Goal: Task Accomplishment & Management: Complete application form

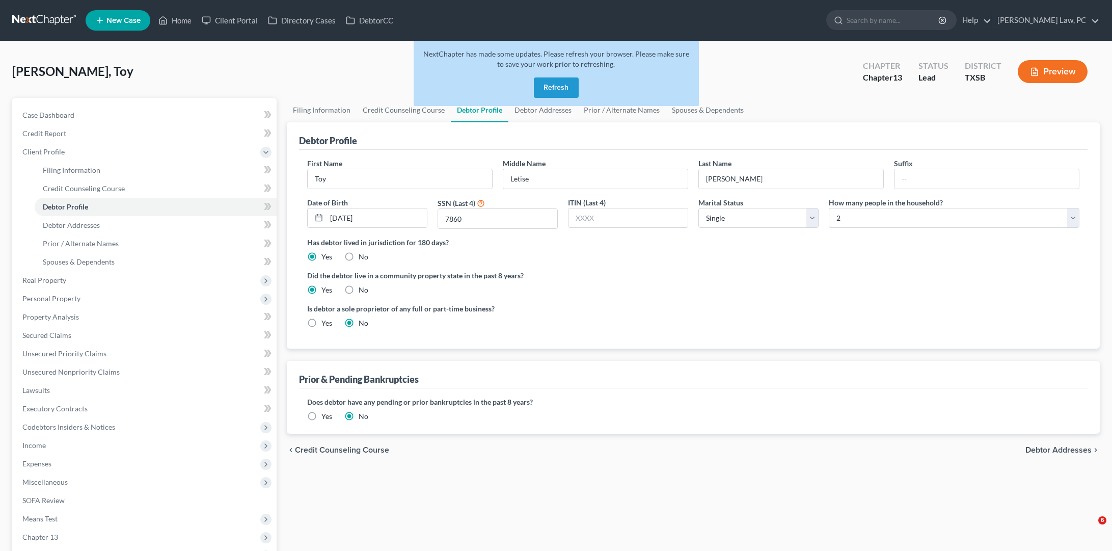
select select "0"
select select "1"
click at [51, 15] on link at bounding box center [44, 20] width 65 height 18
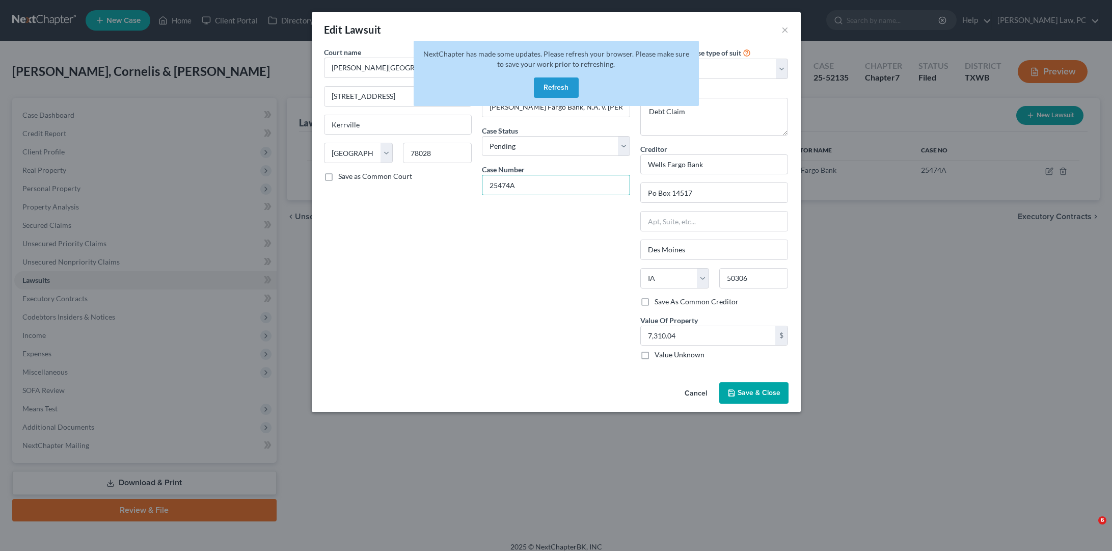
select select "45"
select select "0"
select select "4"
select select "16"
click at [786, 32] on button "×" at bounding box center [784, 29] width 7 height 12
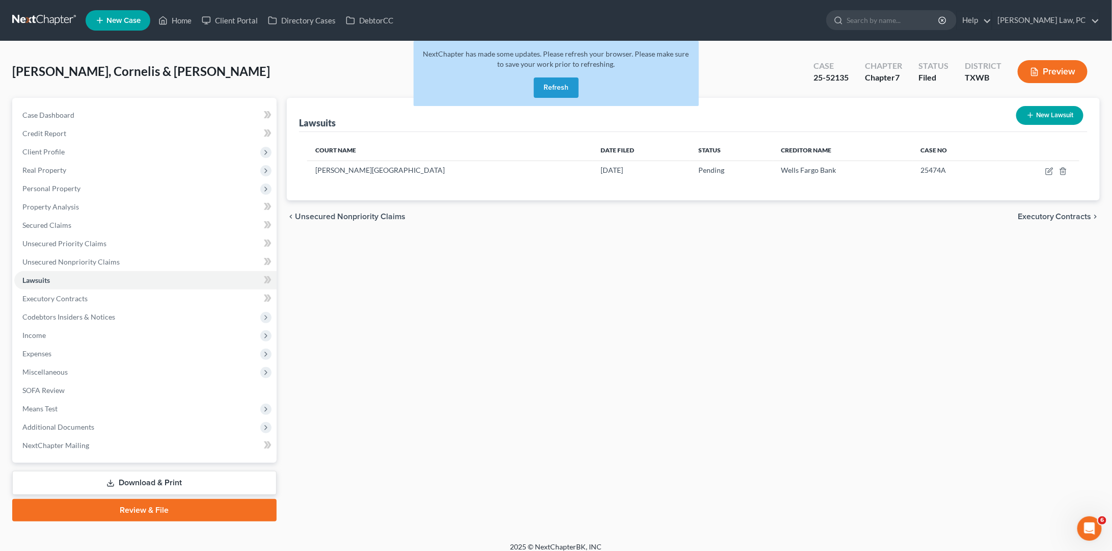
click at [42, 26] on link at bounding box center [44, 20] width 65 height 18
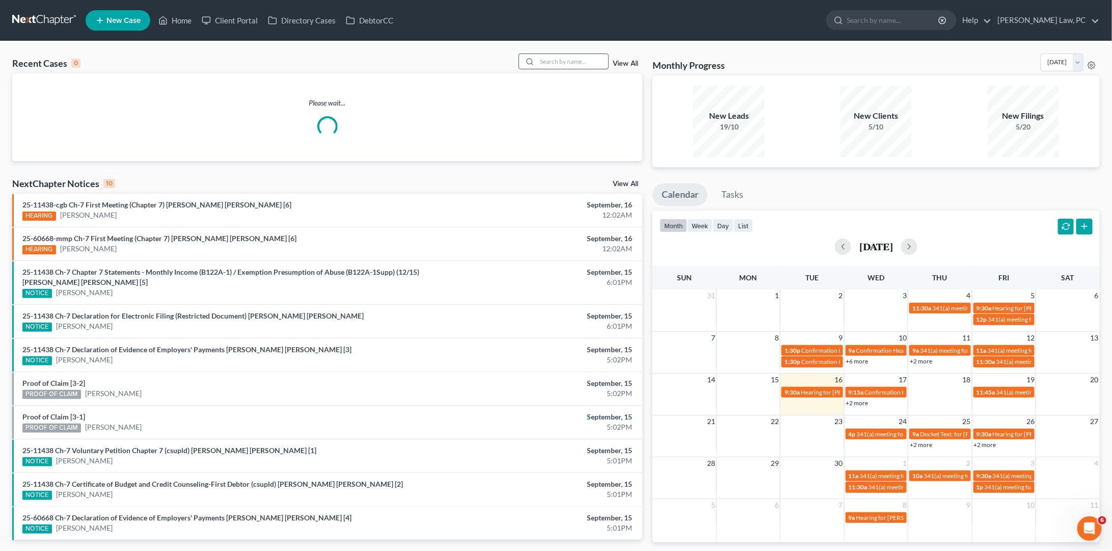
click at [565, 63] on input "search" at bounding box center [572, 61] width 71 height 15
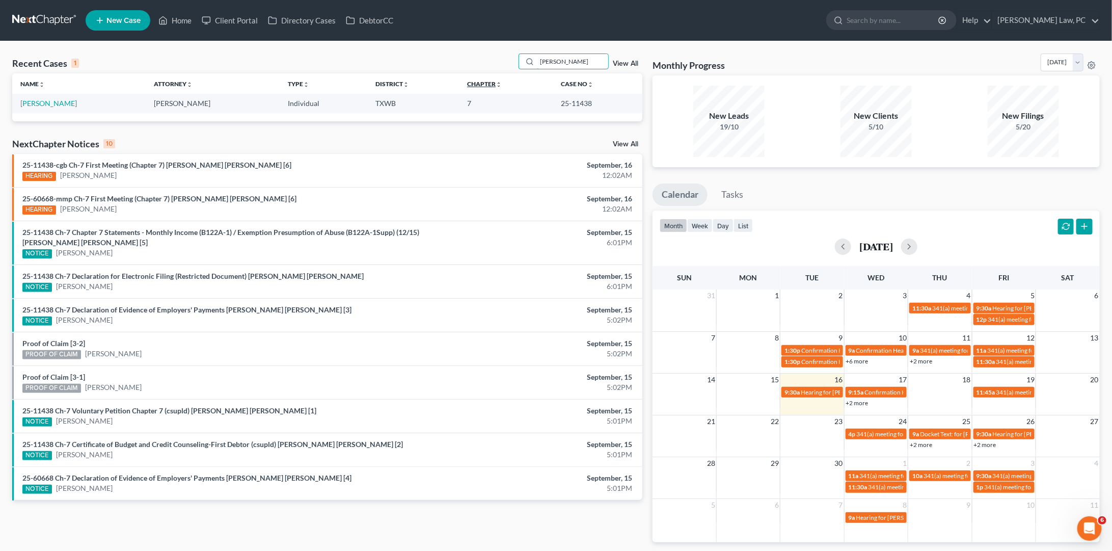
type input "Anderson"
drag, startPoint x: 537, startPoint y: 80, endPoint x: 53, endPoint y: 106, distance: 484.6
click at [53, 106] on link "[PERSON_NAME]" at bounding box center [48, 103] width 57 height 9
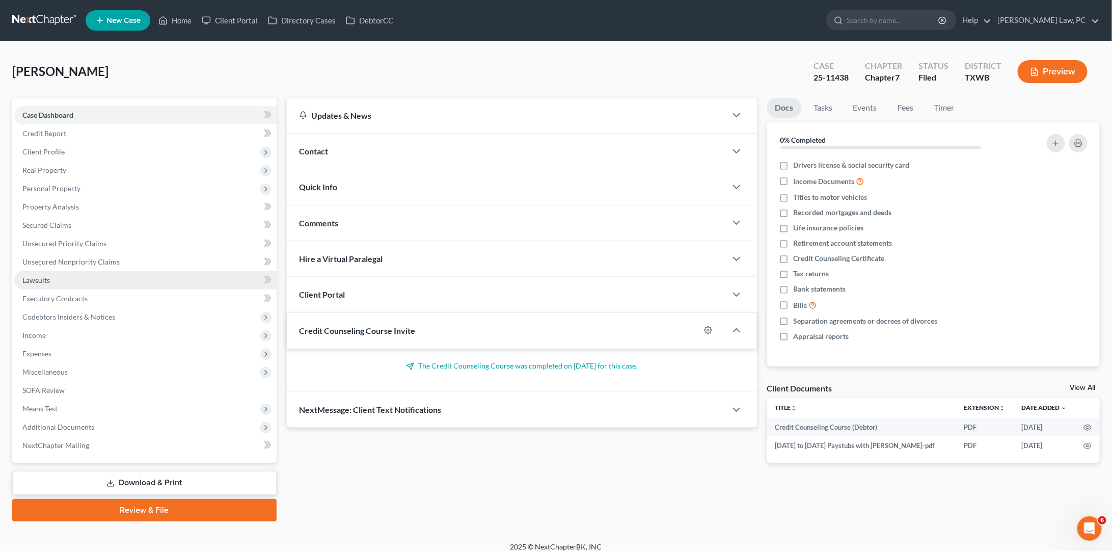
click at [47, 276] on span "Lawsuits" at bounding box center [36, 280] width 28 height 9
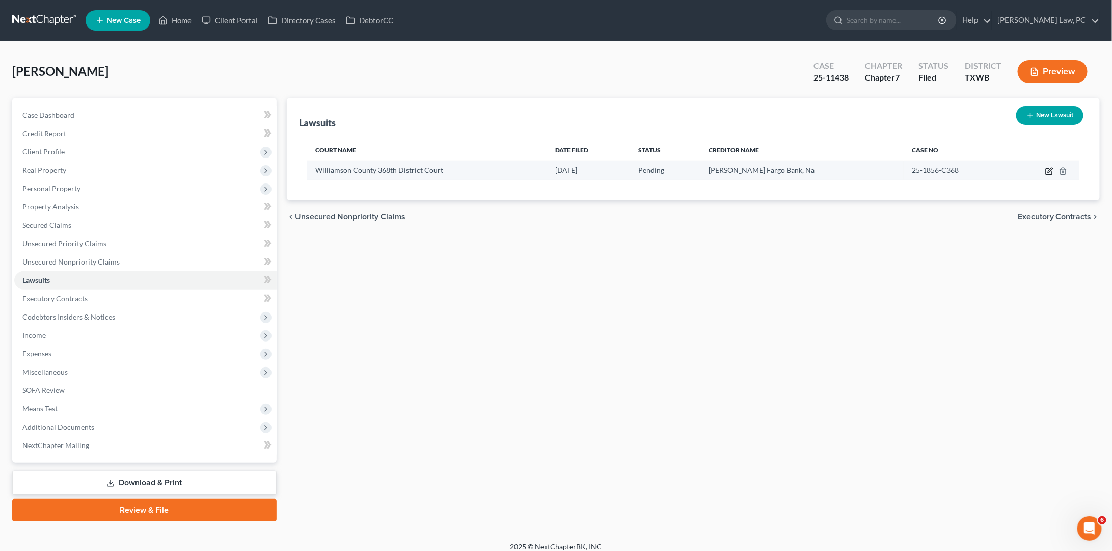
click at [1050, 169] on icon "button" at bounding box center [1050, 170] width 5 height 5
select select "45"
select select "0"
select select "4"
select select "38"
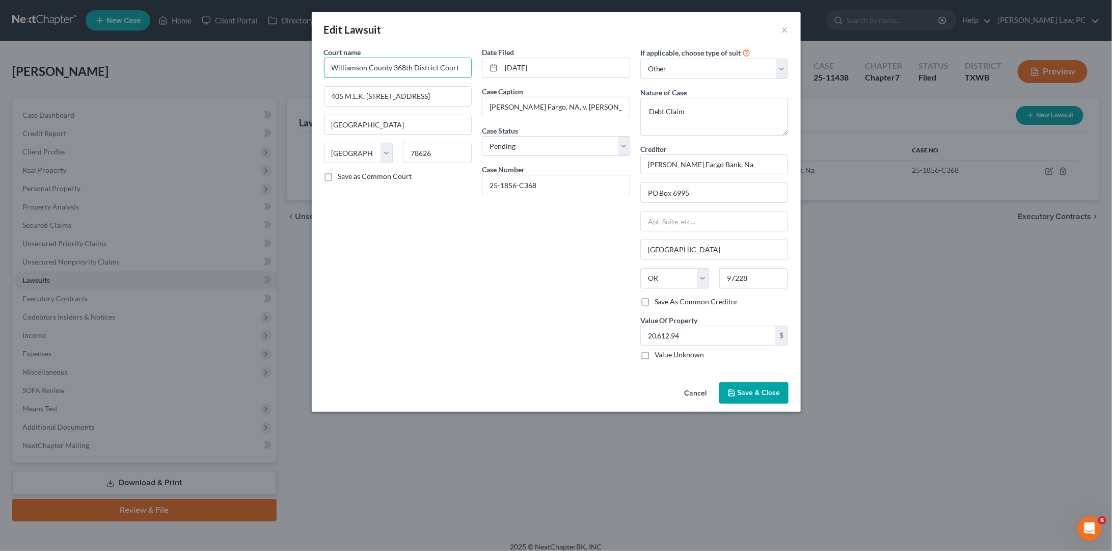
click at [413, 67] on input "Williamson County 368th District Court" at bounding box center [398, 68] width 148 height 20
type input "Williamson County 368th Judicial District Court"
click at [753, 388] on span "Save & Close" at bounding box center [759, 392] width 43 height 9
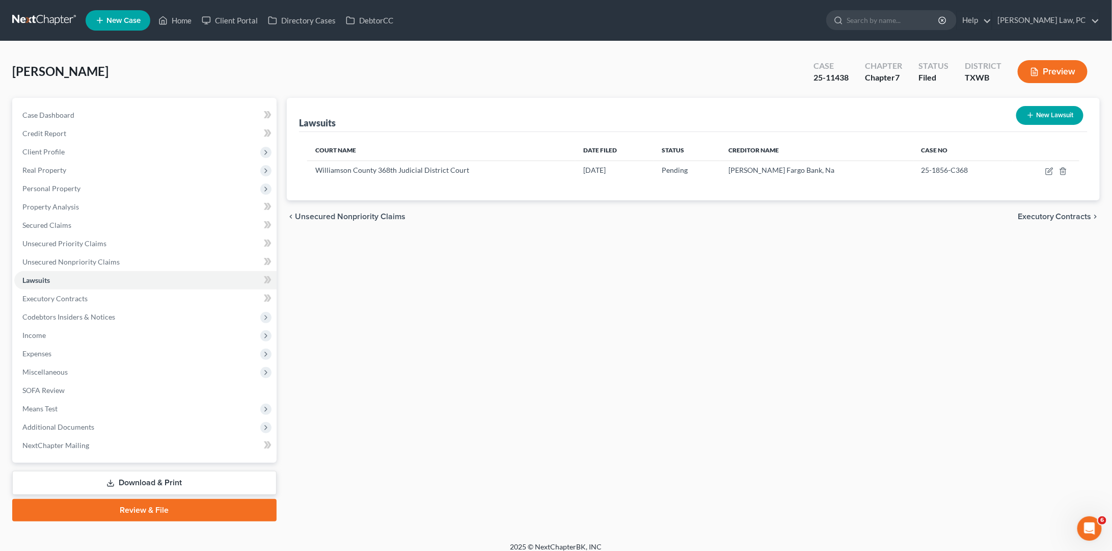
click at [812, 345] on div "Lawsuits New Lawsuit Court Name Date Filed Status Creditor Name Case No William…" at bounding box center [693, 309] width 823 height 423
click at [1047, 171] on icon "button" at bounding box center [1049, 171] width 8 height 8
select select "45"
select select "0"
select select "4"
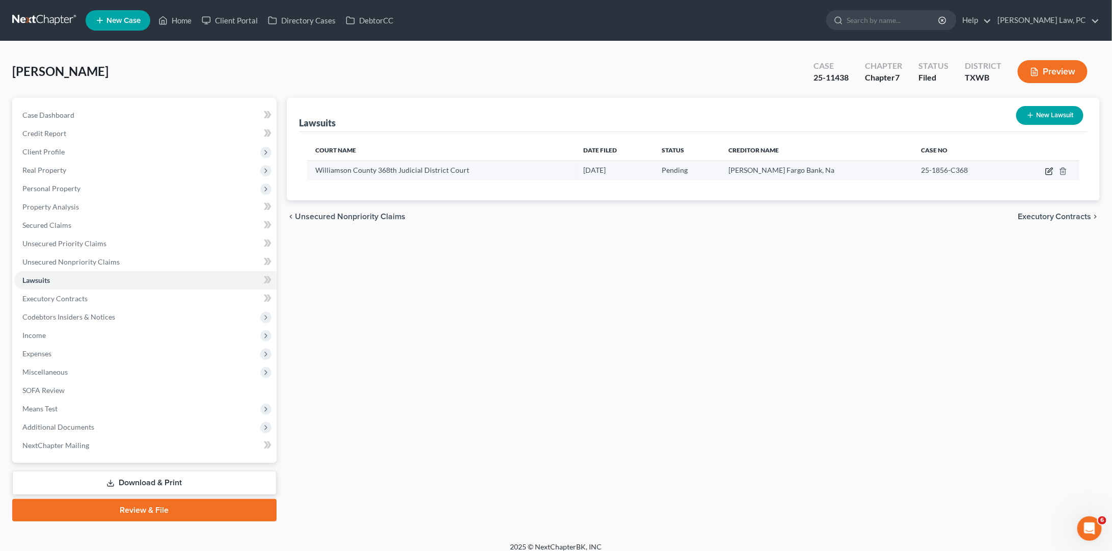
select select "38"
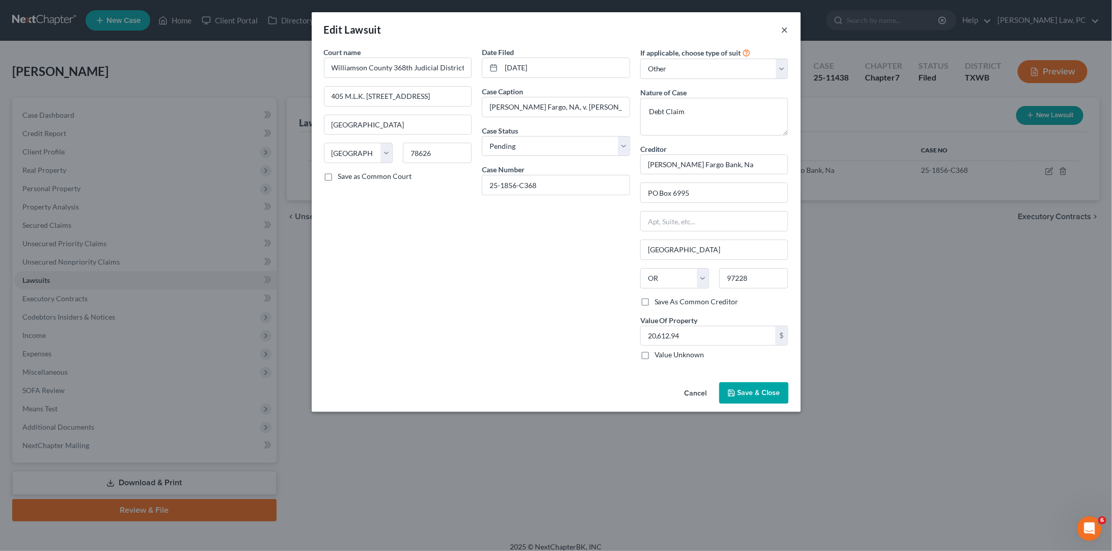
click at [782, 28] on button "×" at bounding box center [784, 29] width 7 height 12
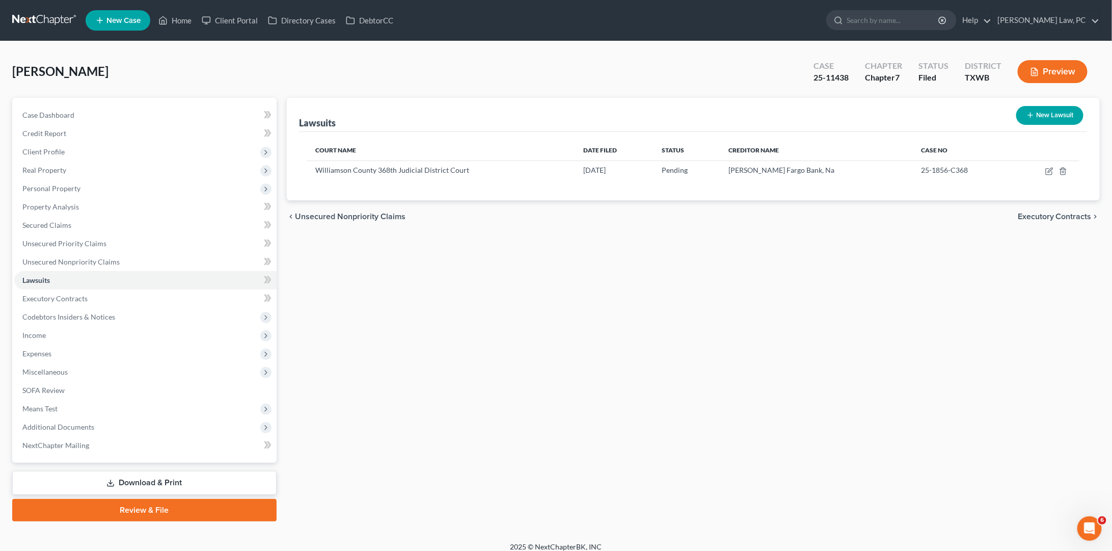
click at [36, 15] on link at bounding box center [44, 20] width 65 height 18
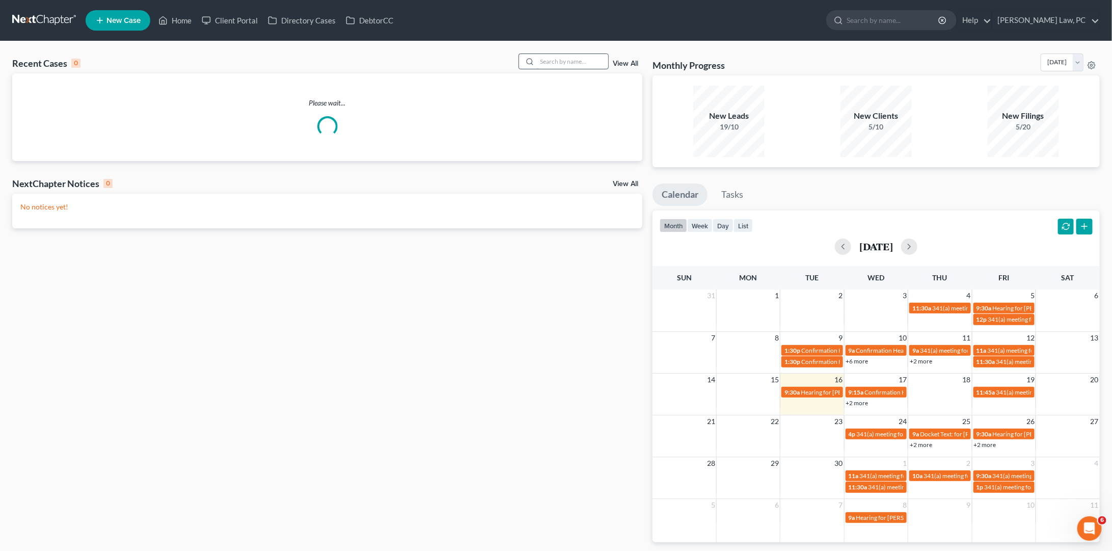
click at [563, 67] on input "search" at bounding box center [572, 61] width 71 height 15
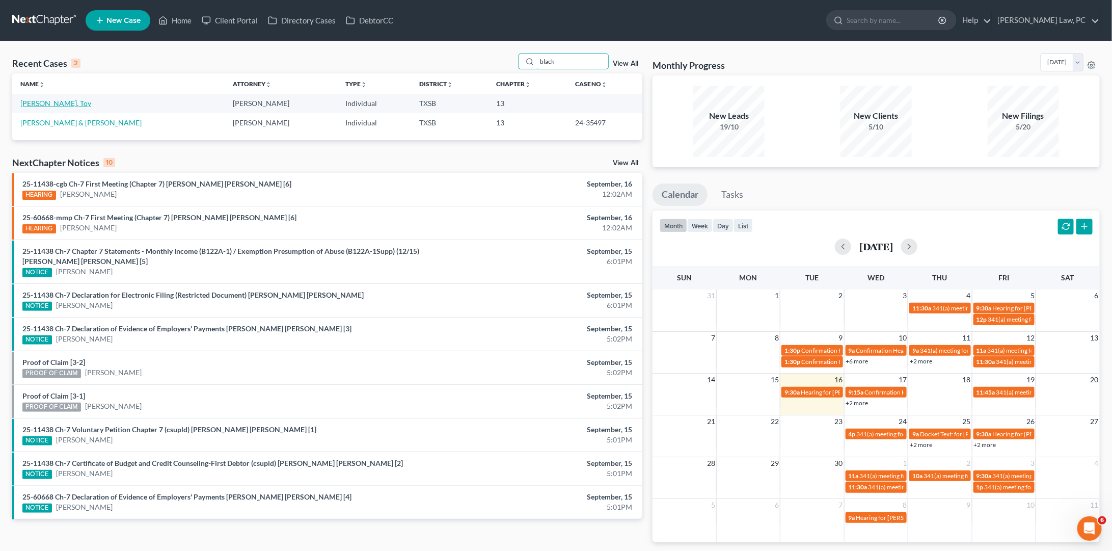
type input "black"
click at [50, 103] on link "[PERSON_NAME], Toy" at bounding box center [55, 103] width 71 height 9
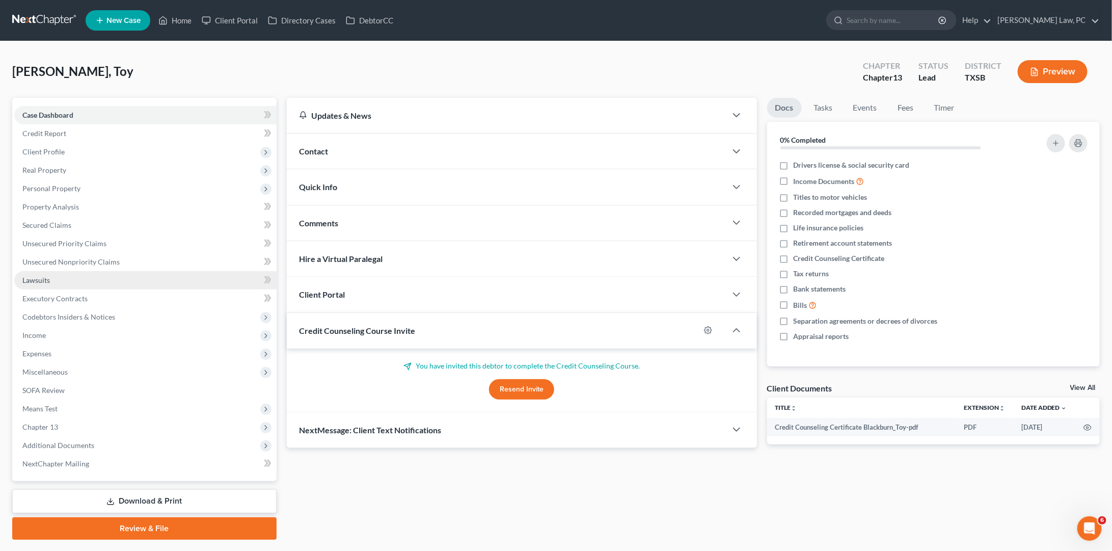
click at [36, 276] on span "Lawsuits" at bounding box center [36, 280] width 28 height 9
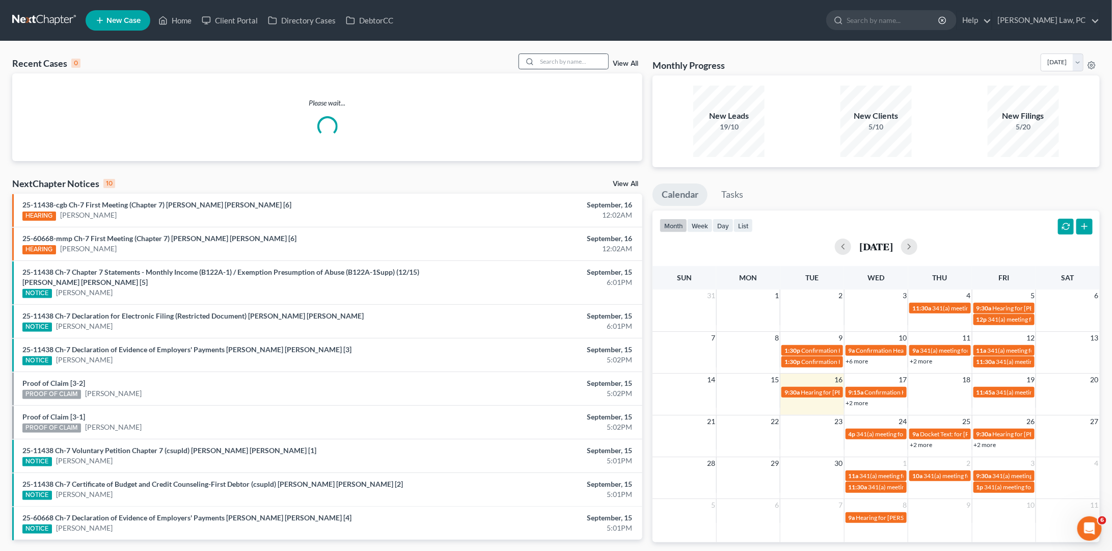
click at [537, 62] on div at bounding box center [528, 61] width 18 height 15
click at [560, 59] on input "search" at bounding box center [572, 61] width 71 height 15
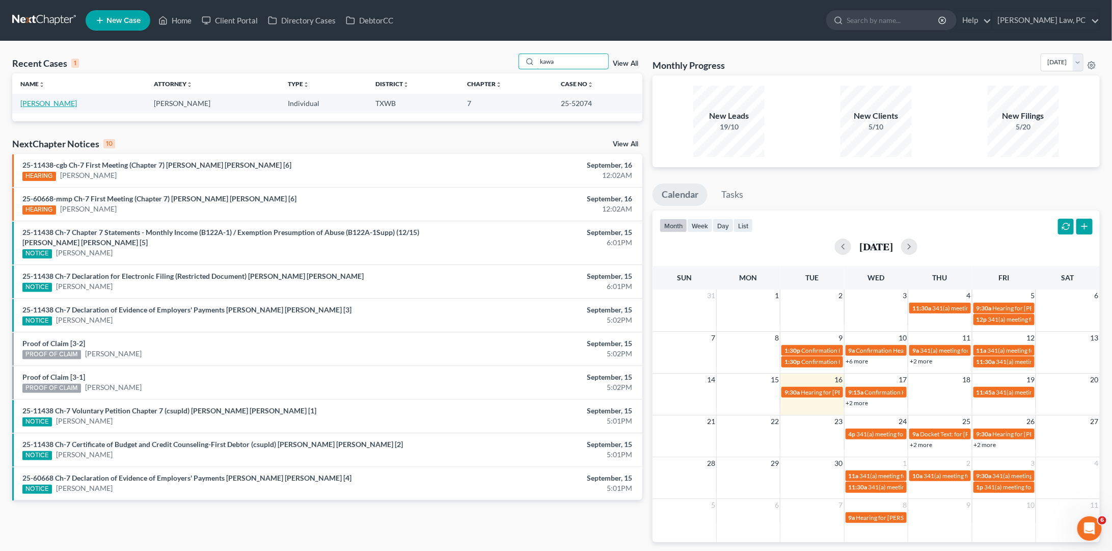
type input "kawa"
click at [66, 104] on link "[PERSON_NAME]" at bounding box center [48, 103] width 57 height 9
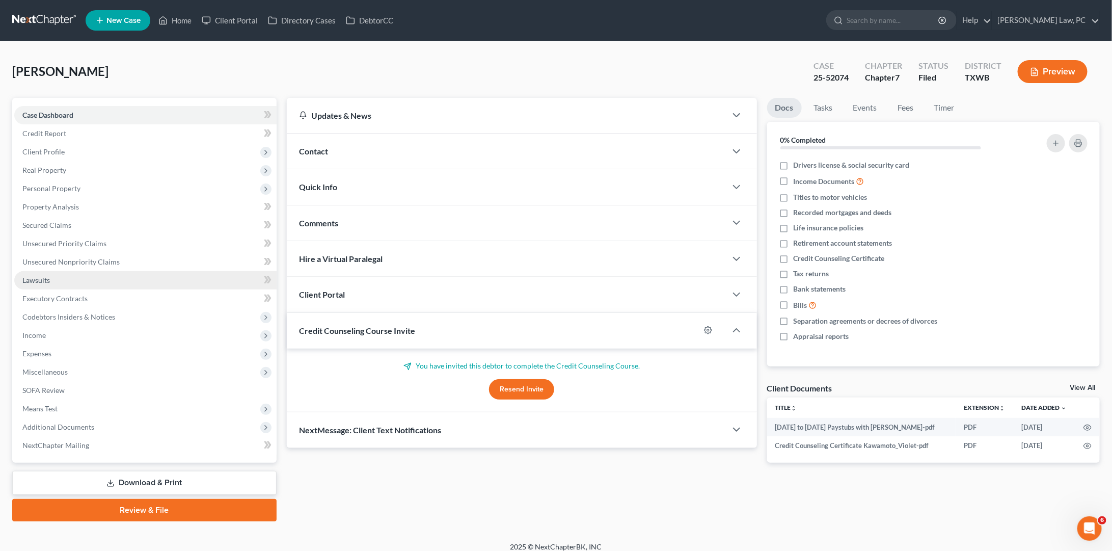
click at [57, 274] on link "Lawsuits" at bounding box center [145, 280] width 262 height 18
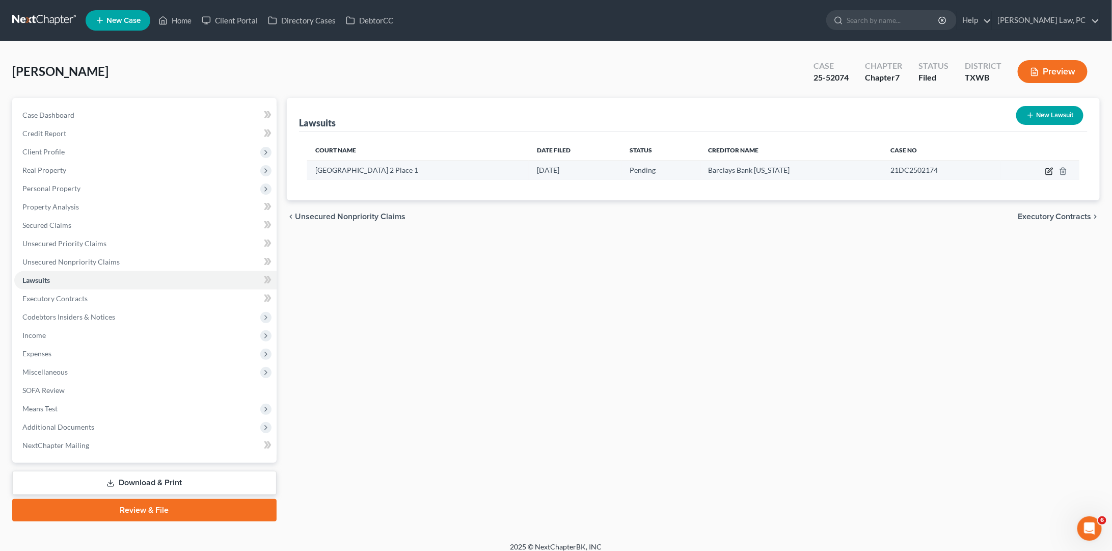
click at [1047, 171] on icon "button" at bounding box center [1049, 171] width 8 height 8
select select "45"
select select "0"
select select "4"
select select "50"
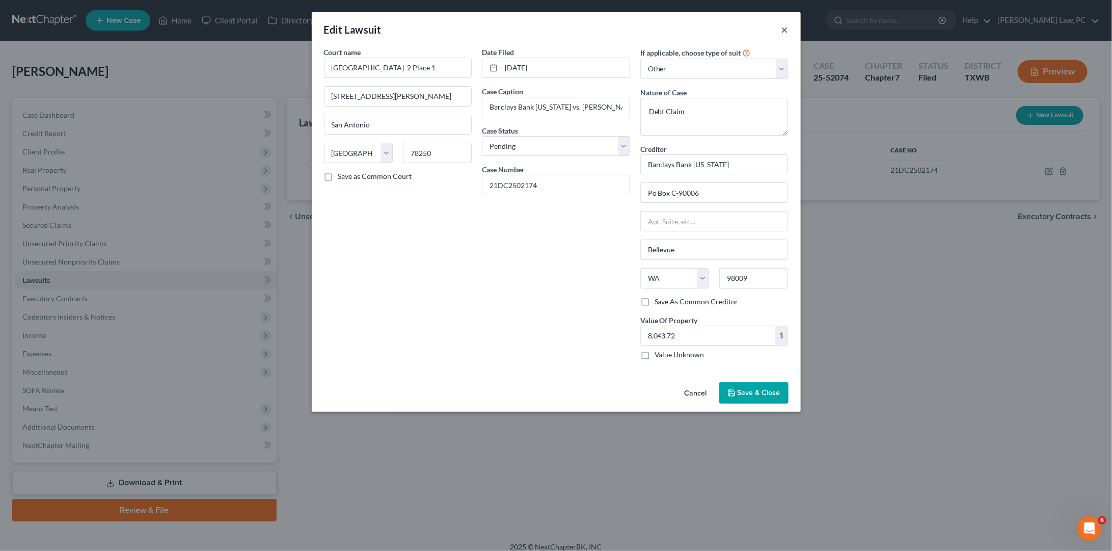
click at [784, 29] on button "×" at bounding box center [784, 29] width 7 height 12
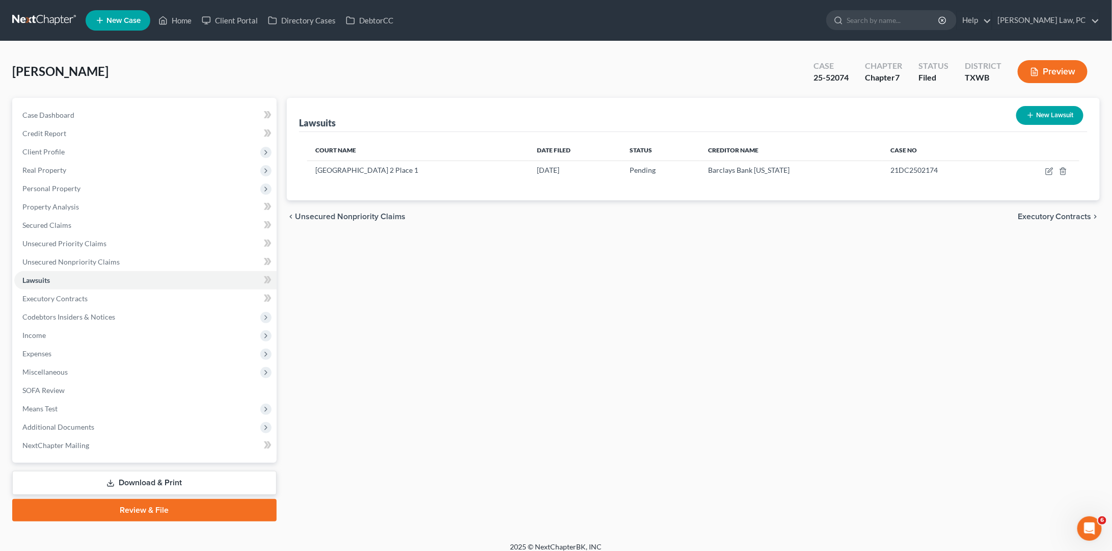
click at [37, 16] on link at bounding box center [44, 20] width 65 height 18
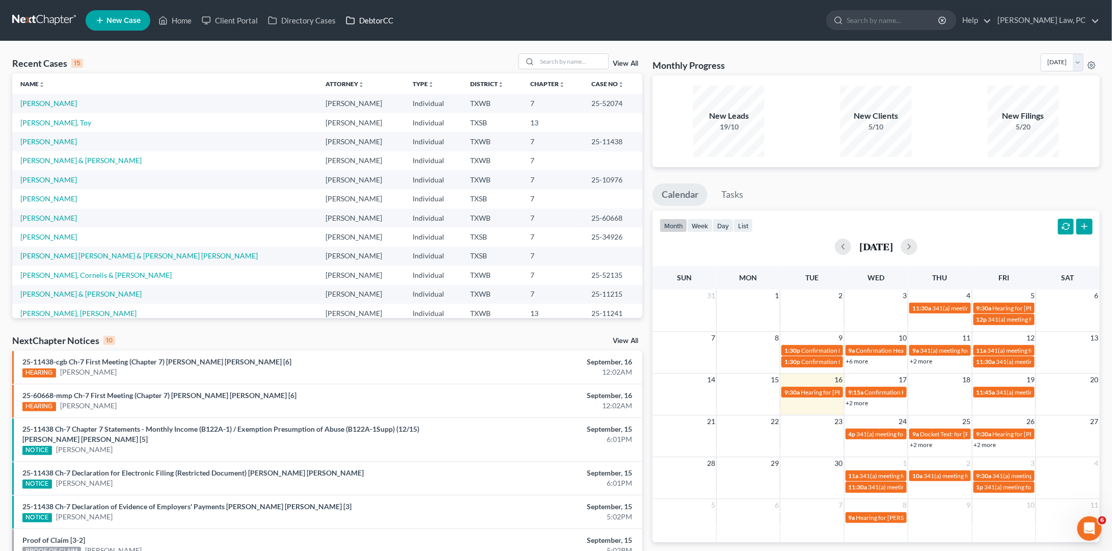
click at [369, 22] on link "DebtorCC" at bounding box center [370, 20] width 58 height 18
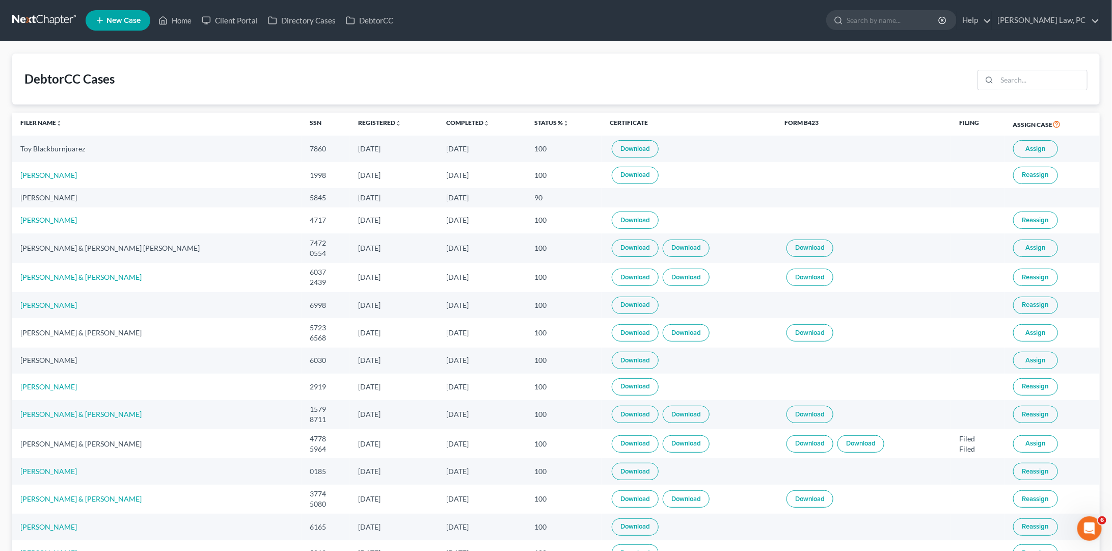
click at [52, 18] on link at bounding box center [44, 20] width 65 height 18
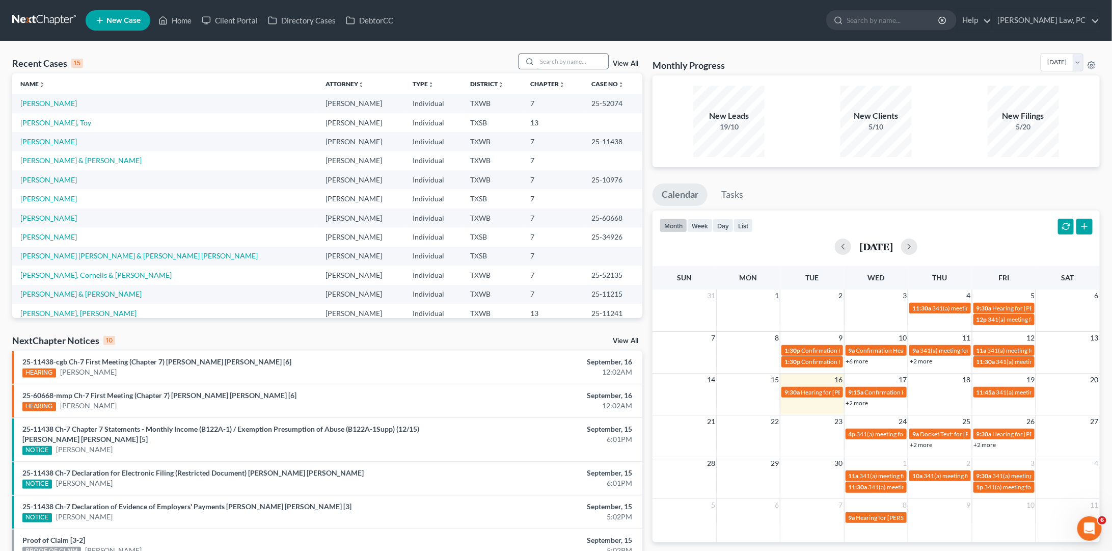
click at [561, 65] on input "search" at bounding box center [572, 61] width 71 height 15
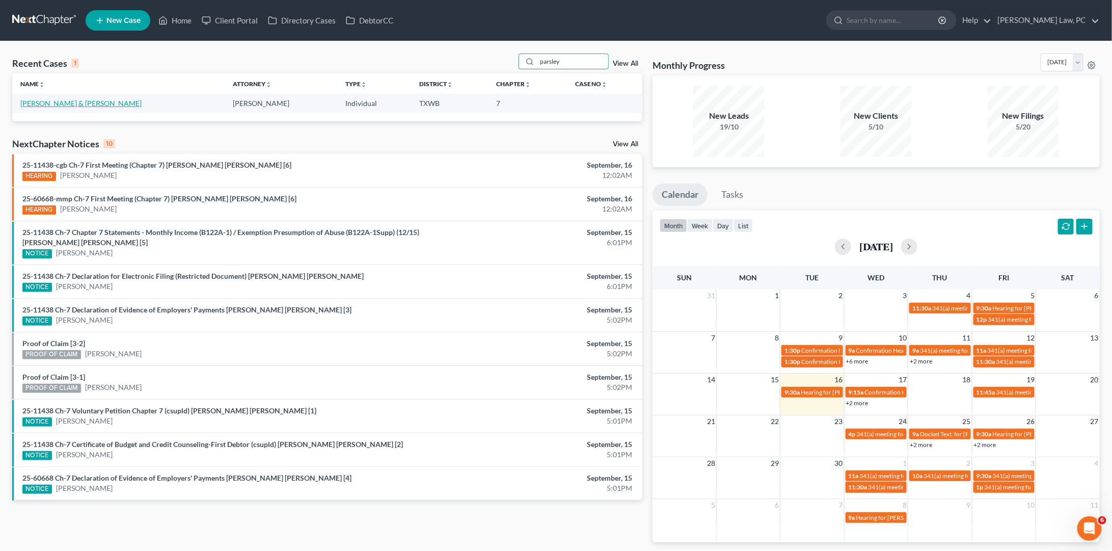
type input "parsley"
click at [51, 104] on link "[PERSON_NAME] & [PERSON_NAME]" at bounding box center [80, 103] width 121 height 9
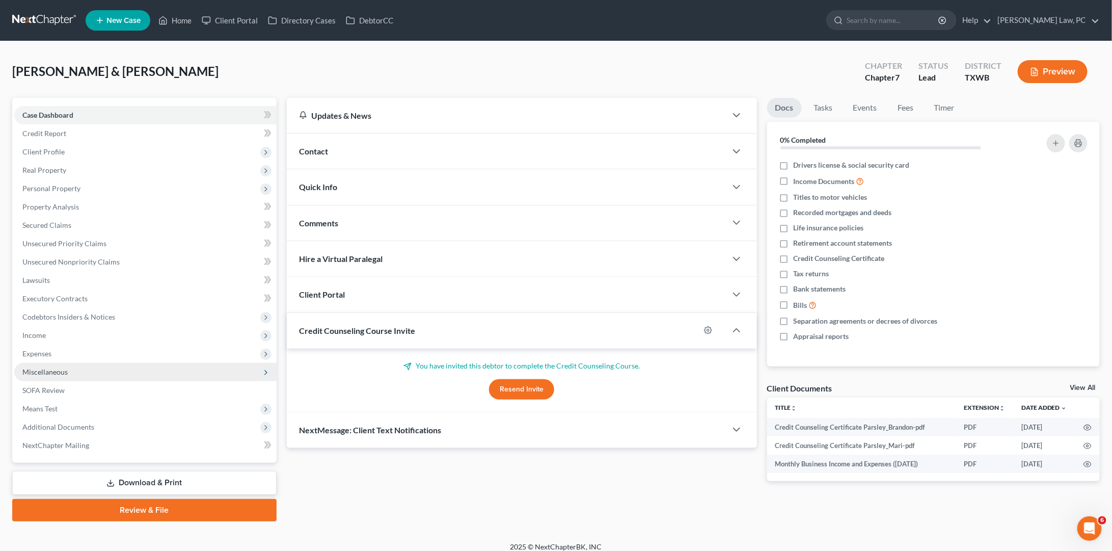
click at [43, 367] on span "Miscellaneous" at bounding box center [44, 371] width 45 height 9
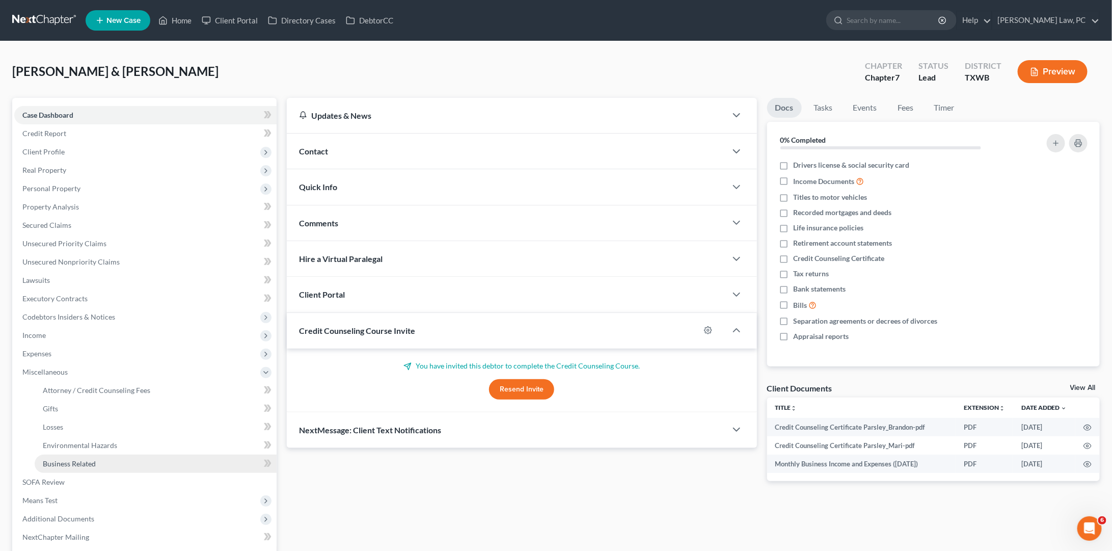
click at [70, 459] on span "Business Related" at bounding box center [69, 463] width 53 height 9
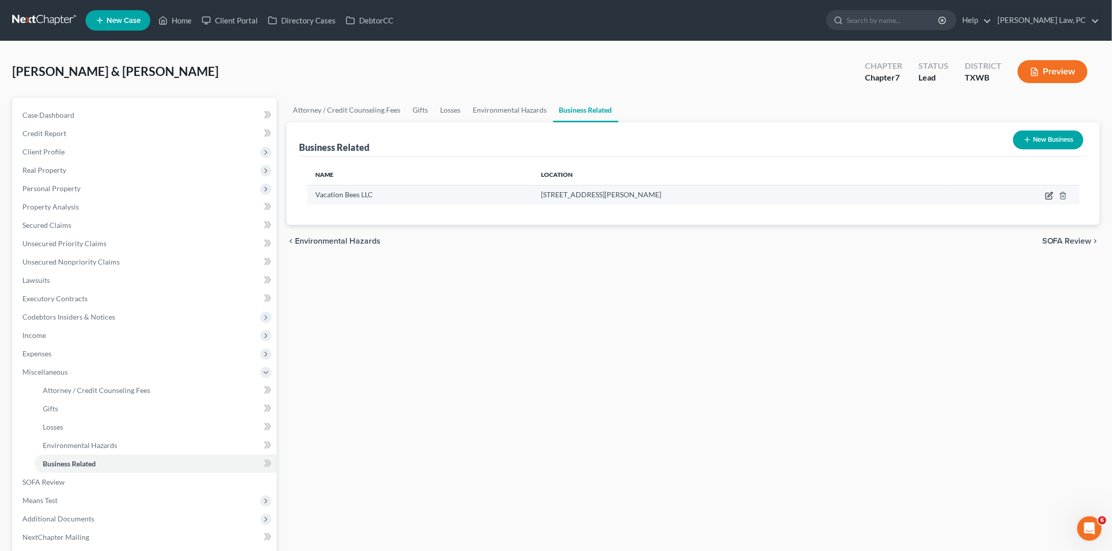
click at [1047, 195] on icon "button" at bounding box center [1049, 196] width 8 height 8
select select "member"
select select "45"
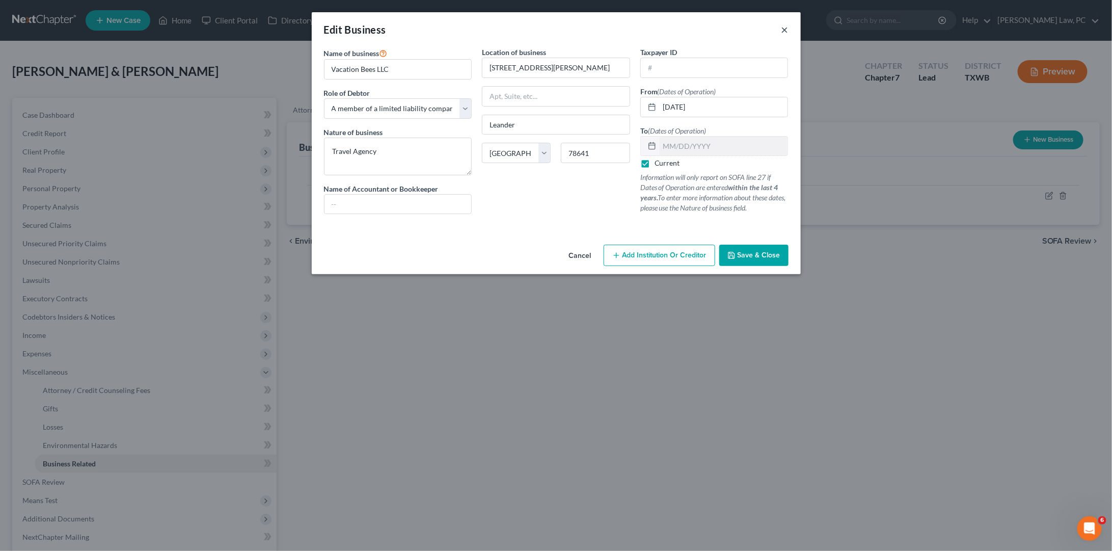
click at [782, 29] on button "×" at bounding box center [784, 29] width 7 height 12
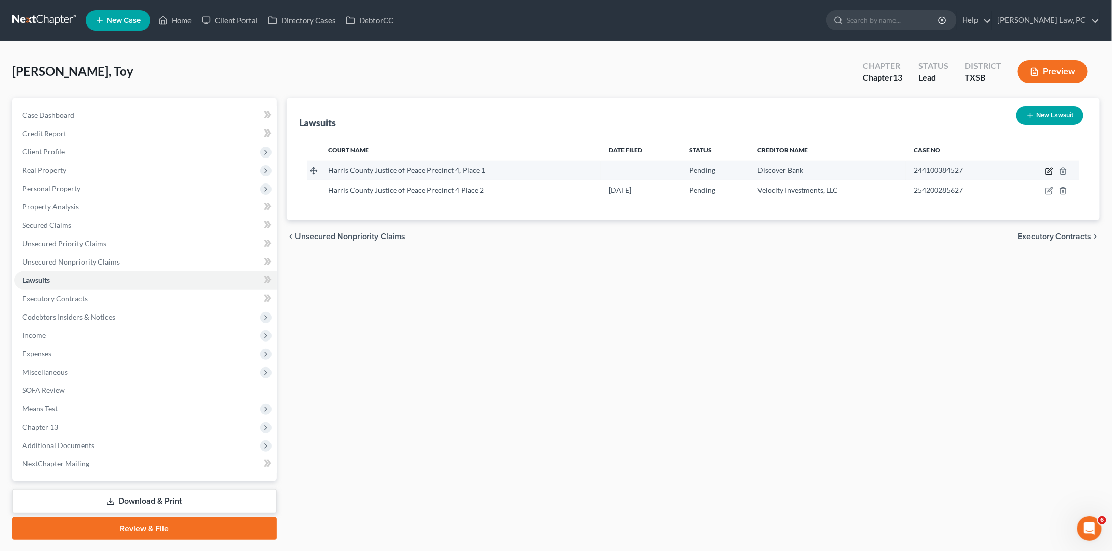
click at [1049, 171] on icon "button" at bounding box center [1049, 171] width 8 height 8
select select "45"
select select "0"
select select "4"
select select "36"
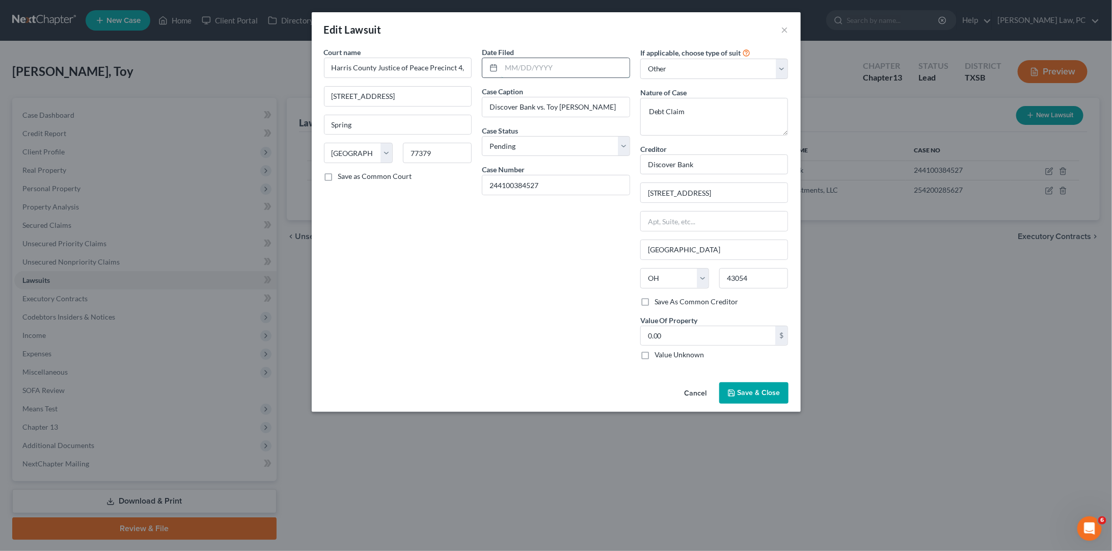
click at [577, 75] on input "text" at bounding box center [565, 67] width 128 height 19
type input "10/07/2024"
click at [751, 395] on button "Save & Close" at bounding box center [753, 392] width 69 height 21
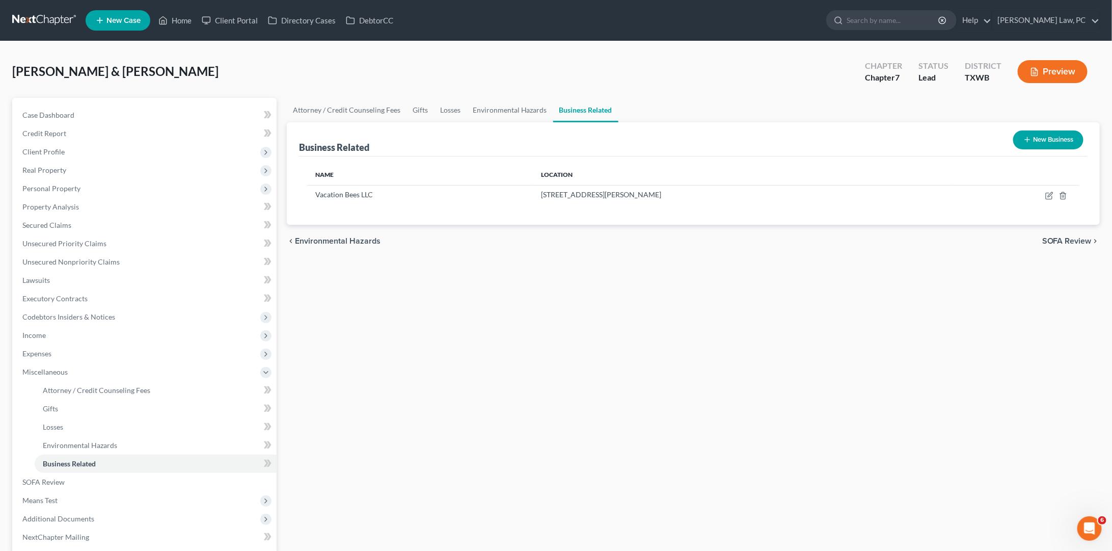
click at [53, 16] on link at bounding box center [44, 20] width 65 height 18
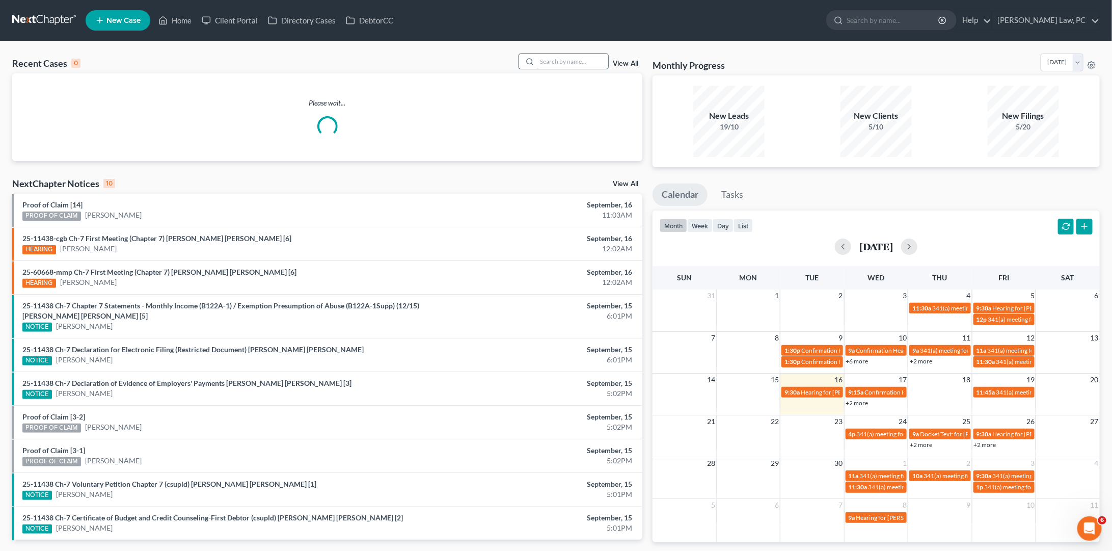
click at [552, 63] on input "search" at bounding box center [572, 61] width 71 height 15
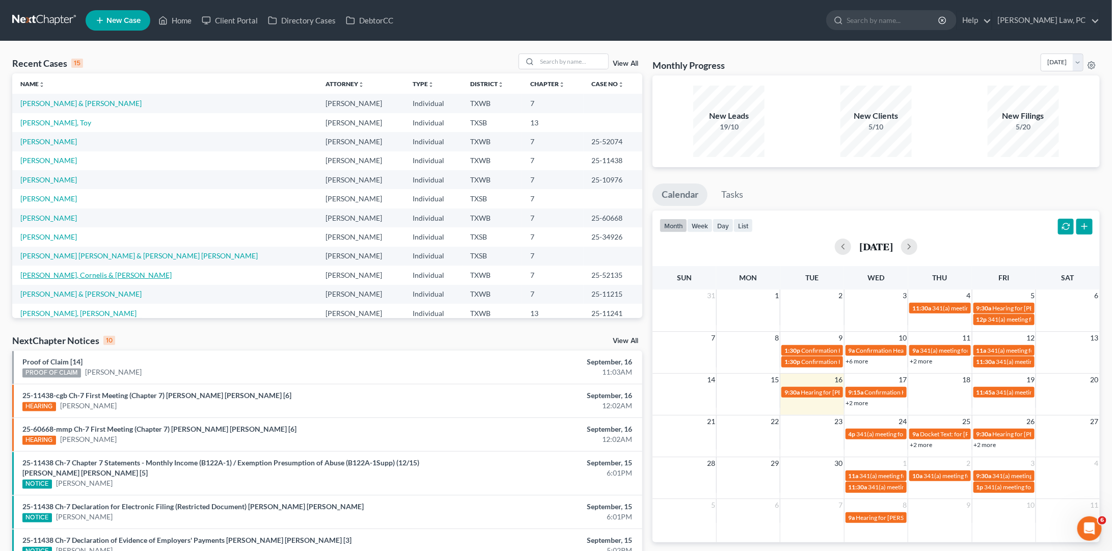
click at [40, 270] on link "[PERSON_NAME], Cornelis & [PERSON_NAME]" at bounding box center [95, 274] width 151 height 9
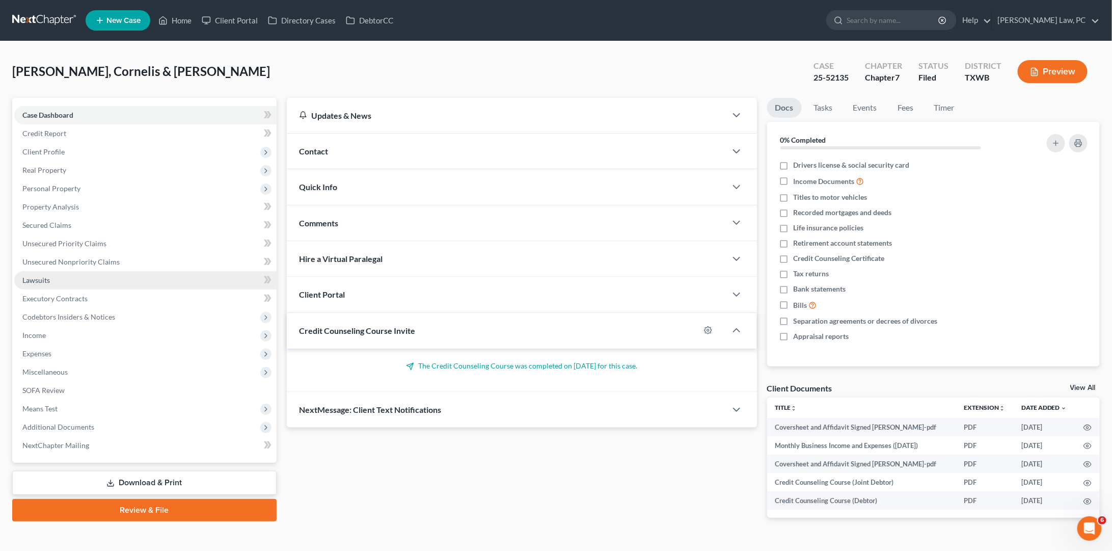
click at [43, 280] on link "Lawsuits" at bounding box center [145, 280] width 262 height 18
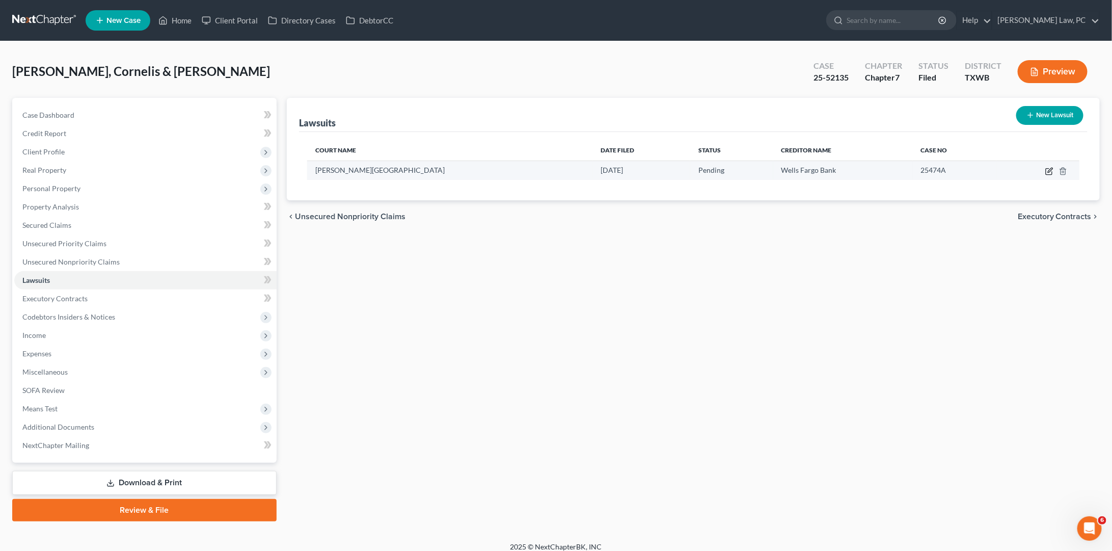
click at [1050, 168] on icon "button" at bounding box center [1049, 171] width 8 height 8
select select "45"
select select "0"
select select "4"
select select "16"
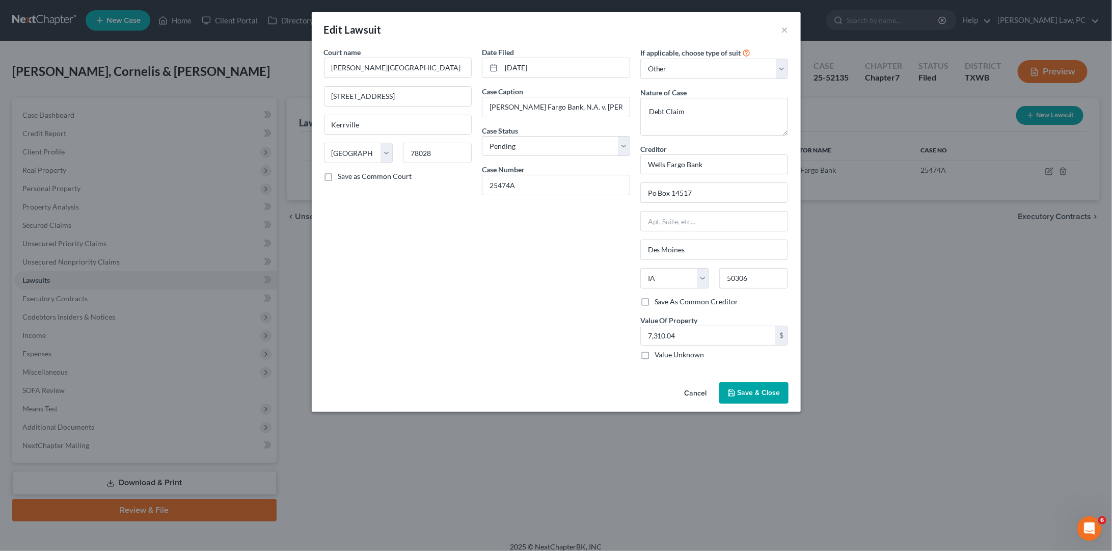
click at [762, 392] on button "Save & Close" at bounding box center [753, 392] width 69 height 21
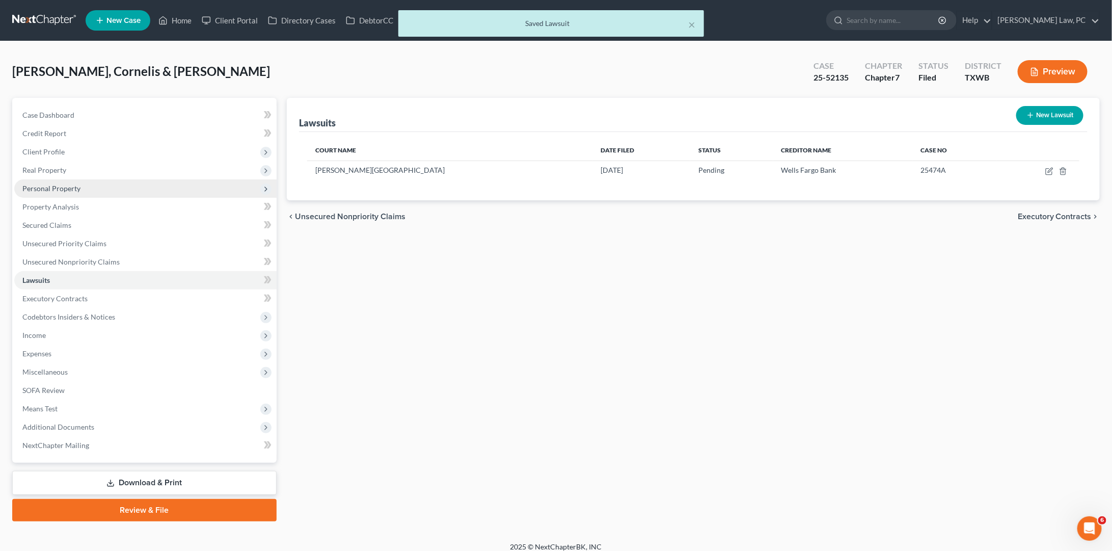
click at [79, 187] on span "Personal Property" at bounding box center [145, 188] width 262 height 18
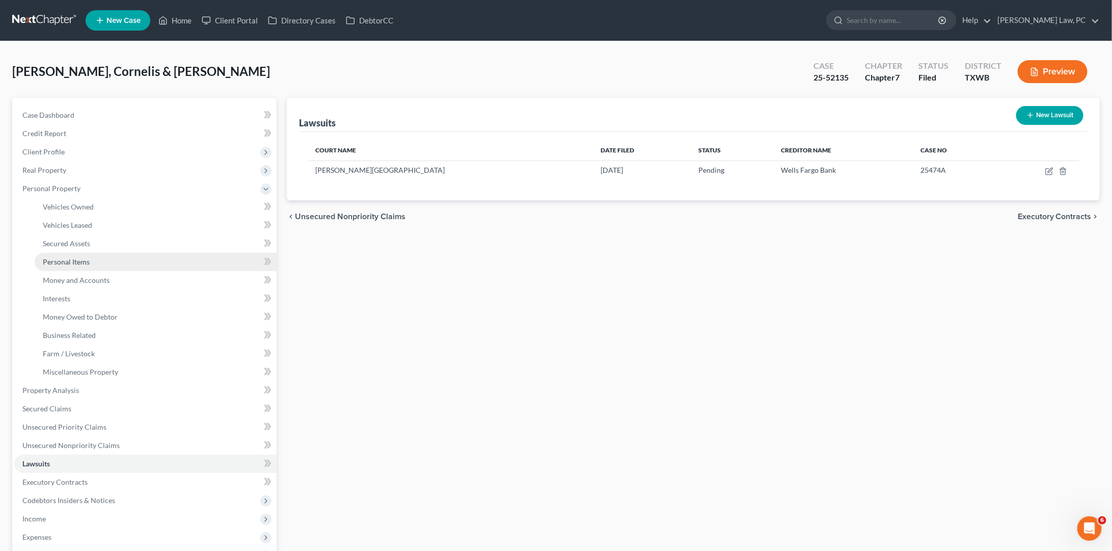
click at [93, 253] on link "Personal Items" at bounding box center [156, 262] width 242 height 18
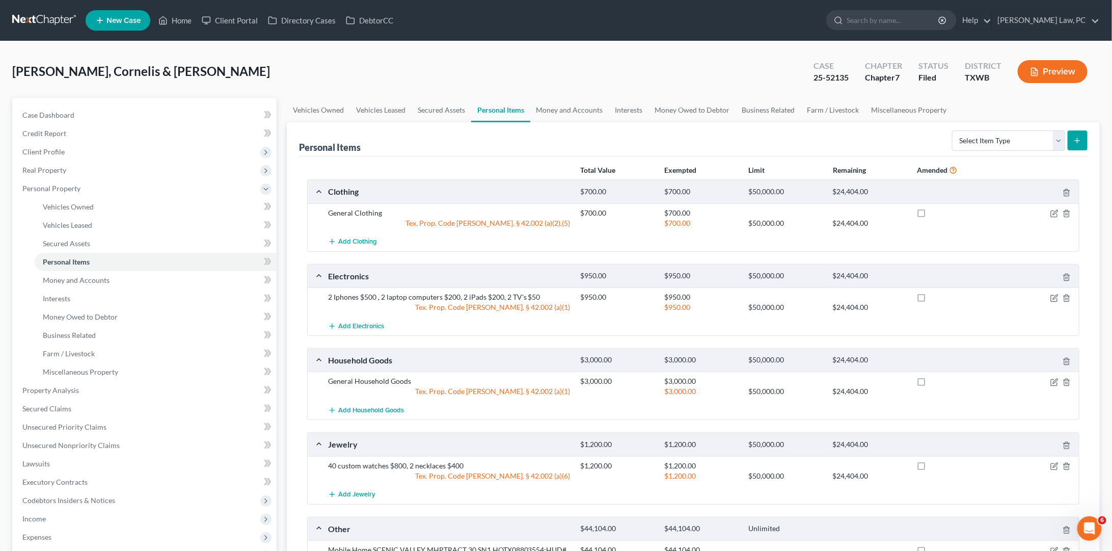
click at [46, 21] on link at bounding box center [44, 20] width 65 height 18
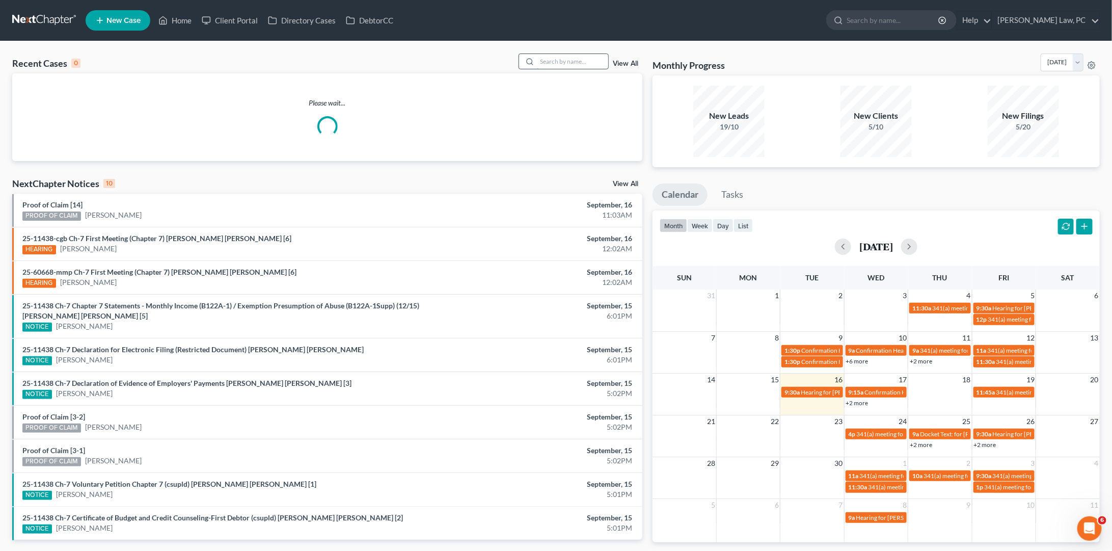
click at [572, 66] on input "search" at bounding box center [572, 61] width 71 height 15
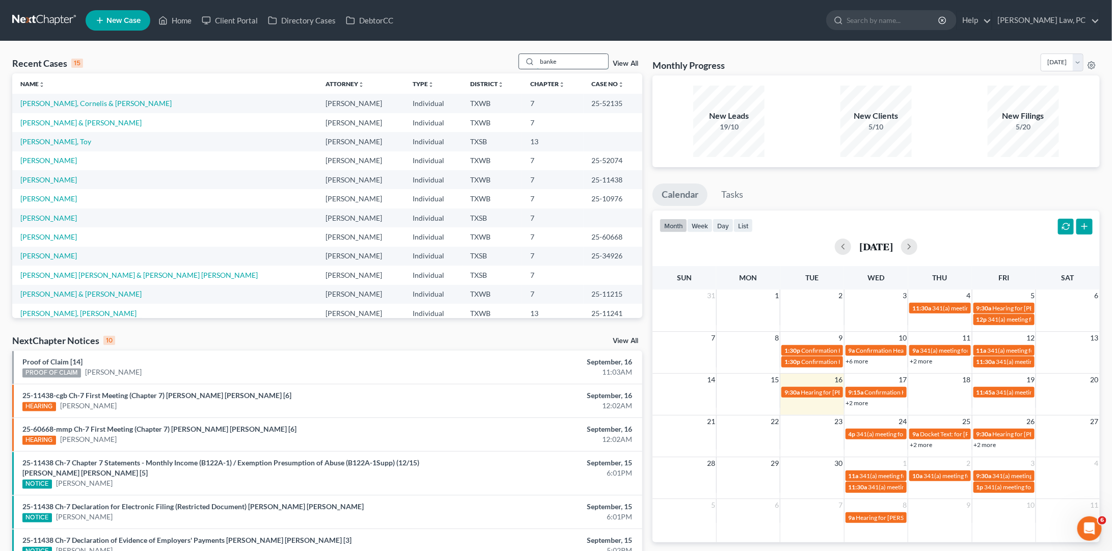
type input "banker"
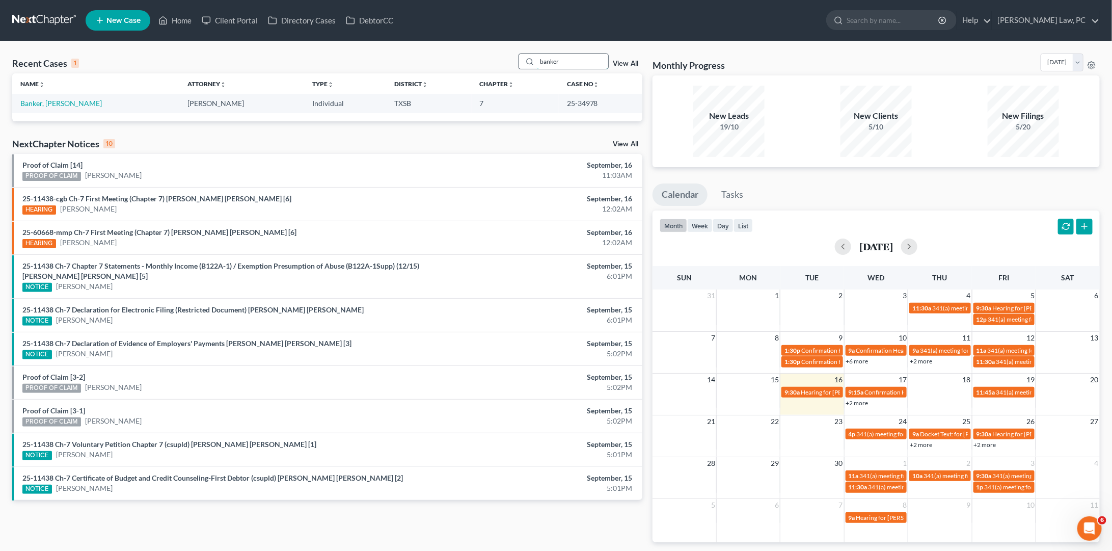
drag, startPoint x: 564, startPoint y: 60, endPoint x: 532, endPoint y: 60, distance: 31.6
click at [532, 60] on div "banker" at bounding box center [564, 61] width 91 height 16
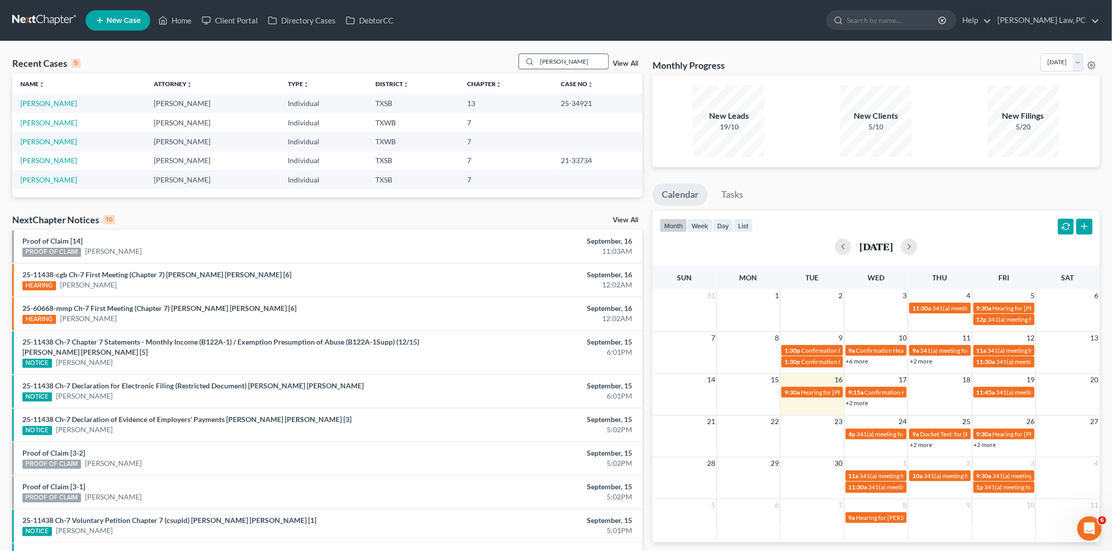
click at [562, 59] on input "[PERSON_NAME]" at bounding box center [572, 61] width 71 height 15
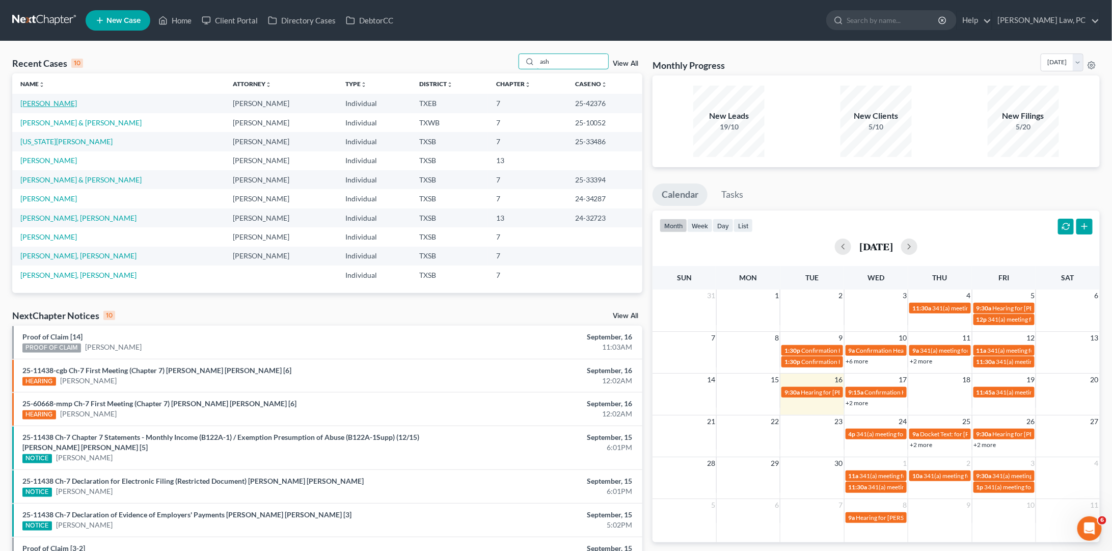
type input "ash"
click at [44, 101] on link "[PERSON_NAME]" at bounding box center [48, 103] width 57 height 9
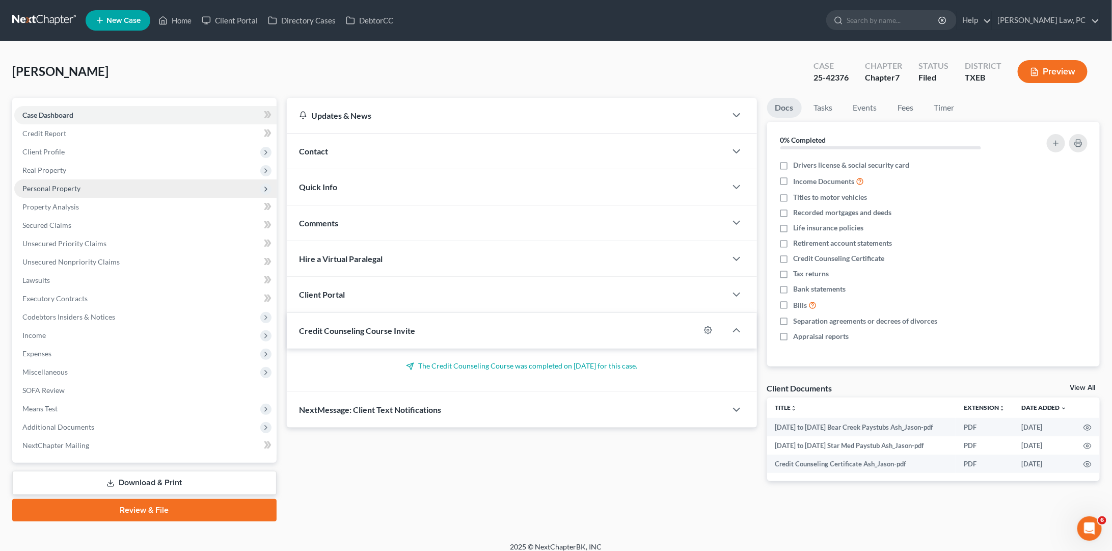
click at [70, 186] on span "Personal Property" at bounding box center [51, 188] width 58 height 9
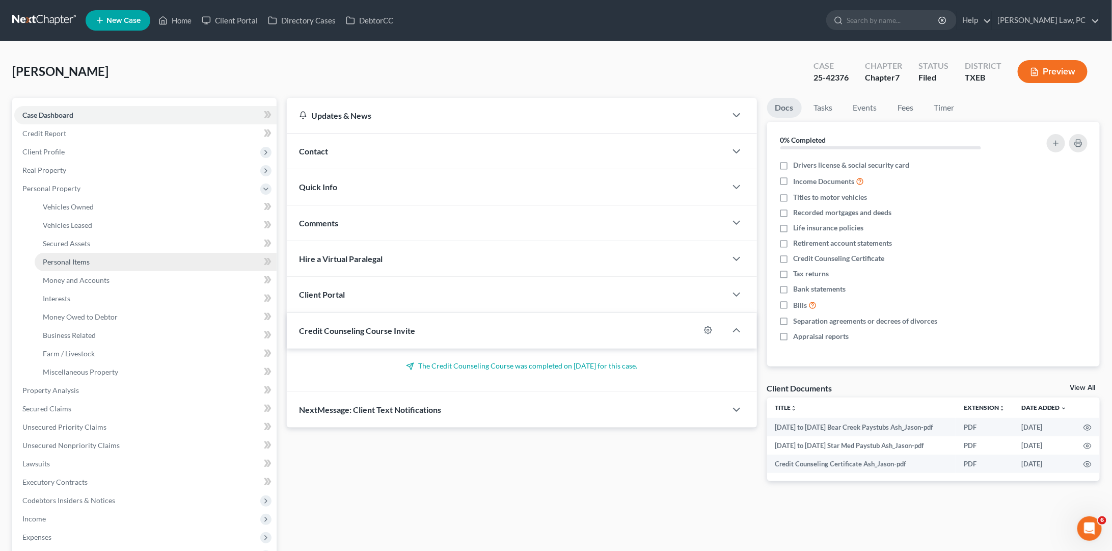
click at [85, 260] on span "Personal Items" at bounding box center [66, 261] width 47 height 9
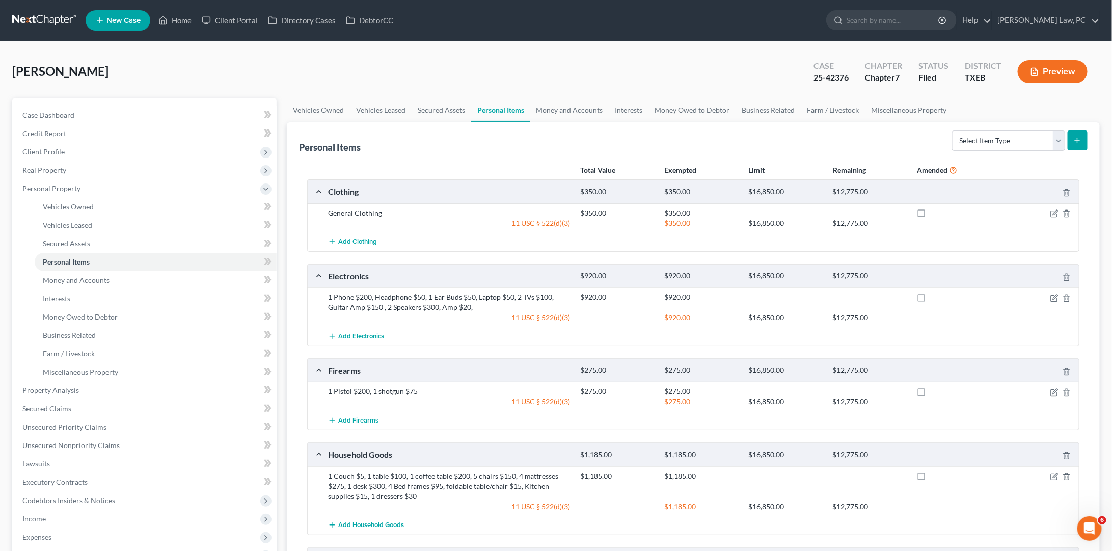
click at [60, 21] on link at bounding box center [44, 20] width 65 height 18
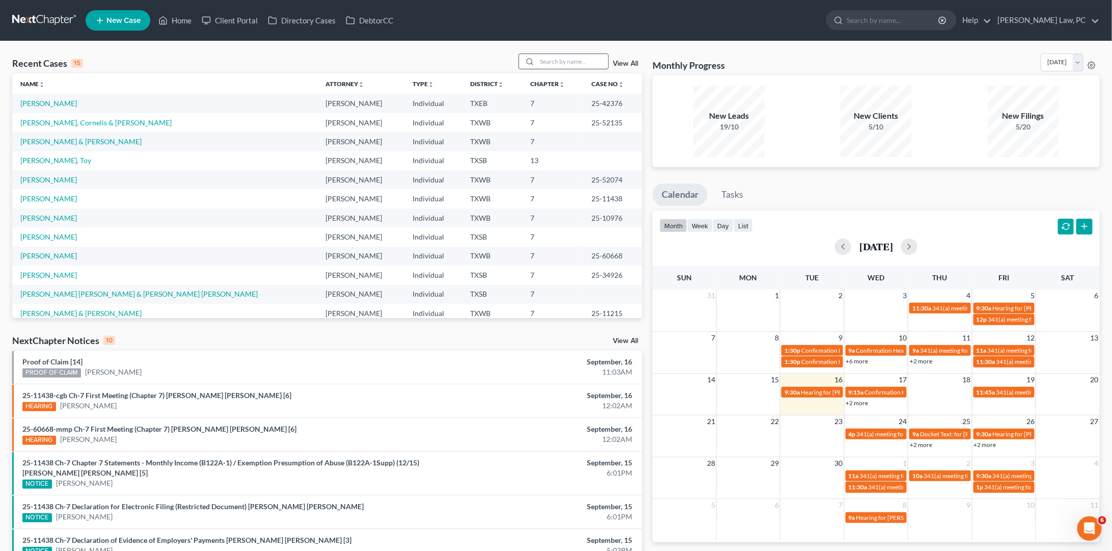
click at [585, 62] on input "search" at bounding box center [572, 61] width 71 height 15
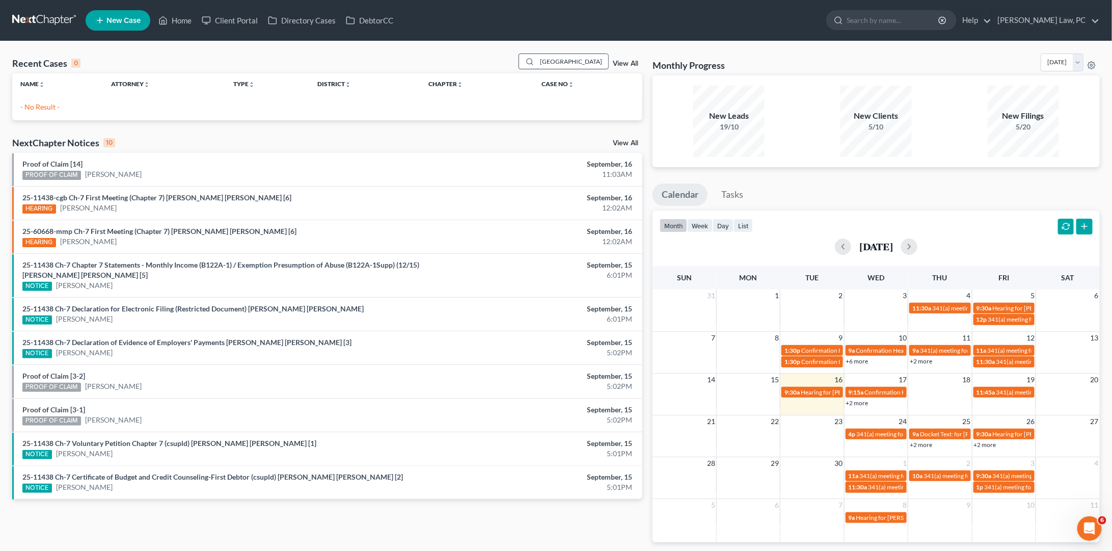
type input "T"
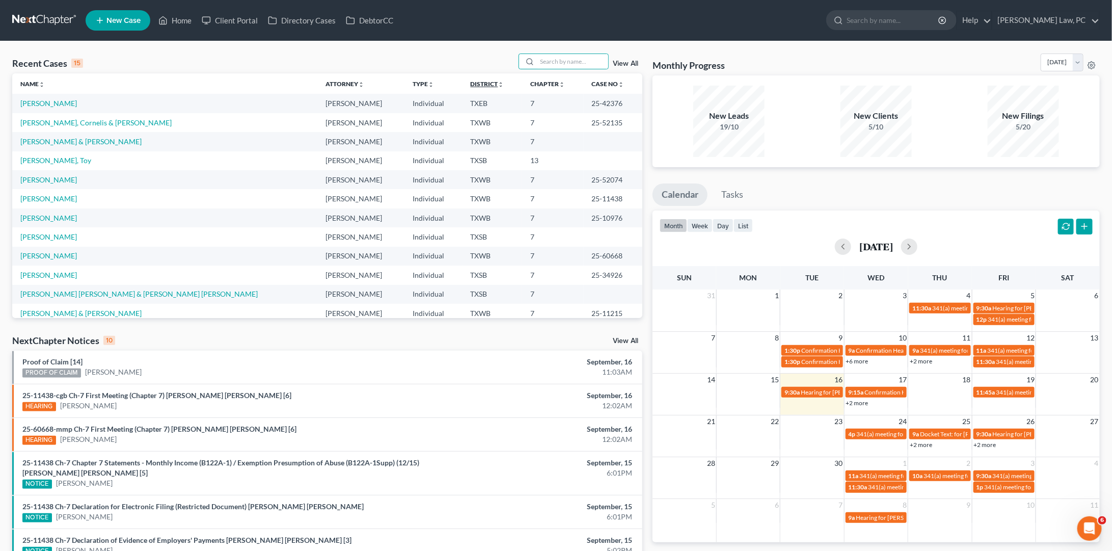
click at [471, 81] on link "District unfold_more expand_more expand_less" at bounding box center [488, 84] width 34 height 8
click at [470, 81] on link "District unfold_more expand_more expand_less" at bounding box center [487, 84] width 35 height 8
click at [568, 66] on input "search" at bounding box center [572, 61] width 71 height 15
type input "cross"
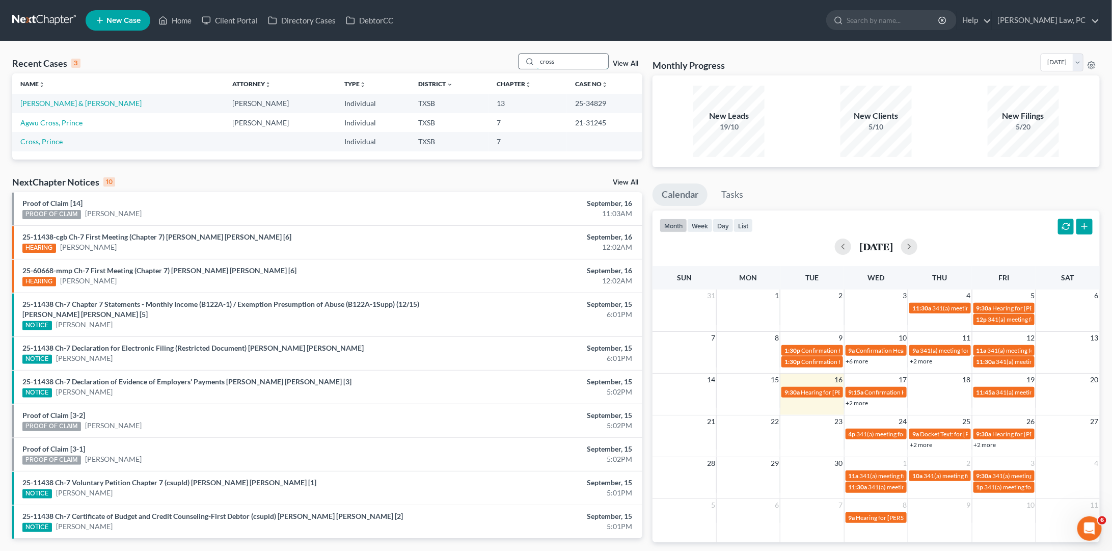
click at [576, 63] on input "cross" at bounding box center [572, 61] width 71 height 15
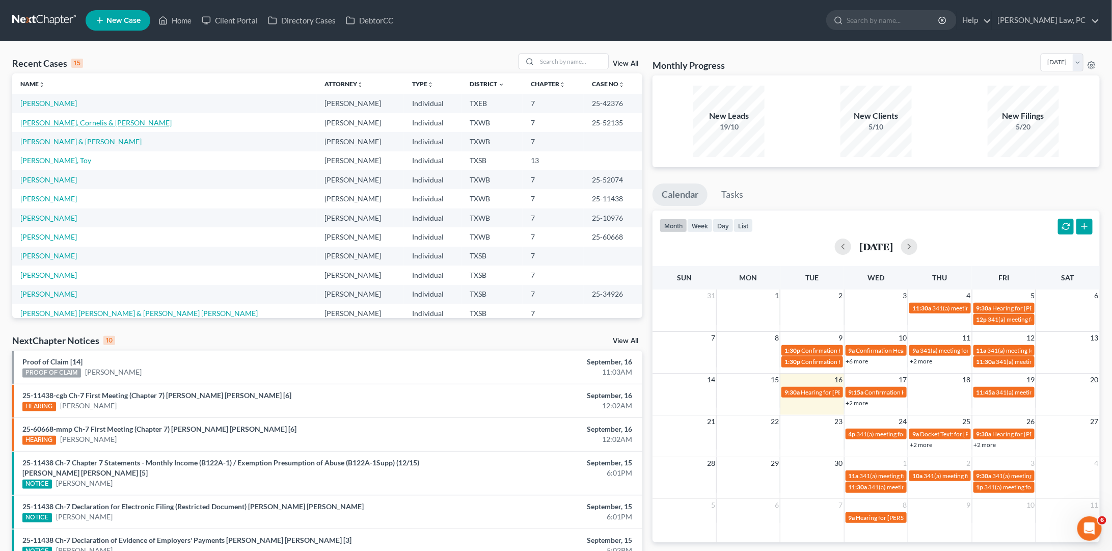
click at [87, 125] on link "Van Rooyen, Cornelis & Sonya" at bounding box center [95, 122] width 151 height 9
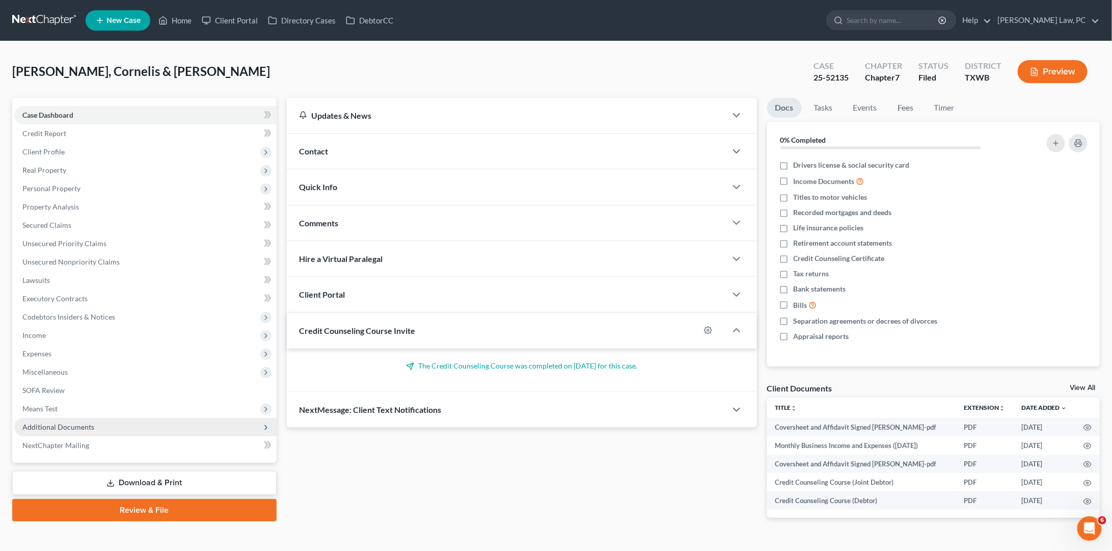
click at [53, 422] on span "Additional Documents" at bounding box center [58, 426] width 72 height 9
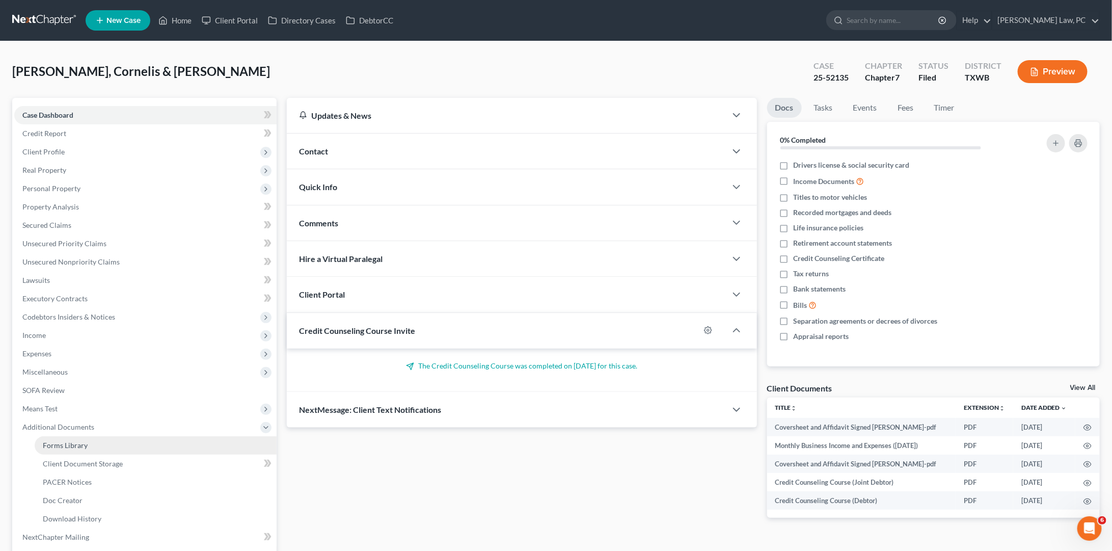
click at [113, 439] on link "Forms Library" at bounding box center [156, 445] width 242 height 18
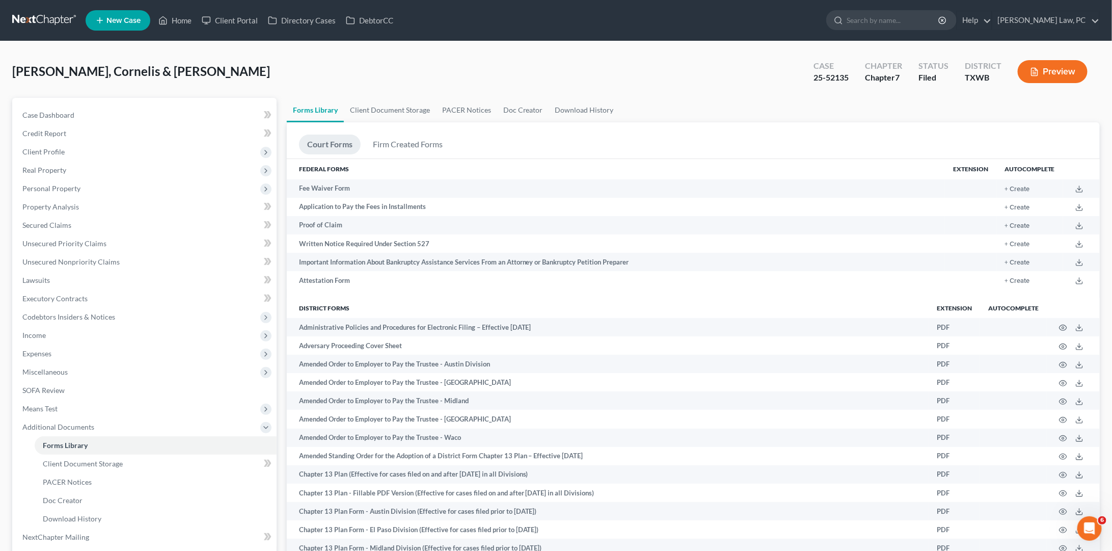
click at [46, 21] on link at bounding box center [44, 20] width 65 height 18
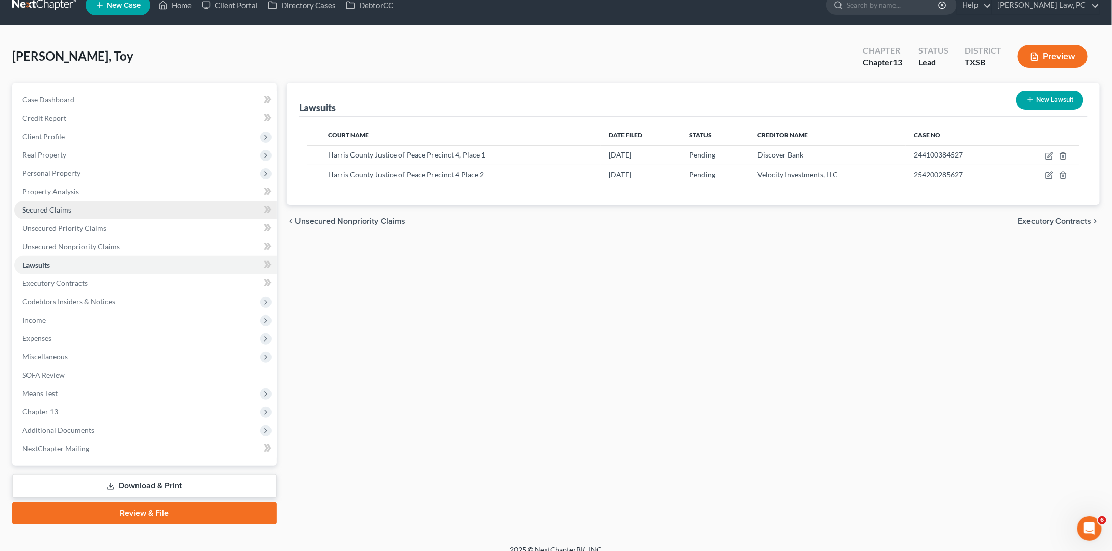
scroll to position [14, 0]
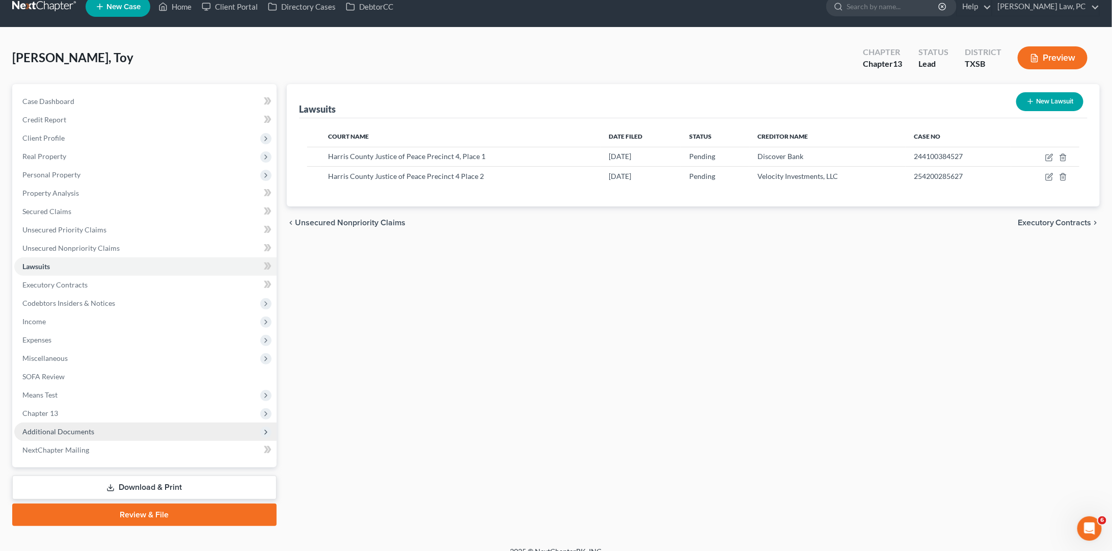
click at [263, 428] on icon at bounding box center [266, 432] width 8 height 8
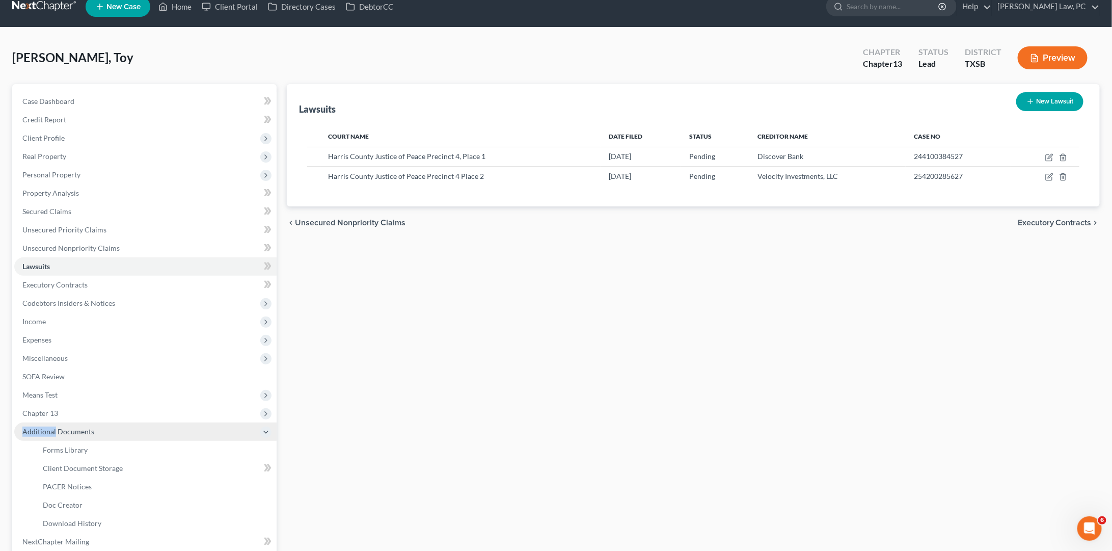
click at [263, 428] on icon at bounding box center [266, 432] width 8 height 8
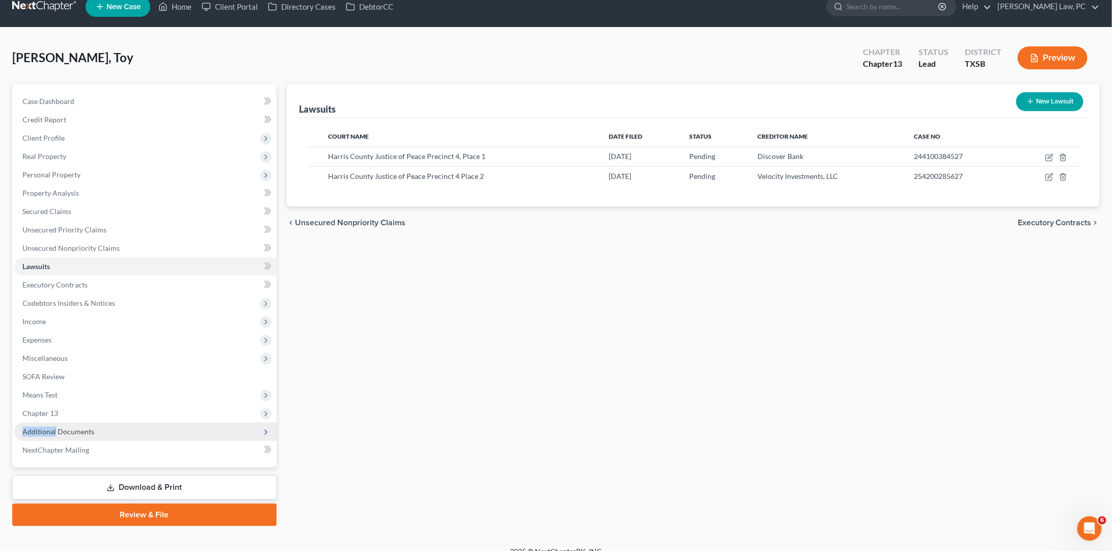
click at [265, 428] on icon at bounding box center [266, 432] width 8 height 8
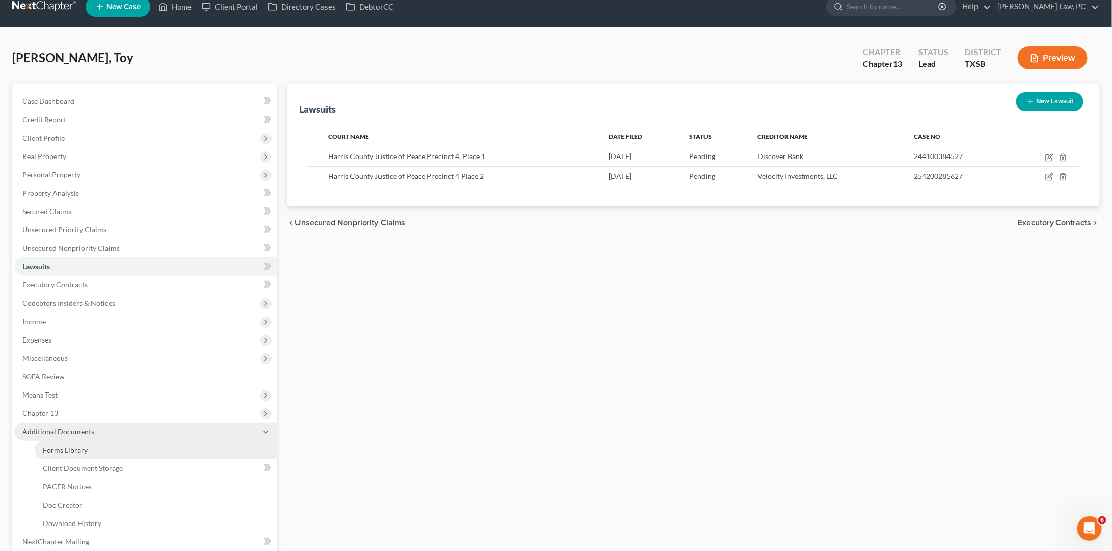
click at [160, 441] on link "Forms Library" at bounding box center [156, 450] width 242 height 18
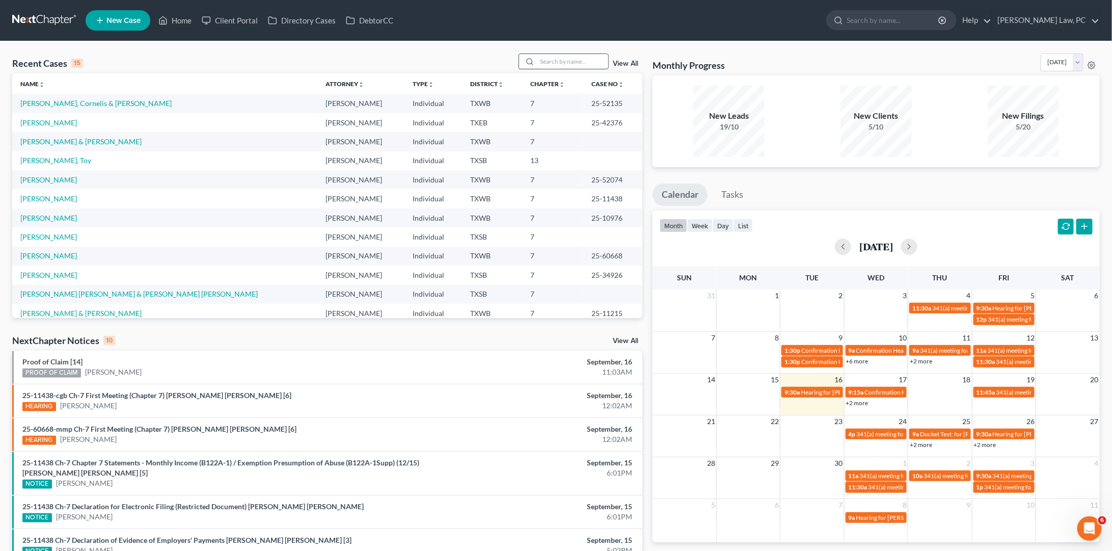
click at [565, 58] on input "search" at bounding box center [572, 61] width 71 height 15
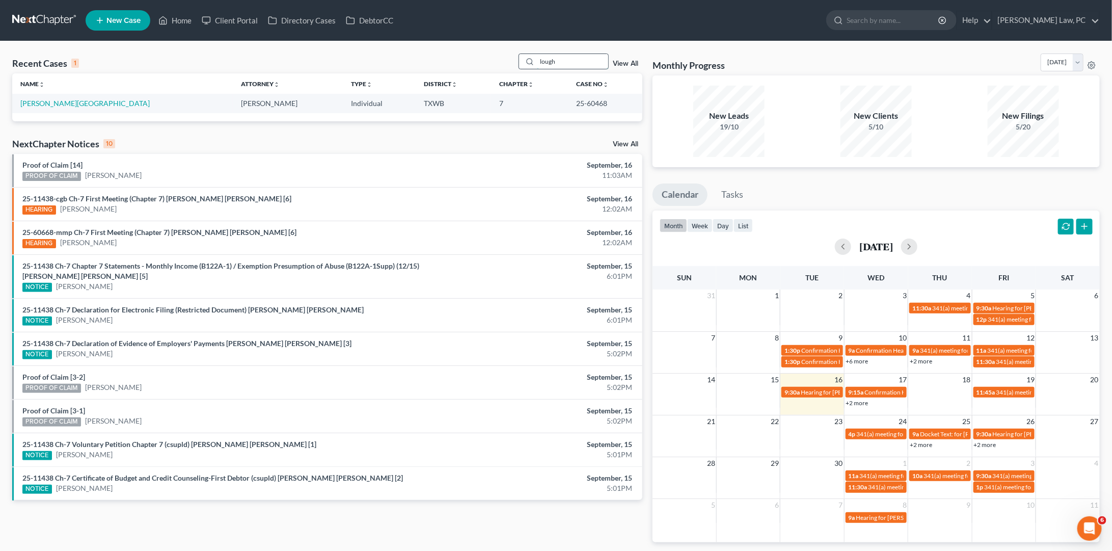
click at [559, 63] on input "lough" at bounding box center [572, 61] width 71 height 15
type input "Hulse"
click at [579, 56] on input "Hulse" at bounding box center [572, 61] width 71 height 15
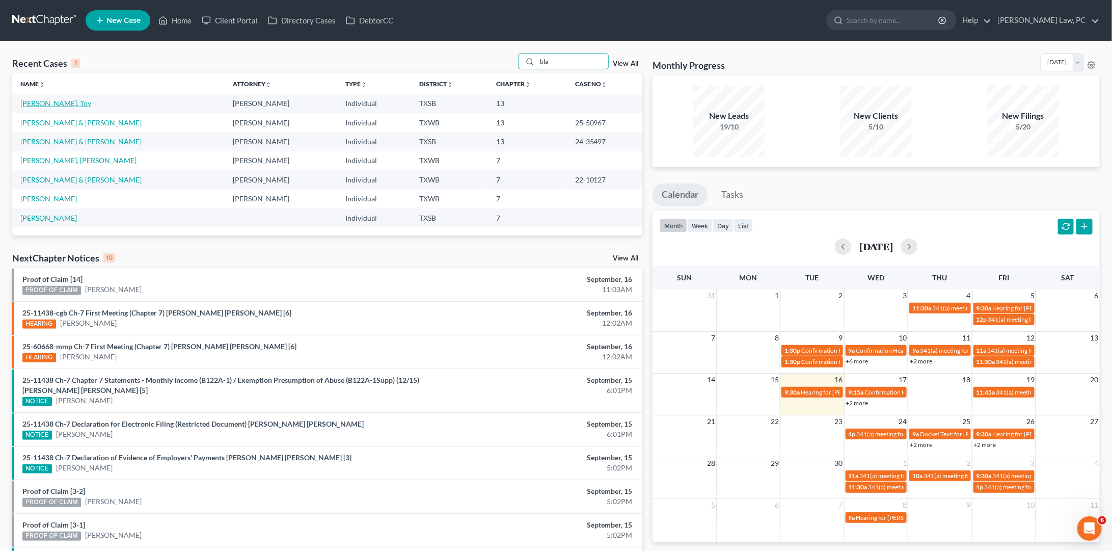
type input "bla"
click at [65, 103] on link "[PERSON_NAME], Toy" at bounding box center [55, 103] width 71 height 9
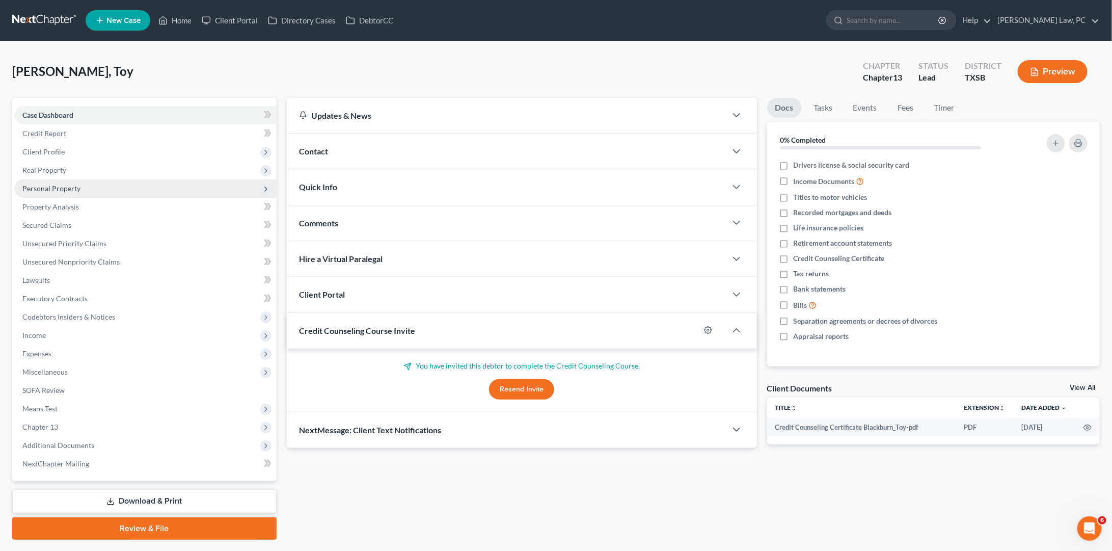
click at [64, 186] on span "Personal Property" at bounding box center [51, 188] width 58 height 9
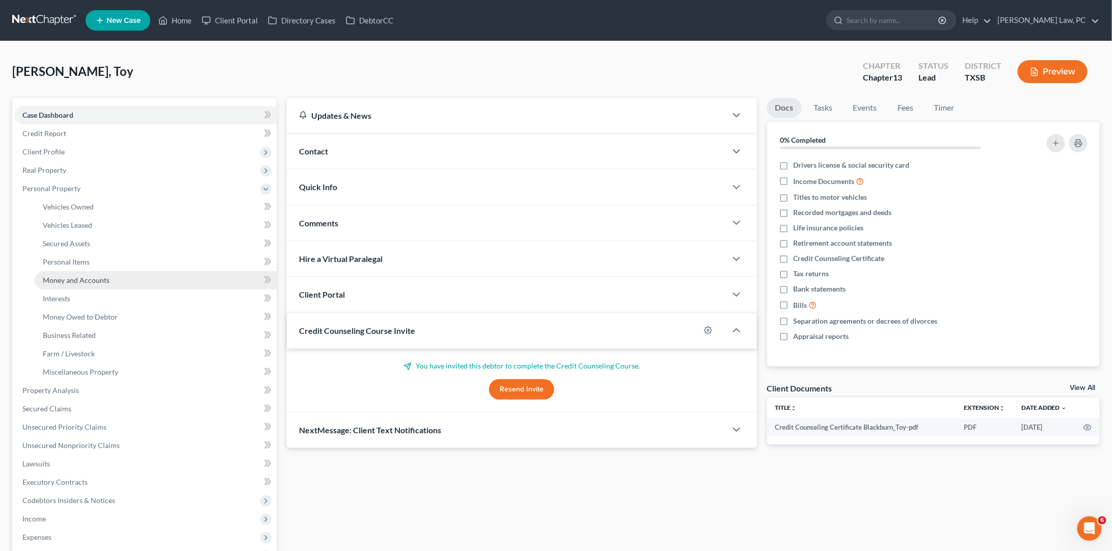
click at [66, 276] on span "Money and Accounts" at bounding box center [76, 280] width 67 height 9
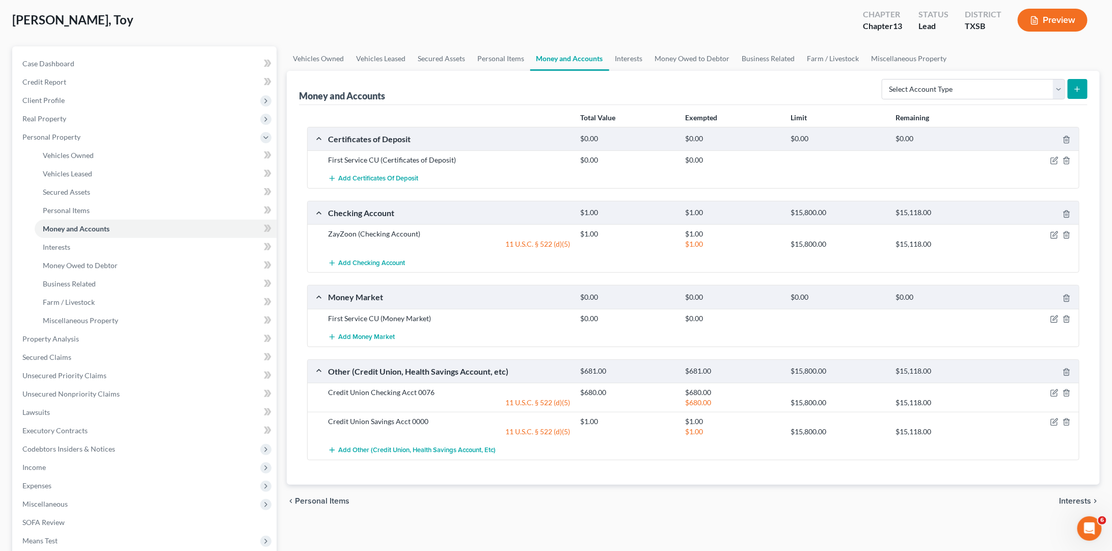
scroll to position [55, 0]
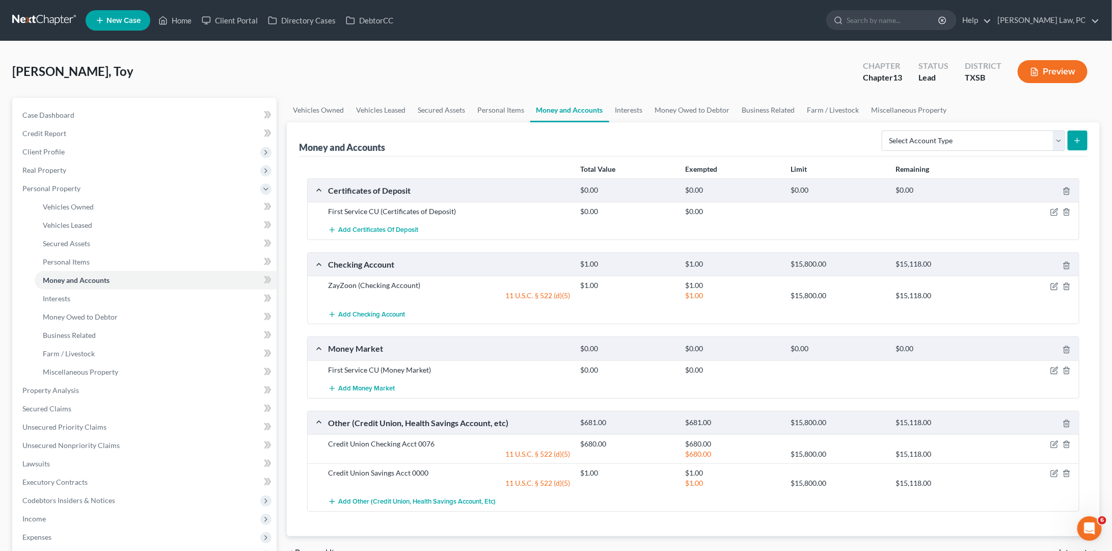
click at [38, 21] on link at bounding box center [44, 20] width 65 height 18
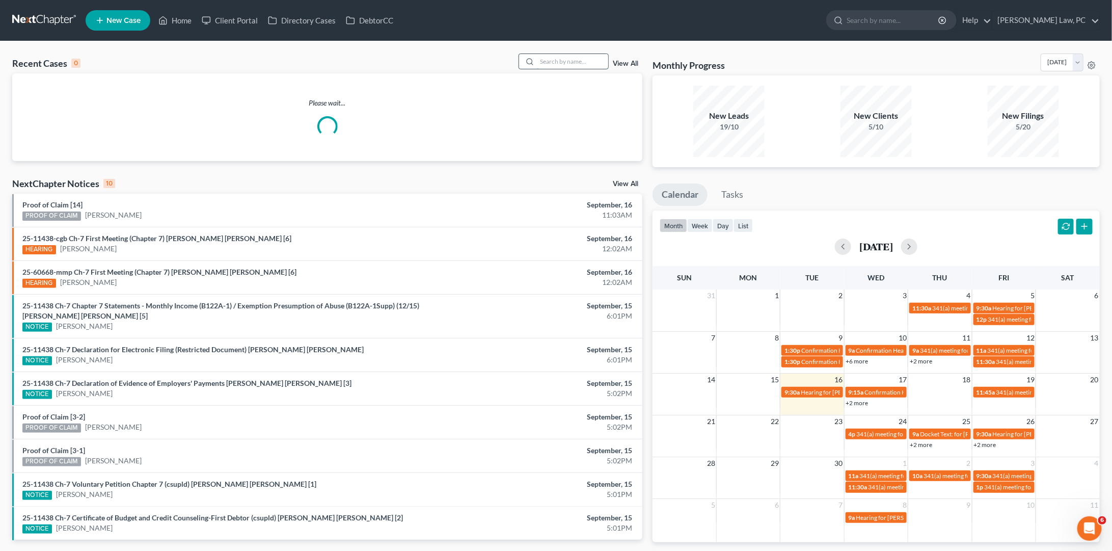
click at [573, 62] on input "search" at bounding box center [572, 61] width 71 height 15
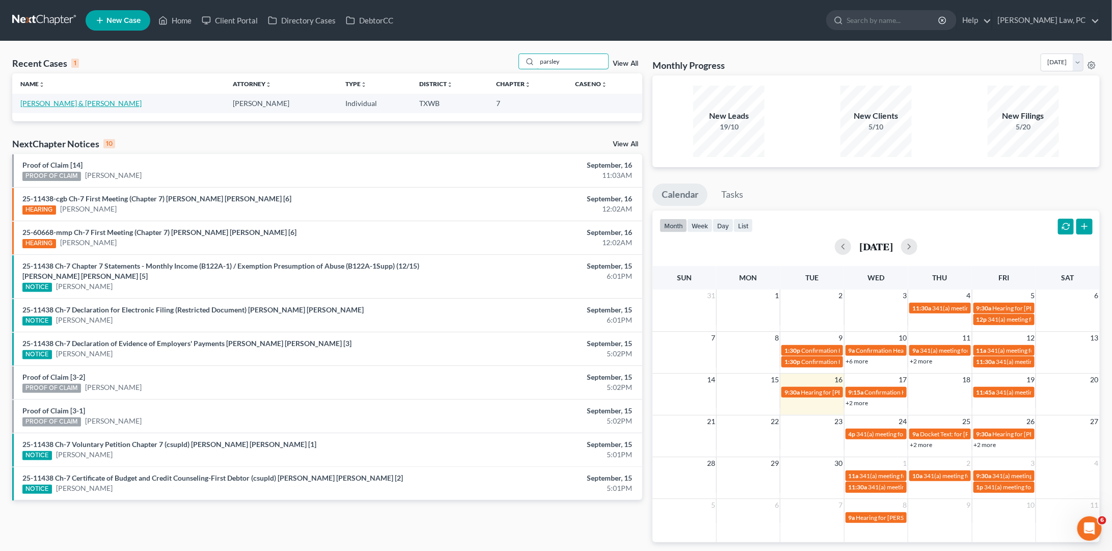
type input "parsley"
click at [79, 99] on link "Parsley, Brandon & Mari" at bounding box center [80, 103] width 121 height 9
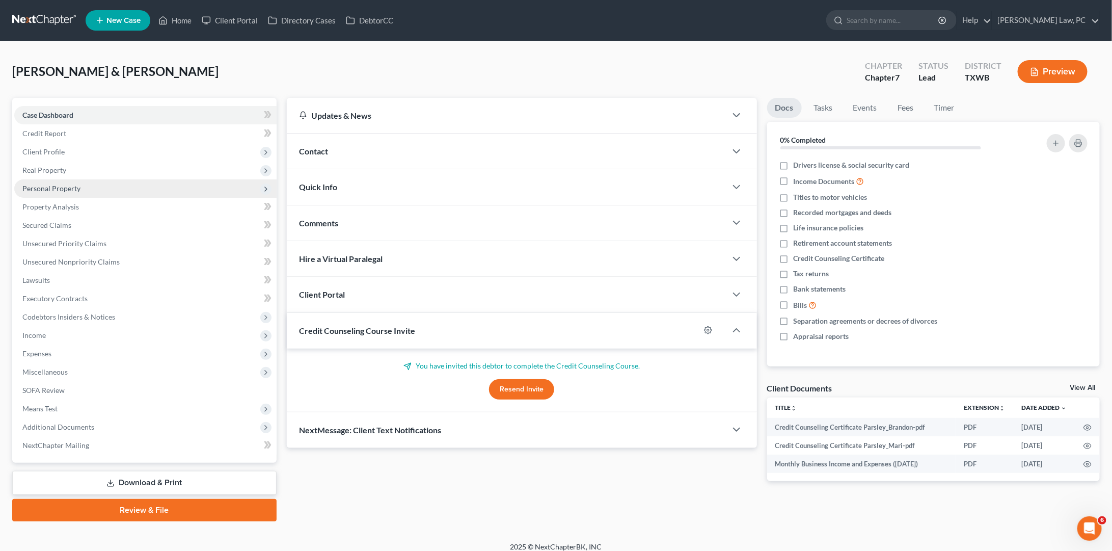
click at [96, 187] on span "Personal Property" at bounding box center [145, 188] width 262 height 18
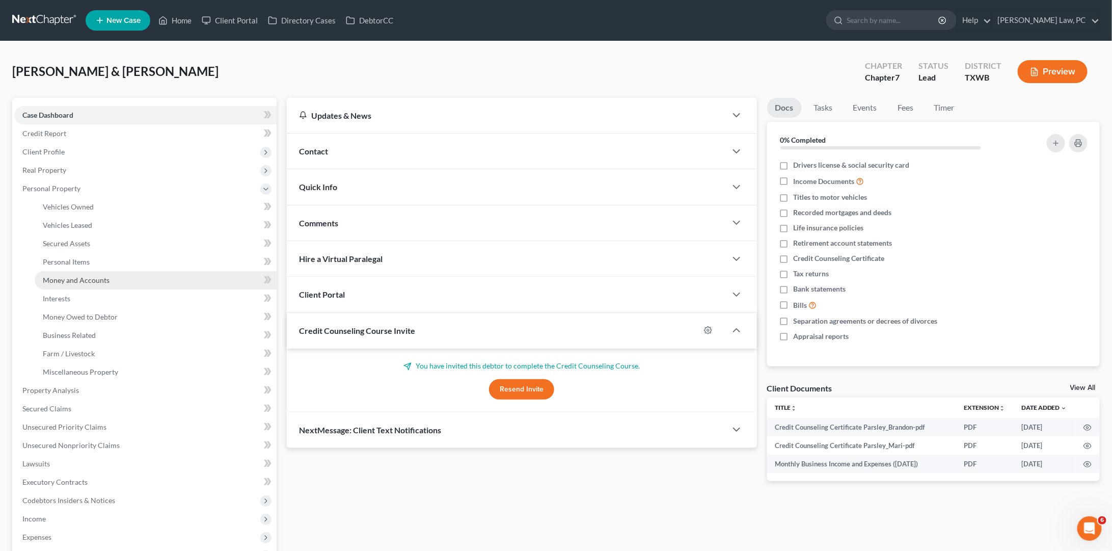
click at [103, 276] on span "Money and Accounts" at bounding box center [76, 280] width 67 height 9
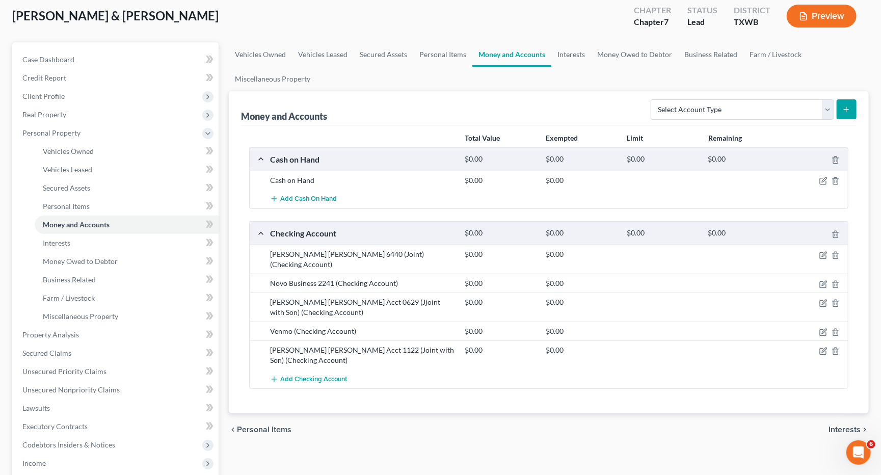
scroll to position [59, 0]
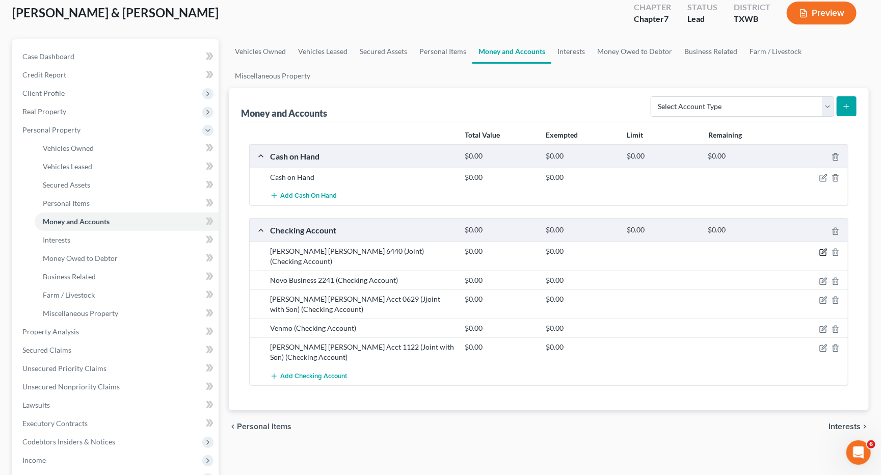
click at [822, 249] on icon "button" at bounding box center [823, 252] width 8 height 8
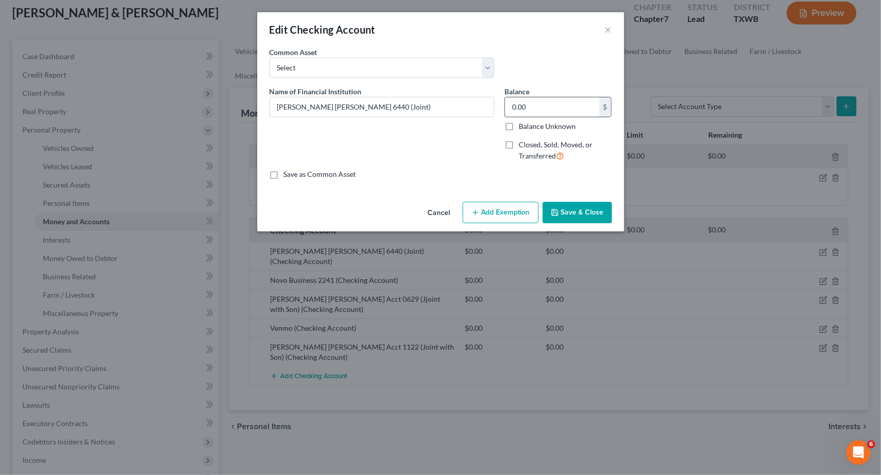
click at [528, 103] on input "0.00" at bounding box center [552, 106] width 94 height 19
type input "2,058.04"
click at [576, 212] on button "Save & Close" at bounding box center [576, 212] width 69 height 21
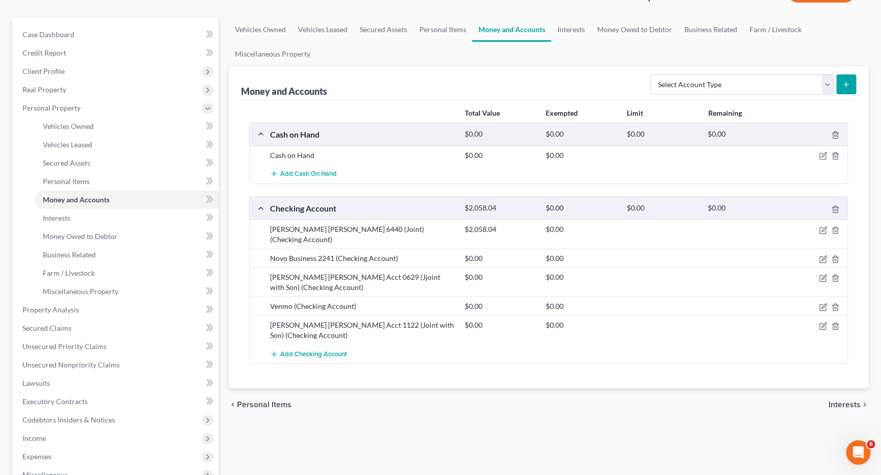
scroll to position [104, 0]
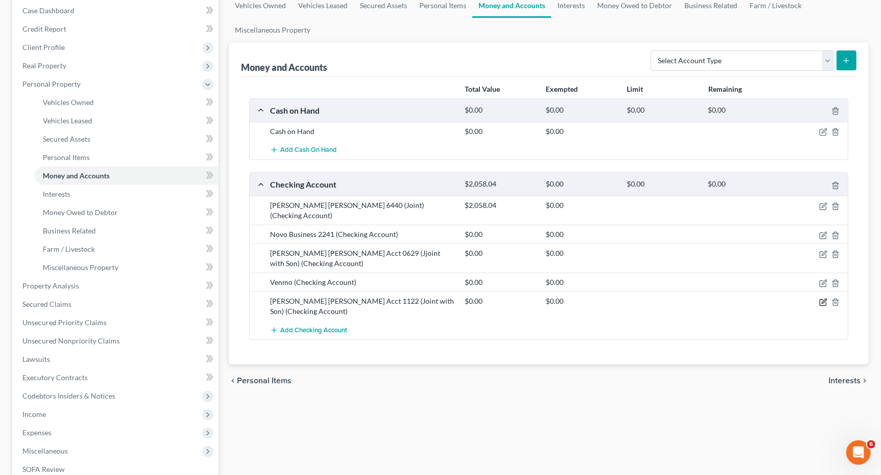
click at [821, 298] on icon "button" at bounding box center [823, 302] width 8 height 8
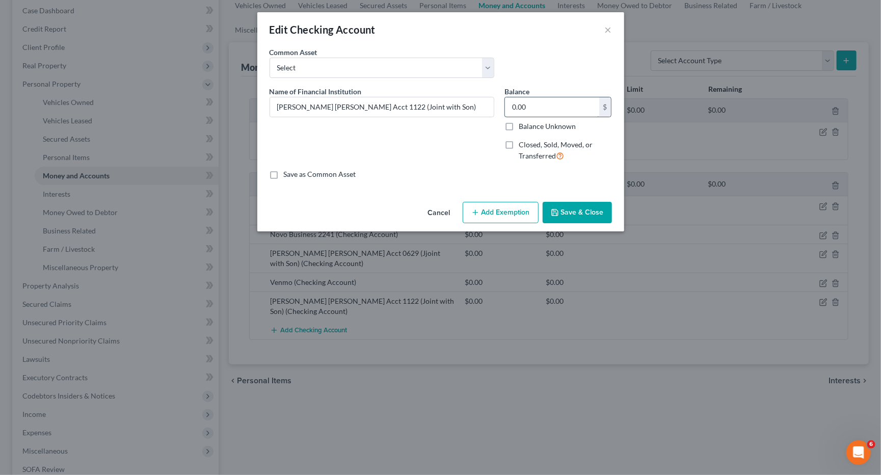
click at [532, 111] on input "0.00" at bounding box center [552, 106] width 94 height 19
click at [528, 104] on input "0.00" at bounding box center [552, 106] width 94 height 19
type input "743.21"
click at [580, 212] on button "Save & Close" at bounding box center [576, 212] width 69 height 21
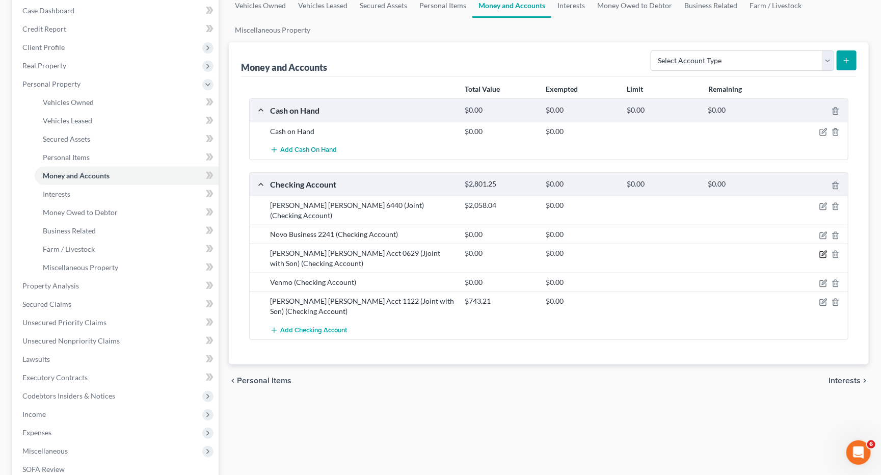
click at [822, 251] on icon "button" at bounding box center [824, 253] width 5 height 5
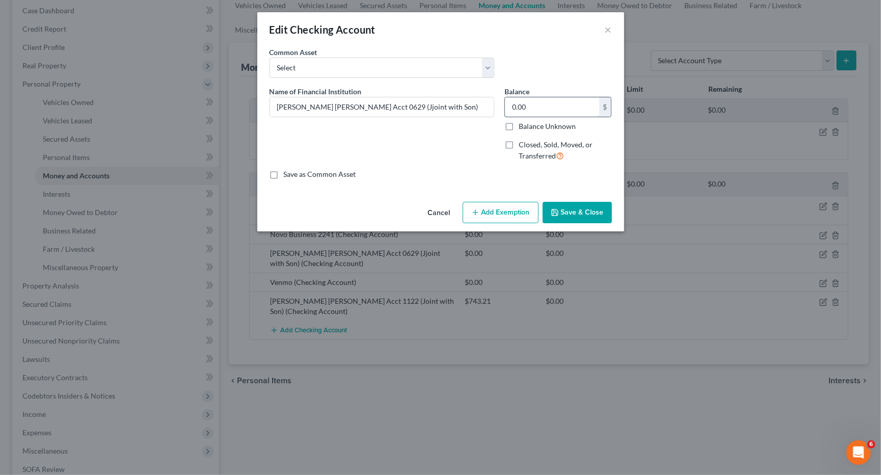
click at [541, 104] on input "0.00" at bounding box center [552, 106] width 94 height 19
type input "874.04"
click at [566, 211] on button "Save & Close" at bounding box center [576, 212] width 69 height 21
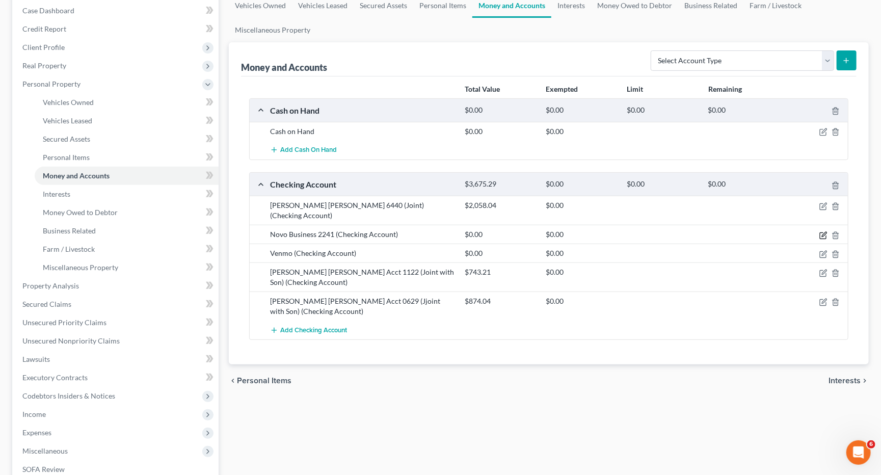
click at [821, 231] on icon "button" at bounding box center [823, 235] width 8 height 8
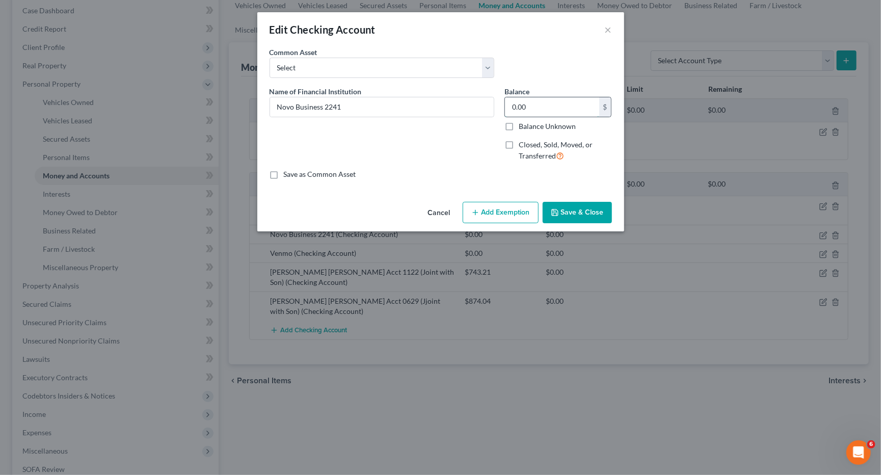
click at [536, 108] on input "0.00" at bounding box center [552, 106] width 94 height 19
type input "0.19"
click at [574, 208] on button "Save & Close" at bounding box center [576, 212] width 69 height 21
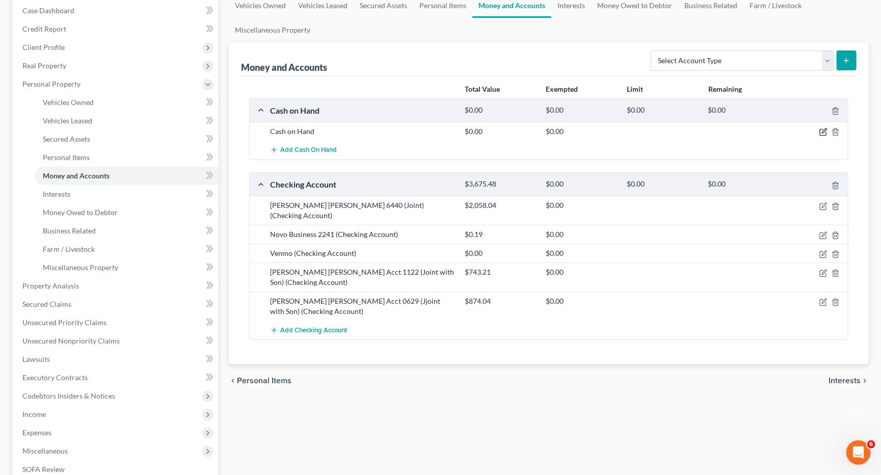
click at [825, 131] on icon "button" at bounding box center [823, 132] width 8 height 8
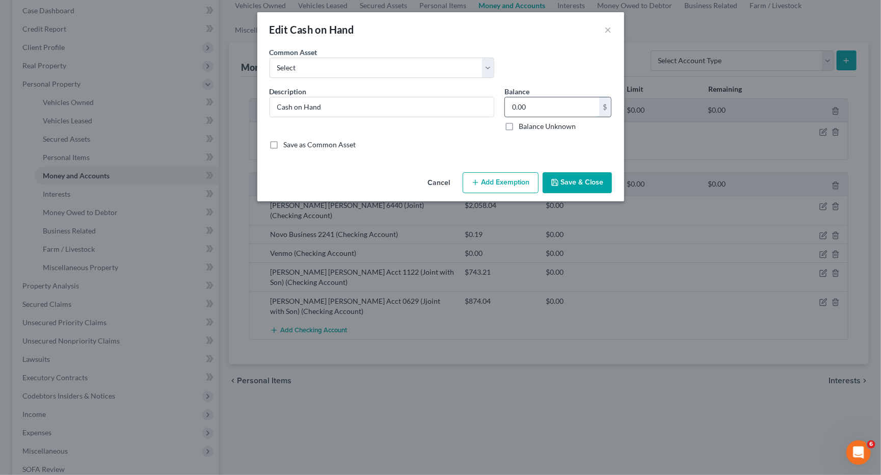
click at [534, 101] on input "0.00" at bounding box center [552, 106] width 94 height 19
type input "3"
click at [572, 181] on button "Save & Close" at bounding box center [576, 182] width 69 height 21
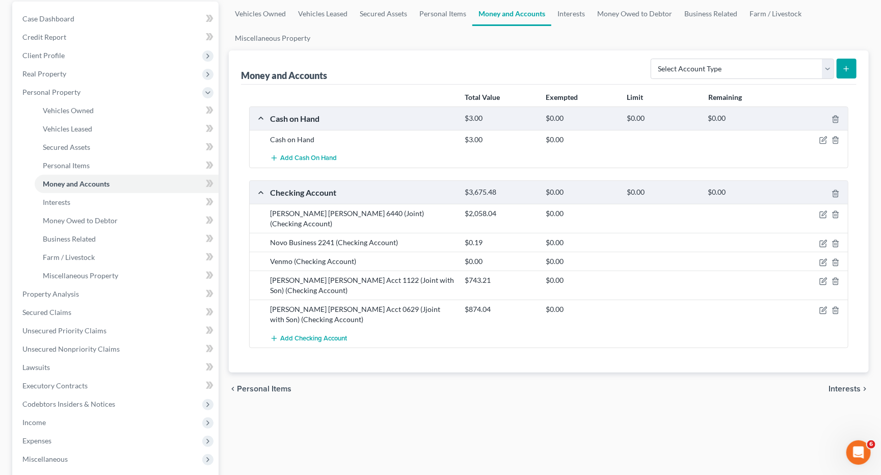
scroll to position [93, 0]
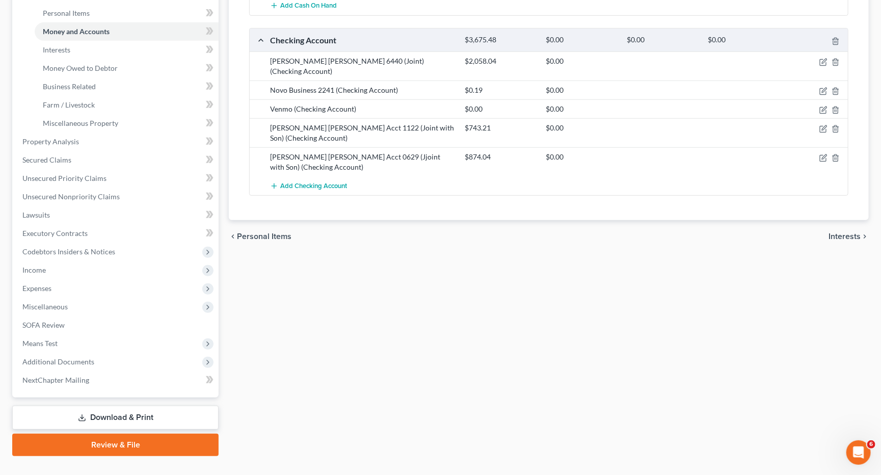
click at [127, 405] on link "Download & Print" at bounding box center [115, 417] width 206 height 24
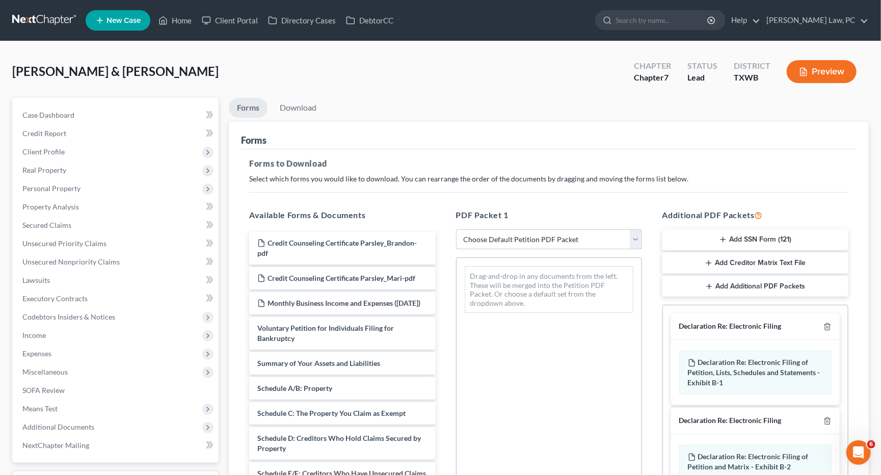
select select "0"
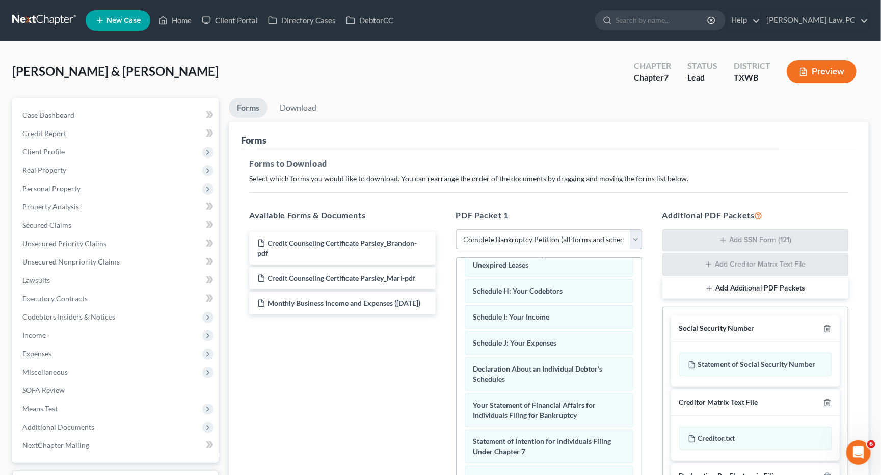
scroll to position [293, 0]
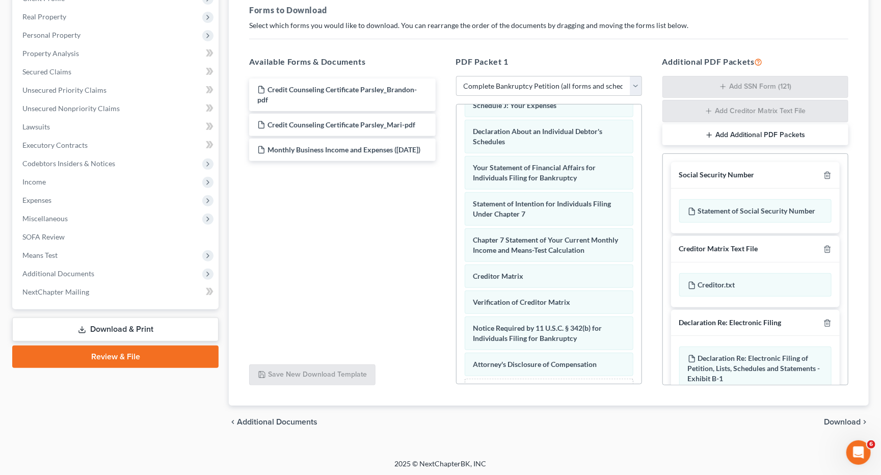
click at [831, 418] on span "Download" at bounding box center [842, 422] width 37 height 8
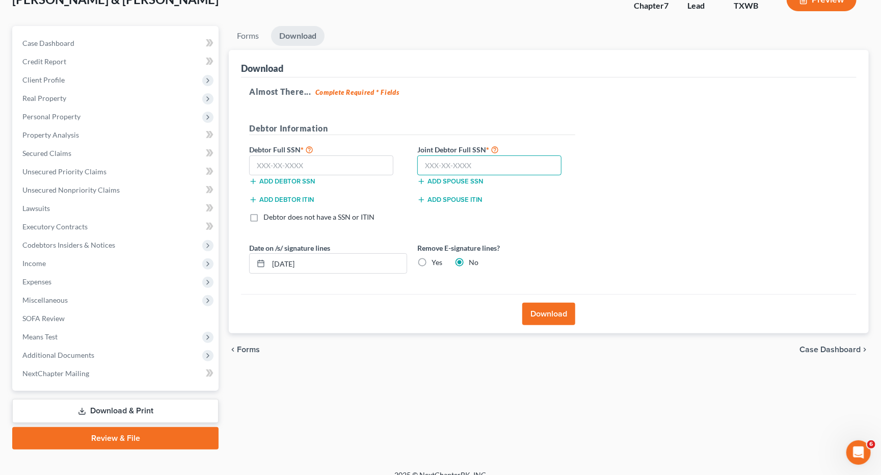
click at [514, 170] on input "text" at bounding box center [489, 165] width 144 height 20
type input "572-25-0554"
click at [360, 168] on input "text" at bounding box center [321, 165] width 144 height 20
type input "611-01-7472"
click at [554, 306] on button "Download" at bounding box center [548, 314] width 53 height 22
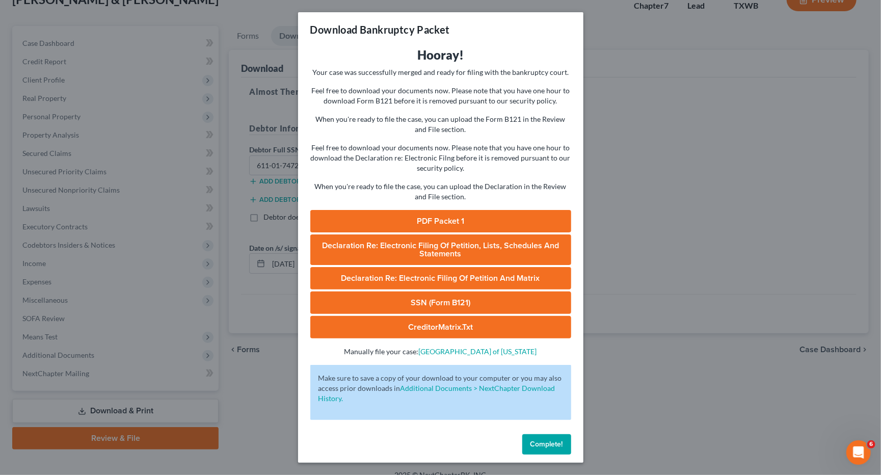
click at [456, 212] on link "PDF Packet 1" at bounding box center [440, 221] width 261 height 22
click at [442, 292] on link "SSN (Form B121)" at bounding box center [440, 302] width 261 height 22
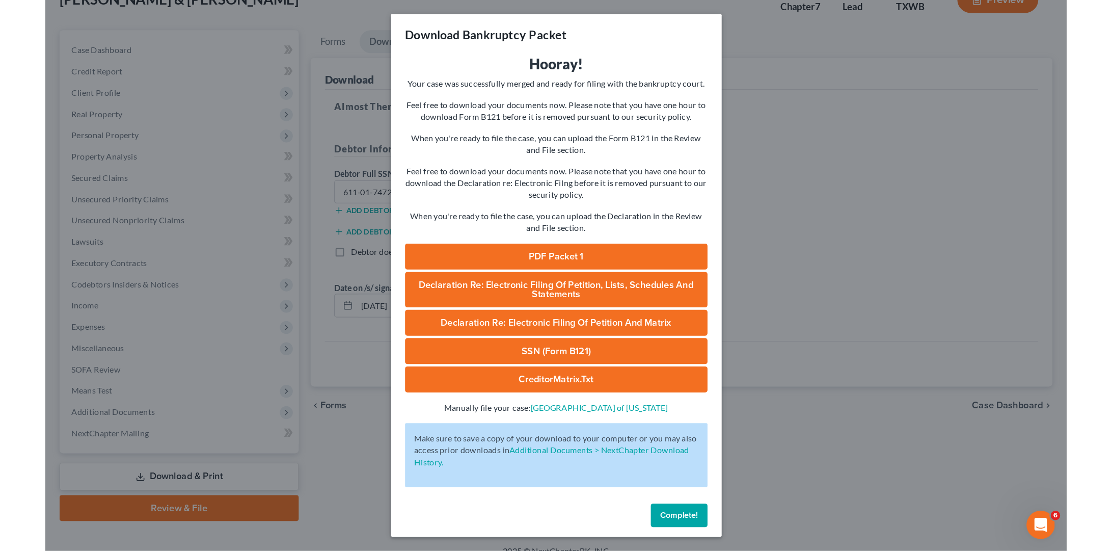
scroll to position [0, 0]
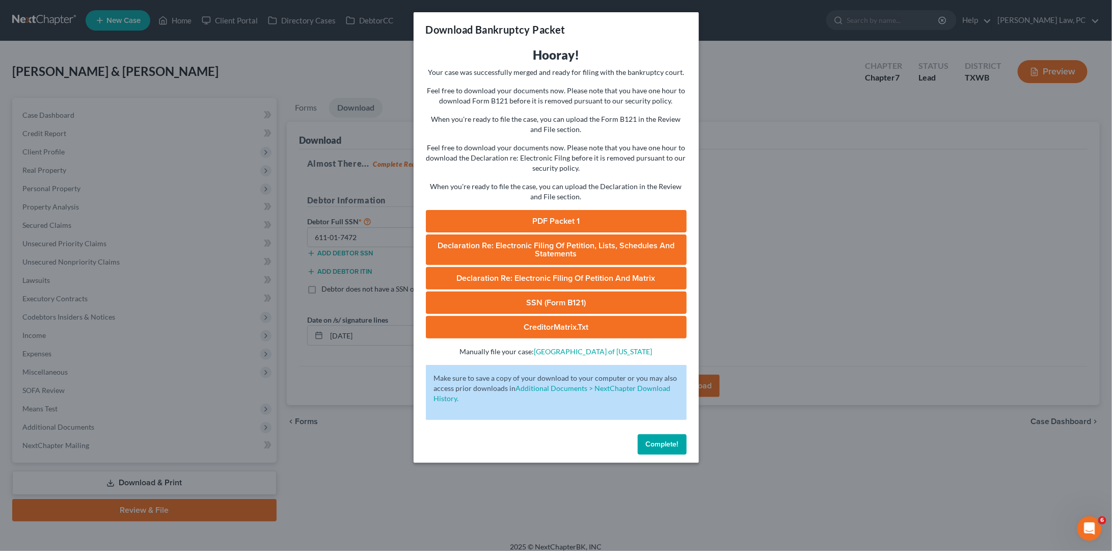
click at [671, 440] on span "Complete!" at bounding box center [662, 444] width 33 height 9
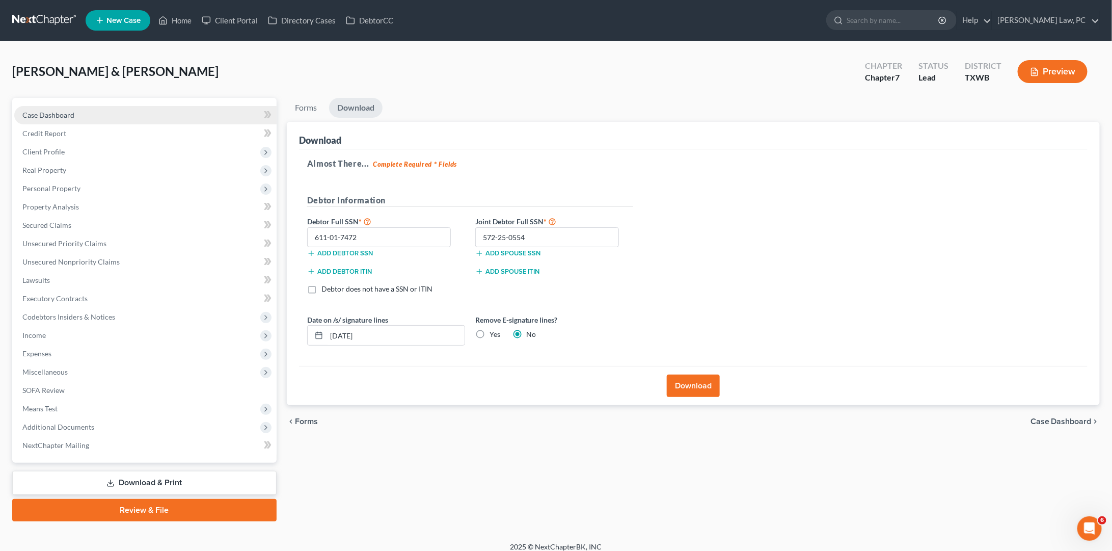
click at [55, 119] on link "Case Dashboard" at bounding box center [145, 115] width 262 height 18
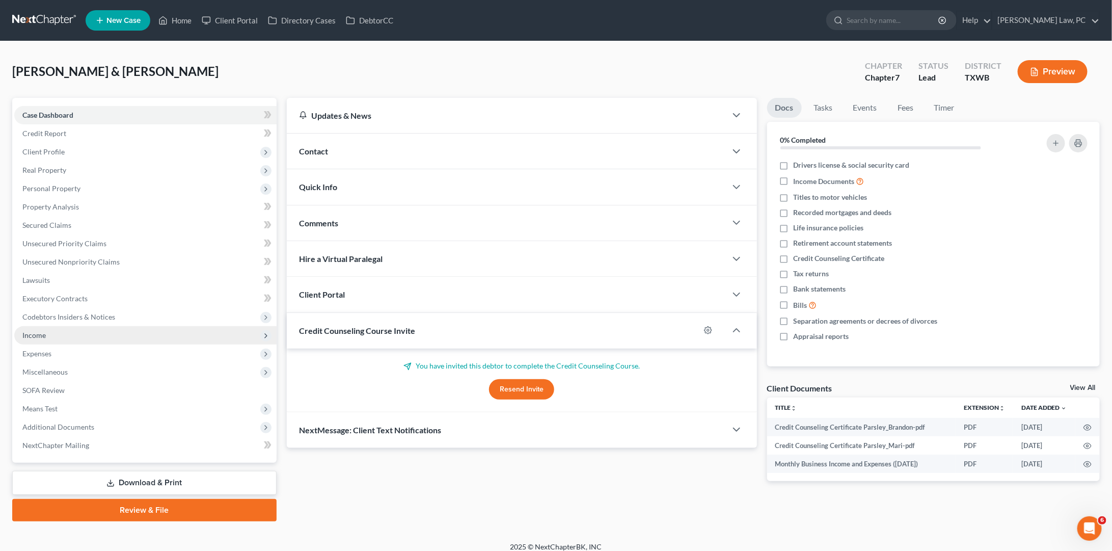
click at [39, 331] on span "Income" at bounding box center [33, 335] width 23 height 9
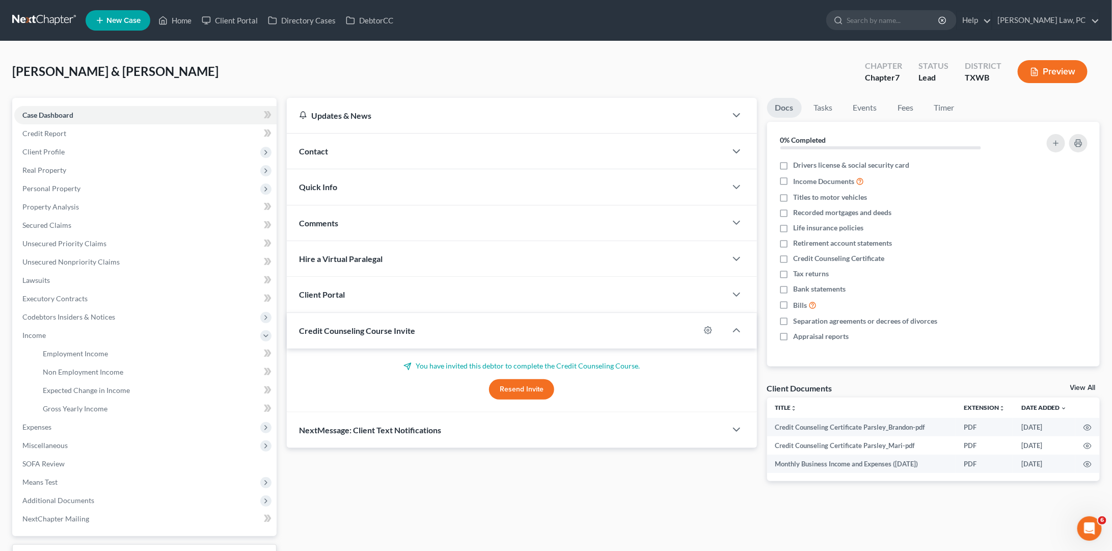
click at [1055, 76] on button "Preview" at bounding box center [1053, 71] width 70 height 23
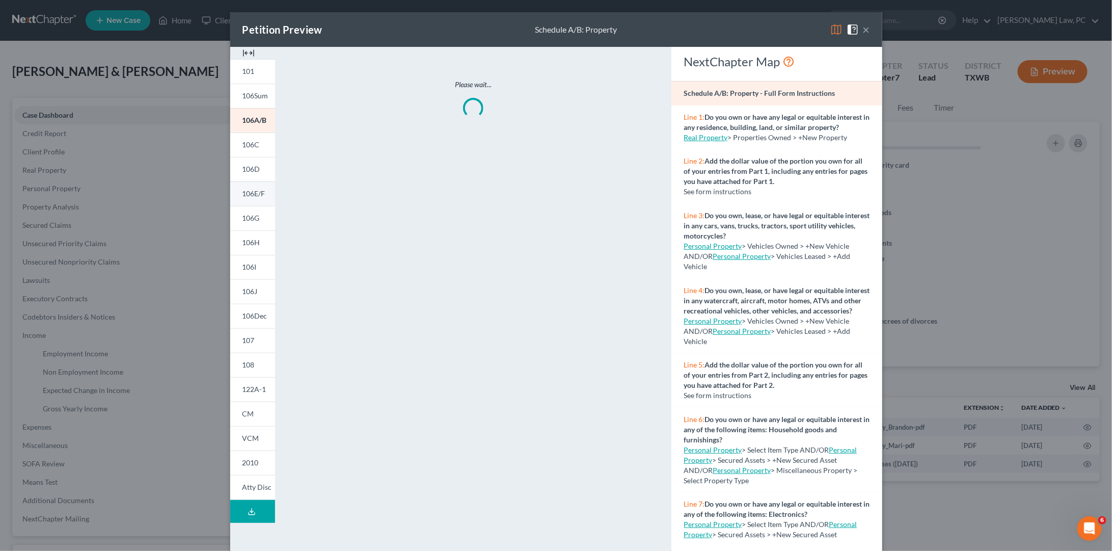
click at [263, 192] on span "106E/F" at bounding box center [253, 193] width 23 height 9
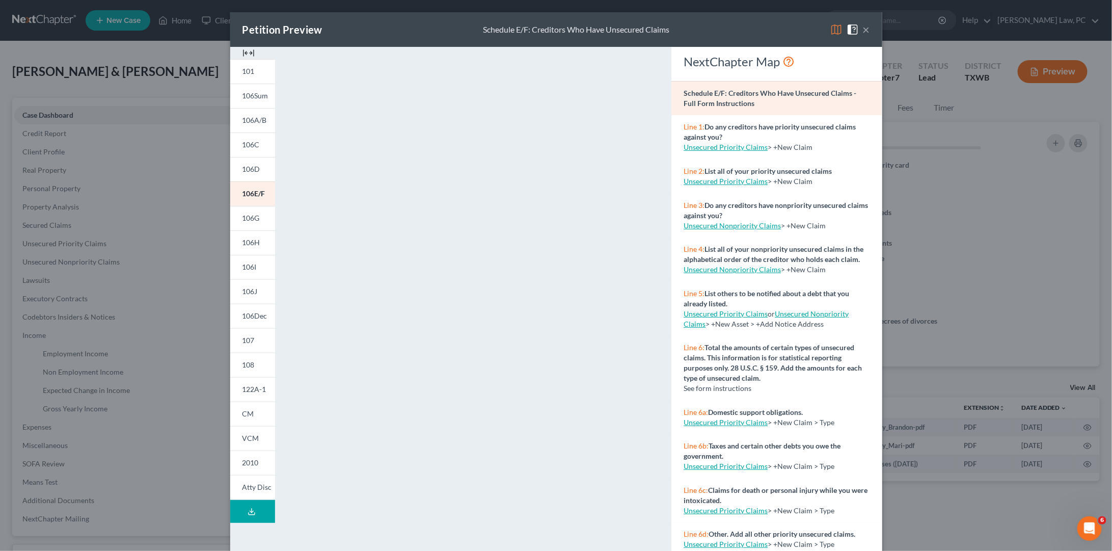
click at [868, 31] on button "×" at bounding box center [866, 29] width 7 height 12
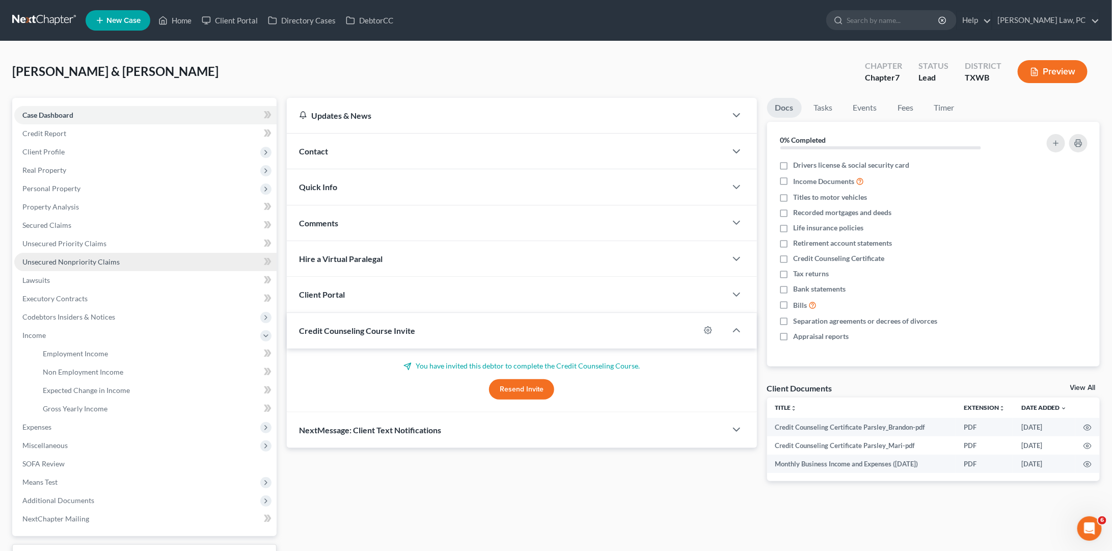
click at [77, 257] on span "Unsecured Nonpriority Claims" at bounding box center [70, 261] width 97 height 9
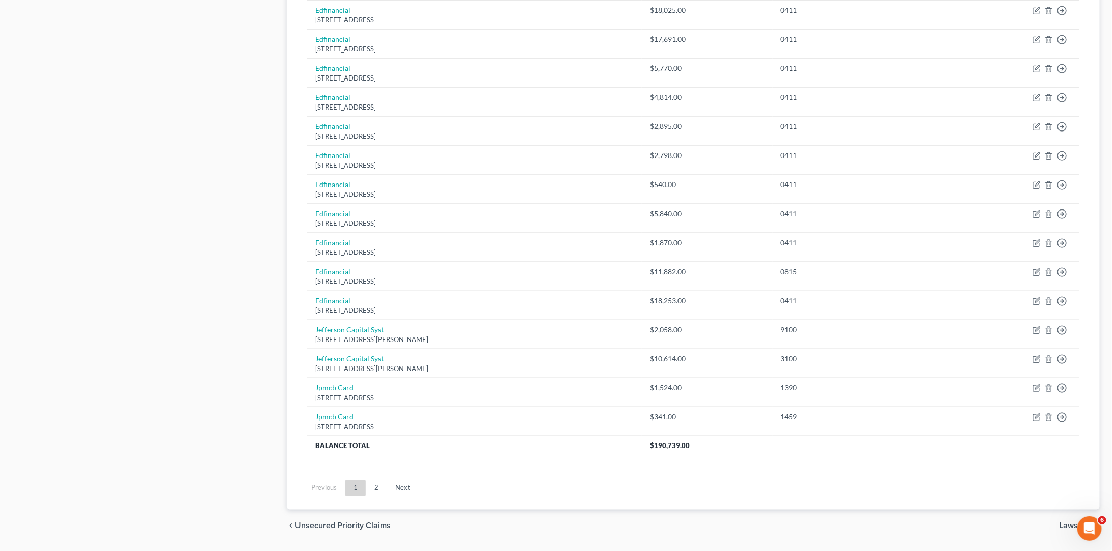
scroll to position [595, 0]
click at [374, 480] on link "2" at bounding box center [376, 488] width 20 height 16
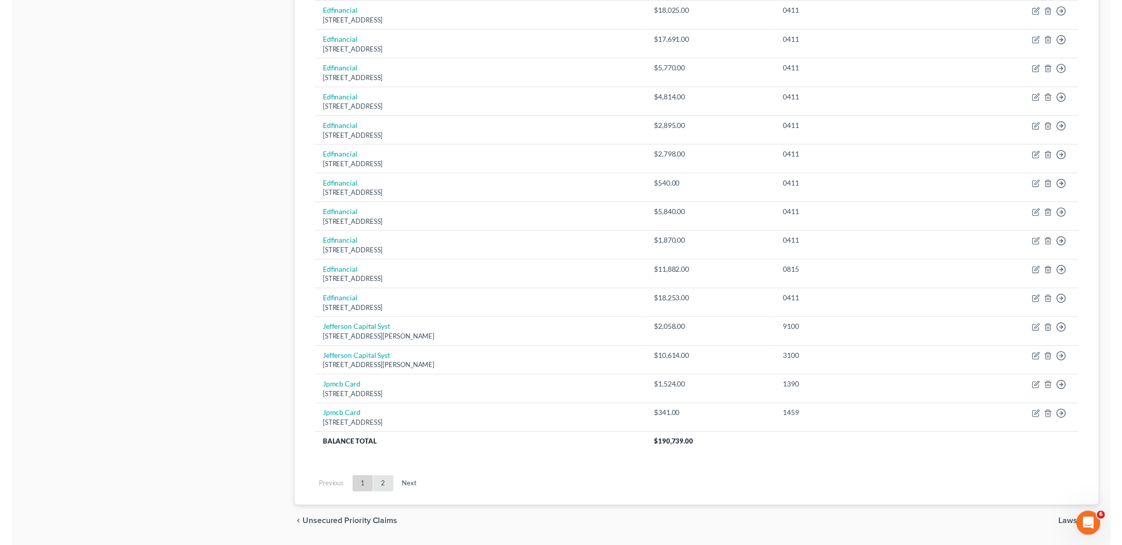
scroll to position [0, 0]
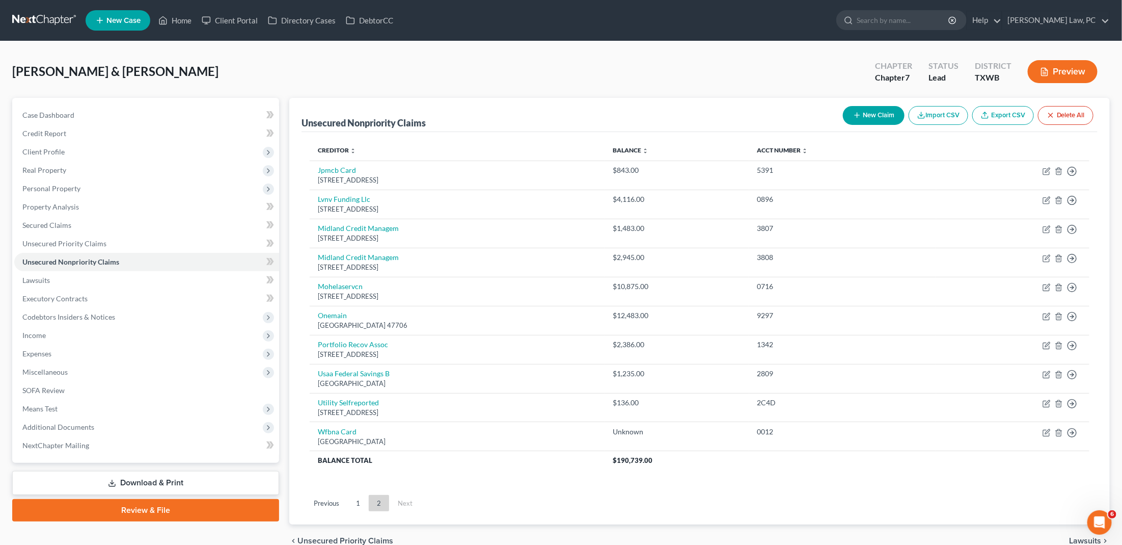
click at [58, 10] on nav "Home New Case Client Portal Directory Cases DebtorCC Hooman Khoshnood Law, PC g…" at bounding box center [561, 20] width 1122 height 41
click at [52, 15] on link at bounding box center [44, 20] width 65 height 18
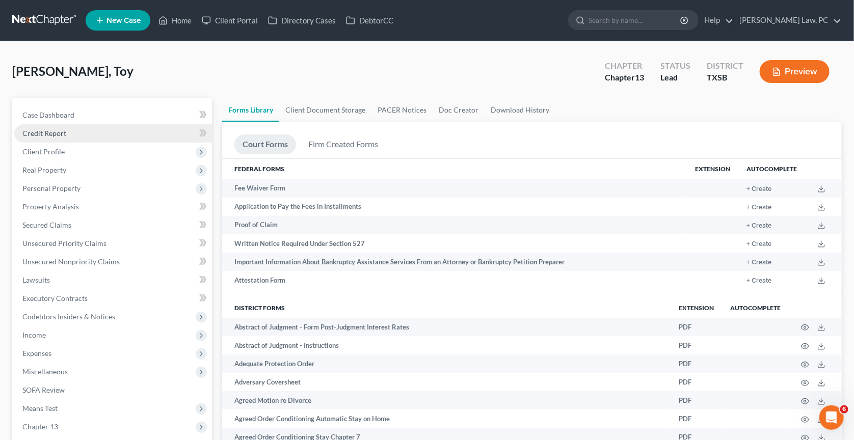
click at [106, 131] on link "Credit Report" at bounding box center [113, 133] width 198 height 18
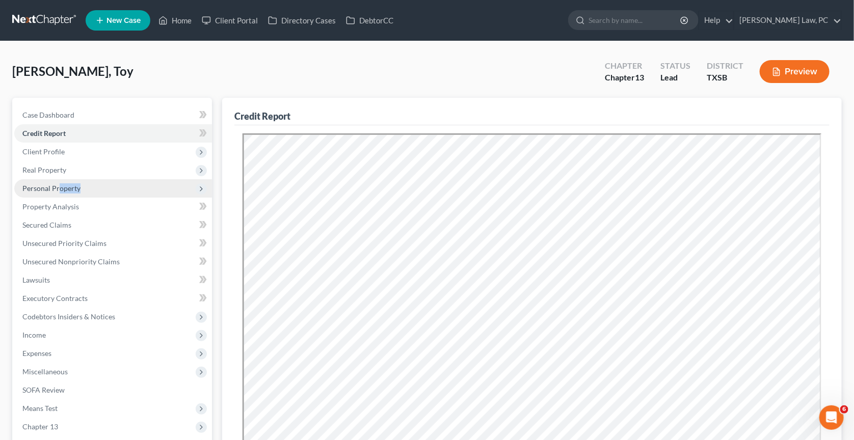
click at [57, 189] on span "Personal Property" at bounding box center [113, 188] width 198 height 18
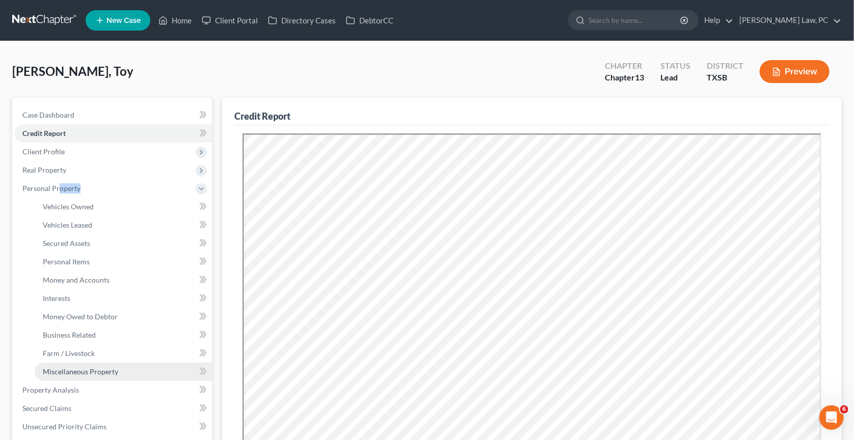
click at [70, 367] on span "Miscellaneous Property" at bounding box center [80, 371] width 75 height 9
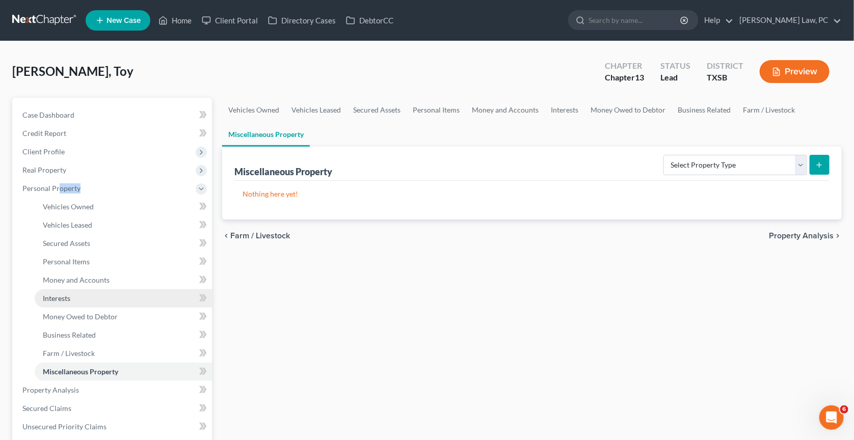
click at [73, 297] on link "Interests" at bounding box center [123, 298] width 177 height 18
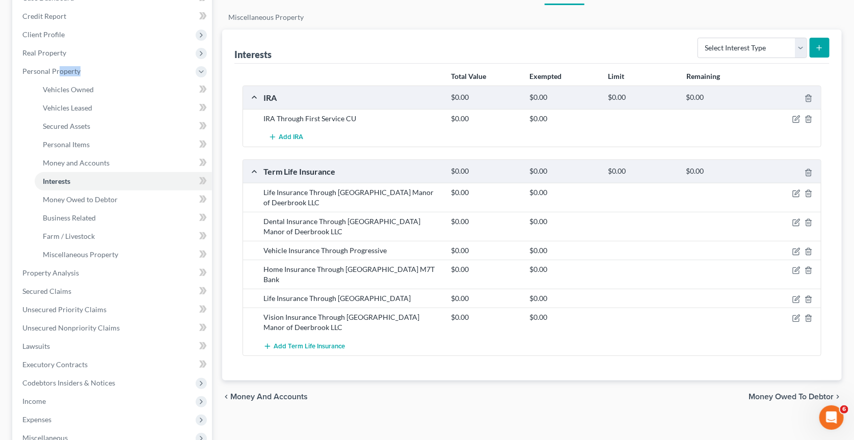
scroll to position [140, 0]
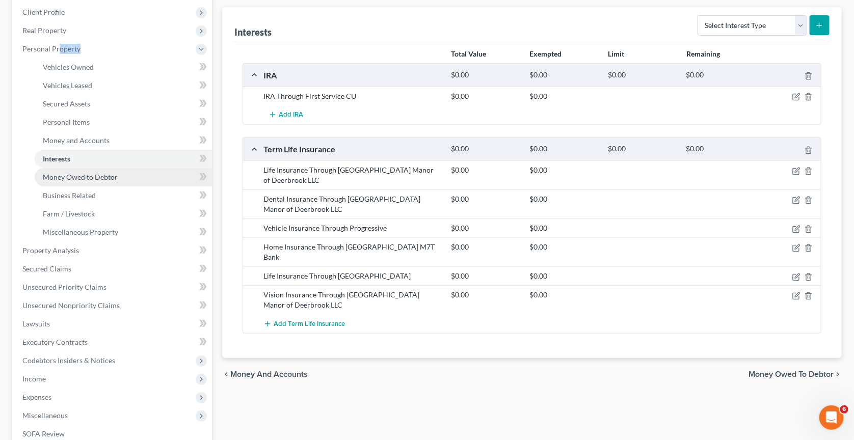
click at [128, 171] on link "Money Owed to Debtor" at bounding box center [123, 177] width 177 height 18
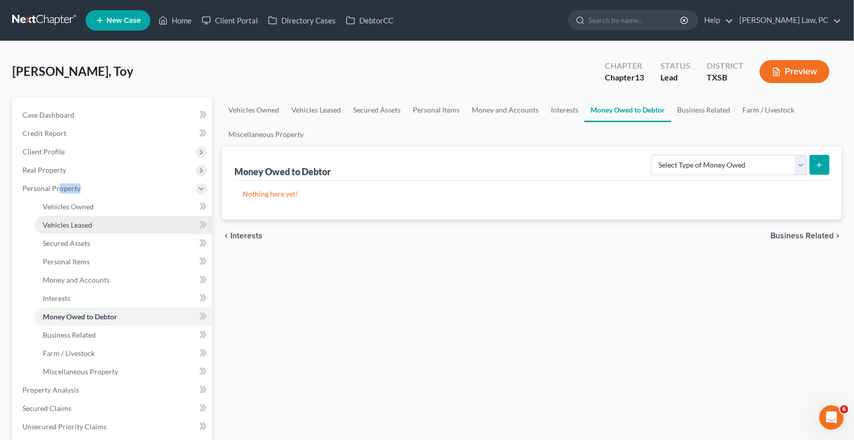
click at [102, 216] on link "Vehicles Leased" at bounding box center [123, 225] width 177 height 18
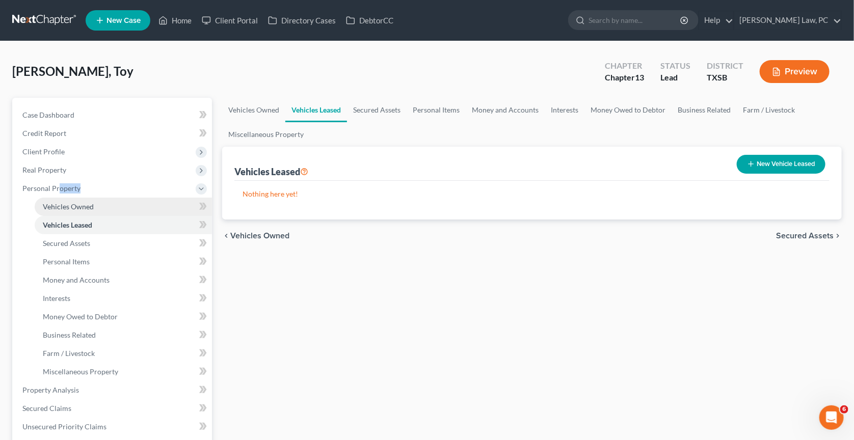
click at [101, 199] on link "Vehicles Owned" at bounding box center [123, 207] width 177 height 18
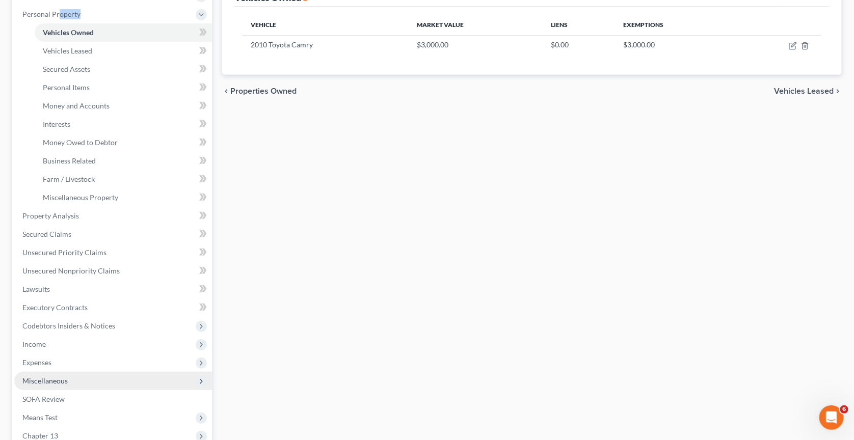
scroll to position [177, 0]
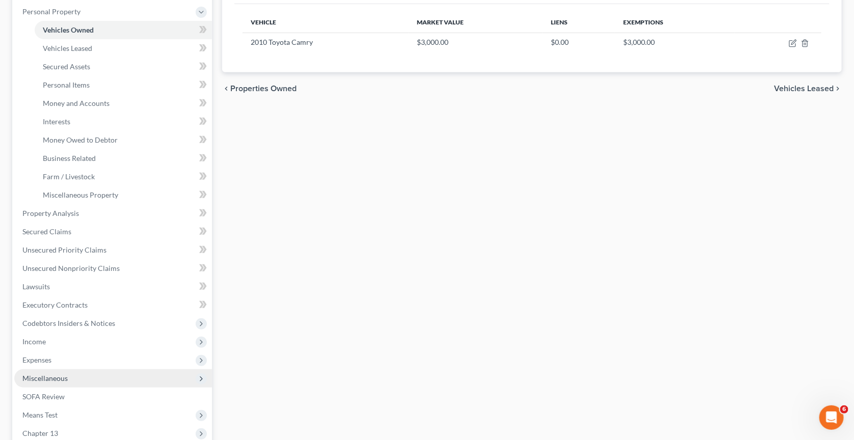
click at [53, 374] on span "Miscellaneous" at bounding box center [44, 378] width 45 height 9
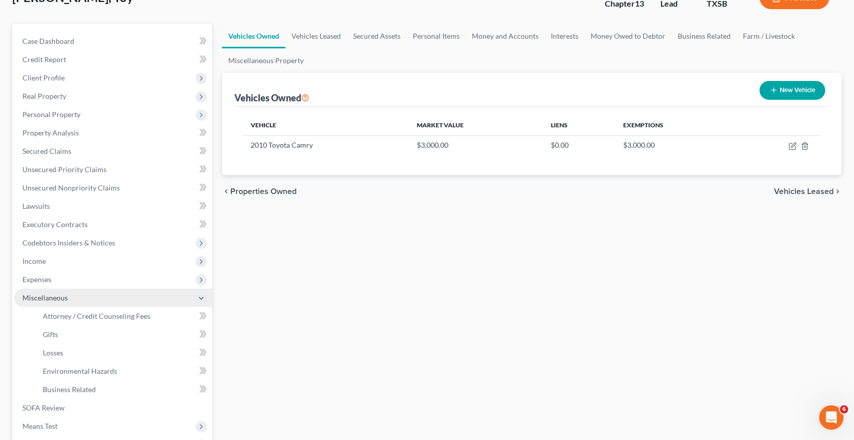
scroll to position [74, 0]
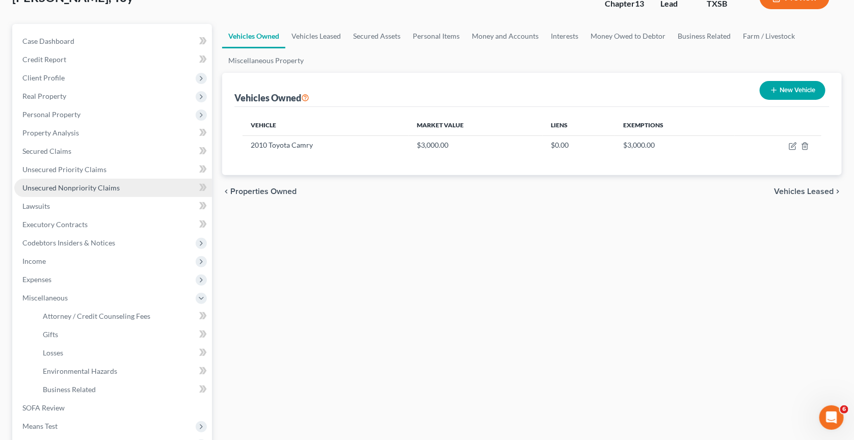
click at [70, 183] on span "Unsecured Nonpriority Claims" at bounding box center [70, 187] width 97 height 9
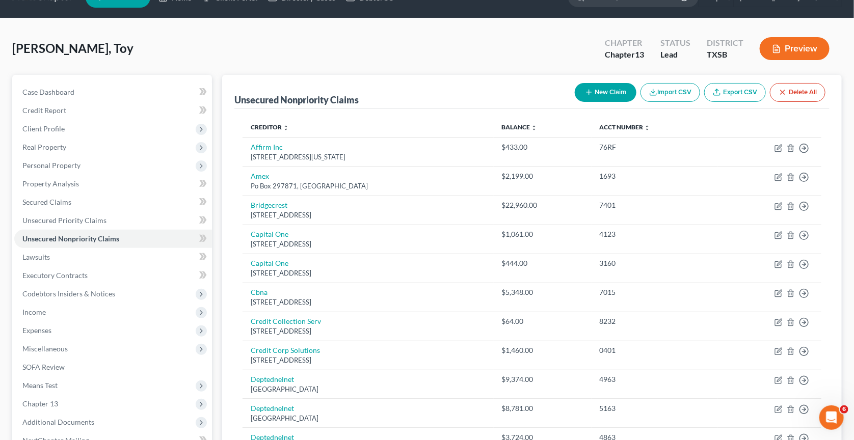
scroll to position [17, 0]
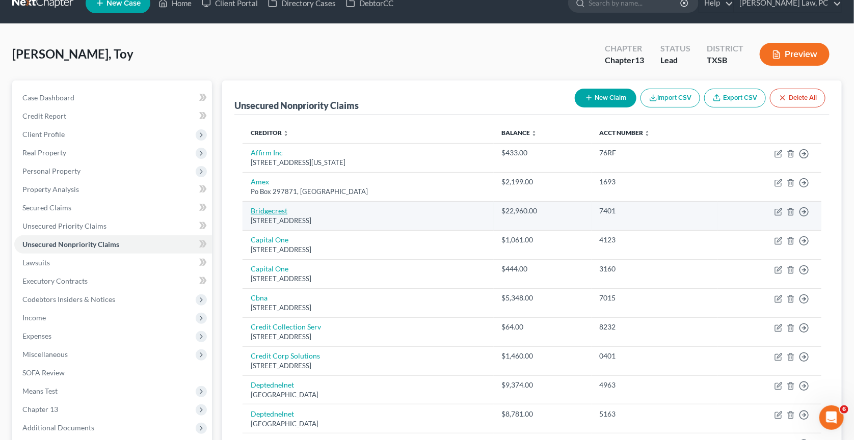
click at [267, 211] on link "Bridgecrest" at bounding box center [269, 210] width 37 height 9
select select "3"
select select "4"
select select "0"
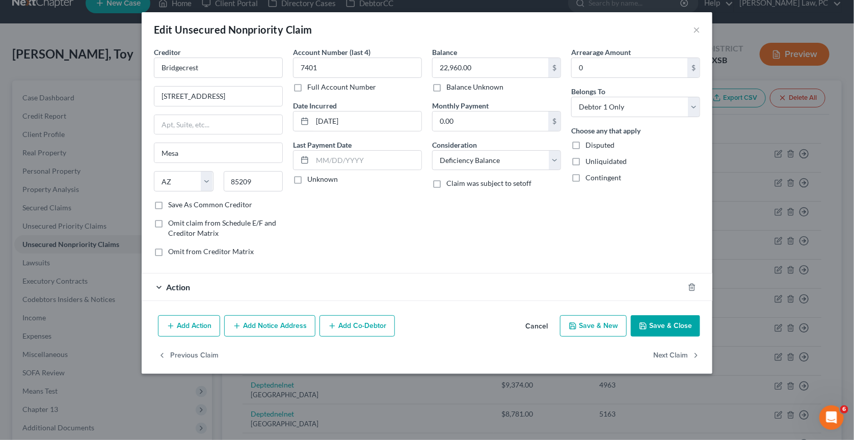
click at [208, 286] on div "Action" at bounding box center [413, 287] width 542 height 27
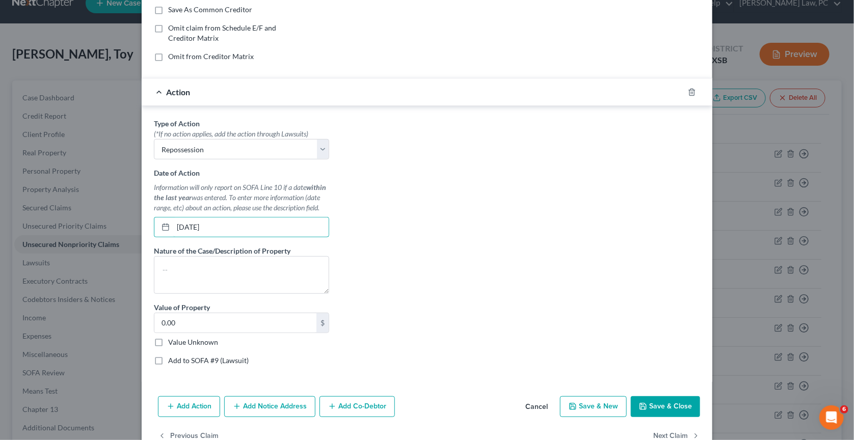
scroll to position [201, 0]
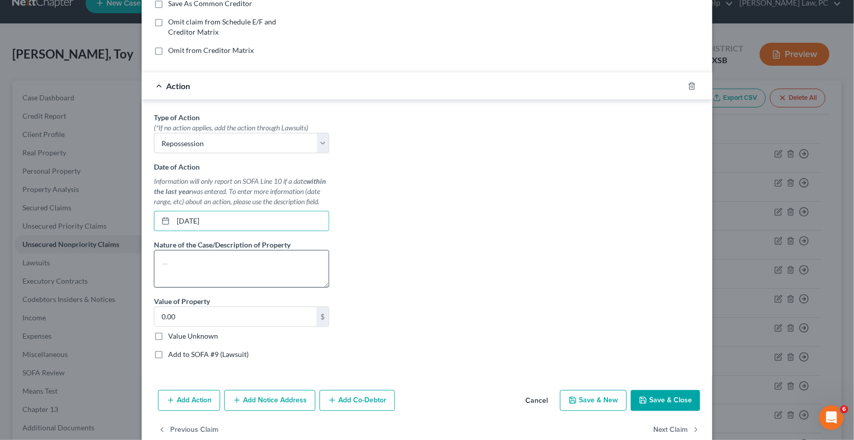
type input "[DATE]"
click at [263, 260] on textarea at bounding box center [241, 269] width 175 height 38
type textarea "Vehicle was in an accident"
click at [667, 392] on button "Save & Close" at bounding box center [665, 400] width 69 height 21
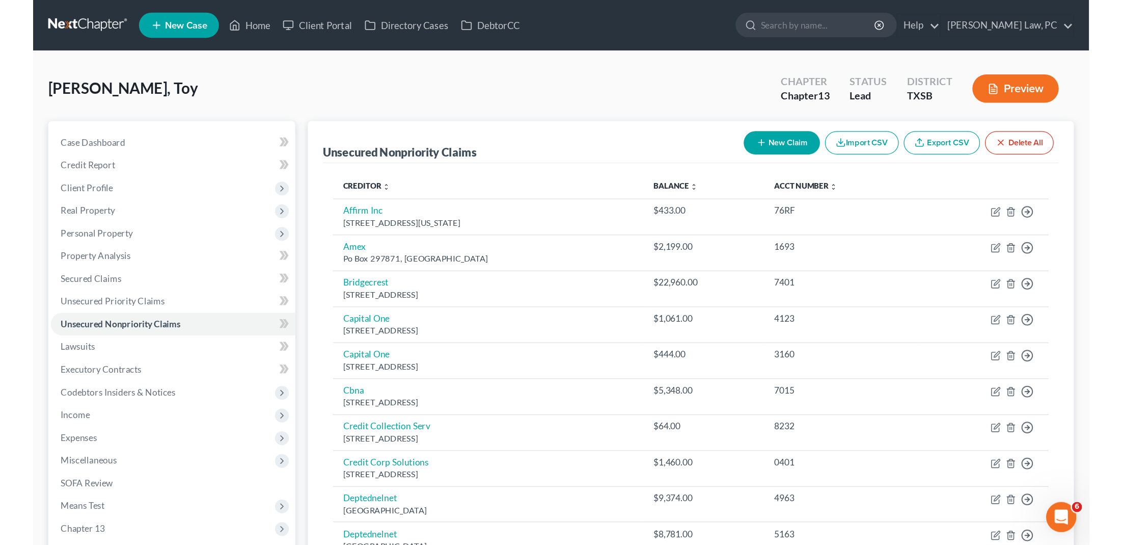
scroll to position [0, 0]
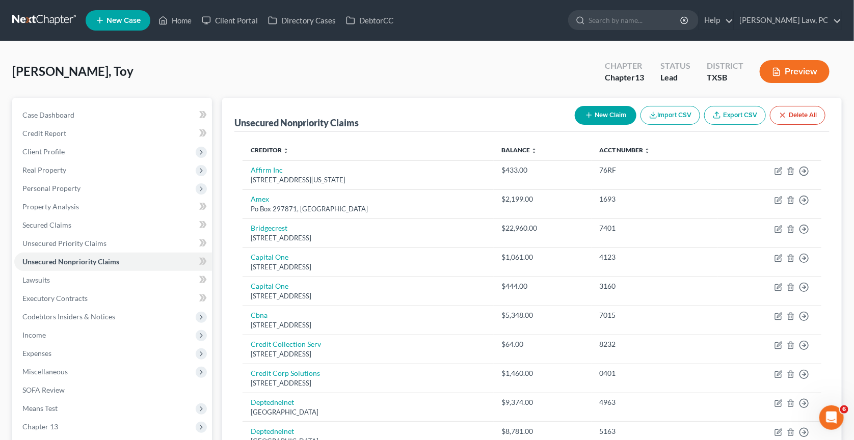
click at [612, 116] on button "New Claim" at bounding box center [606, 115] width 62 height 19
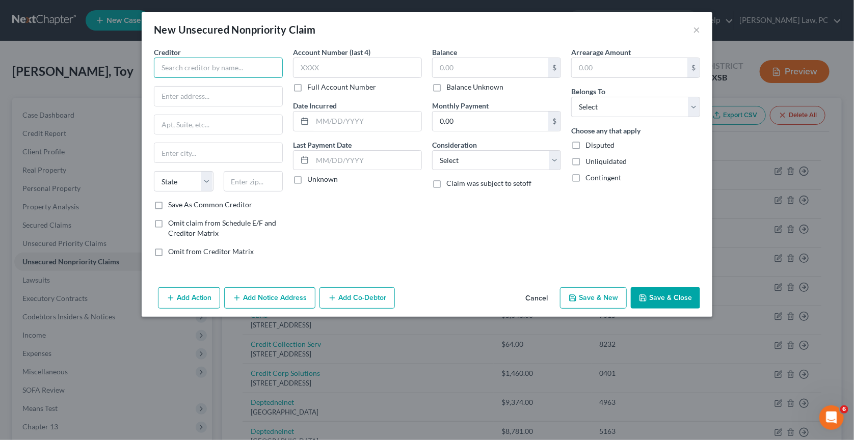
click at [260, 69] on input "text" at bounding box center [218, 68] width 129 height 20
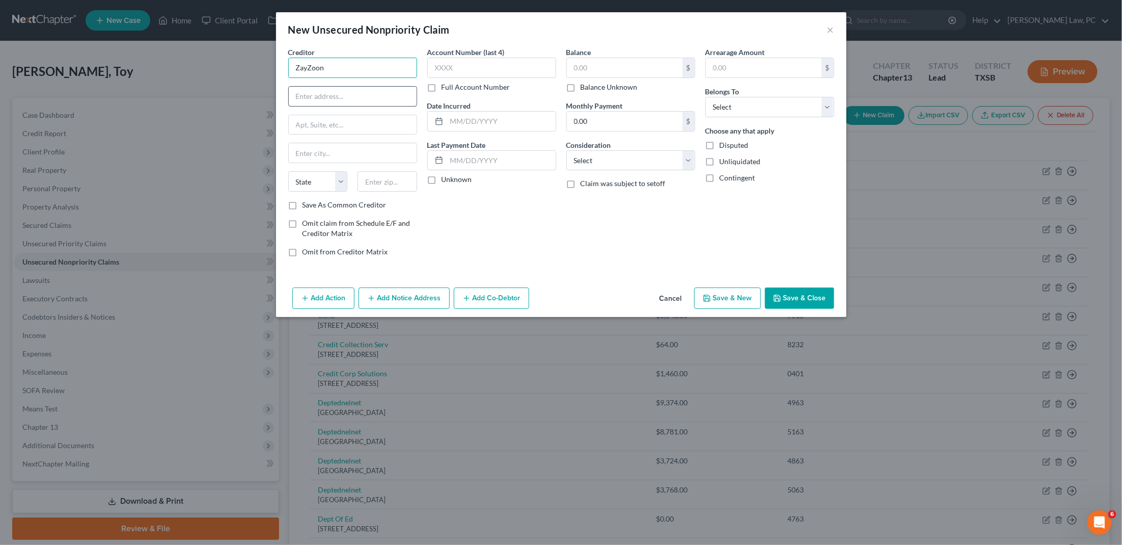
type input "ZayZoon"
paste input "[STREET_ADDRESS]"
drag, startPoint x: 361, startPoint y: 92, endPoint x: 334, endPoint y: 94, distance: 27.0
click at [334, 94] on input "[STREET_ADDRESS]" at bounding box center [353, 96] width 128 height 19
type input "[STREET_ADDRESS]"
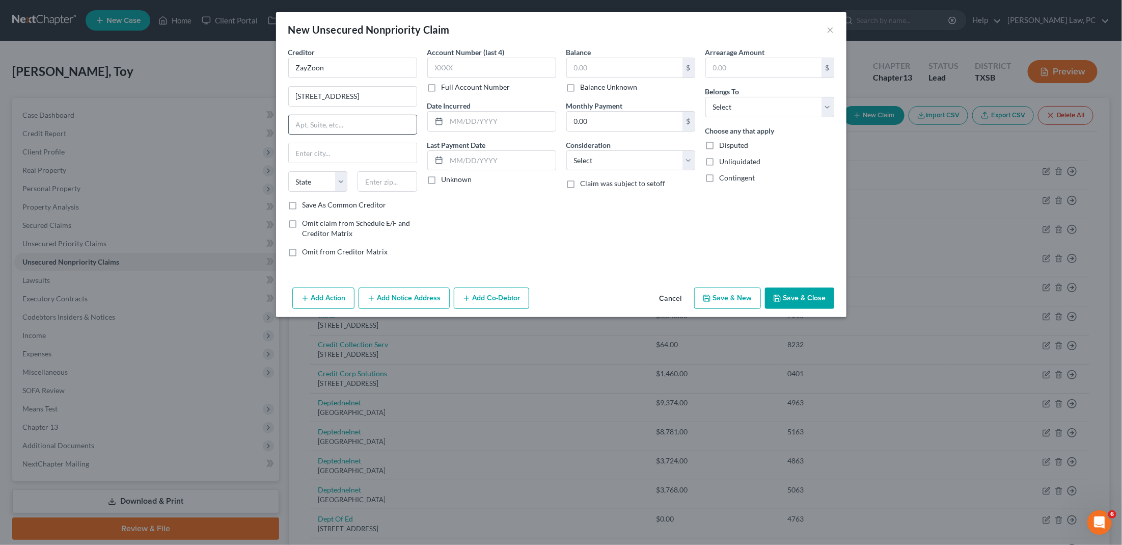
paste input "#5427"
type input "#5427"
type input "Cheyenne"
type input "82001"
click at [303, 202] on label "Save As Common Creditor" at bounding box center [345, 205] width 84 height 10
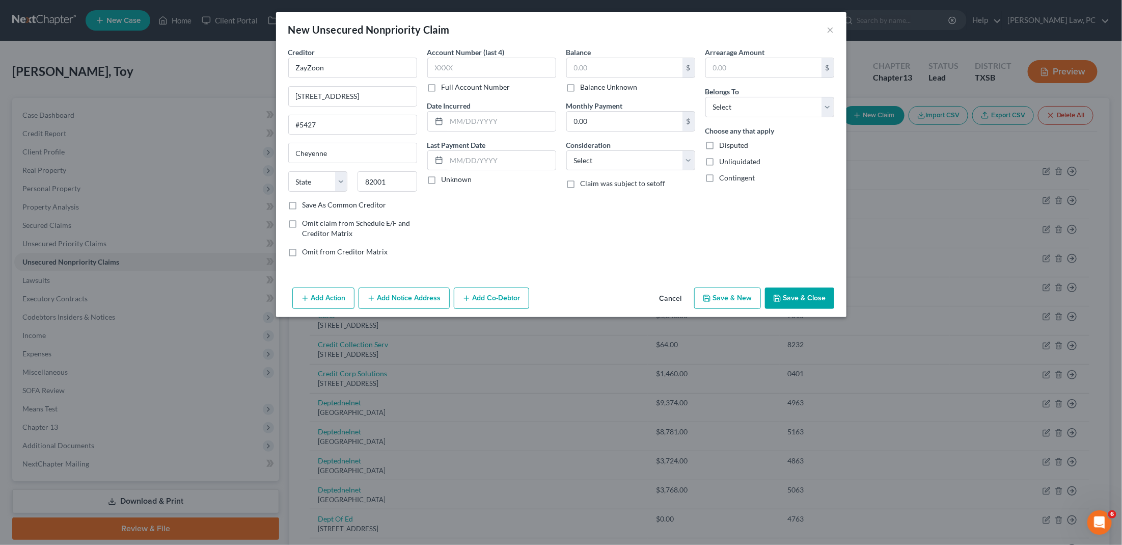
click at [307, 202] on input "Save As Common Creditor" at bounding box center [310, 203] width 7 height 7
checkbox input "true"
select select "53"
click at [612, 71] on input "text" at bounding box center [625, 67] width 116 height 19
select select "0"
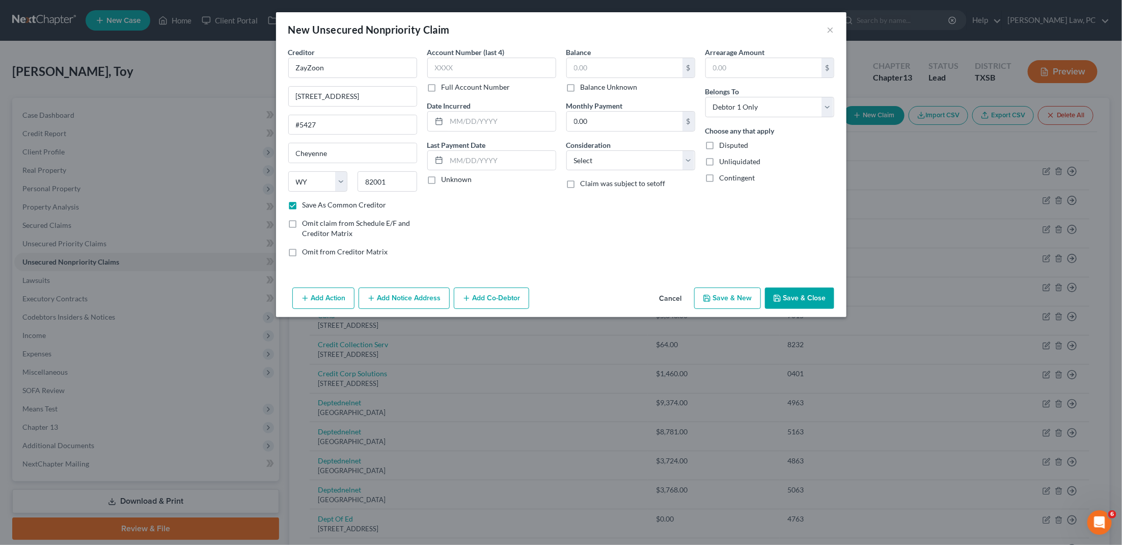
click at [656, 168] on div "Balance $ Balance Unknown Balance Undetermined $ Balance Unknown Monthly Paymen…" at bounding box center [630, 156] width 139 height 218
select select "14"
type input "Pay Advance"
click at [616, 73] on input "text" at bounding box center [625, 67] width 116 height 19
drag, startPoint x: 592, startPoint y: 62, endPoint x: 560, endPoint y: 62, distance: 32.6
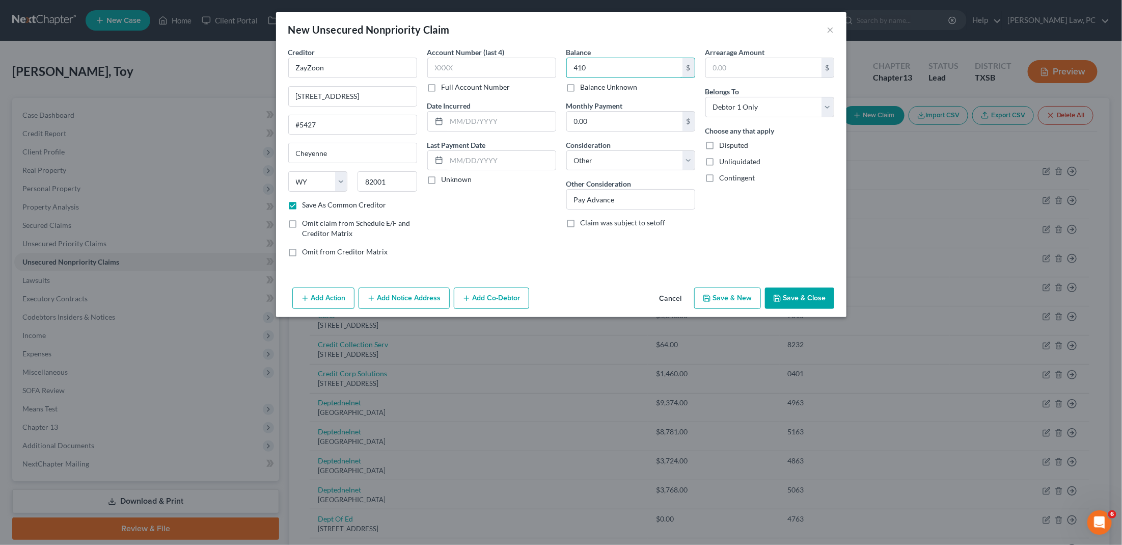
click at [560, 62] on div "Creditor * ZayZoon 09 E 17th St #5427 [GEOGRAPHIC_DATA] [US_STATE][GEOGRAPHIC_D…" at bounding box center [561, 156] width 556 height 218
type input "205"
click at [295, 94] on input "09 E 17th St" at bounding box center [353, 96] width 128 height 19
type input "109 E 17th St"
click at [616, 196] on input "Pay Advance" at bounding box center [631, 198] width 128 height 19
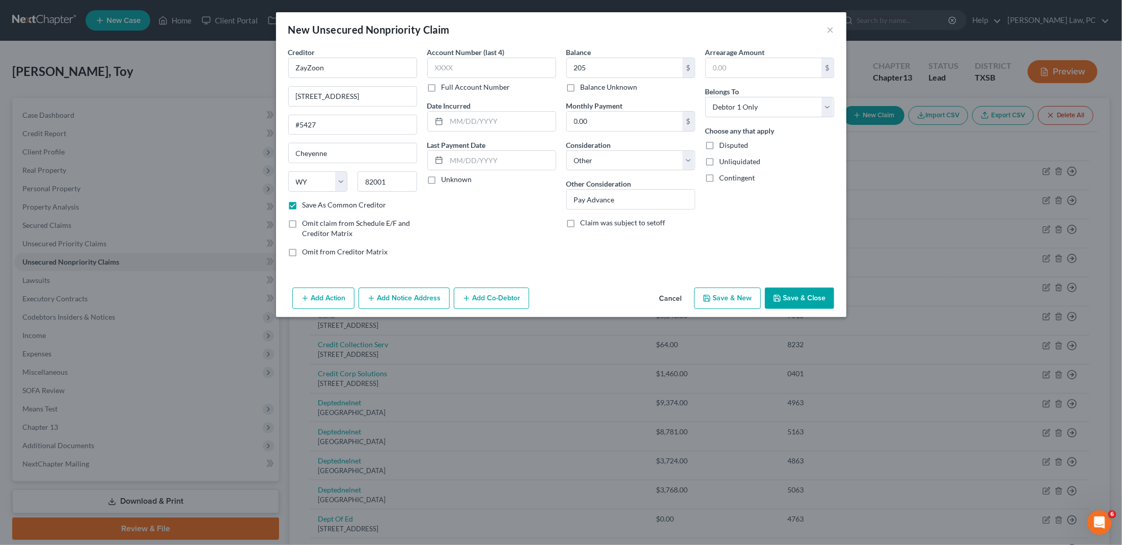
click at [810, 291] on button "Save & Close" at bounding box center [799, 297] width 69 height 21
checkbox input "false"
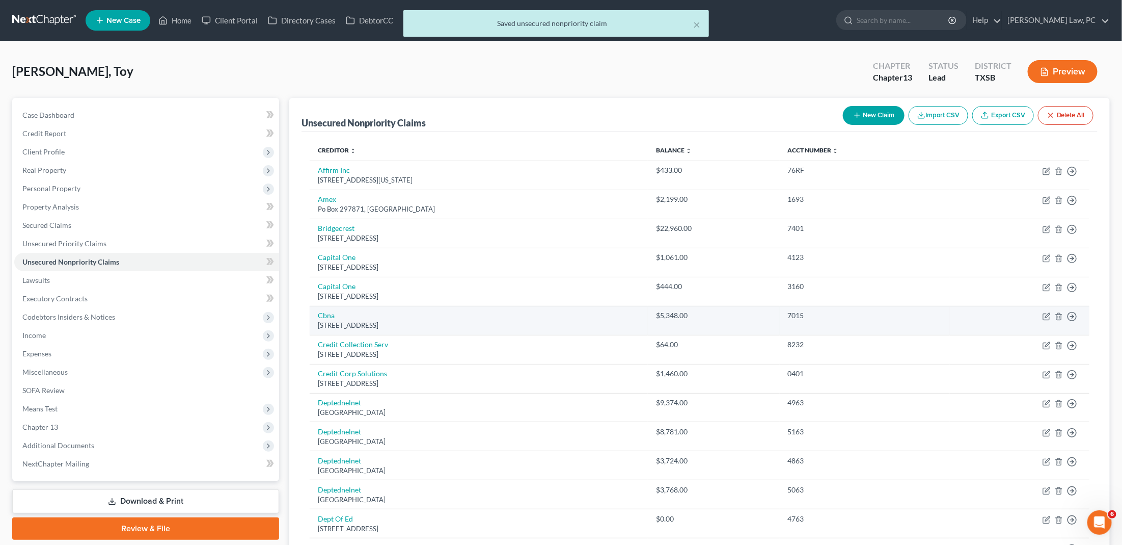
scroll to position [41, 0]
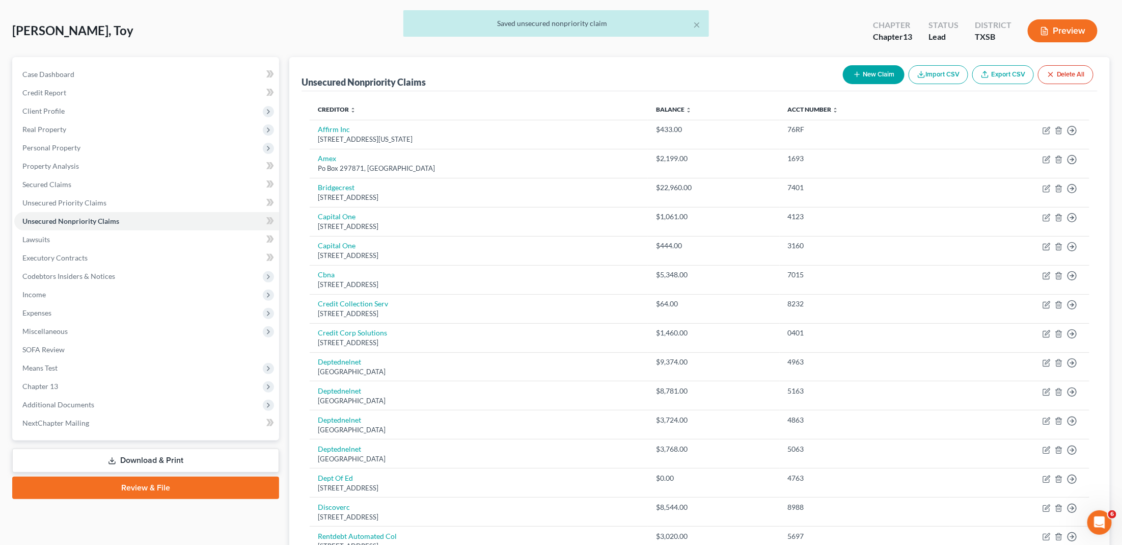
click at [853, 78] on button "New Claim" at bounding box center [874, 74] width 62 height 19
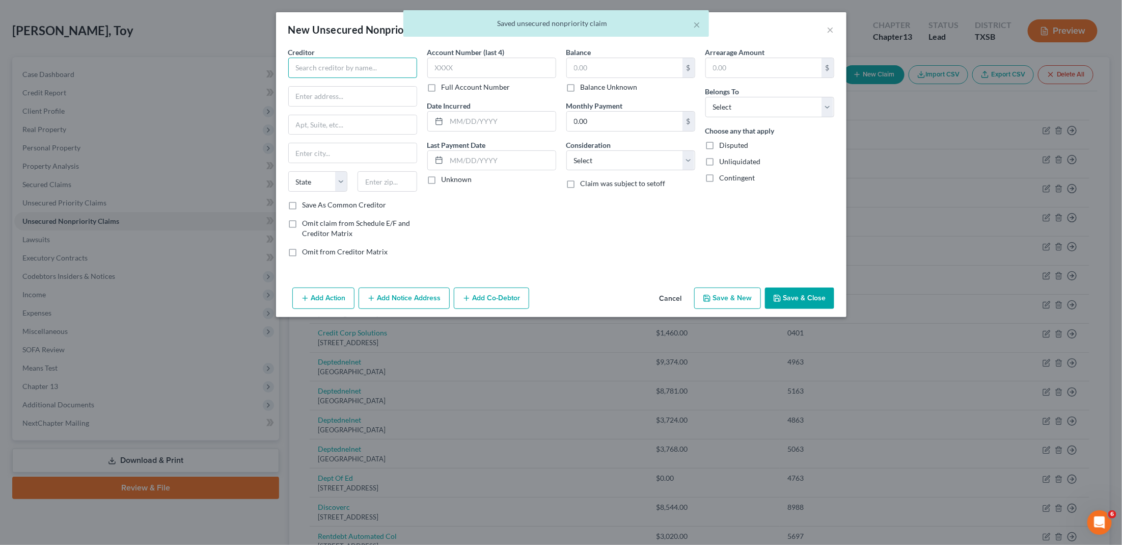
click at [338, 75] on input "text" at bounding box center [352, 68] width 129 height 20
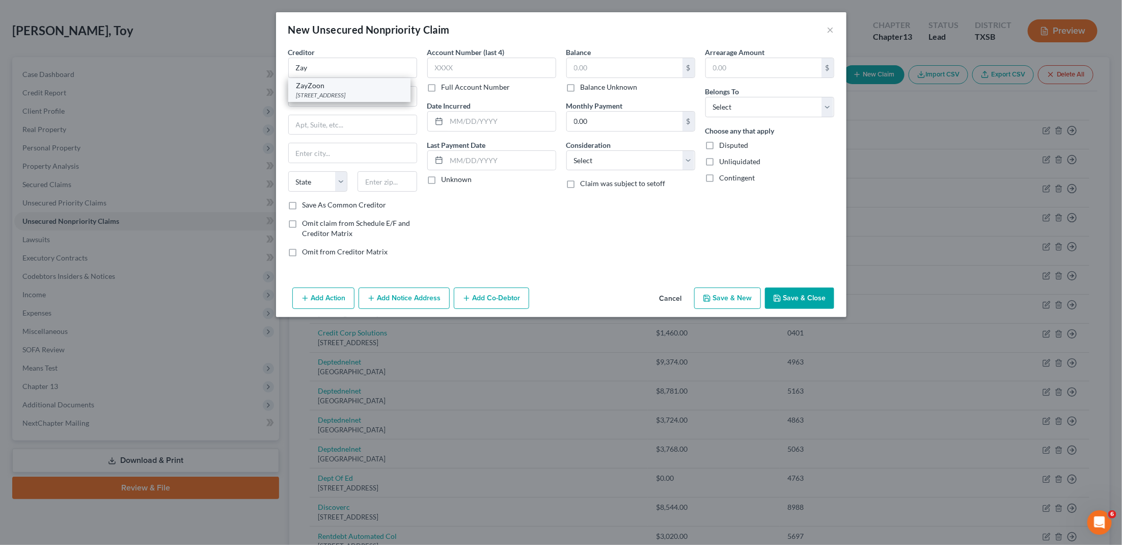
click at [338, 91] on div "109 E 17th St #5427, Cheyenne, WY 82001" at bounding box center [349, 95] width 106 height 9
type input "ZayZoon"
type input "109 E 17th St"
type input "#5427"
type input "Cheyenne"
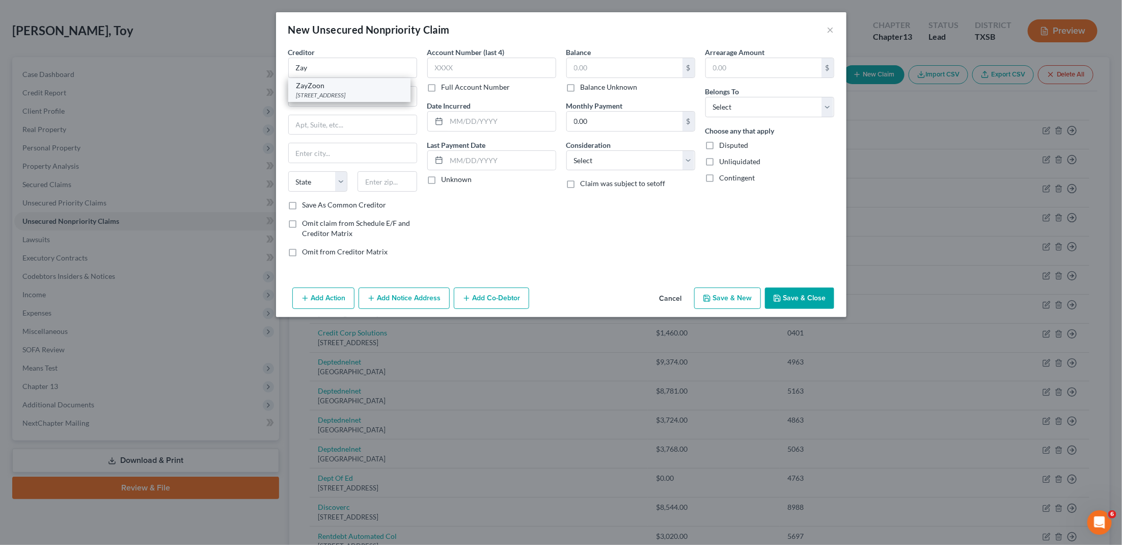
select select "53"
type input "82001"
select select "0"
select select "14"
type input "Pay Advance"
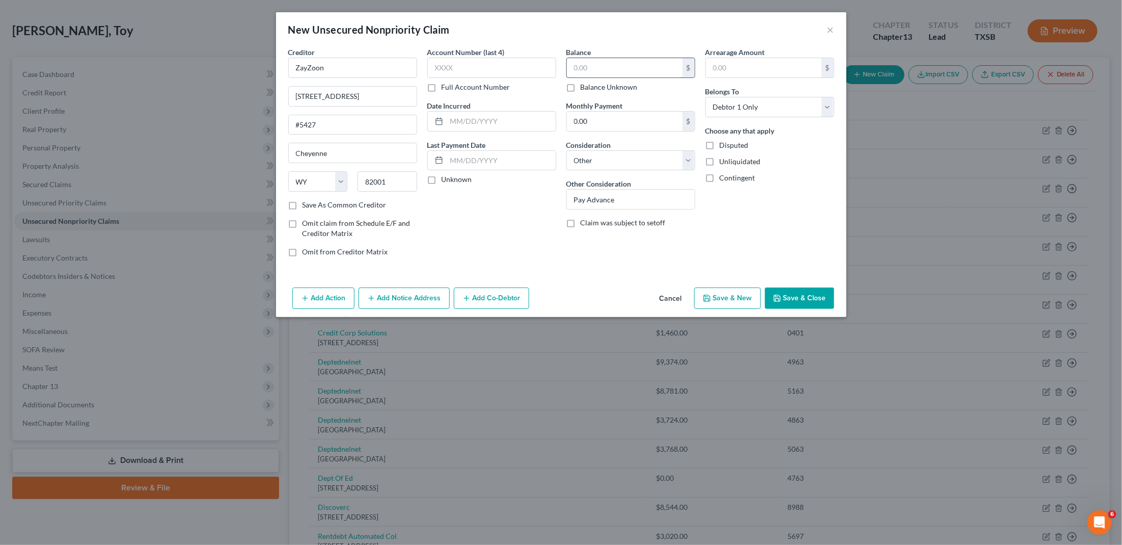
click at [620, 72] on input "text" at bounding box center [625, 67] width 116 height 19
type input "205"
click at [818, 300] on button "Save & Close" at bounding box center [799, 297] width 69 height 21
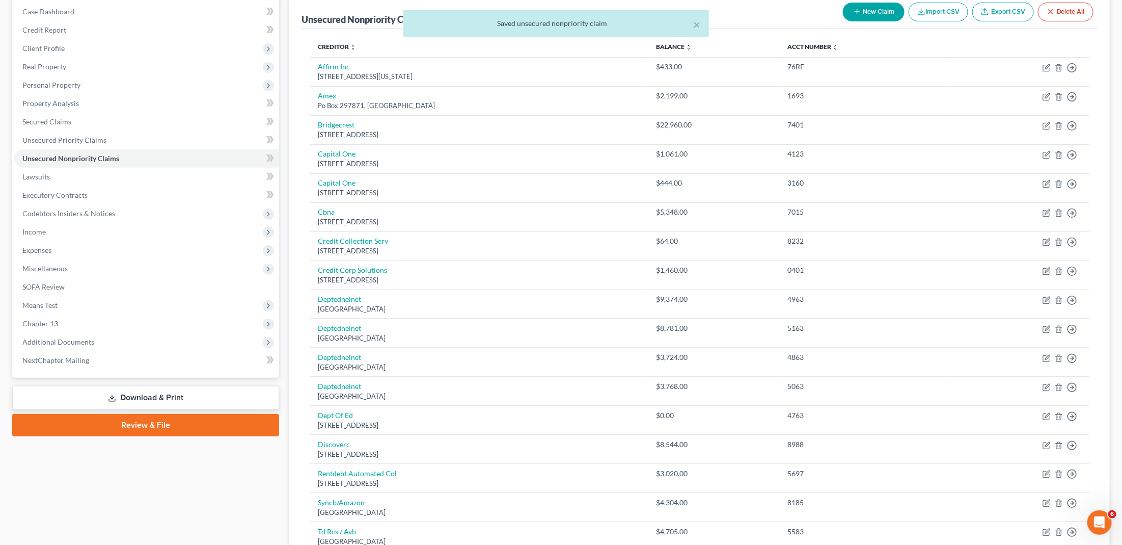
scroll to position [70, 0]
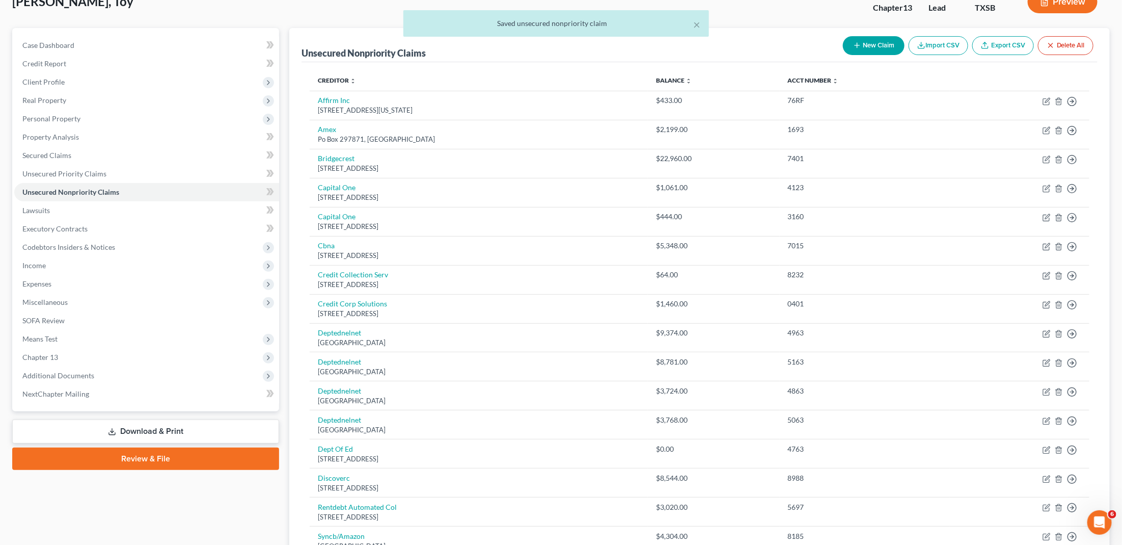
click at [853, 45] on button "New Claim" at bounding box center [874, 45] width 62 height 19
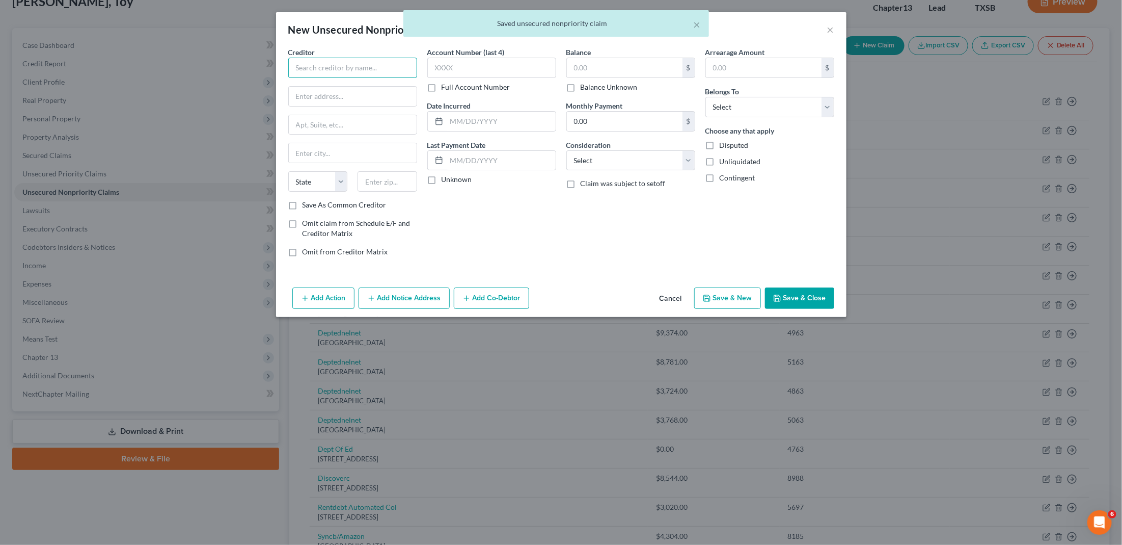
click at [358, 64] on input "text" at bounding box center [352, 68] width 129 height 20
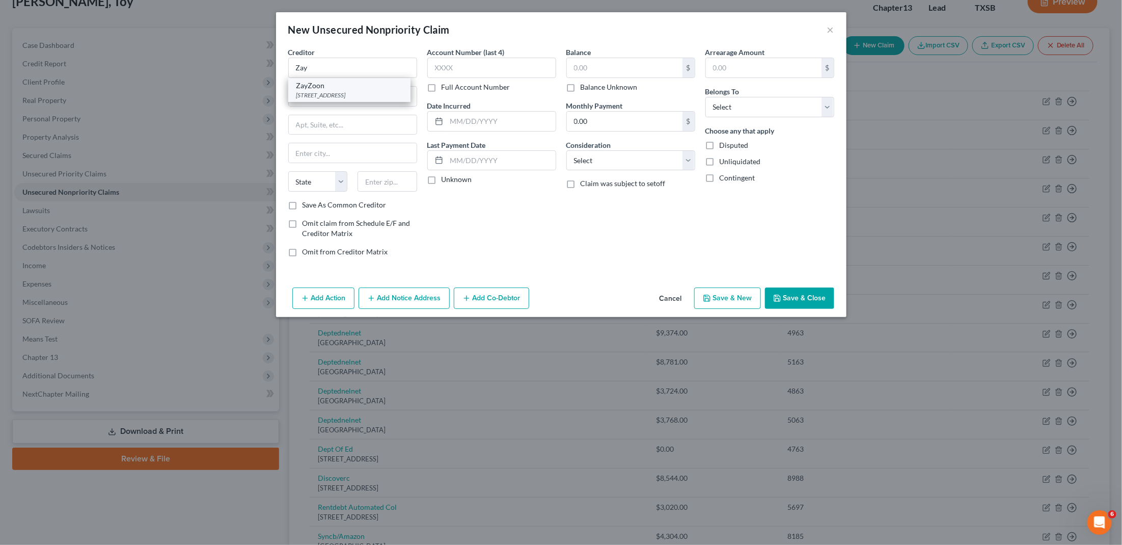
click at [360, 94] on div "109 E 17th St #5427, Cheyenne, WY 82001" at bounding box center [349, 95] width 106 height 9
type input "ZayZoon"
type input "109 E 17th St"
type input "#5427"
type input "Cheyenne"
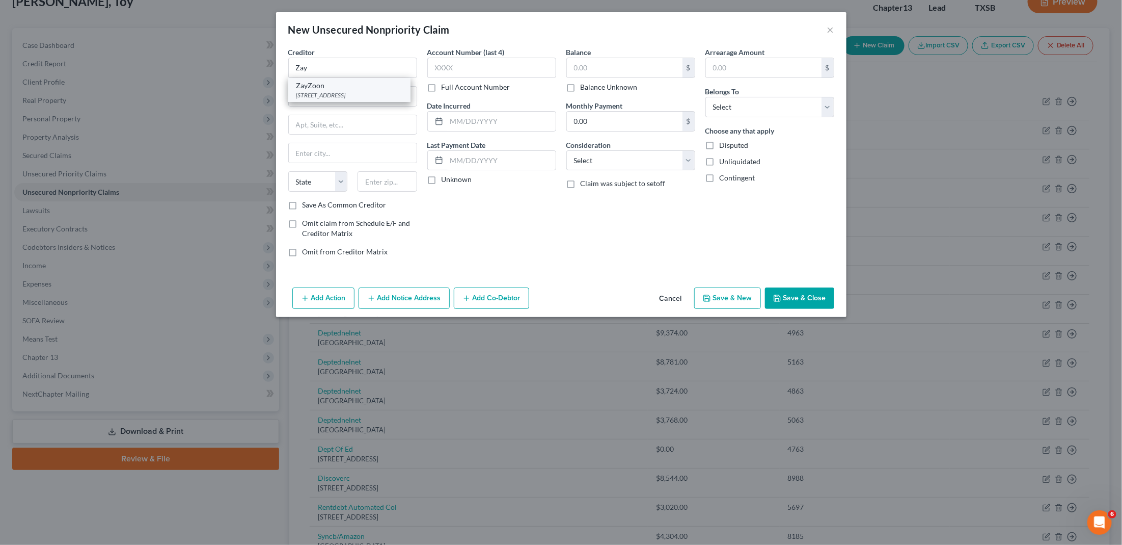
select select "53"
type input "82001"
select select "0"
select select "14"
type input "Pay Advance"
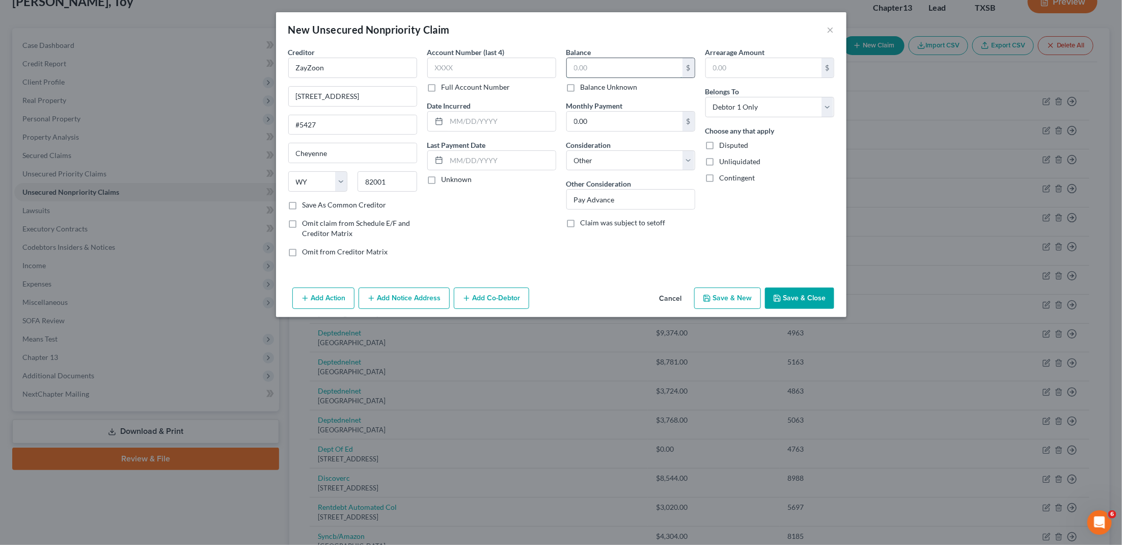
click at [615, 67] on input "text" at bounding box center [625, 67] width 116 height 19
type input "205"
click at [802, 294] on button "Save & Close" at bounding box center [799, 297] width 69 height 21
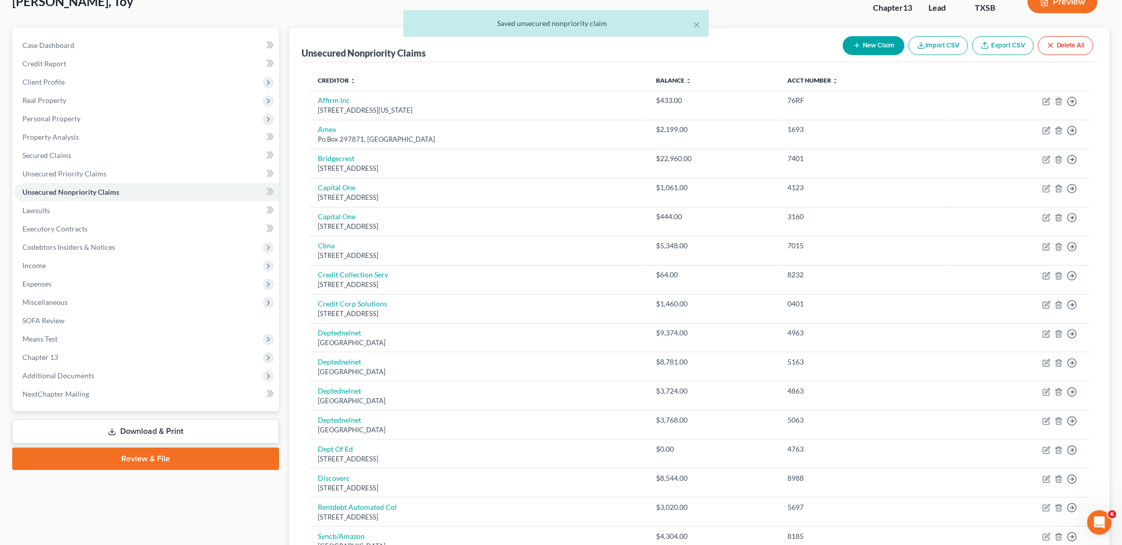
click at [853, 38] on div "× Saved unsecured nonpriority claim" at bounding box center [556, 26] width 1122 height 32
click at [853, 52] on button "New Claim" at bounding box center [874, 45] width 62 height 19
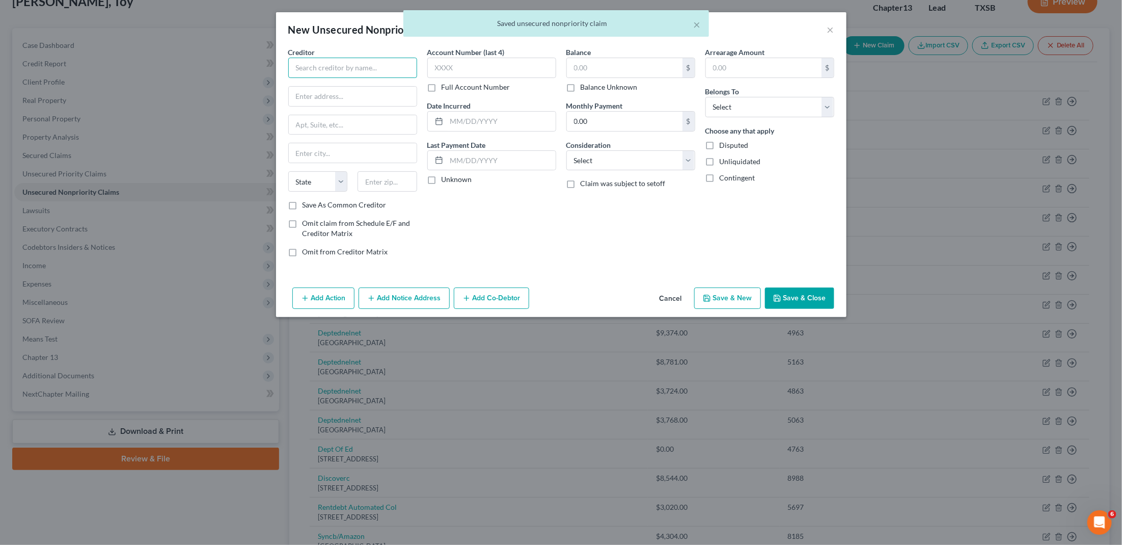
click at [352, 75] on input "text" at bounding box center [352, 68] width 129 height 20
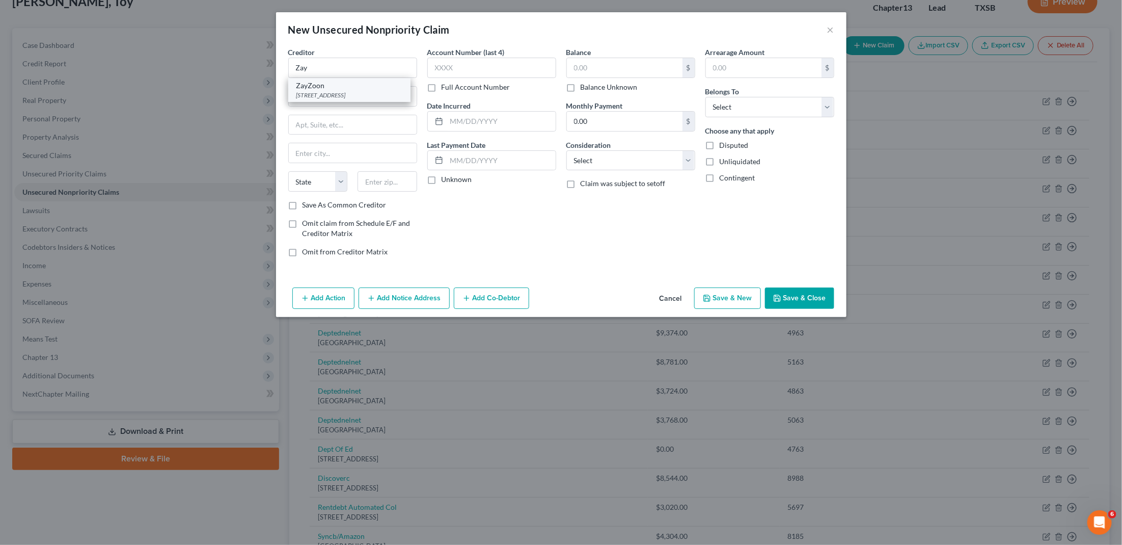
click at [365, 93] on div "109 E 17th St #5427, Cheyenne, WY 82001" at bounding box center [349, 95] width 106 height 9
type input "ZayZoon"
type input "109 E 17th St"
type input "#5427"
type input "Cheyenne"
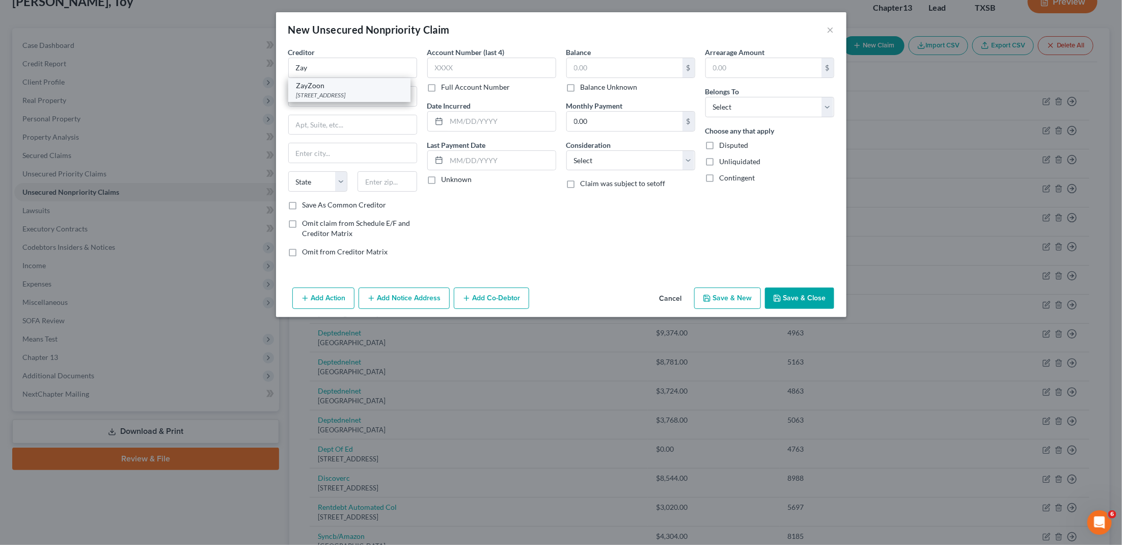
select select "53"
type input "82001"
click at [590, 70] on input "text" at bounding box center [625, 67] width 116 height 19
type input "410"
select select "0"
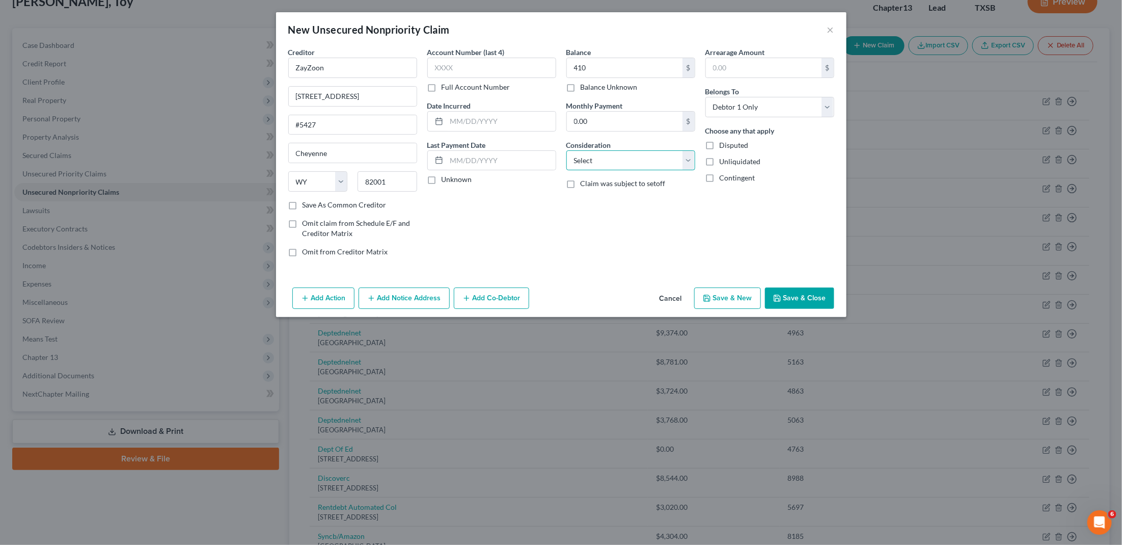
select select "14"
type input "Pay Advance"
click at [803, 287] on button "Save & Close" at bounding box center [799, 297] width 69 height 21
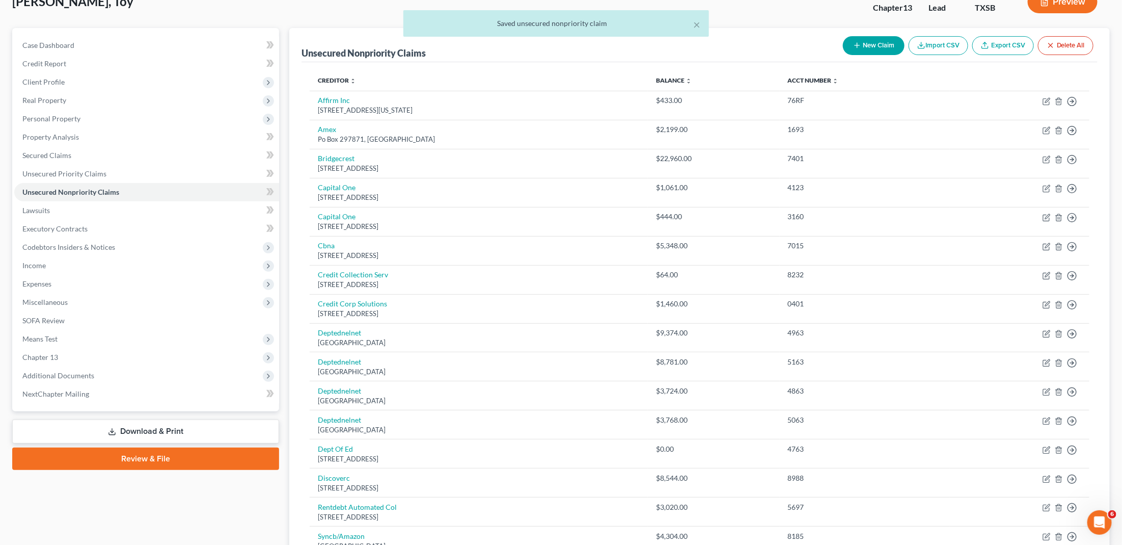
click at [853, 49] on button "New Claim" at bounding box center [874, 45] width 62 height 19
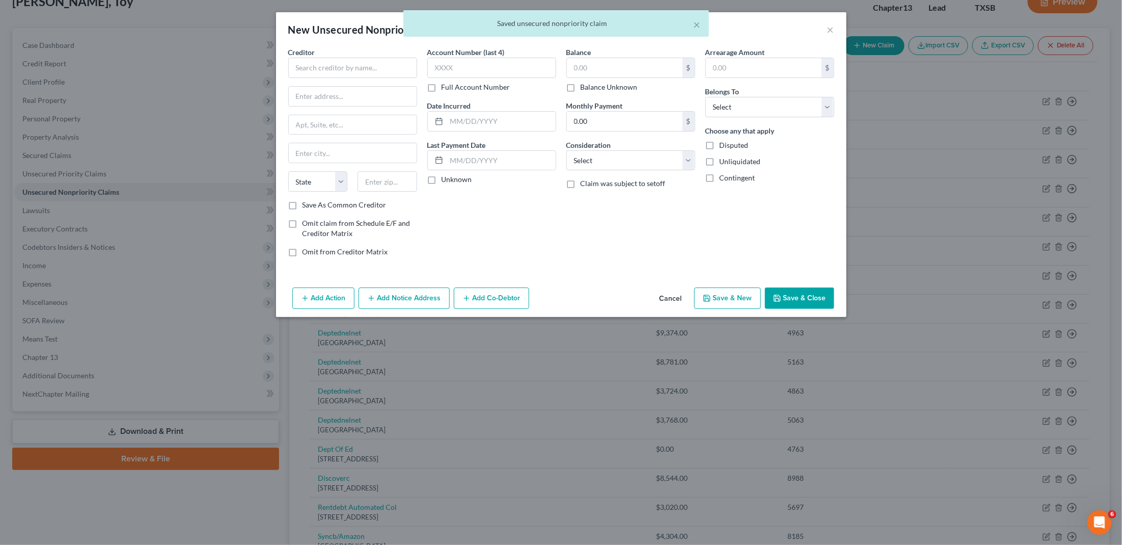
click at [372, 77] on div "Creditor * State AL AK AR AZ CA CO CT DE DC FL GA GU HI ID IL IN IA KS KY LA ME…" at bounding box center [352, 123] width 129 height 153
click at [357, 74] on input "text" at bounding box center [352, 68] width 129 height 20
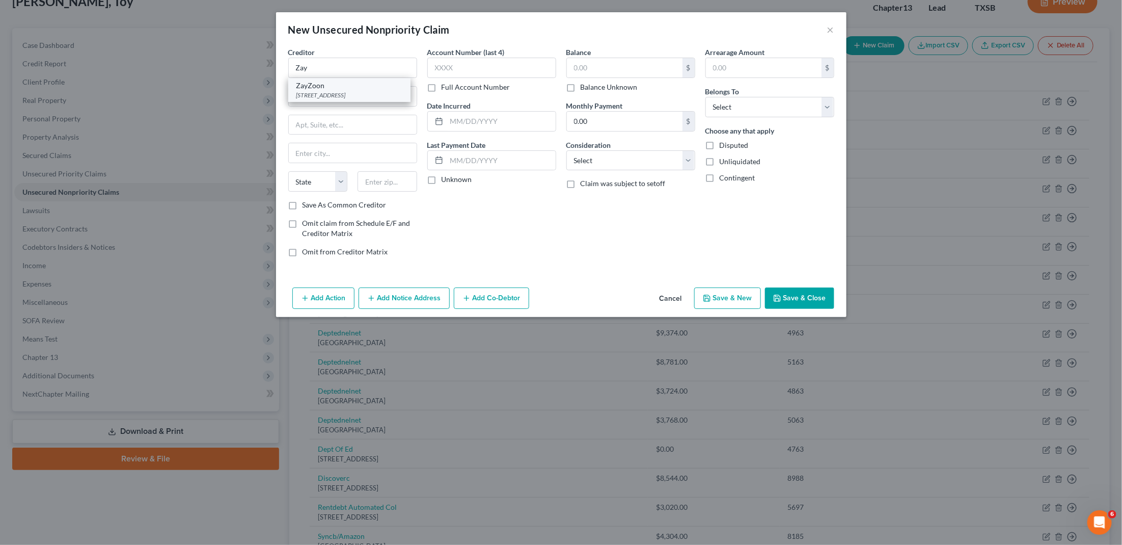
click at [325, 93] on div "109 E 17th St #5427, Cheyenne, WY 82001" at bounding box center [349, 95] width 106 height 9
type input "ZayZoon"
type input "109 E 17th St"
type input "#5427"
type input "Cheyenne"
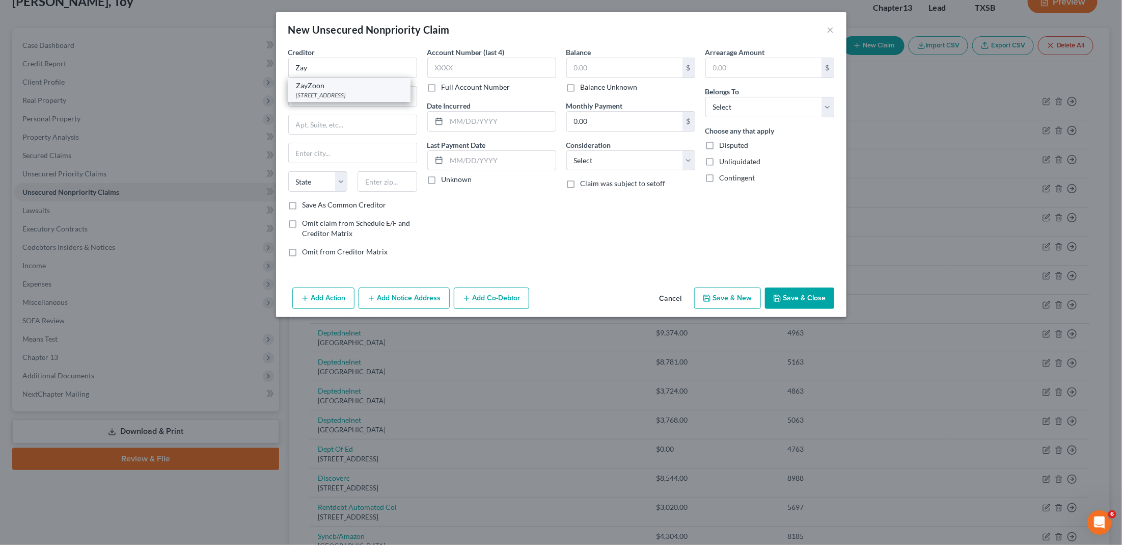
select select "53"
type input "82001"
click at [604, 63] on input "text" at bounding box center [625, 67] width 116 height 19
type input "360"
select select "14"
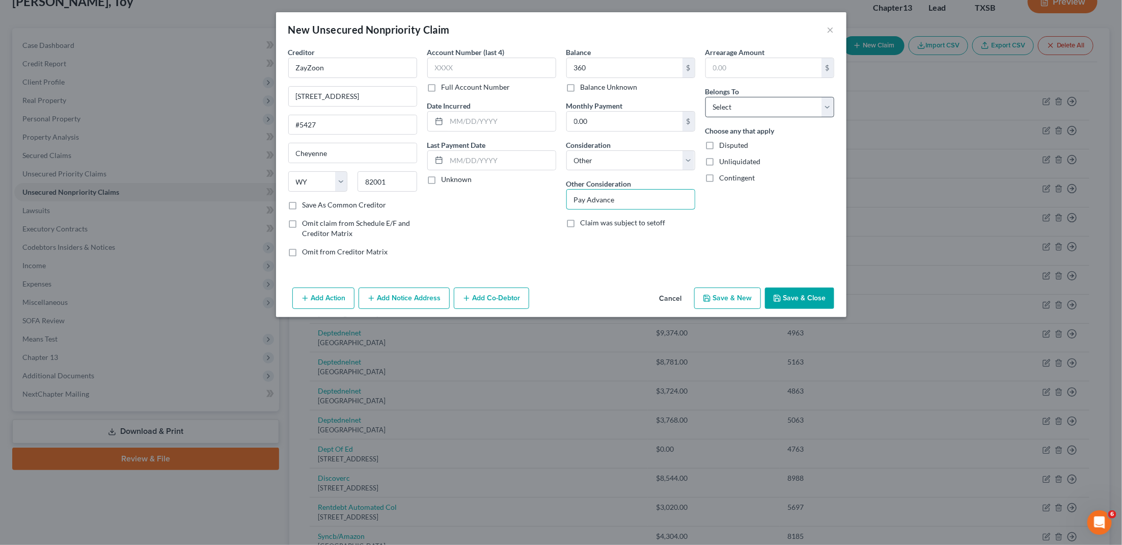
type input "Pay Advance"
select select "0"
click at [810, 300] on button "Save & Close" at bounding box center [799, 297] width 69 height 21
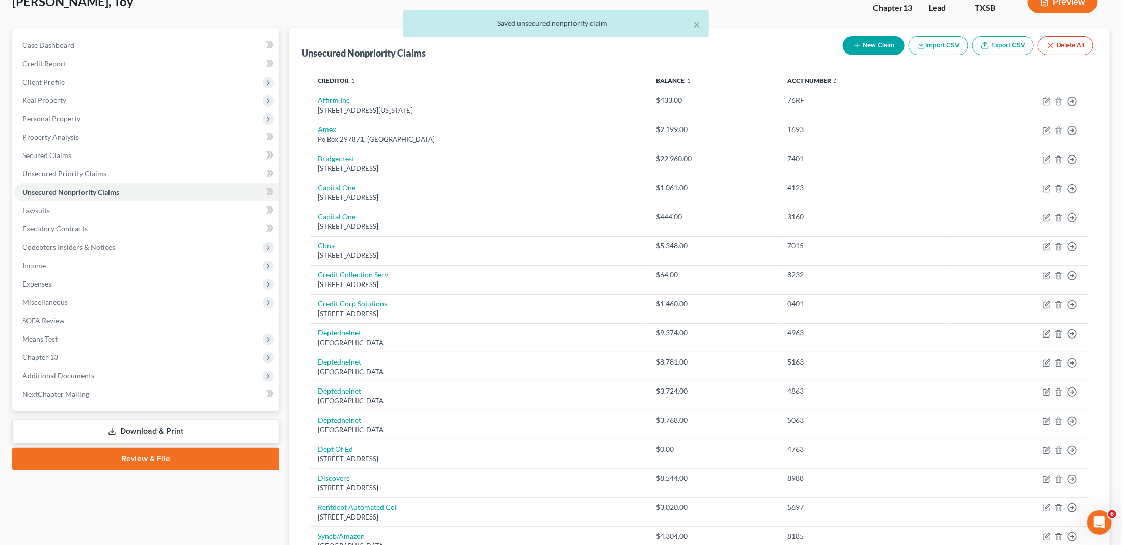
click at [853, 46] on button "New Claim" at bounding box center [874, 45] width 62 height 19
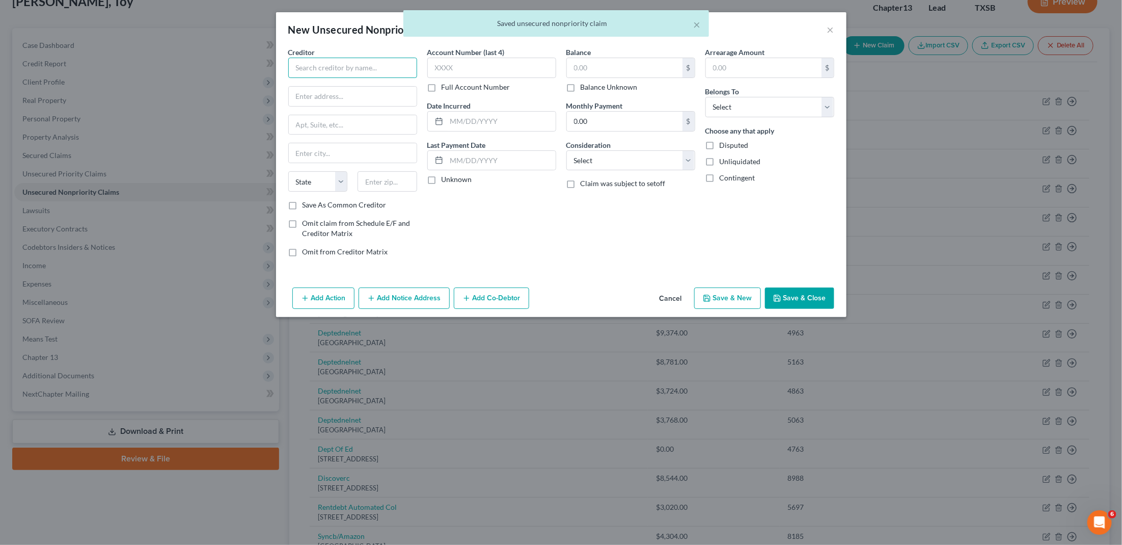
click at [348, 74] on input "text" at bounding box center [352, 68] width 129 height 20
type input "å"
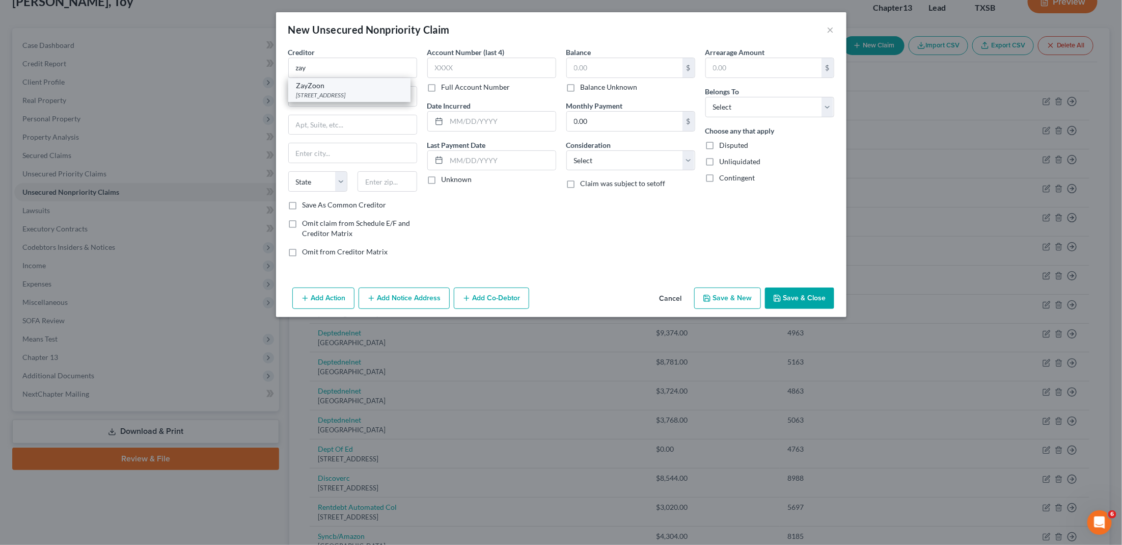
click at [350, 95] on div "109 E 17th St #5427, Cheyenne, WY 82001" at bounding box center [349, 95] width 106 height 9
type input "ZayZoon"
type input "109 E 17th St"
type input "#5427"
type input "Cheyenne"
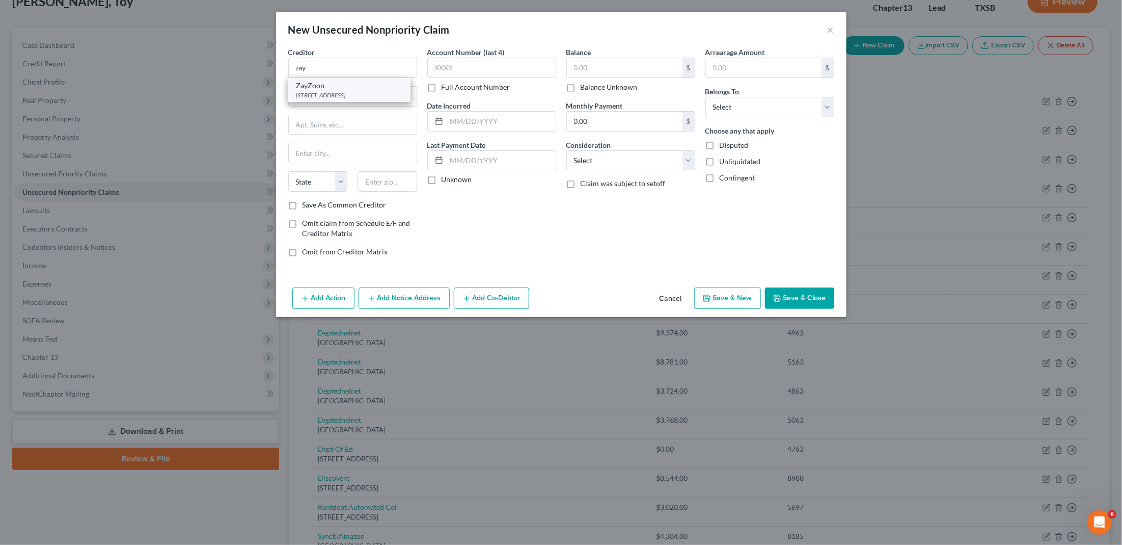
select select "53"
type input "82001"
click at [637, 65] on input "text" at bounding box center [625, 67] width 116 height 19
type input "360"
select select "0"
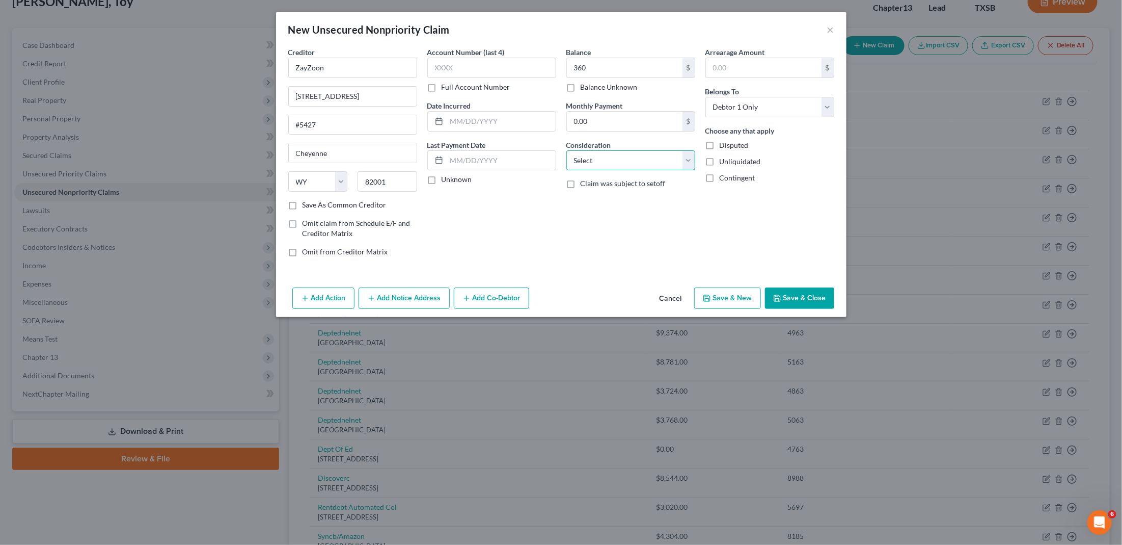
select select "14"
type input "Pay Advance"
click at [806, 296] on button "Save & Close" at bounding box center [799, 297] width 69 height 21
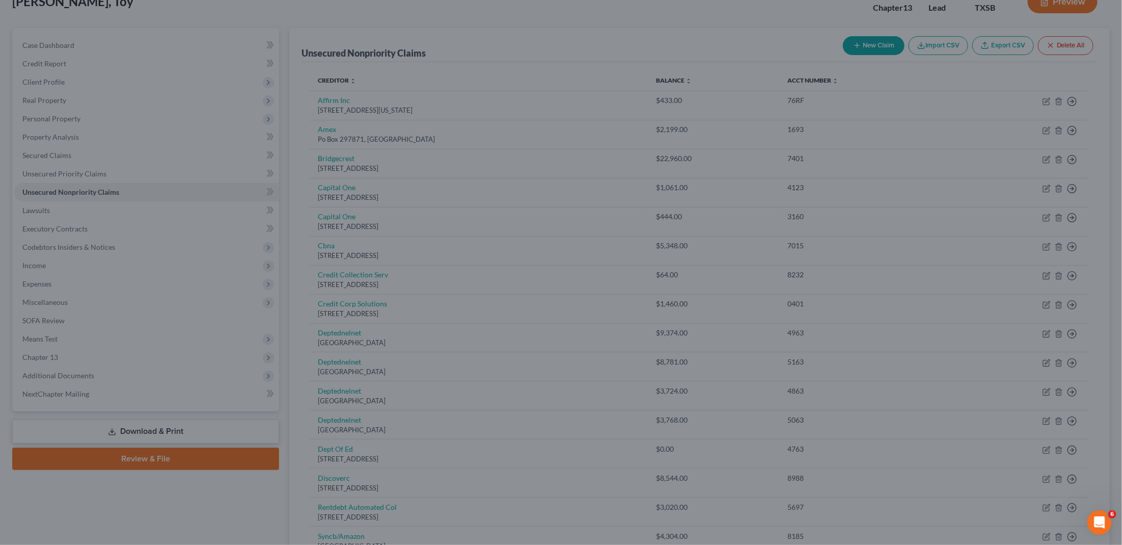
type input "360.00"
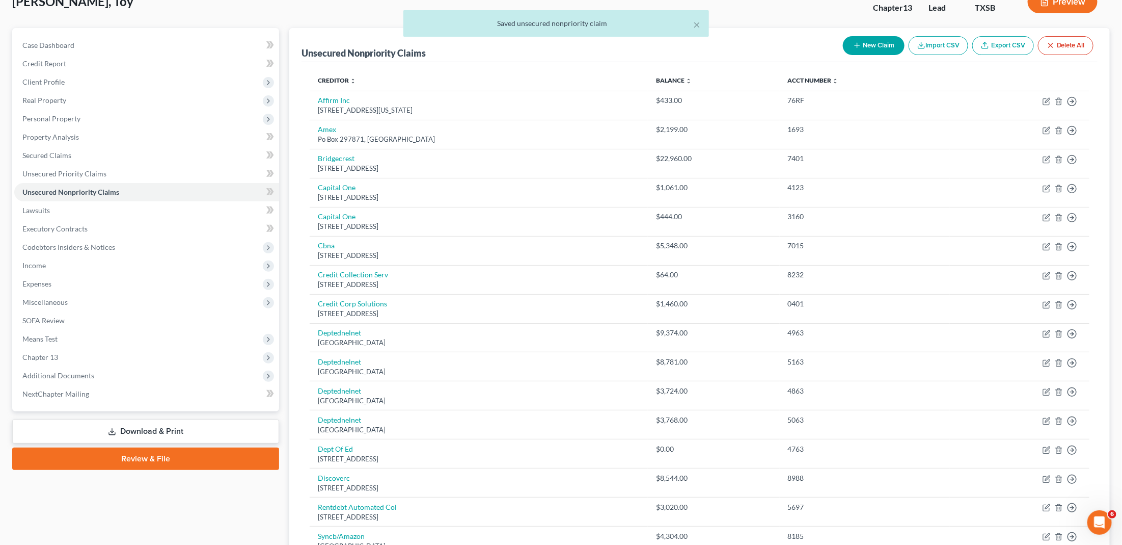
click at [853, 43] on button "New Claim" at bounding box center [874, 45] width 62 height 19
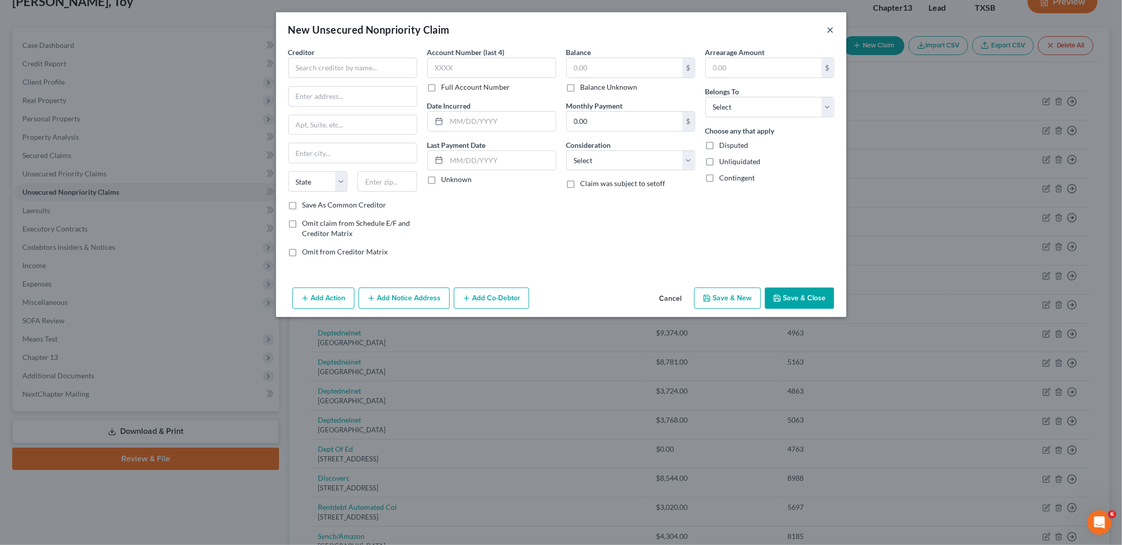
click at [833, 33] on button "×" at bounding box center [830, 29] width 7 height 12
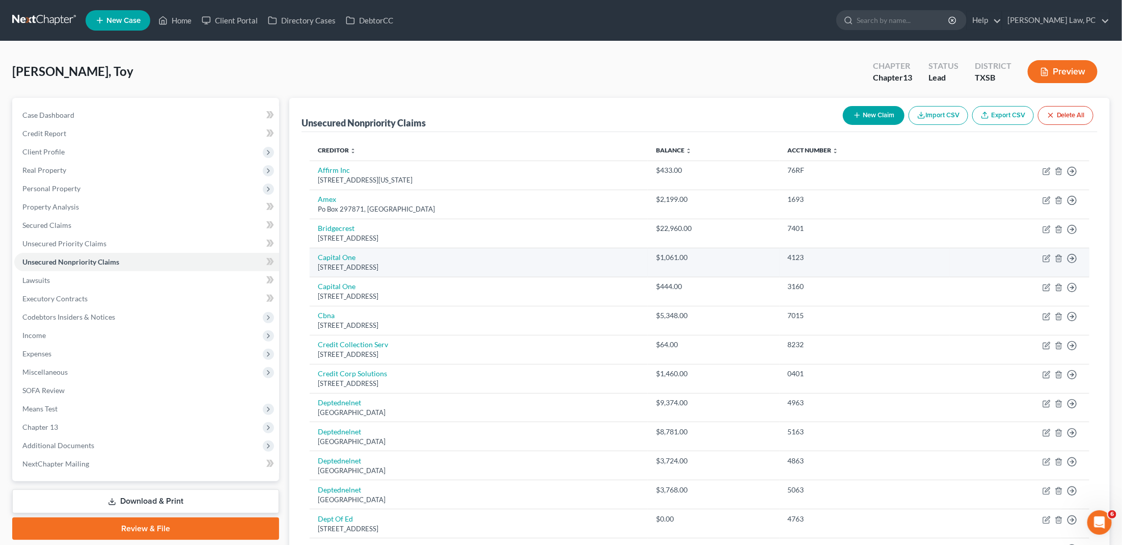
scroll to position [0, 0]
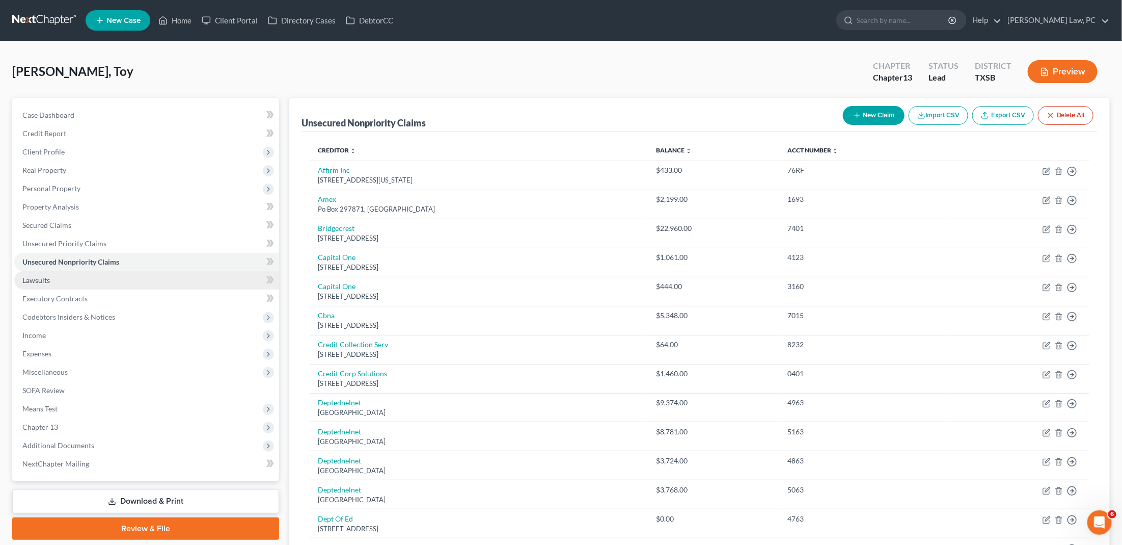
click at [35, 276] on span "Lawsuits" at bounding box center [36, 280] width 28 height 9
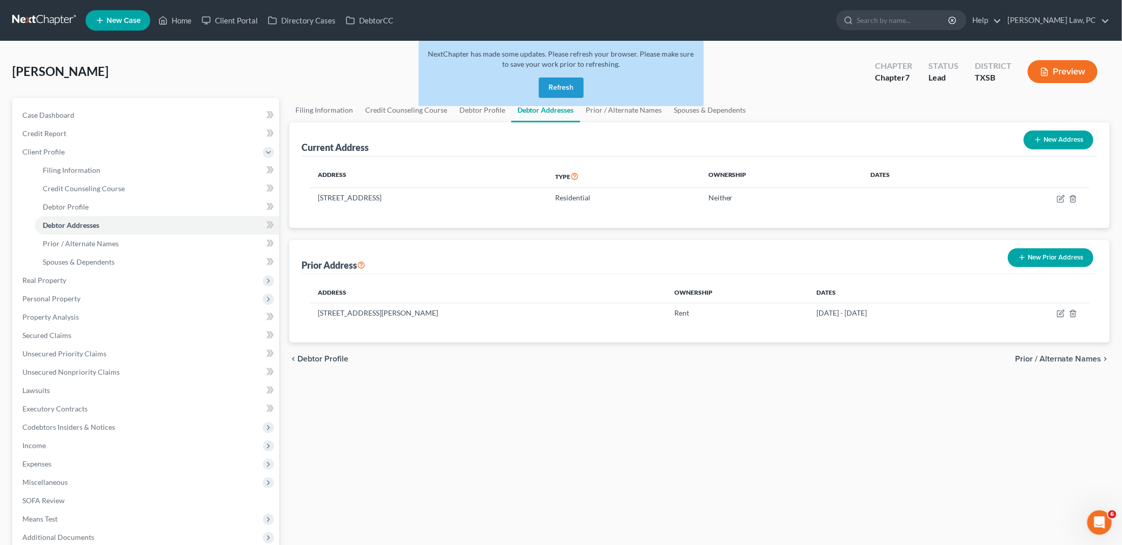
click at [179, 0] on nav "Home New Case Client Portal Directory Cases DebtorCC [PERSON_NAME] Law, PC [PER…" at bounding box center [561, 20] width 1122 height 41
click at [34, 16] on link at bounding box center [44, 20] width 65 height 18
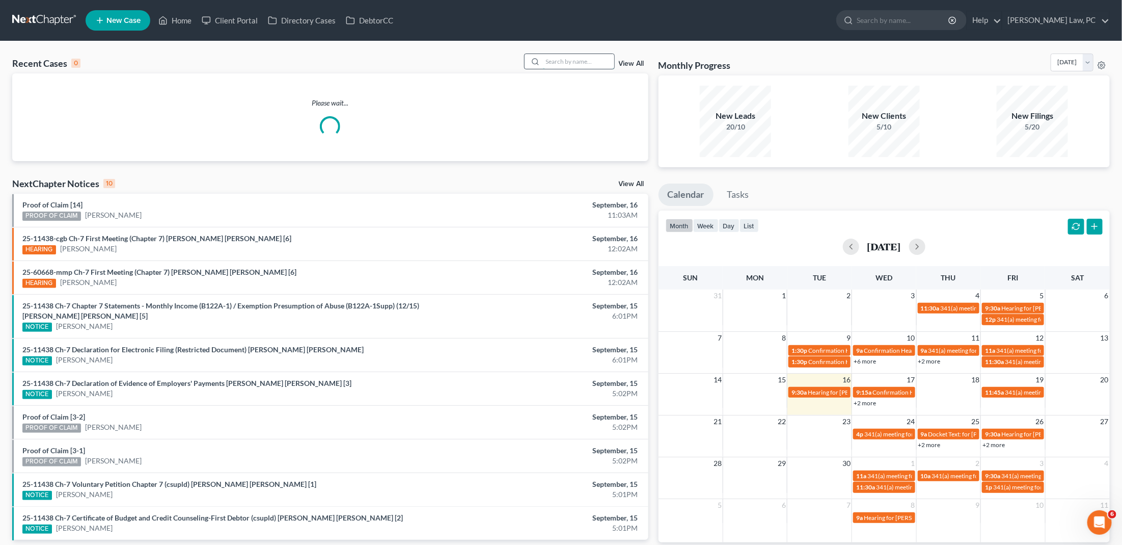
click at [591, 63] on input "search" at bounding box center [578, 61] width 71 height 15
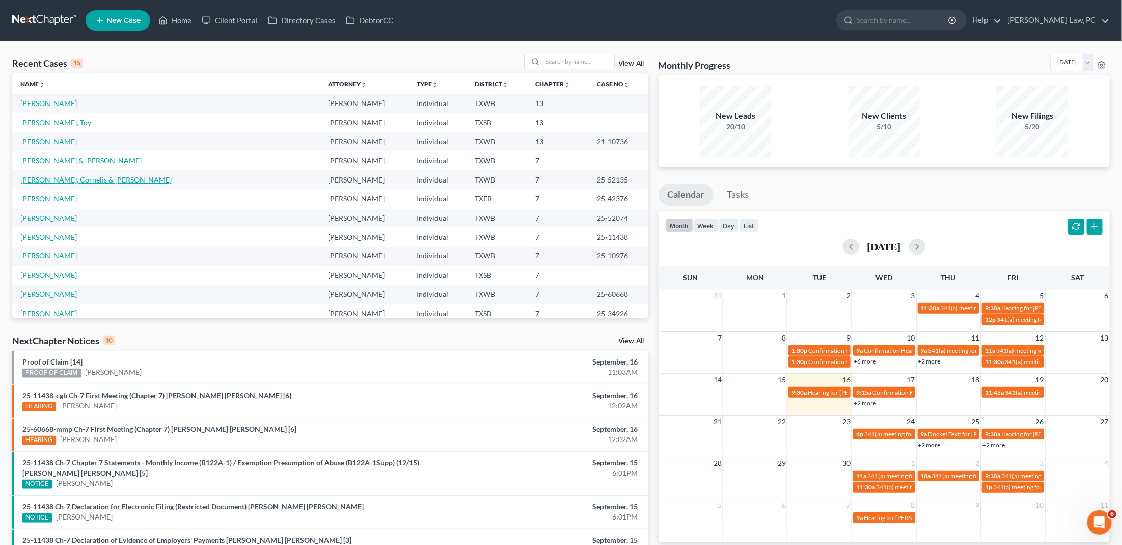
click at [79, 175] on link "[PERSON_NAME], Cornelis & [PERSON_NAME]" at bounding box center [95, 179] width 151 height 9
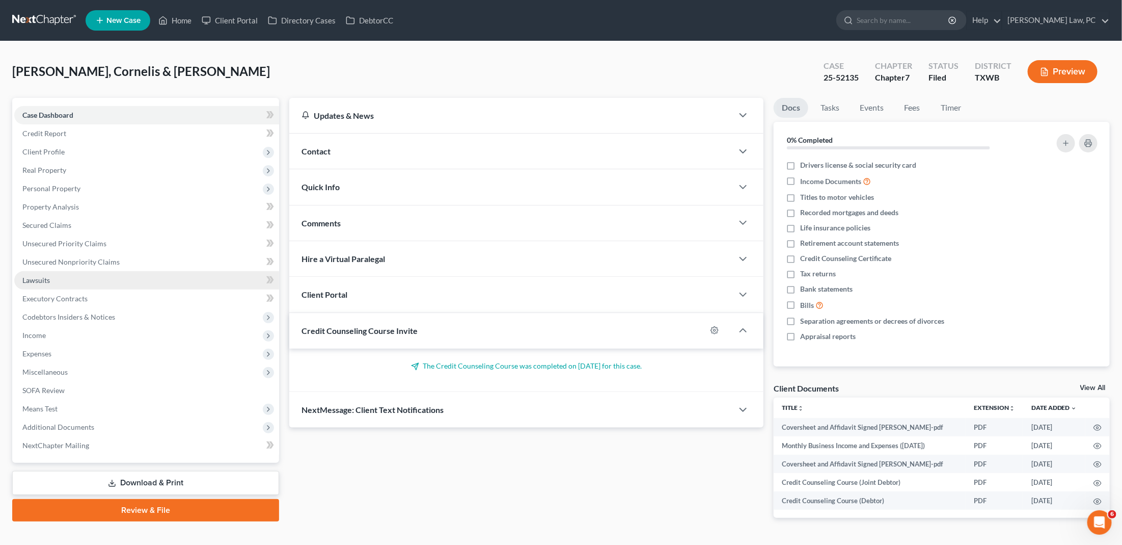
click at [48, 276] on span "Lawsuits" at bounding box center [36, 280] width 28 height 9
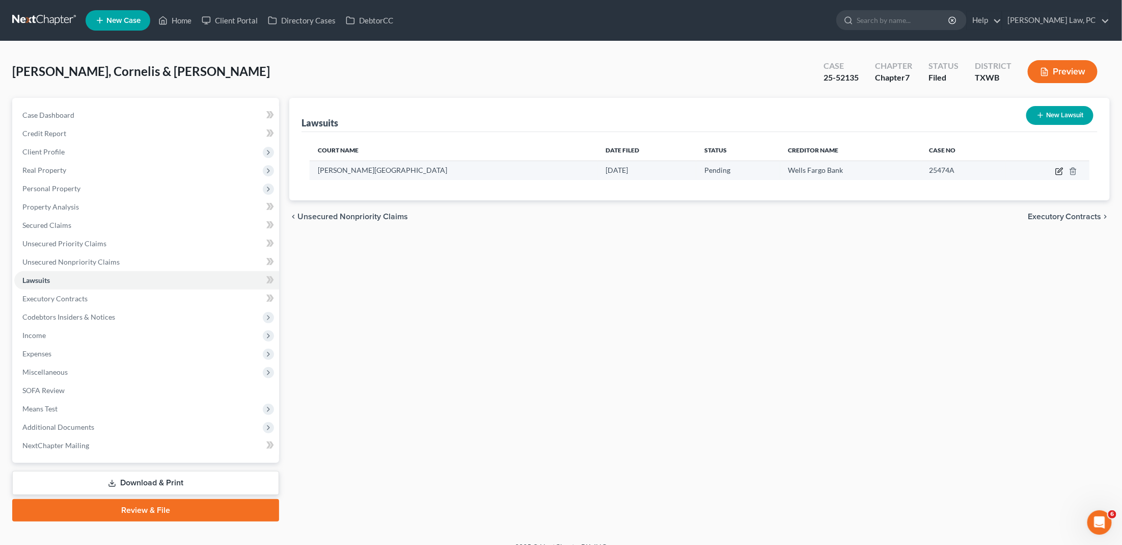
click at [1058, 172] on icon "button" at bounding box center [1059, 171] width 8 height 8
select select "45"
select select "0"
select select "4"
select select "16"
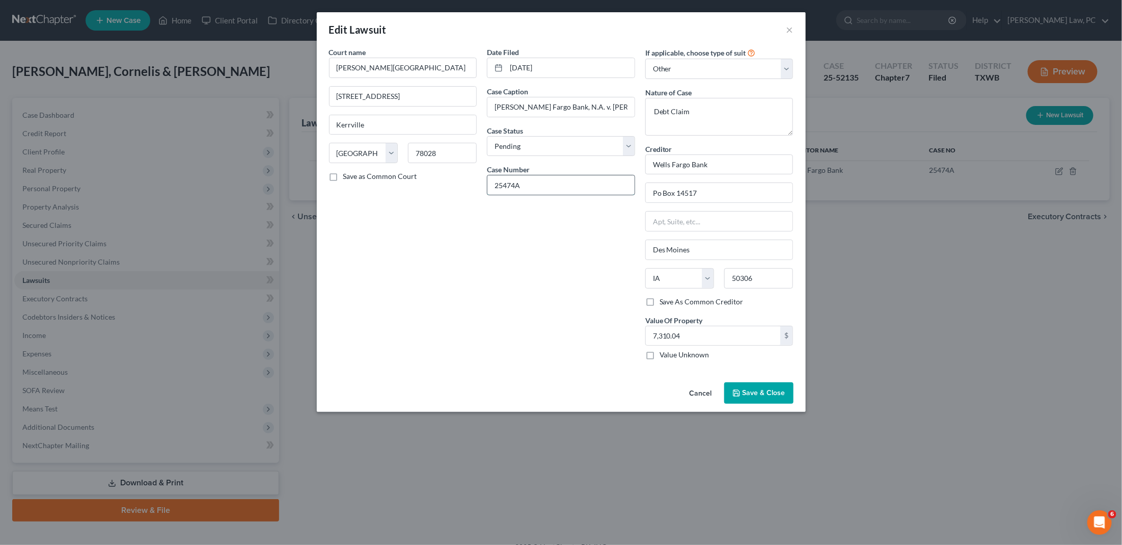
drag, startPoint x: 522, startPoint y: 185, endPoint x: 491, endPoint y: 185, distance: 30.6
click at [491, 185] on input "25474A" at bounding box center [560, 184] width 147 height 19
click at [790, 29] on button "×" at bounding box center [789, 29] width 7 height 12
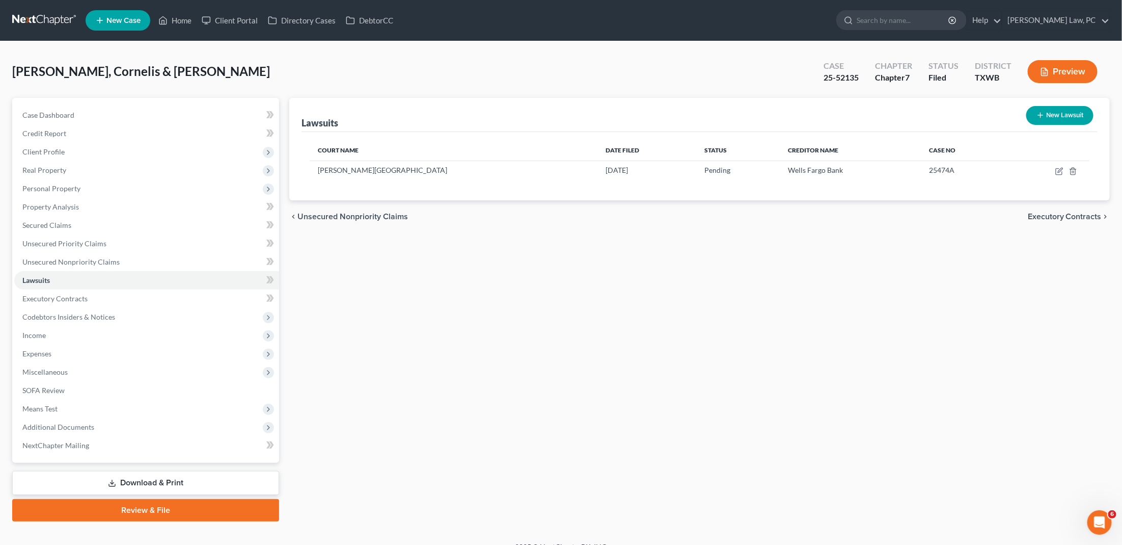
click at [38, 22] on link at bounding box center [44, 20] width 65 height 18
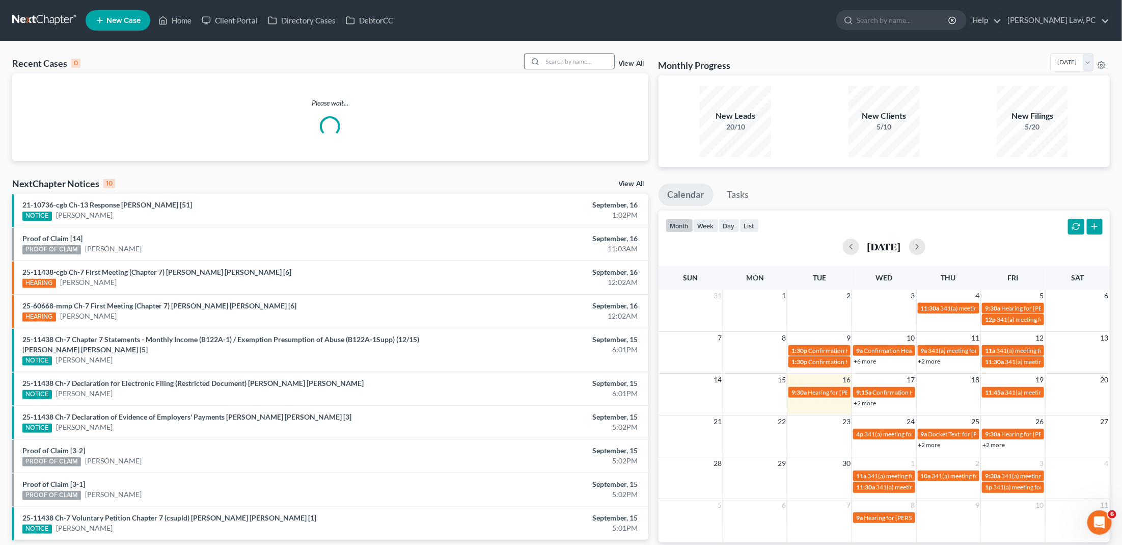
click at [568, 67] on input "search" at bounding box center [578, 61] width 71 height 15
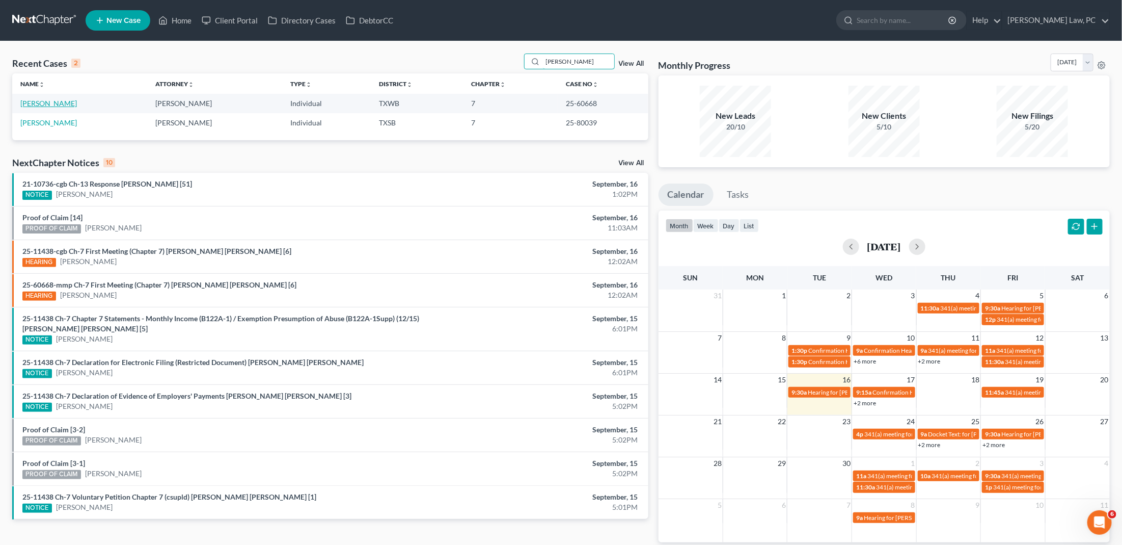
type input "[PERSON_NAME]"
click at [60, 100] on link "[PERSON_NAME]" at bounding box center [48, 103] width 57 height 9
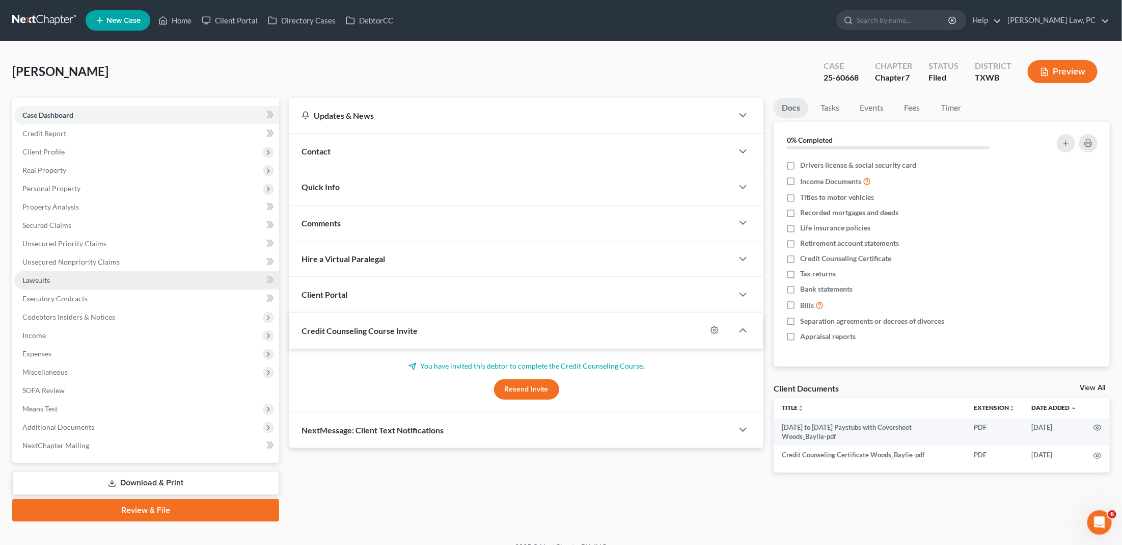
click at [49, 274] on link "Lawsuits" at bounding box center [146, 280] width 265 height 18
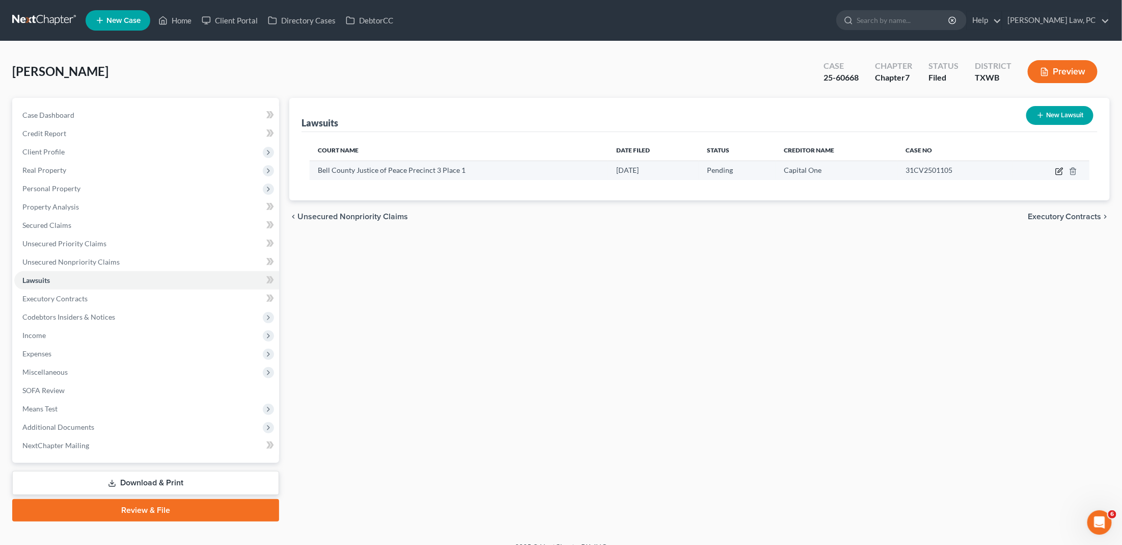
click at [1060, 169] on icon "button" at bounding box center [1060, 170] width 5 height 5
select select "45"
select select "0"
select select "4"
select select "48"
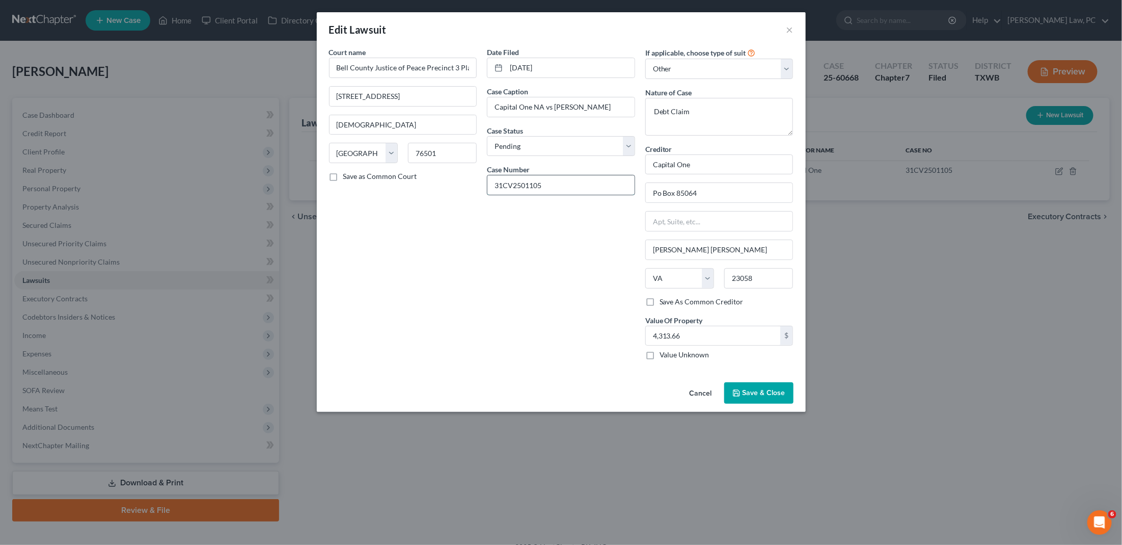
click at [545, 188] on input "31CV2501105" at bounding box center [560, 184] width 147 height 19
click at [790, 26] on button "×" at bounding box center [789, 29] width 7 height 12
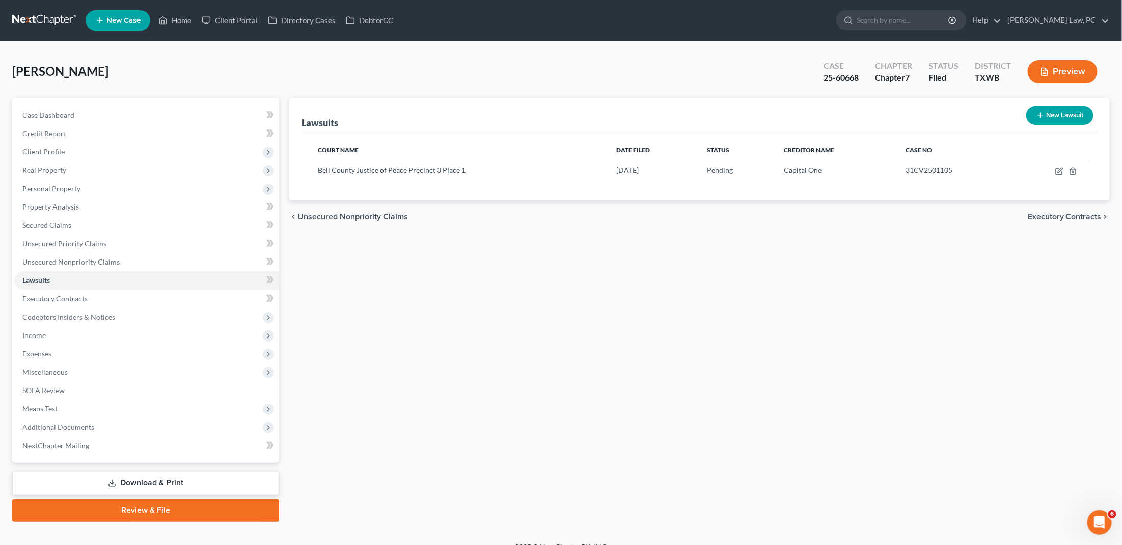
click at [50, 23] on link at bounding box center [44, 20] width 65 height 18
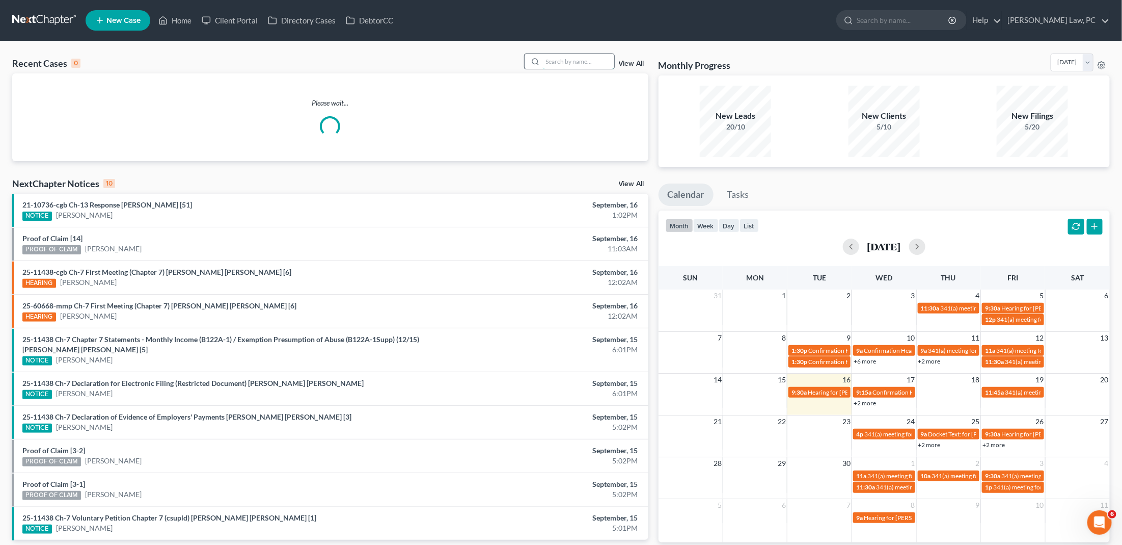
click at [564, 61] on input "search" at bounding box center [578, 61] width 71 height 15
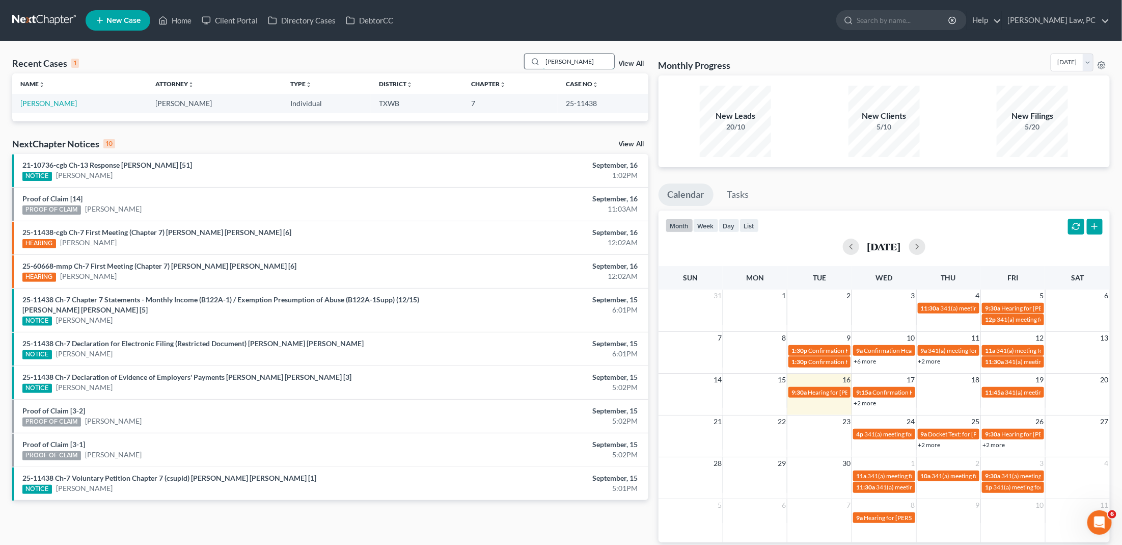
type input "[PERSON_NAME]"
drag, startPoint x: 564, startPoint y: 61, endPoint x: 53, endPoint y: 102, distance: 512.1
click at [53, 102] on link "[PERSON_NAME]" at bounding box center [48, 103] width 57 height 9
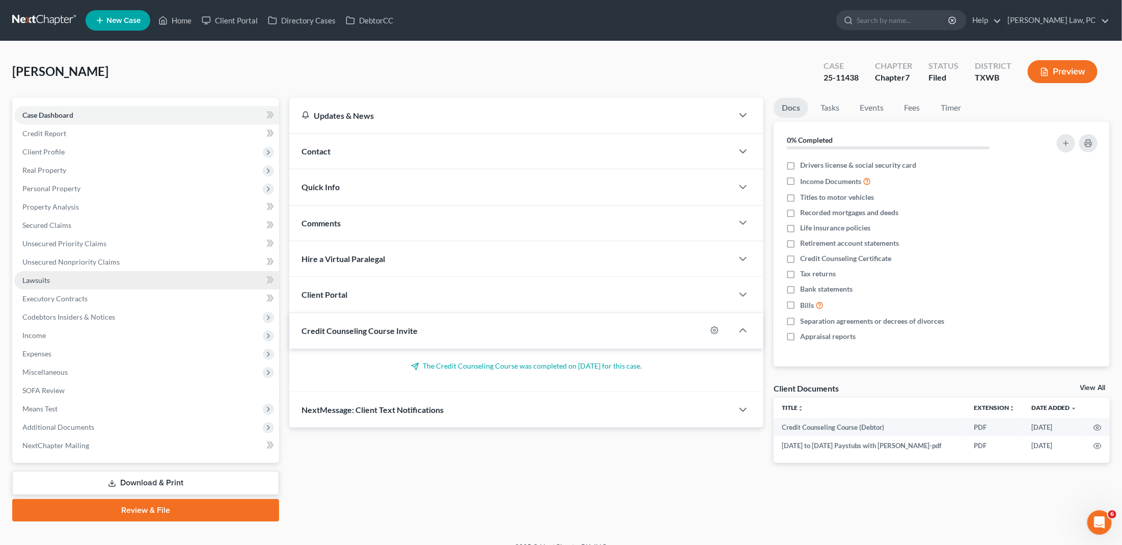
click at [31, 276] on span "Lawsuits" at bounding box center [36, 280] width 28 height 9
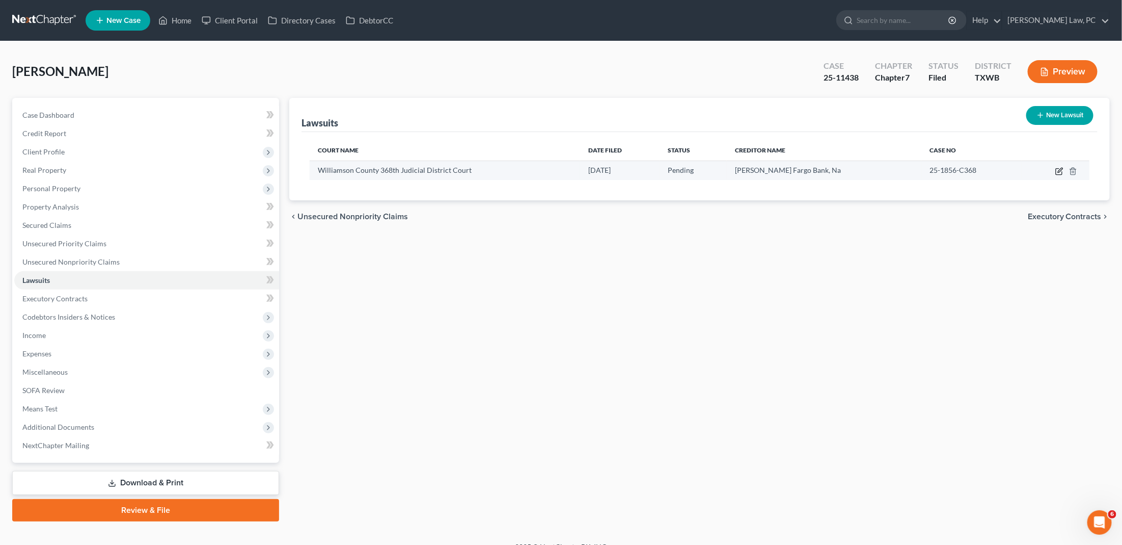
click at [1059, 172] on icon "button" at bounding box center [1059, 171] width 8 height 8
select select "45"
select select "0"
select select "4"
select select "38"
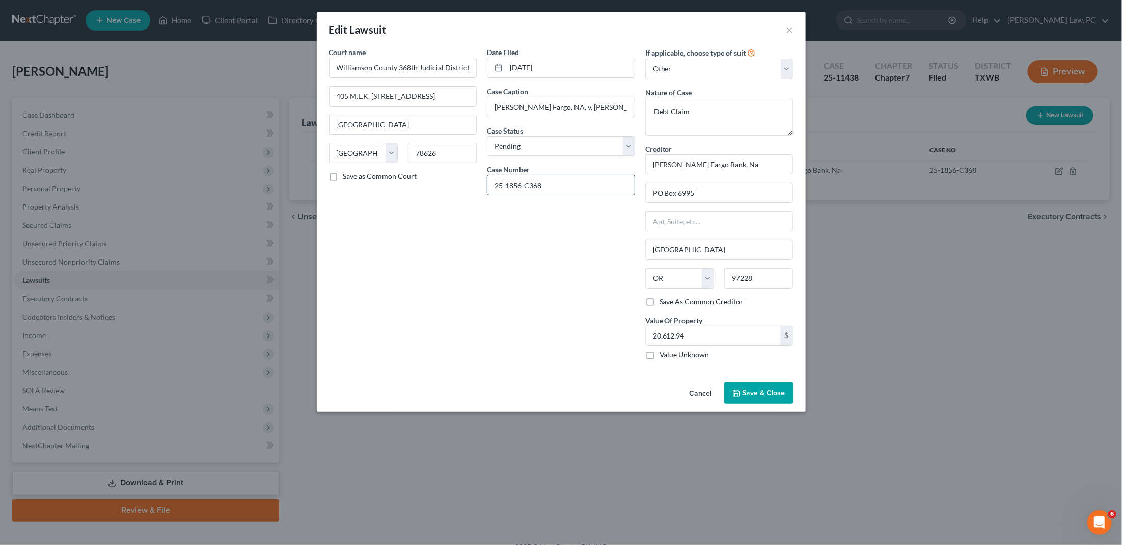
click at [526, 187] on input "25-1856-C368" at bounding box center [560, 184] width 147 height 19
click at [570, 188] on input "25-1856-C368" at bounding box center [560, 184] width 147 height 19
click at [789, 28] on button "×" at bounding box center [789, 29] width 7 height 12
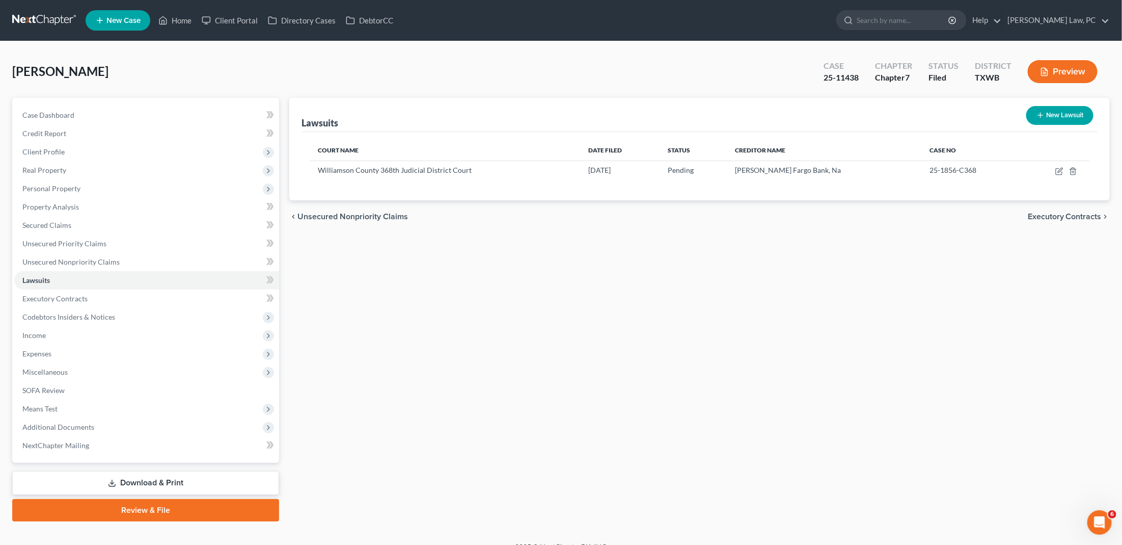
click at [59, 14] on link at bounding box center [44, 20] width 65 height 18
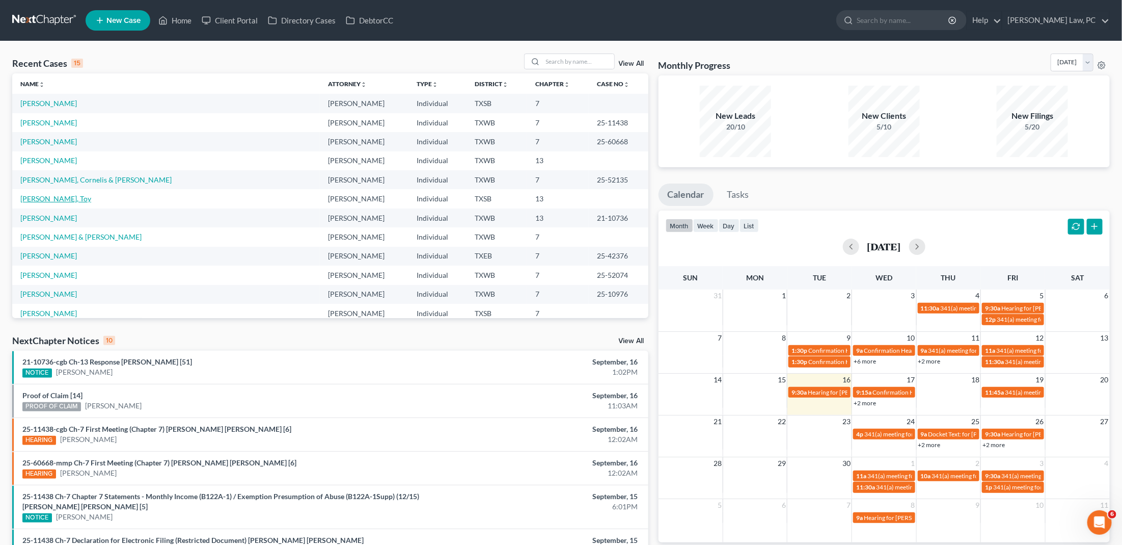
click at [77, 195] on link "[PERSON_NAME], Toy" at bounding box center [55, 198] width 71 height 9
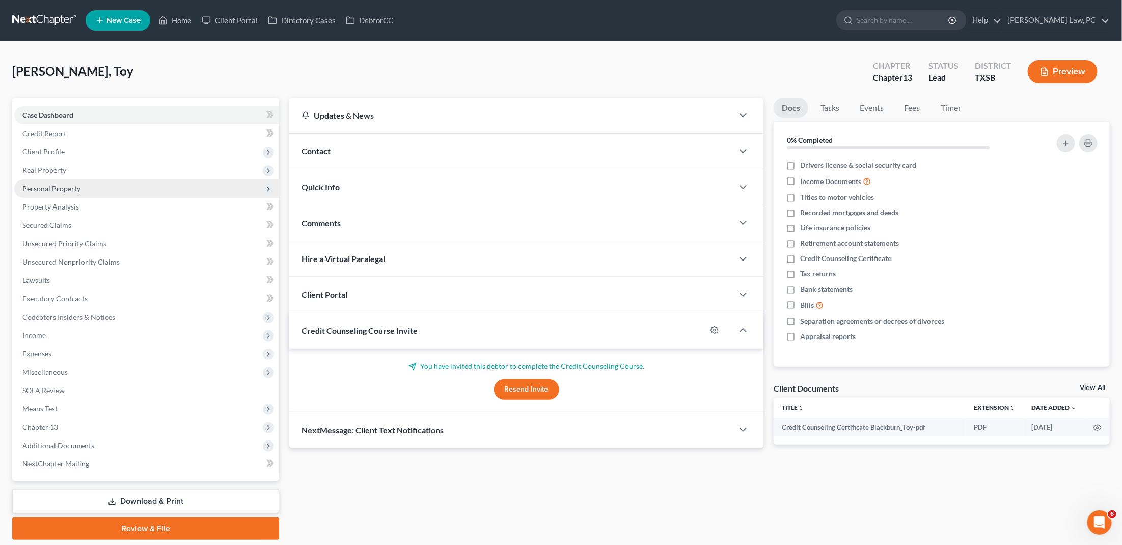
click at [70, 193] on span "Personal Property" at bounding box center [146, 188] width 265 height 18
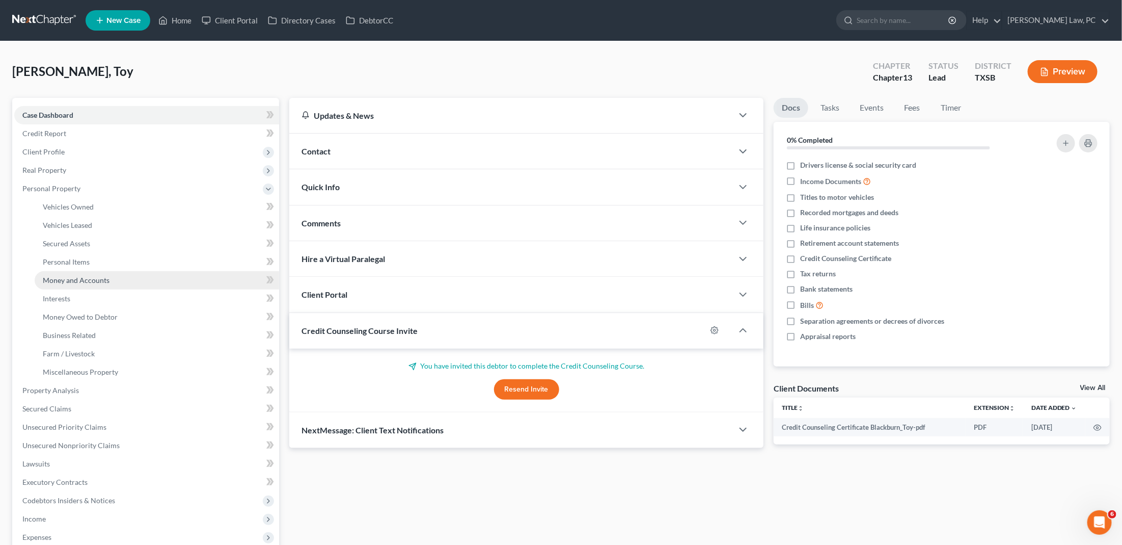
click at [73, 276] on span "Money and Accounts" at bounding box center [76, 280] width 67 height 9
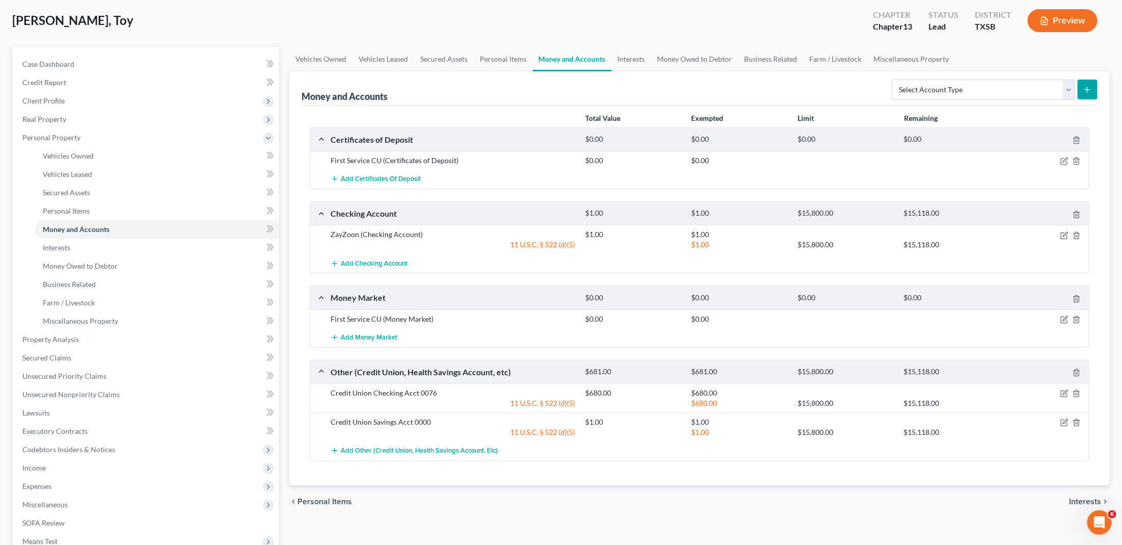
scroll to position [57, 0]
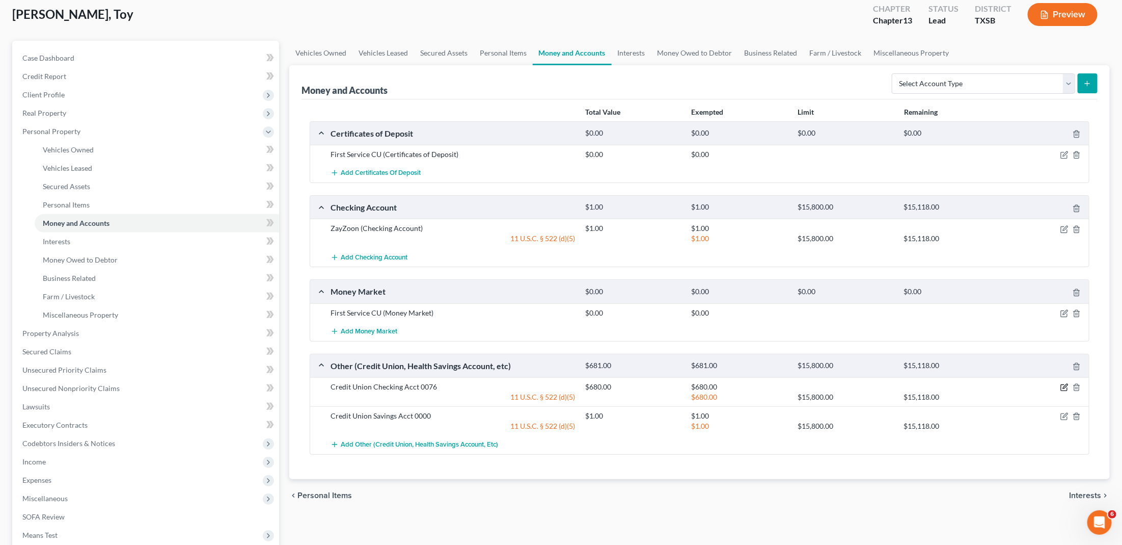
click at [1064, 385] on icon "button" at bounding box center [1065, 386] width 5 height 5
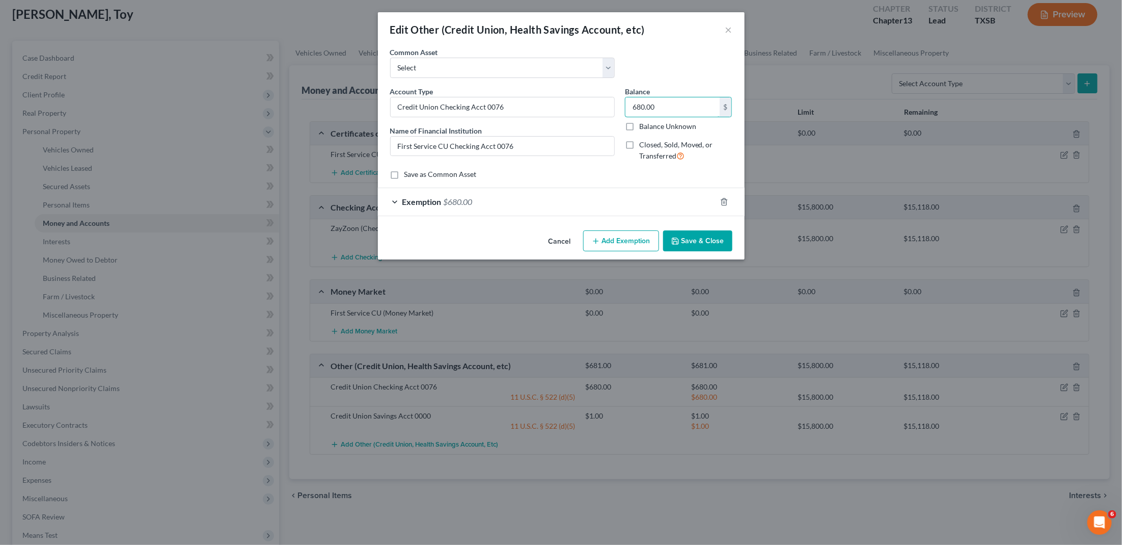
drag, startPoint x: 672, startPoint y: 100, endPoint x: 615, endPoint y: 103, distance: 56.7
click at [615, 103] on div "Account Type Credit Union Checking Acct 0076 Name of Financial Institution * Fi…" at bounding box center [561, 128] width 352 height 84
type input "40"
click at [598, 205] on div "Exemption $680.00" at bounding box center [547, 201] width 338 height 27
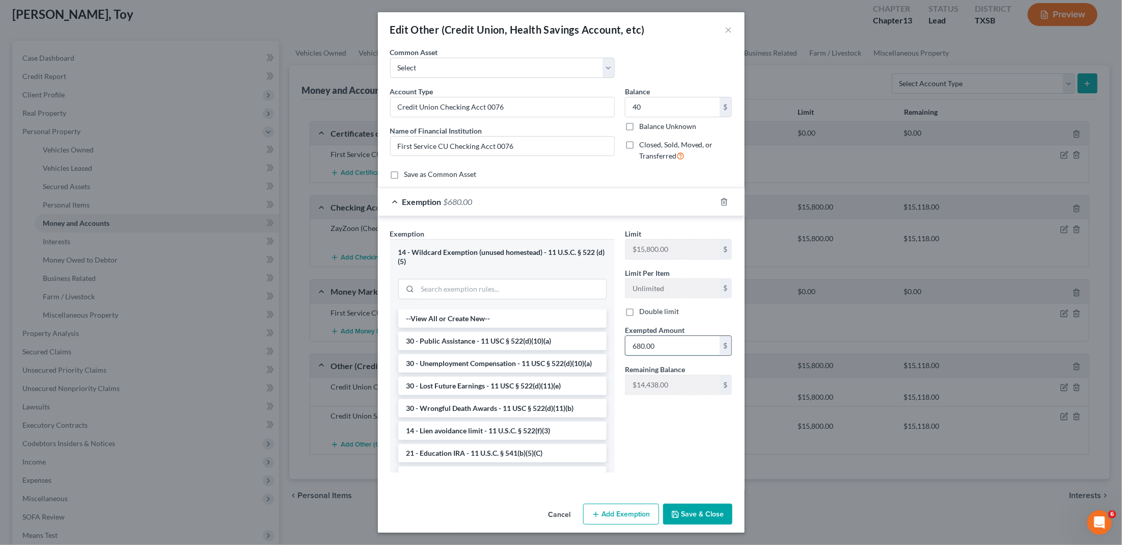
click at [648, 340] on input "680.00" at bounding box center [673, 345] width 94 height 19
type input "40"
click at [710, 514] on button "Save & Close" at bounding box center [697, 513] width 69 height 21
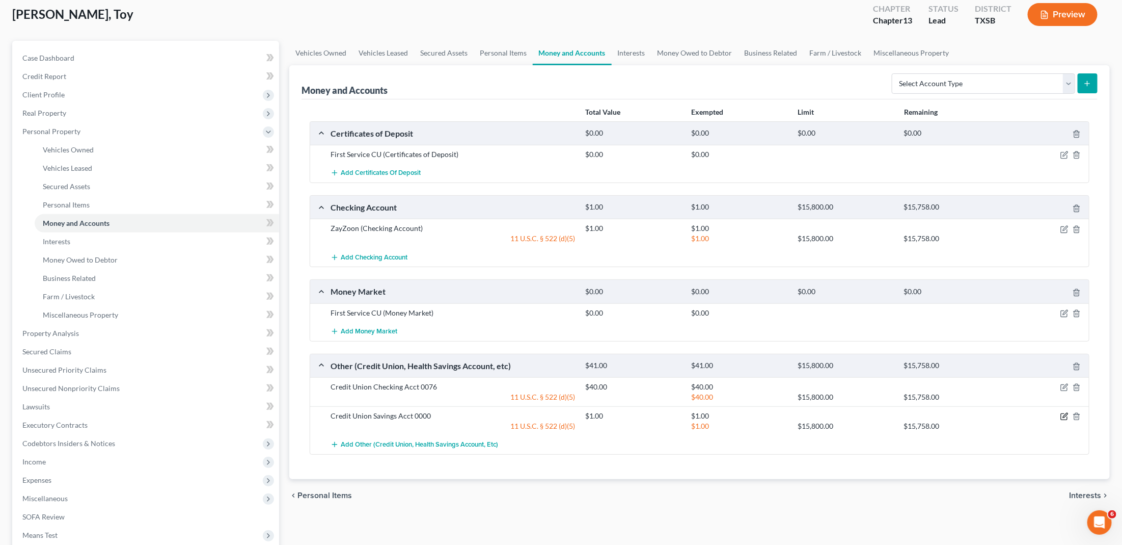
click at [1063, 412] on icon "button" at bounding box center [1065, 416] width 8 height 8
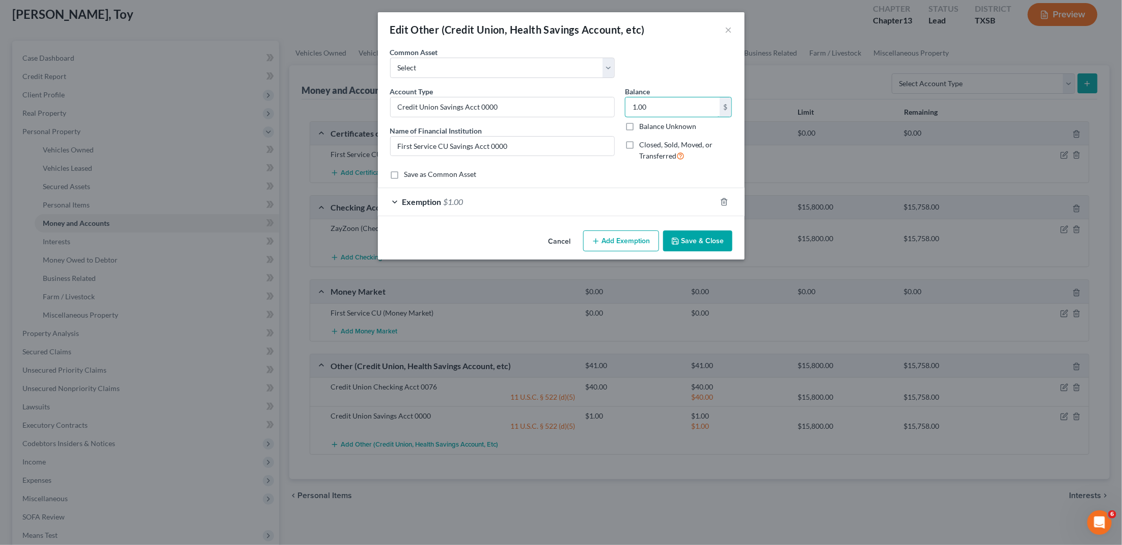
drag, startPoint x: 661, startPoint y: 102, endPoint x: 619, endPoint y: 102, distance: 41.8
click at [619, 102] on div "Account Type Credit Union Savings Acct 0000 Name of Financial Institution * Fir…" at bounding box center [561, 128] width 352 height 84
type input "60"
click at [434, 201] on span "Exemption" at bounding box center [421, 202] width 39 height 10
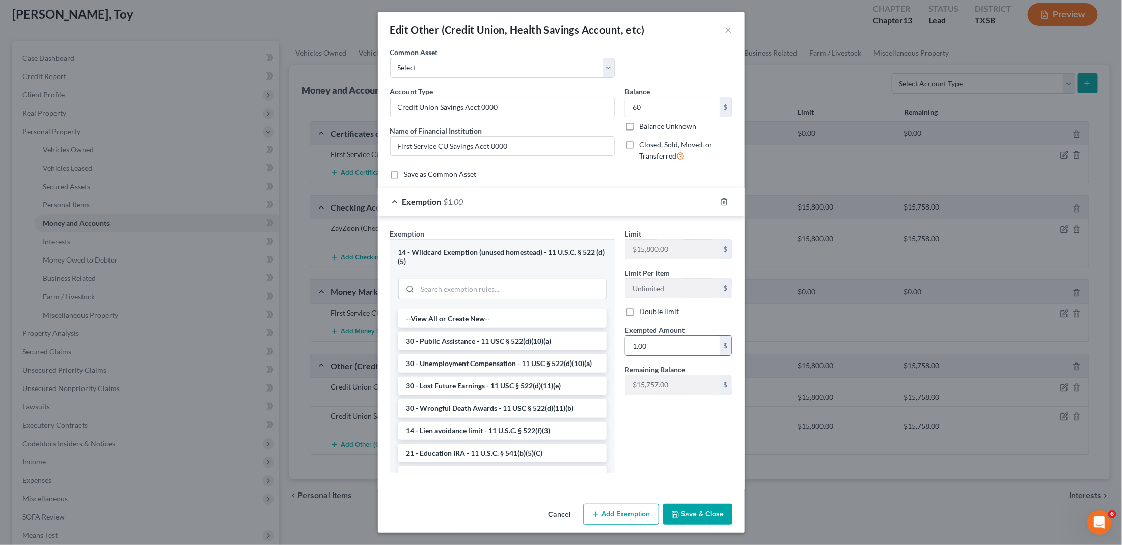
click at [644, 336] on input "1.00" at bounding box center [673, 345] width 94 height 19
type input "60"
click at [695, 512] on button "Save & Close" at bounding box center [697, 513] width 69 height 21
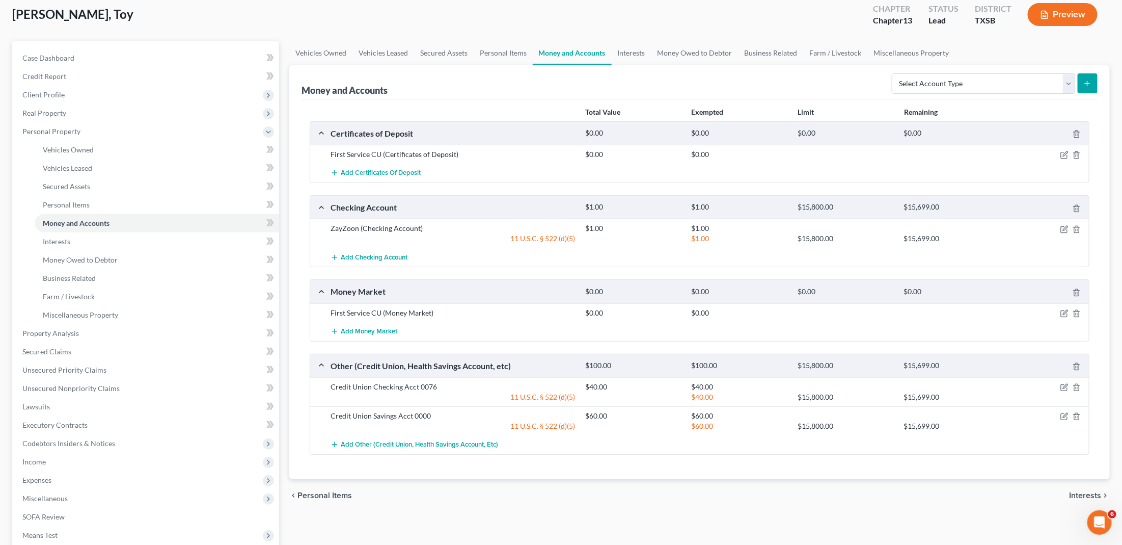
click at [1060, 225] on div at bounding box center [1047, 228] width 85 height 10
click at [1062, 228] on icon "button" at bounding box center [1065, 229] width 8 height 8
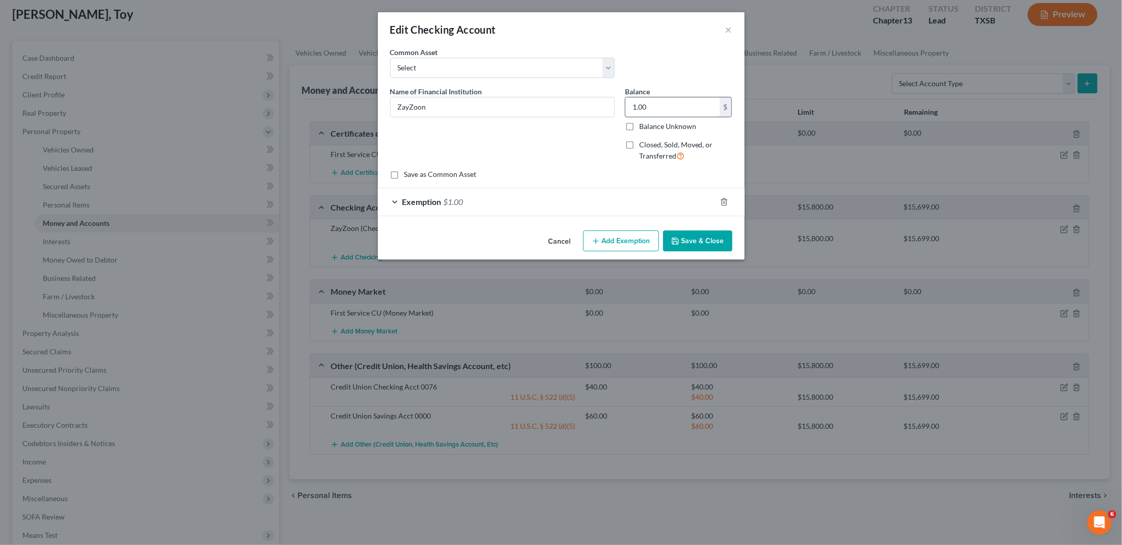
drag, startPoint x: 658, startPoint y: 105, endPoint x: 631, endPoint y: 105, distance: 27.0
click at [631, 105] on input "1.00" at bounding box center [673, 106] width 94 height 19
type input "0"
click at [718, 198] on div at bounding box center [730, 202] width 29 height 16
click at [724, 198] on icon "button" at bounding box center [724, 202] width 8 height 8
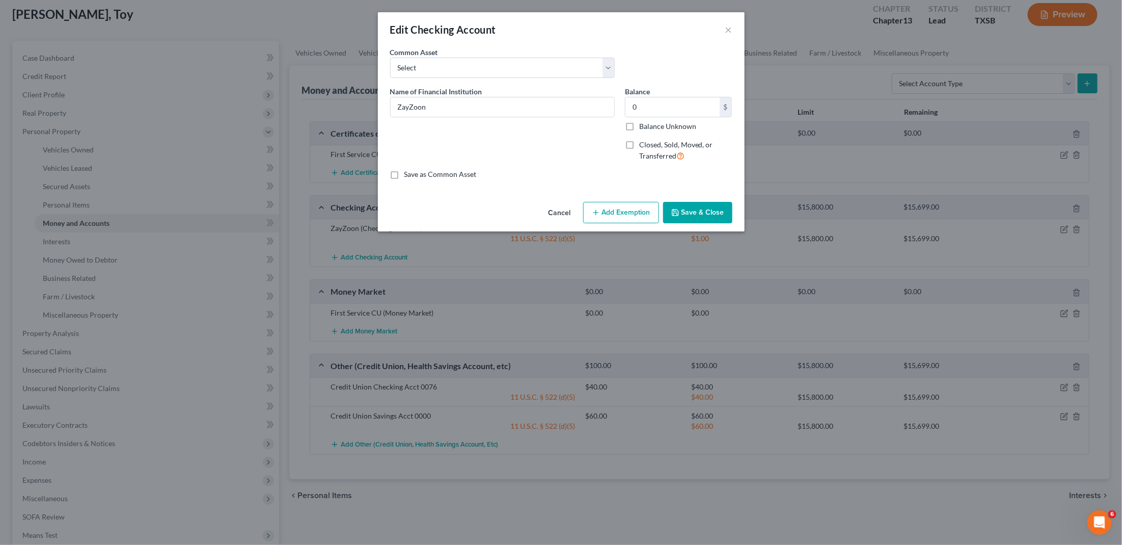
click at [702, 215] on button "Save & Close" at bounding box center [697, 212] width 69 height 21
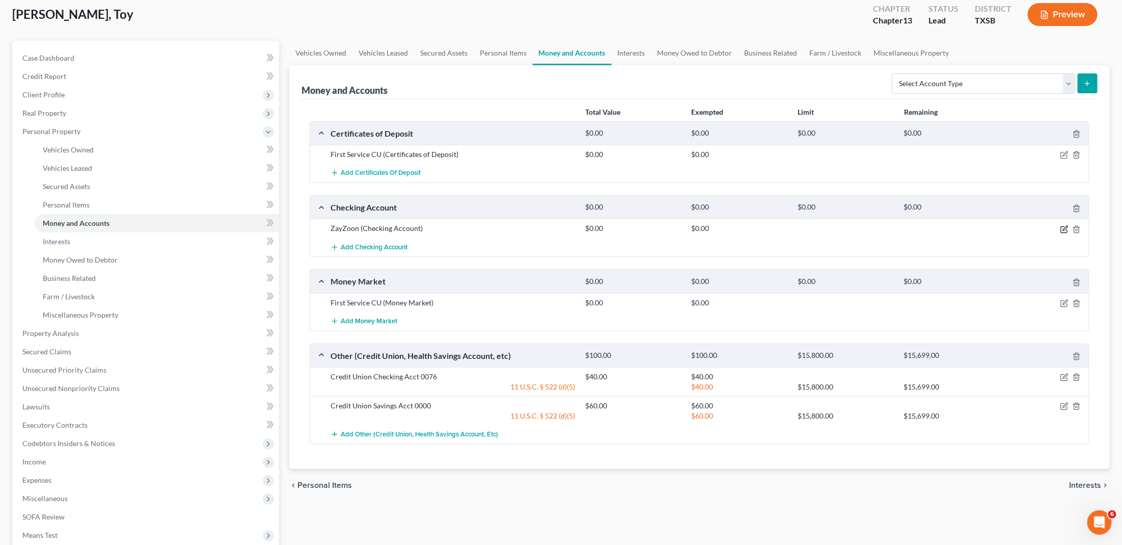
click at [1065, 225] on icon "button" at bounding box center [1065, 229] width 8 height 8
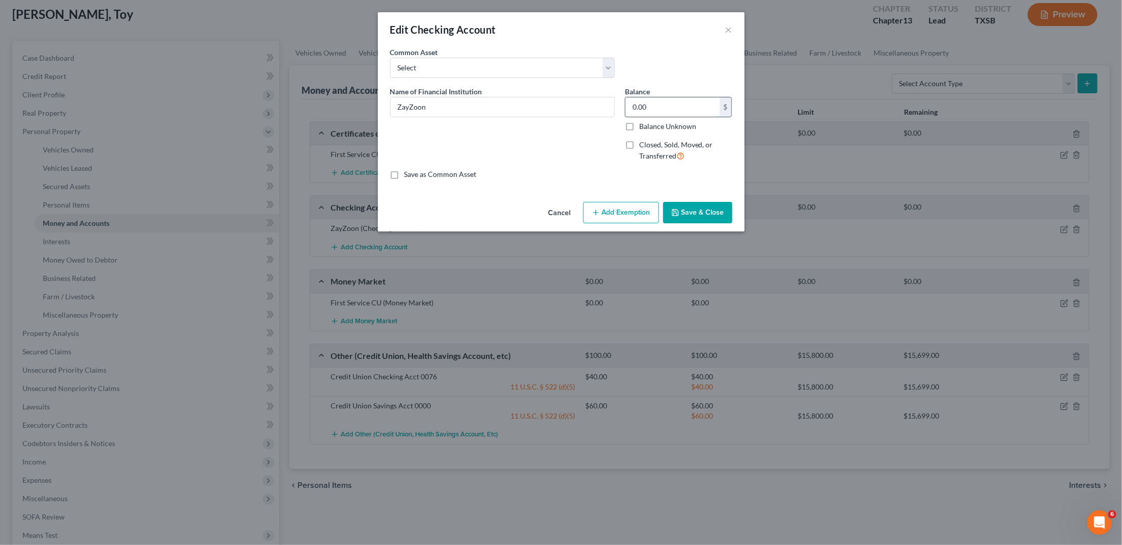
click at [651, 108] on input "0.00" at bounding box center [673, 106] width 94 height 19
type input "1"
click at [632, 219] on button "Add Exemption" at bounding box center [621, 212] width 76 height 21
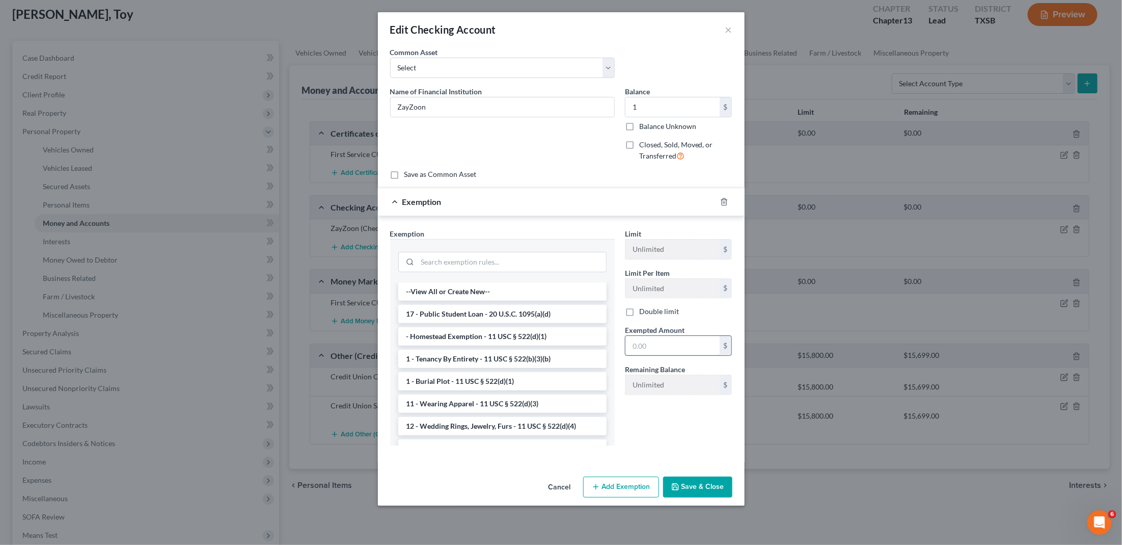
click at [660, 340] on input "text" at bounding box center [673, 345] width 94 height 19
type input "1"
click at [727, 26] on button "×" at bounding box center [728, 29] width 7 height 12
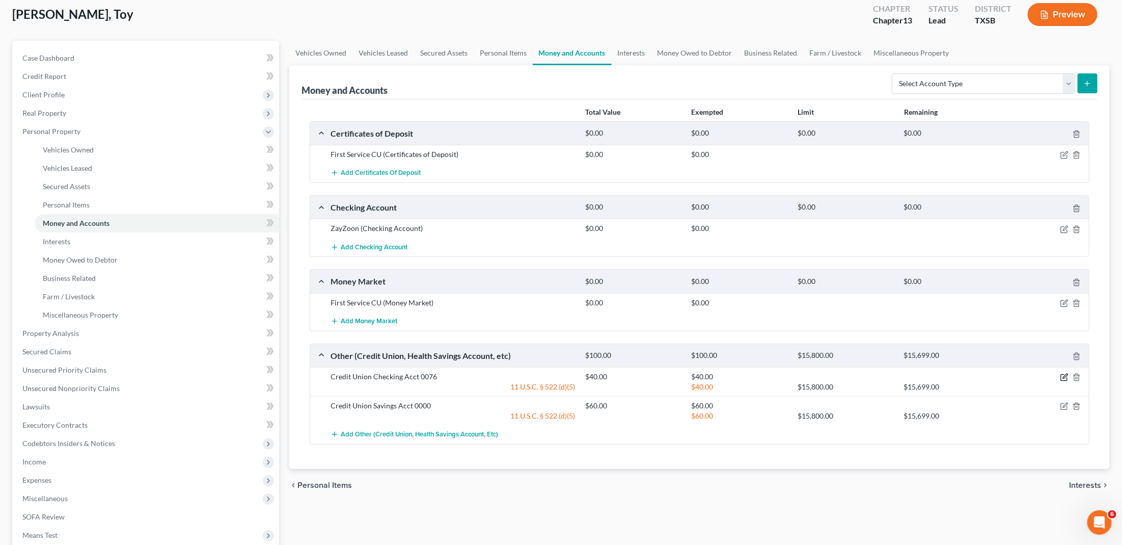
click at [1067, 374] on icon "button" at bounding box center [1065, 376] width 5 height 5
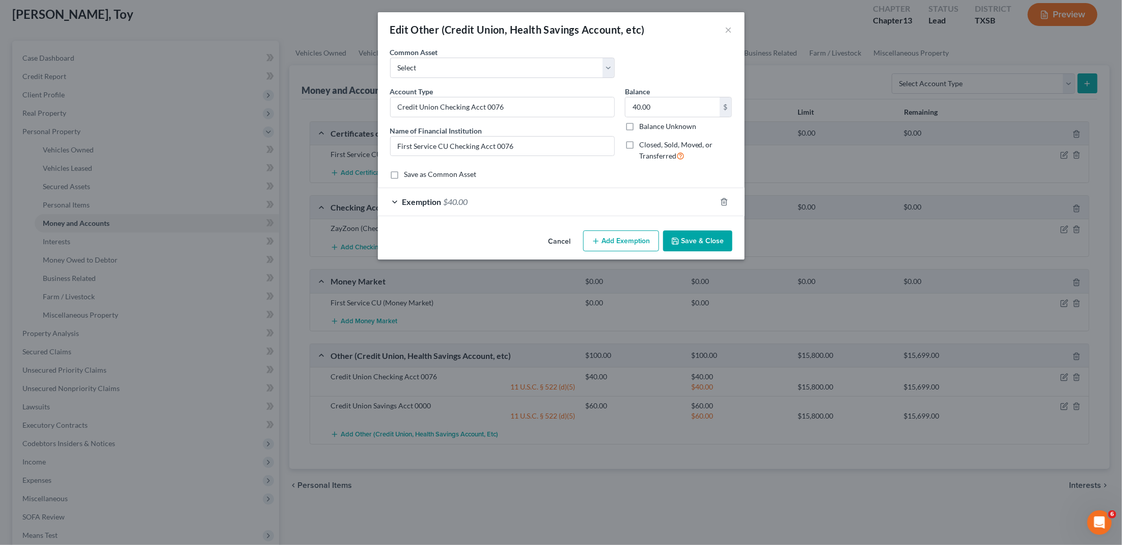
click at [410, 197] on span "Exemption" at bounding box center [421, 202] width 39 height 10
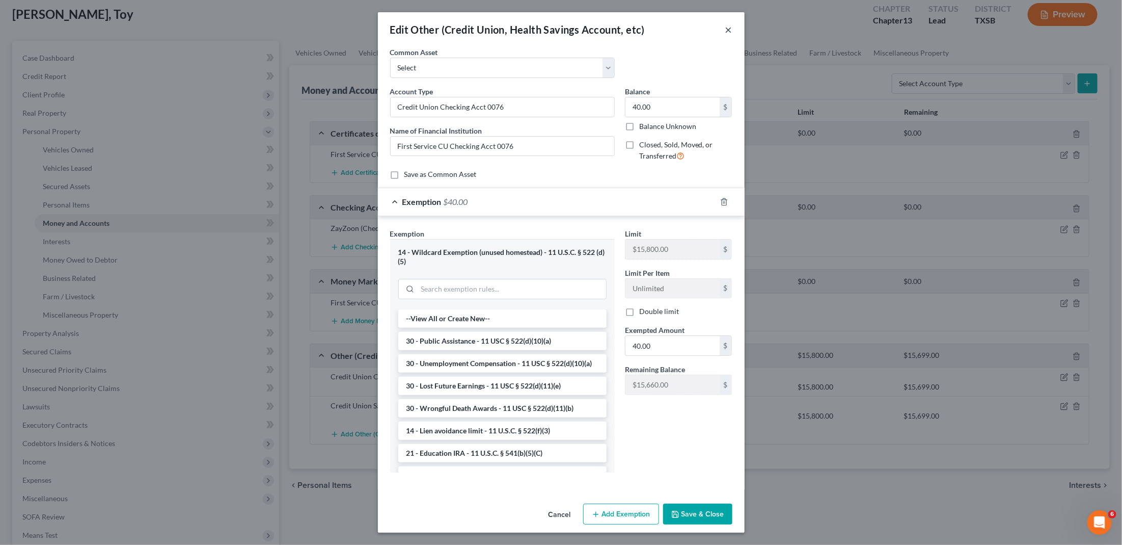
click at [731, 28] on button "×" at bounding box center [728, 29] width 7 height 12
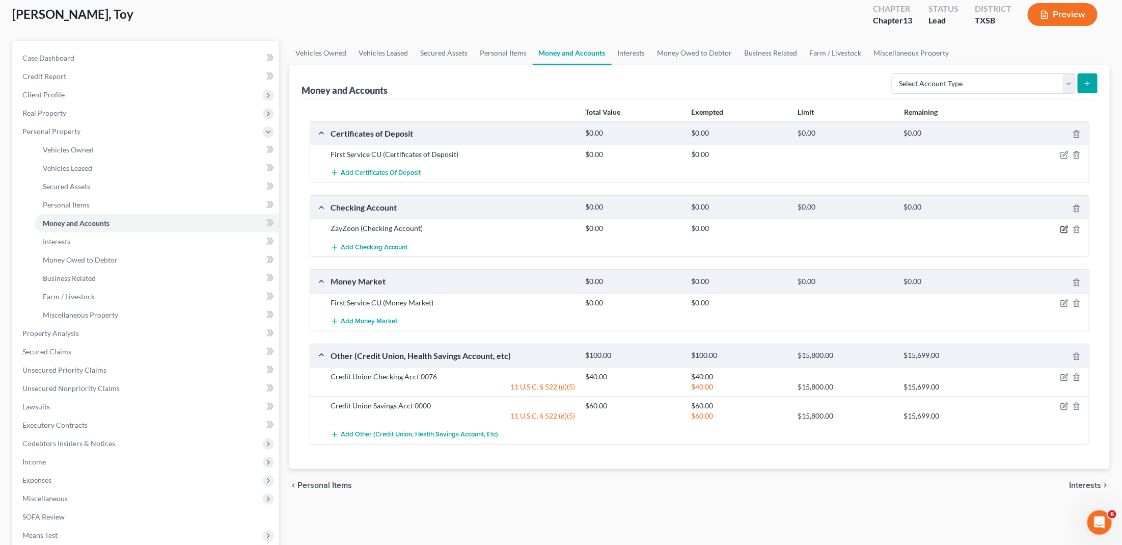
click at [1067, 228] on icon "button" at bounding box center [1065, 229] width 8 height 8
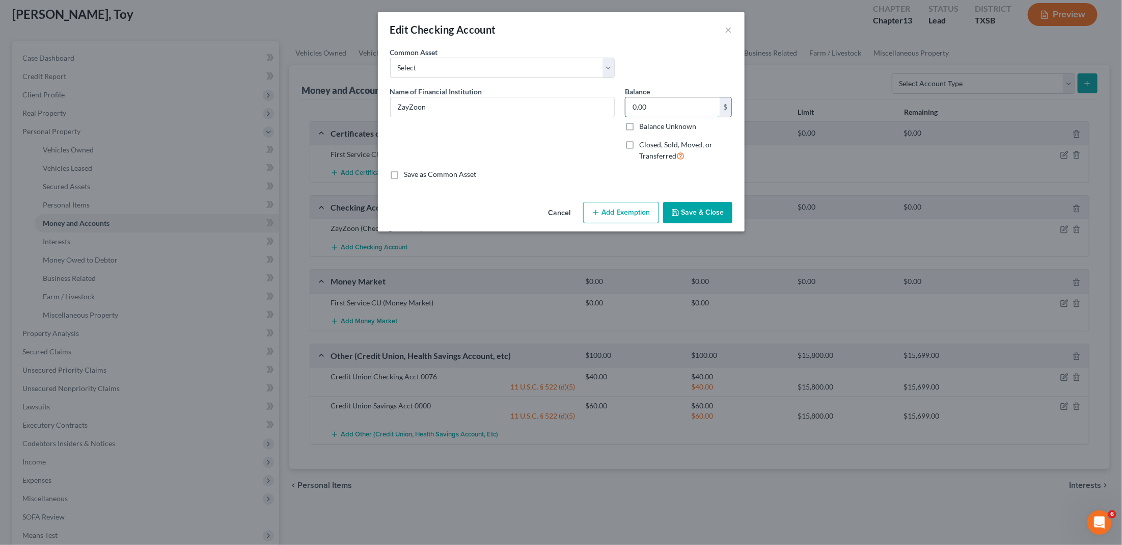
click at [654, 106] on input "0.00" at bounding box center [673, 106] width 94 height 19
type input "1"
click at [637, 209] on button "Add Exemption" at bounding box center [621, 212] width 76 height 21
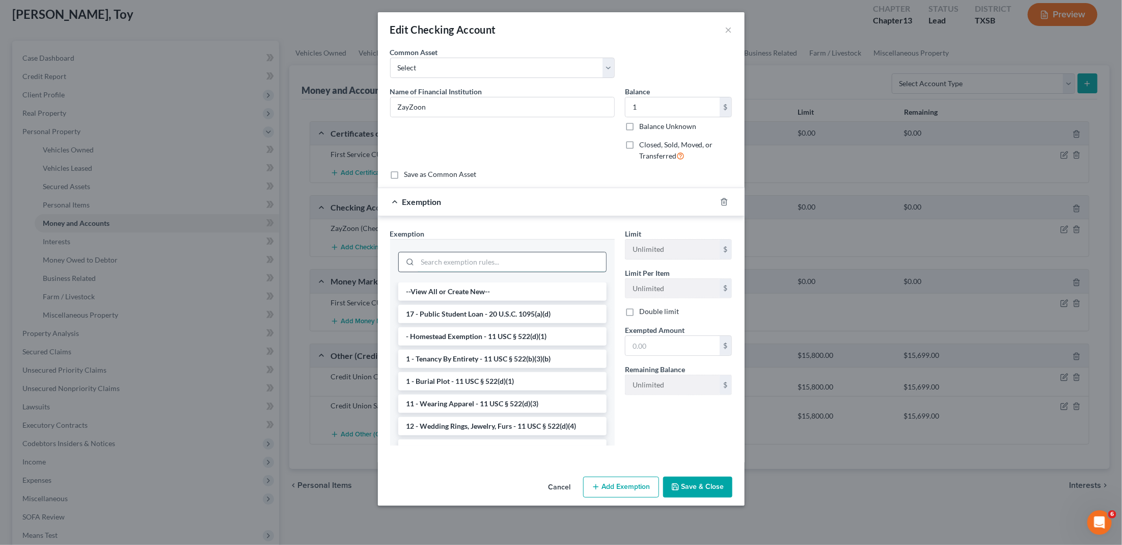
click at [528, 266] on input "search" at bounding box center [512, 261] width 188 height 19
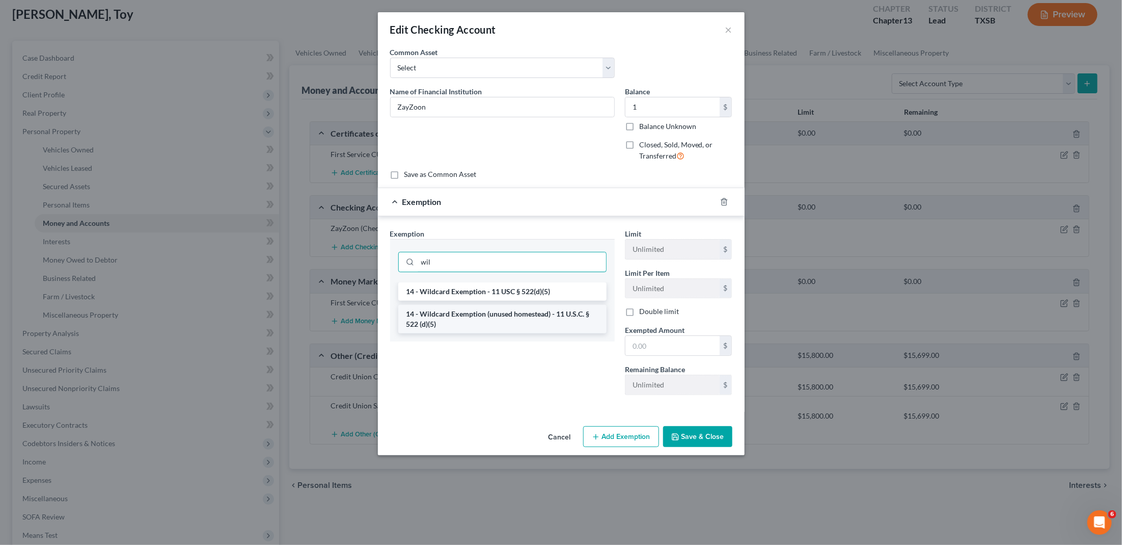
type input "wil"
click at [519, 313] on li "14 - Wildcard Exemption (unused homestead) - 11 U.S.C. § 522 (d)(5)" at bounding box center [502, 319] width 208 height 29
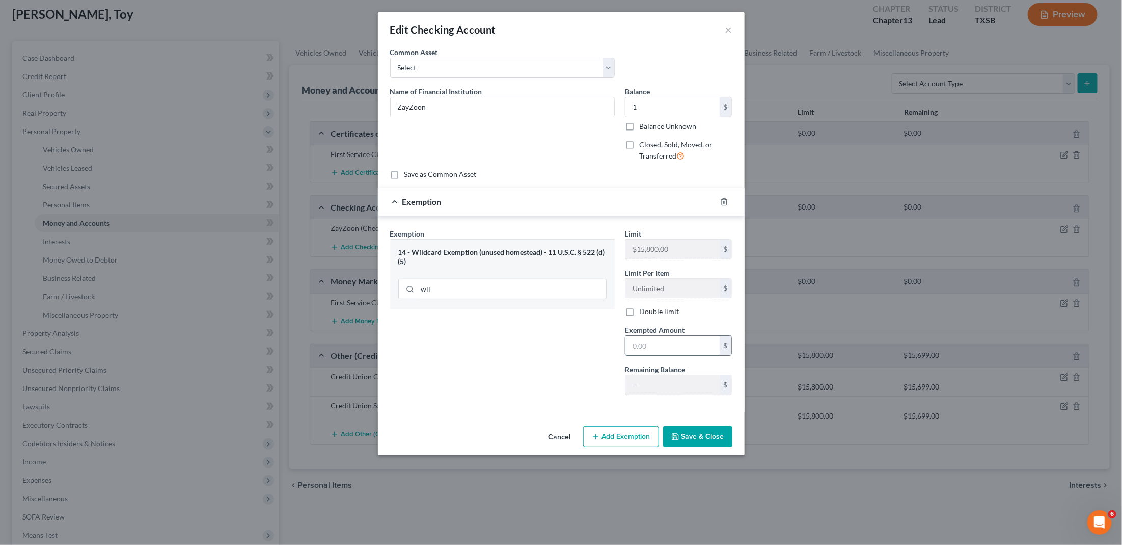
click at [653, 337] on input "text" at bounding box center [673, 345] width 94 height 19
type input "1"
click at [693, 432] on button "Save & Close" at bounding box center [697, 436] width 69 height 21
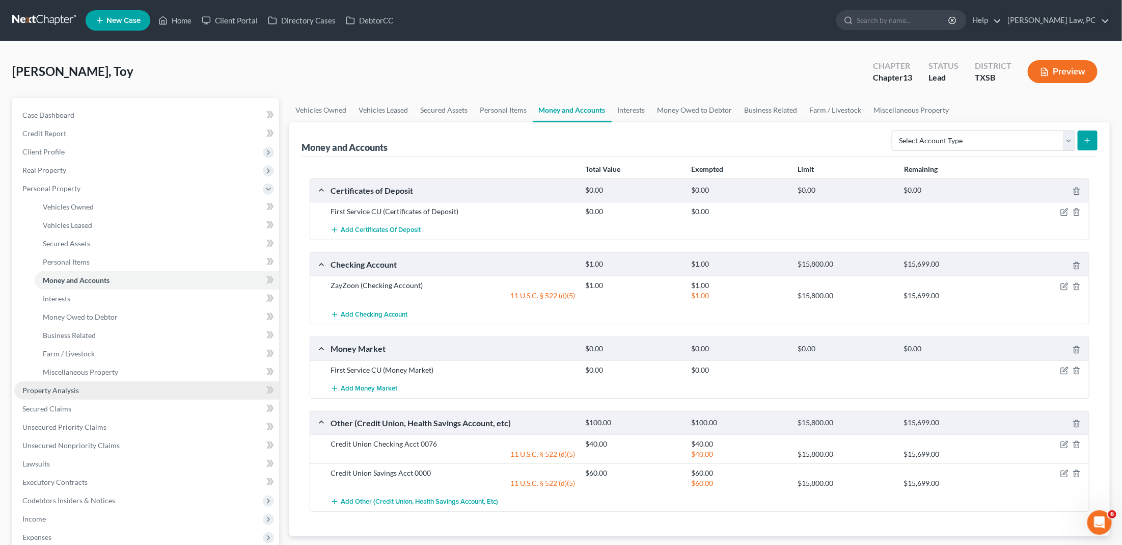
scroll to position [0, 0]
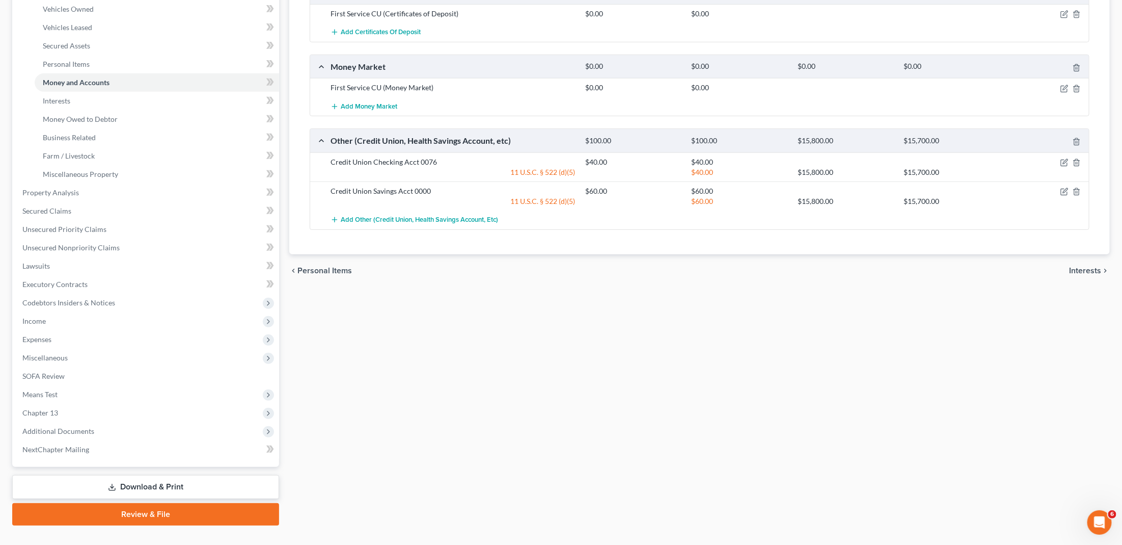
scroll to position [197, 0]
click at [155, 475] on link "Download & Print" at bounding box center [145, 487] width 267 height 24
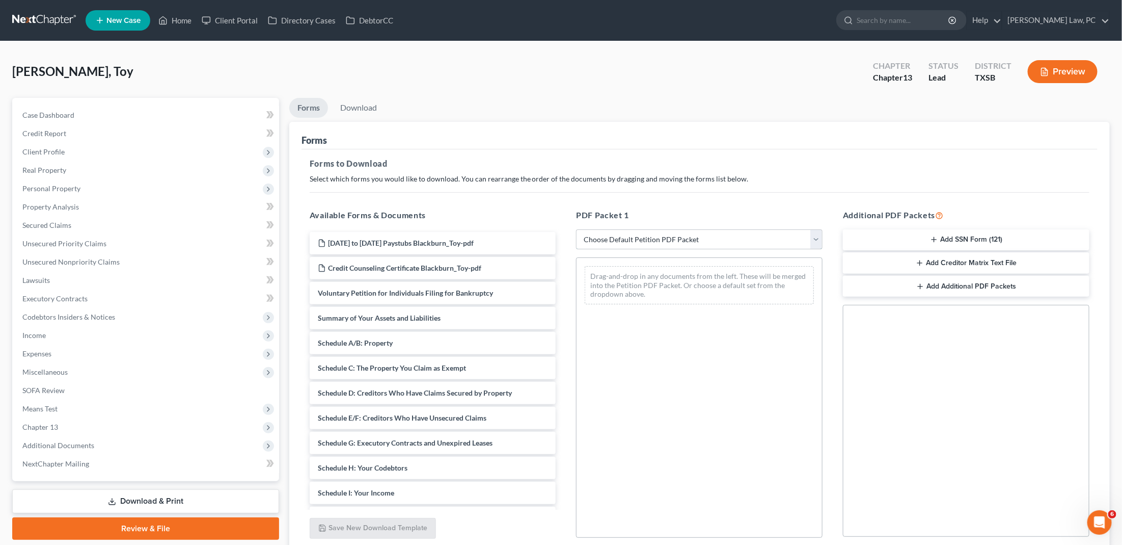
select select "0"
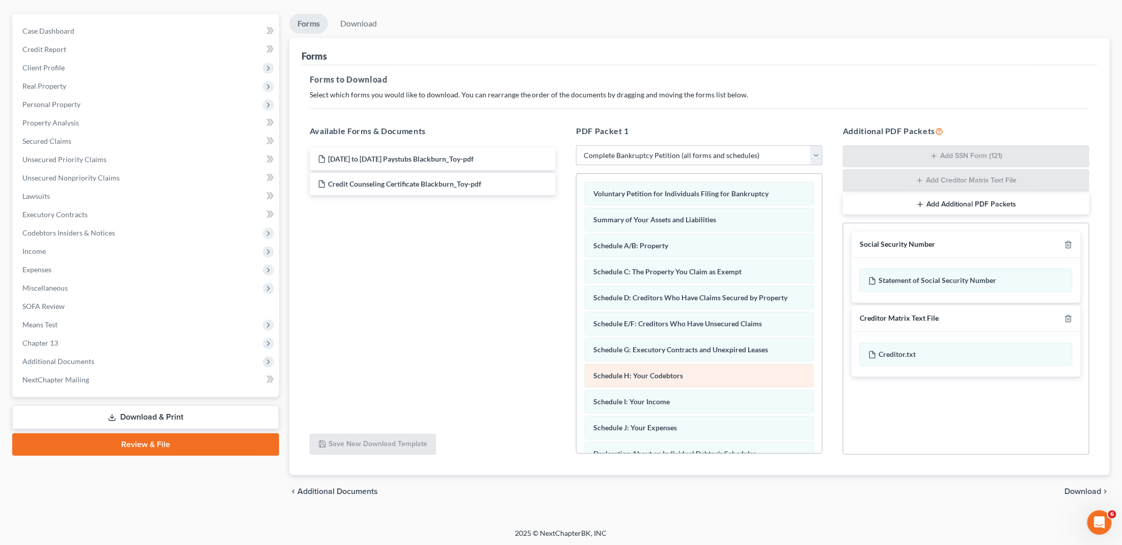
scroll to position [84, 0]
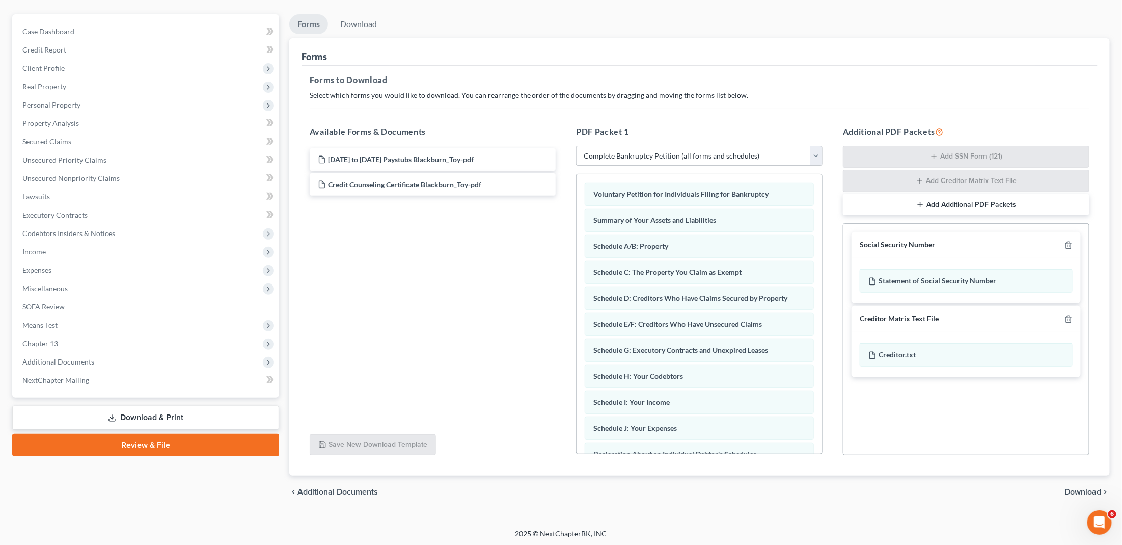
click at [1081, 491] on span "Download" at bounding box center [1083, 491] width 37 height 8
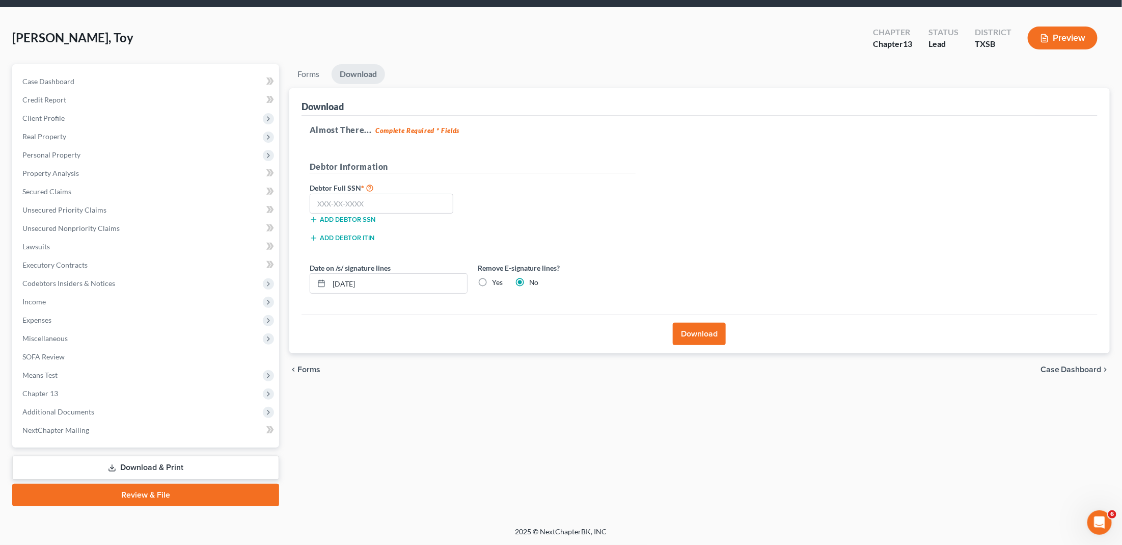
scroll to position [19, 0]
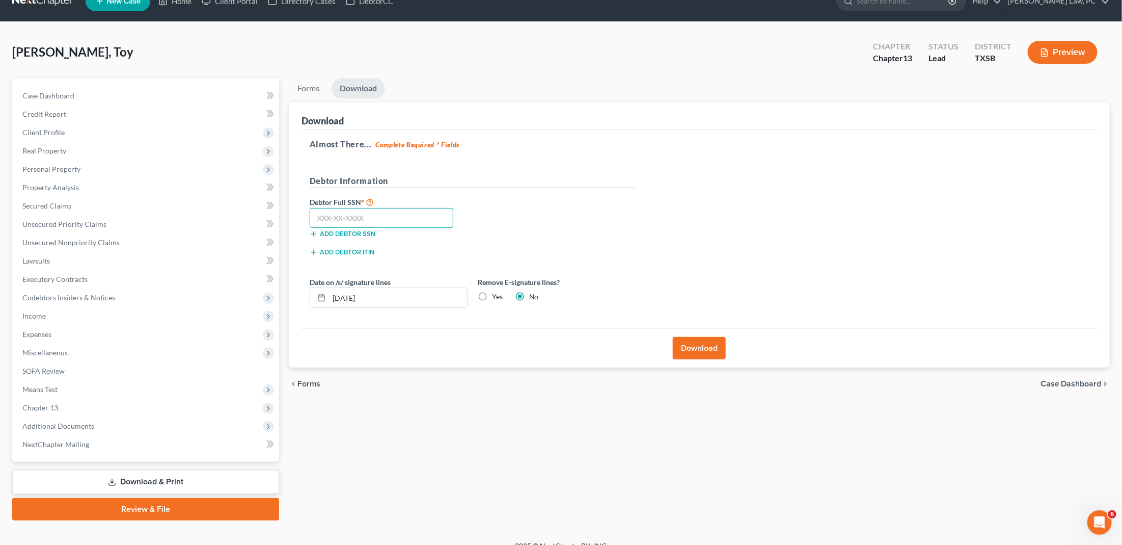
click at [402, 213] on input "text" at bounding box center [382, 218] width 144 height 20
type input "564-19-7860"
click at [694, 342] on button "Download" at bounding box center [699, 348] width 53 height 22
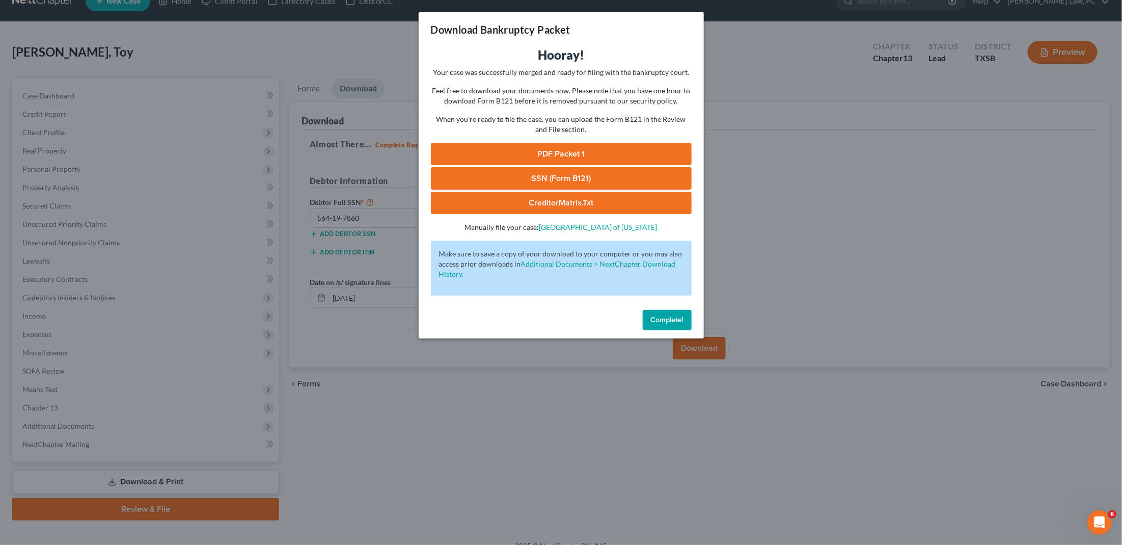
click at [572, 151] on link "PDF Packet 1" at bounding box center [561, 154] width 261 height 22
click at [564, 173] on link "SSN (Form B121)" at bounding box center [561, 178] width 261 height 22
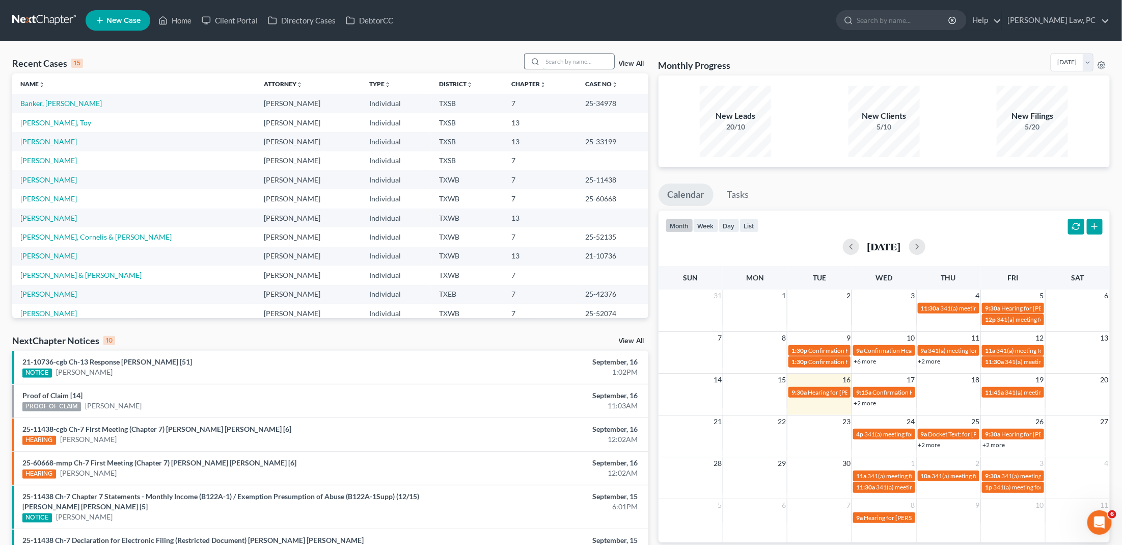
click at [583, 66] on input "search" at bounding box center [578, 61] width 71 height 15
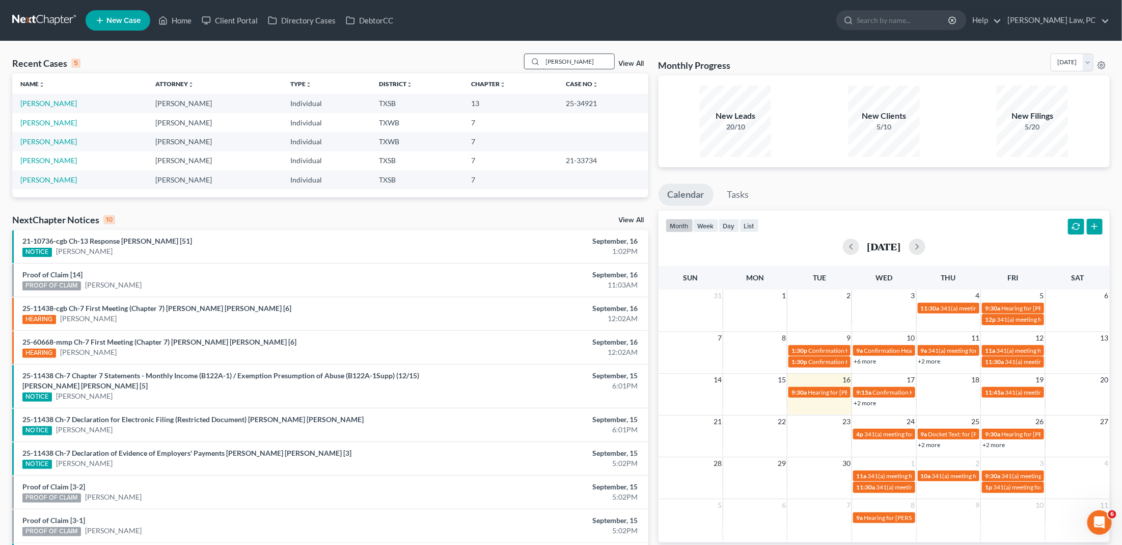
drag, startPoint x: 573, startPoint y: 65, endPoint x: 545, endPoint y: 61, distance: 28.4
click at [545, 61] on div "Moore" at bounding box center [569, 61] width 91 height 16
type input "M"
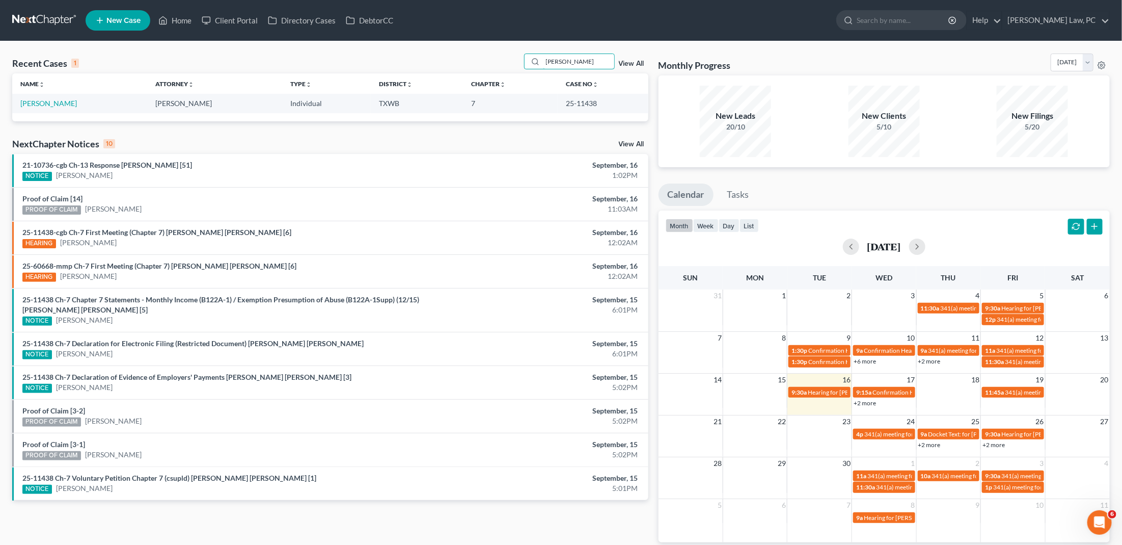
type input "Anderson"
drag, startPoint x: 544, startPoint y: 77, endPoint x: 60, endPoint y: 100, distance: 483.9
click at [60, 100] on link "[PERSON_NAME]" at bounding box center [48, 103] width 57 height 9
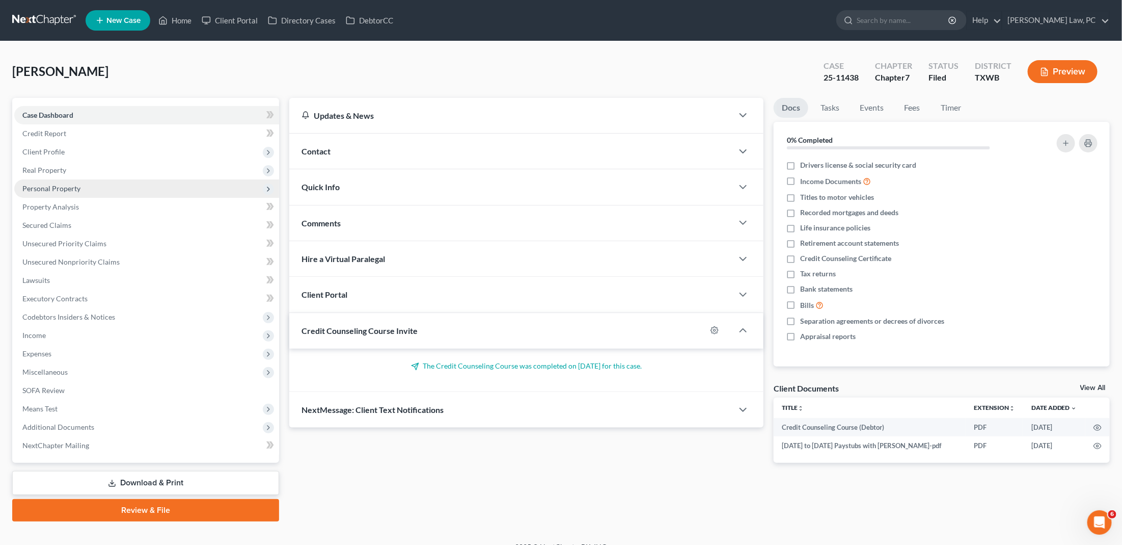
click at [91, 185] on span "Personal Property" at bounding box center [146, 188] width 265 height 18
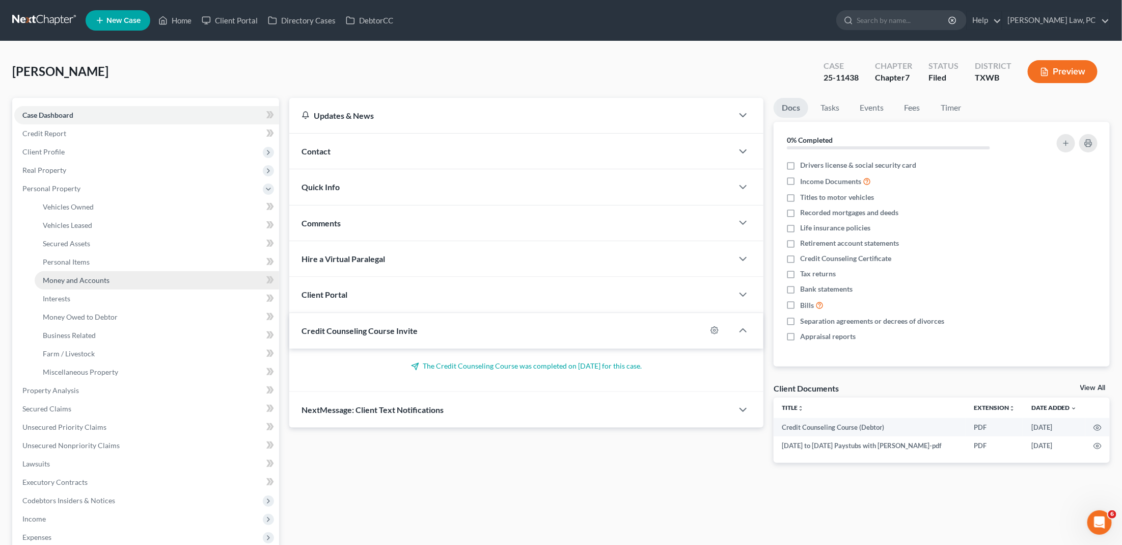
click at [87, 276] on span "Money and Accounts" at bounding box center [76, 280] width 67 height 9
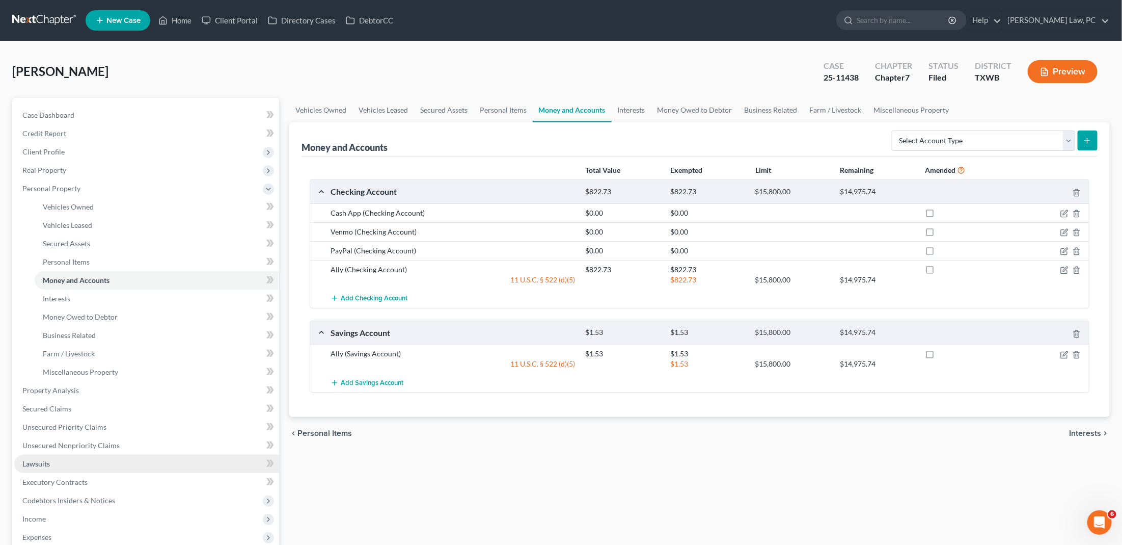
click at [32, 459] on span "Lawsuits" at bounding box center [36, 463] width 28 height 9
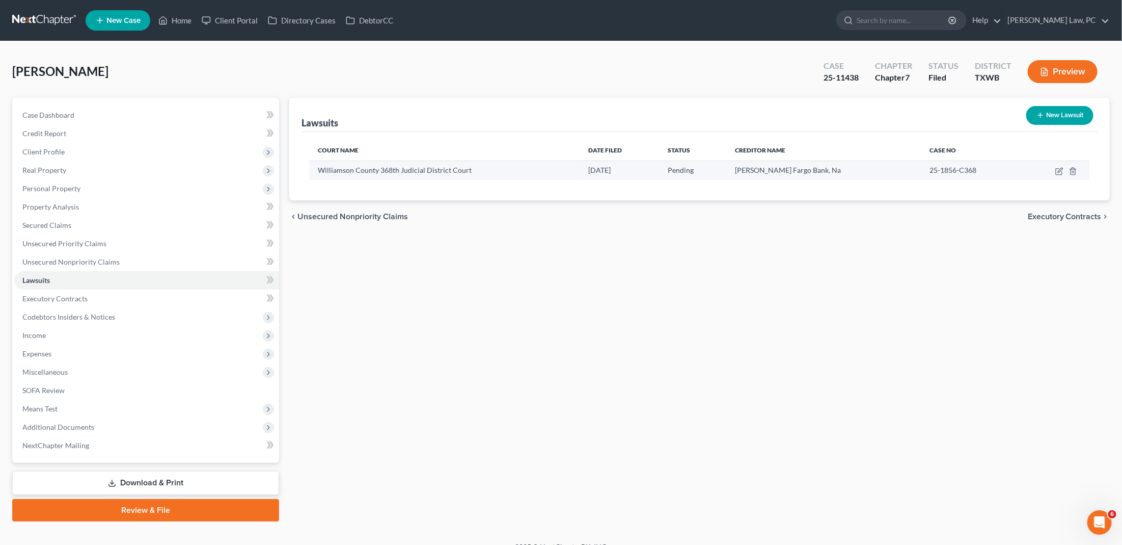
click at [1064, 169] on td at bounding box center [1055, 169] width 67 height 19
click at [1059, 170] on icon "button" at bounding box center [1060, 170] width 5 height 5
select select "45"
select select "0"
select select "4"
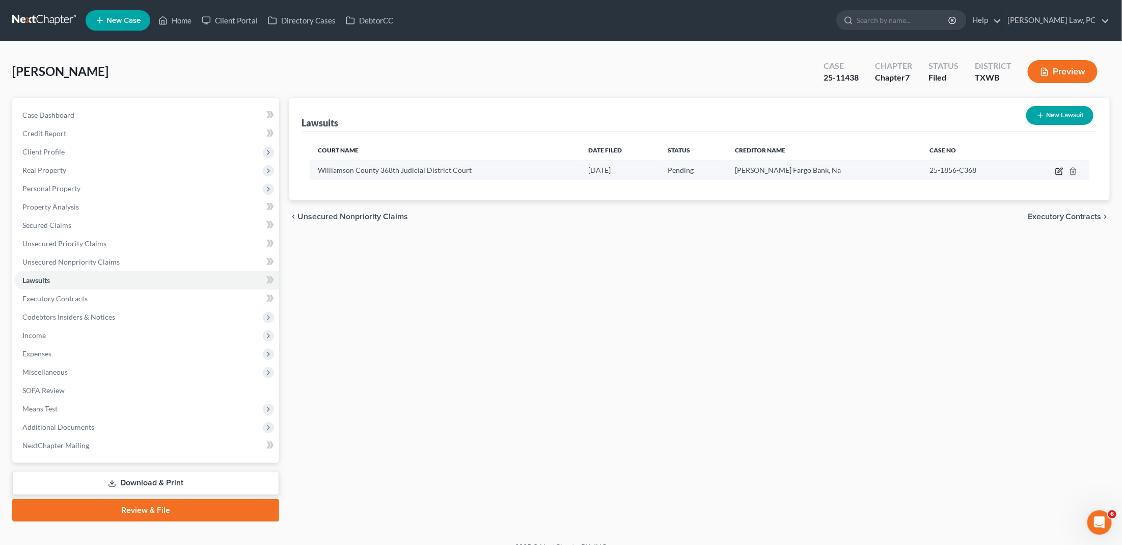
select select "38"
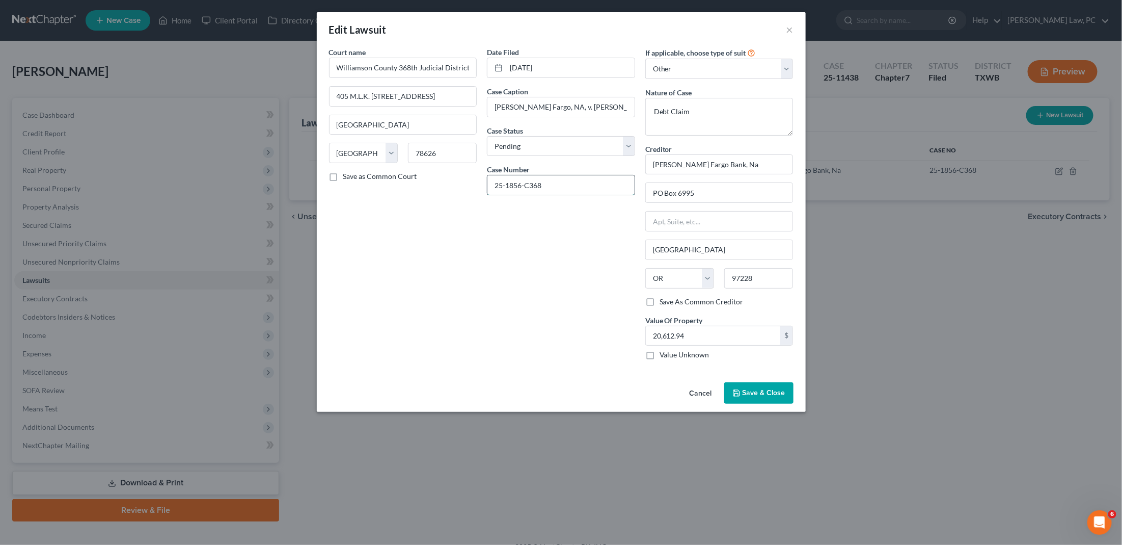
click at [545, 178] on input "25-1856-C368" at bounding box center [560, 184] width 147 height 19
click at [790, 29] on button "×" at bounding box center [789, 29] width 7 height 12
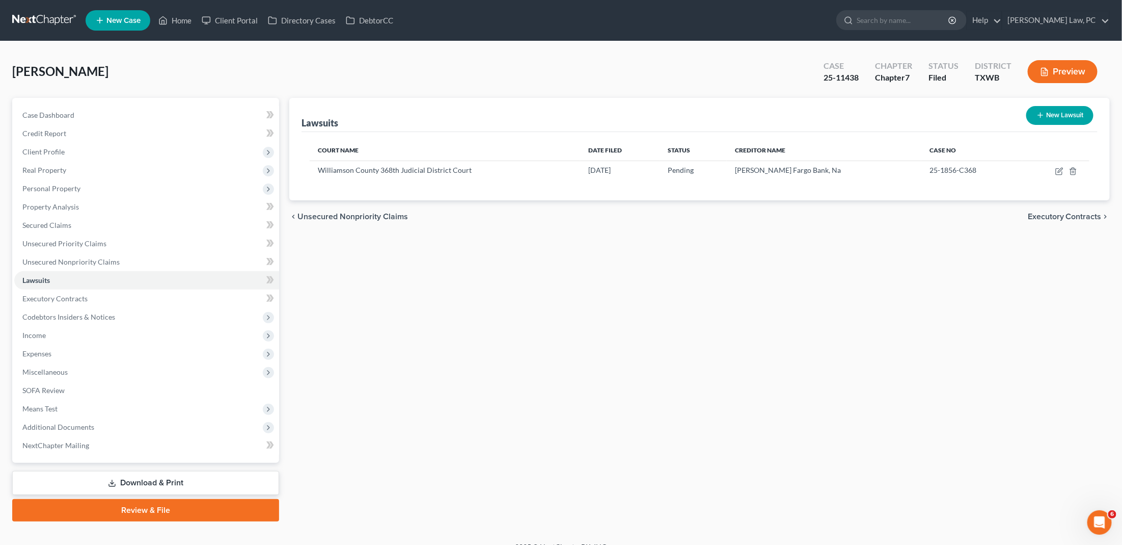
click at [39, 18] on link at bounding box center [44, 20] width 65 height 18
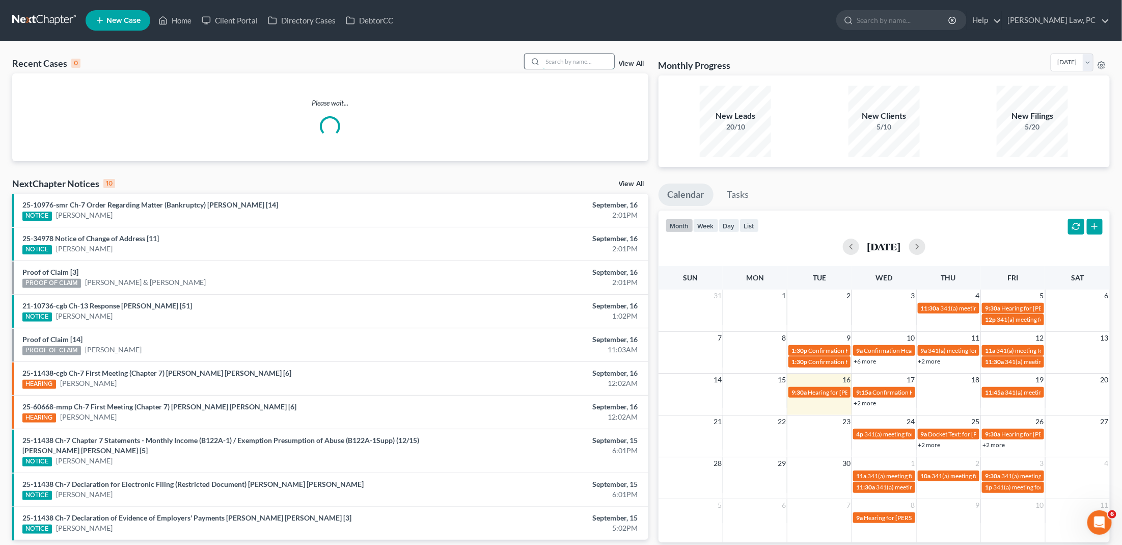
click at [565, 59] on input "search" at bounding box center [578, 61] width 71 height 15
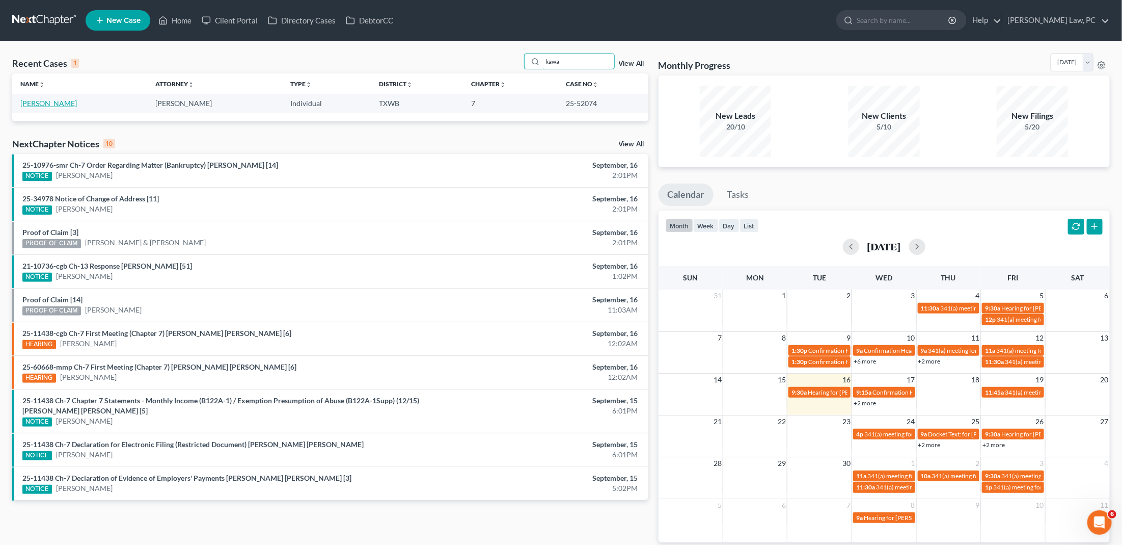
type input "kawa"
click at [50, 99] on link "[PERSON_NAME]" at bounding box center [48, 103] width 57 height 9
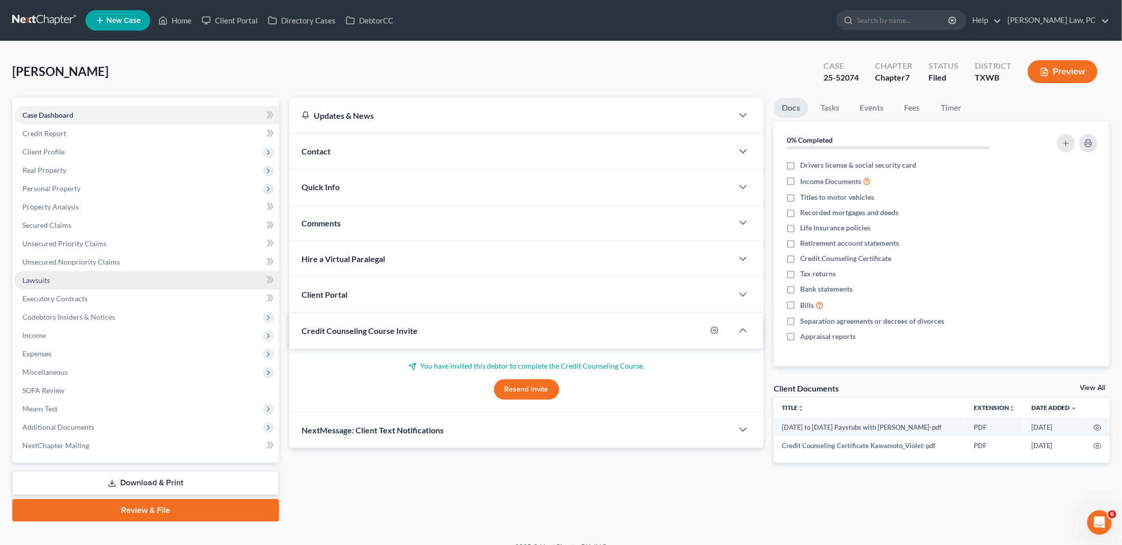
click at [76, 278] on link "Lawsuits" at bounding box center [146, 280] width 265 height 18
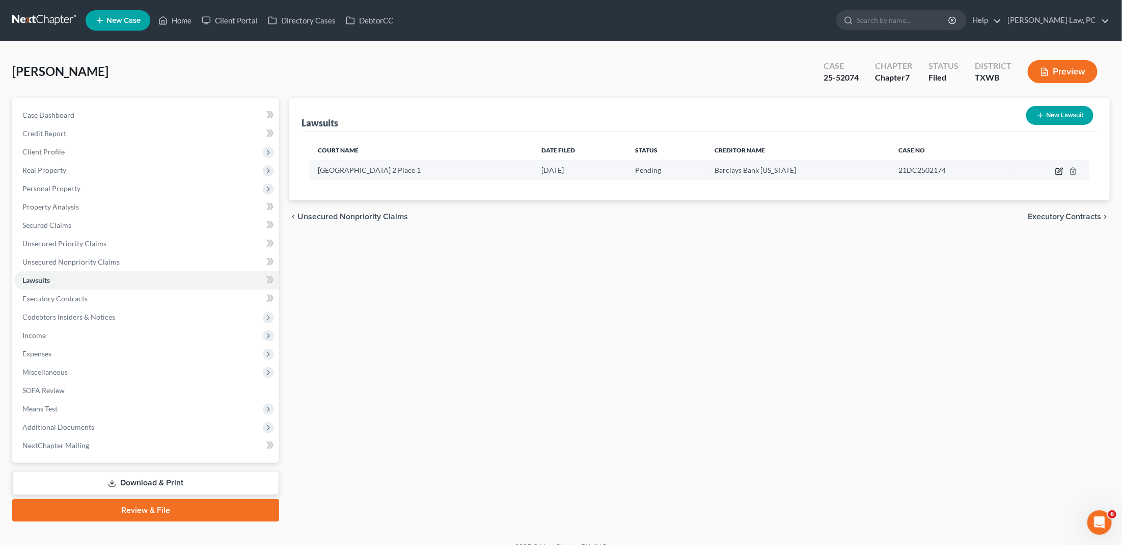
click at [1057, 169] on icon "button" at bounding box center [1059, 171] width 8 height 8
select select "45"
select select "0"
select select "4"
select select "50"
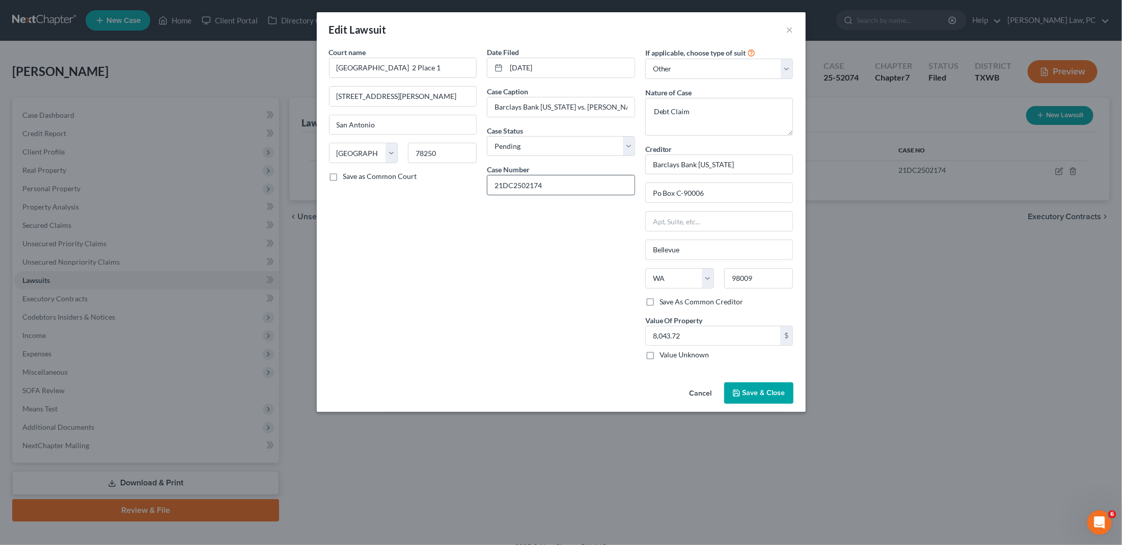
click at [568, 179] on input "21DC2502174" at bounding box center [560, 184] width 147 height 19
paste input "5-1856-C368"
type input "25-1856-C368"
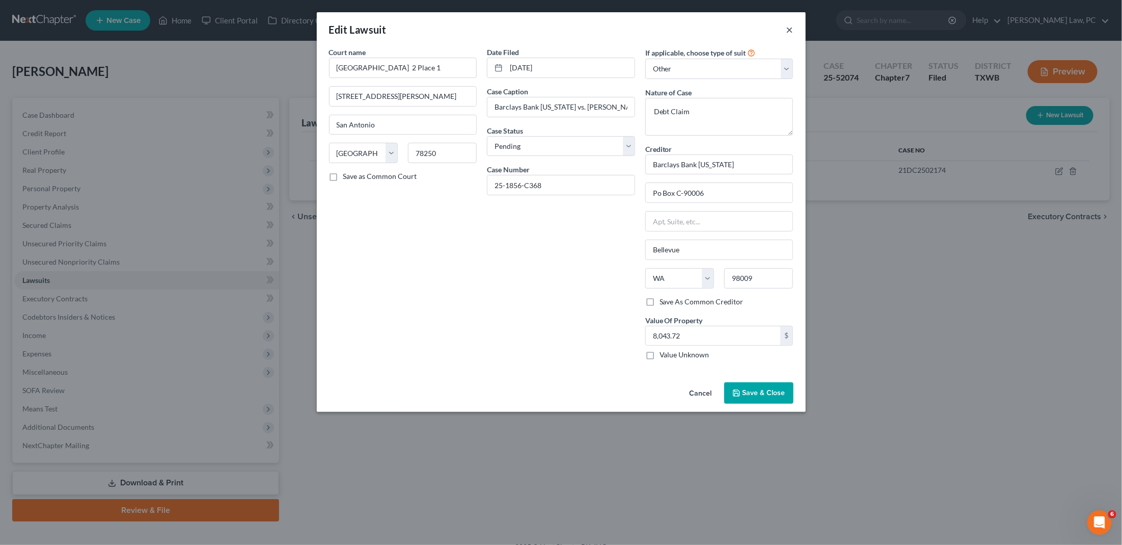
click at [789, 29] on button "×" at bounding box center [789, 29] width 7 height 12
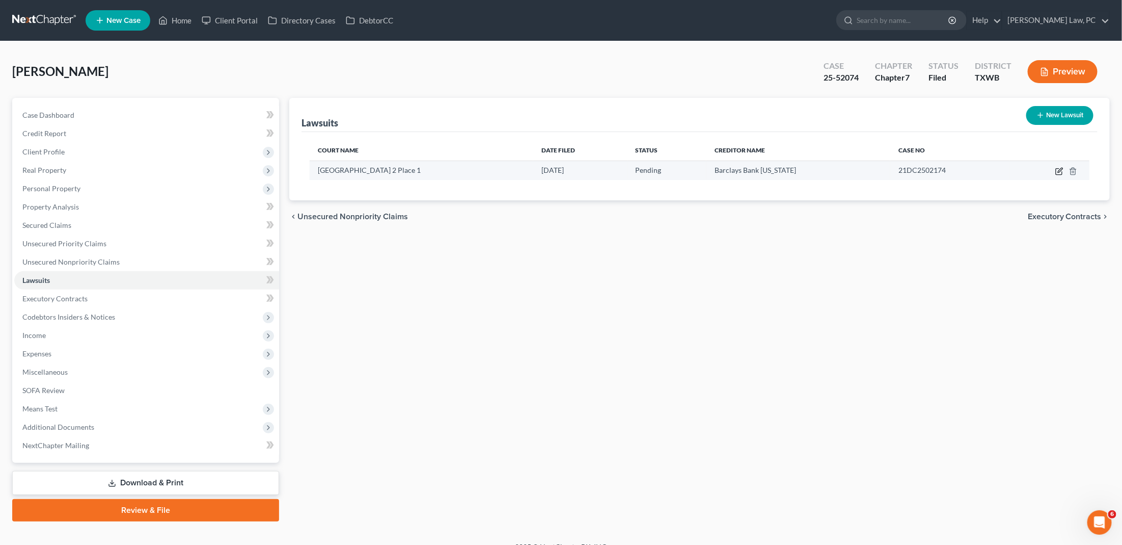
click at [1059, 171] on icon "button" at bounding box center [1059, 171] width 8 height 8
select select "45"
select select "0"
select select "4"
select select "50"
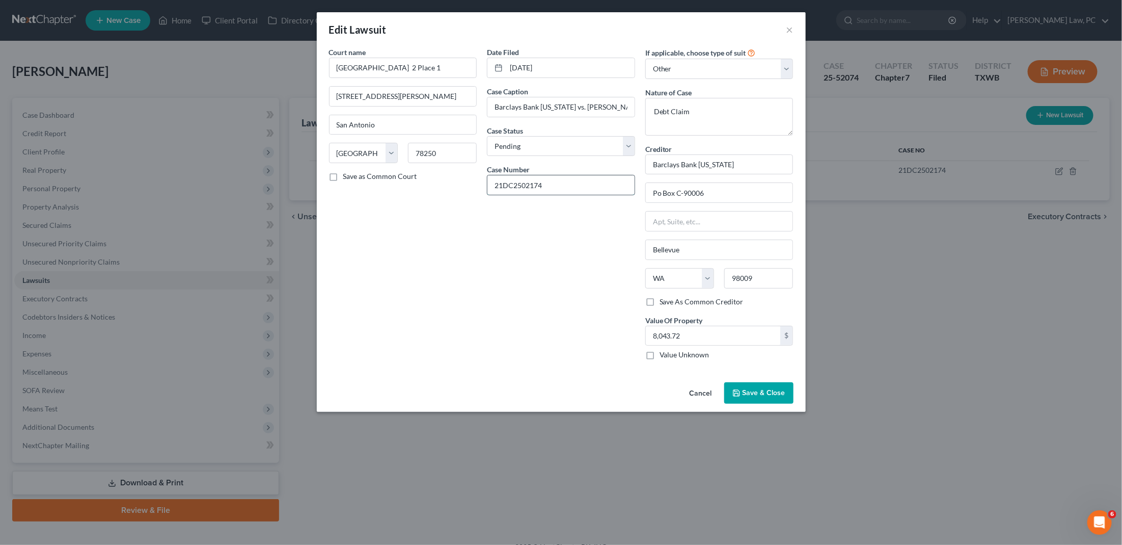
click at [534, 183] on input "21DC2502174" at bounding box center [560, 184] width 147 height 19
